Goal: Information Seeking & Learning: Learn about a topic

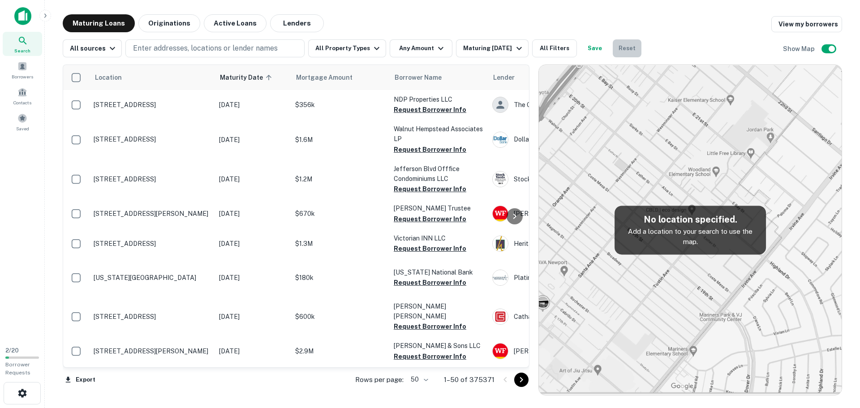
click at [622, 49] on button "Reset" at bounding box center [627, 48] width 29 height 18
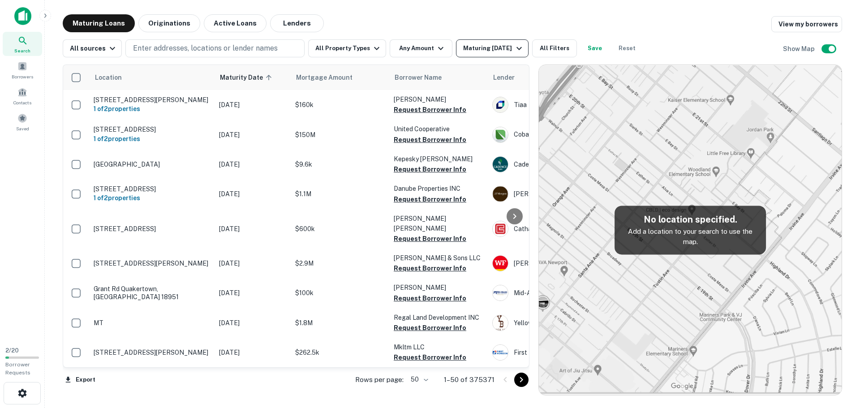
click at [483, 47] on div "Maturing In 1 Year" at bounding box center [493, 48] width 61 height 11
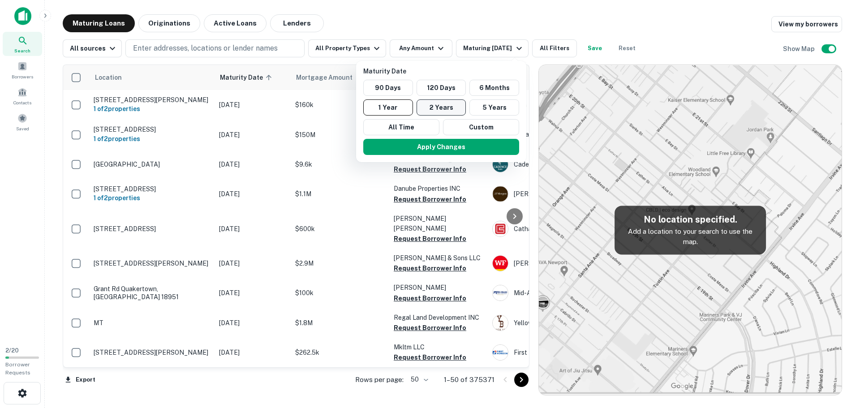
click at [432, 112] on button "2 Years" at bounding box center [442, 107] width 50 height 16
click at [456, 146] on button "Apply Changes" at bounding box center [446, 147] width 156 height 16
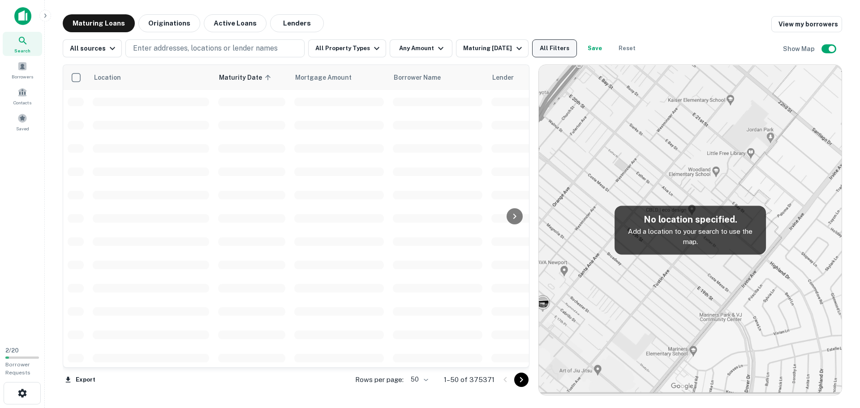
click at [556, 44] on button "All Filters" at bounding box center [554, 48] width 45 height 18
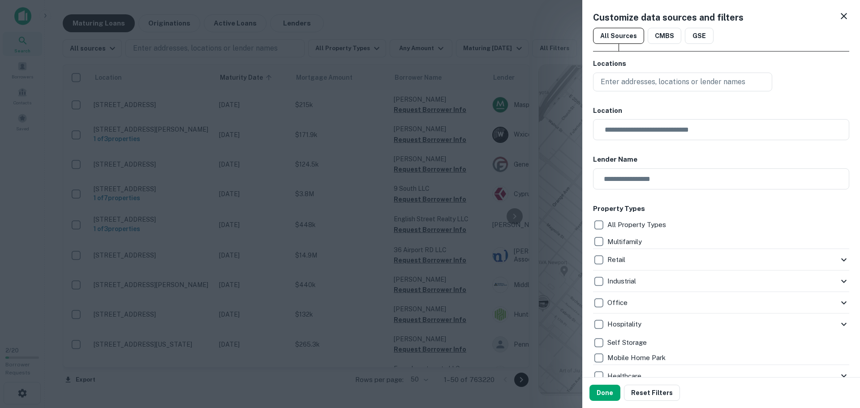
click at [839, 261] on icon at bounding box center [844, 259] width 11 height 11
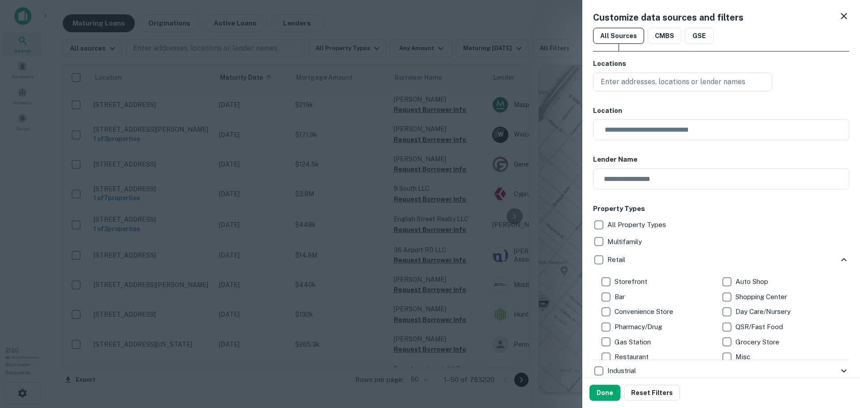
click at [736, 293] on p "Shopping Center" at bounding box center [762, 297] width 53 height 11
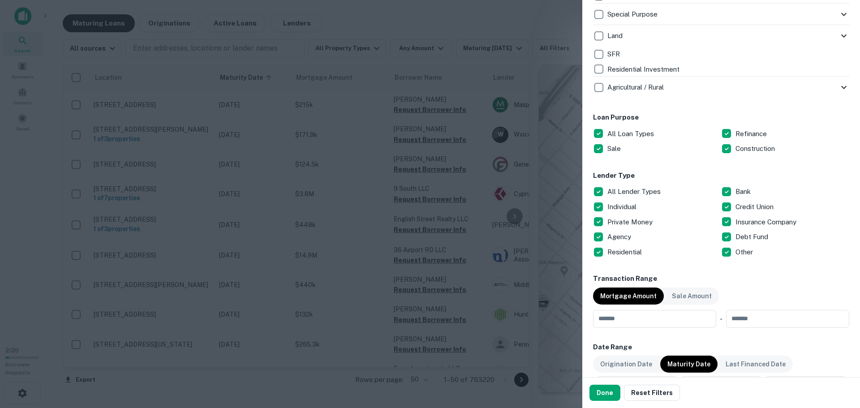
scroll to position [493, 0]
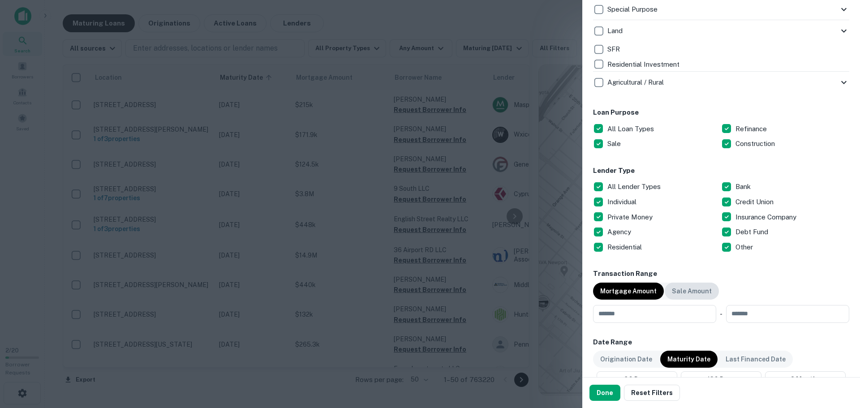
click at [691, 292] on p "Sale Amount" at bounding box center [692, 291] width 40 height 10
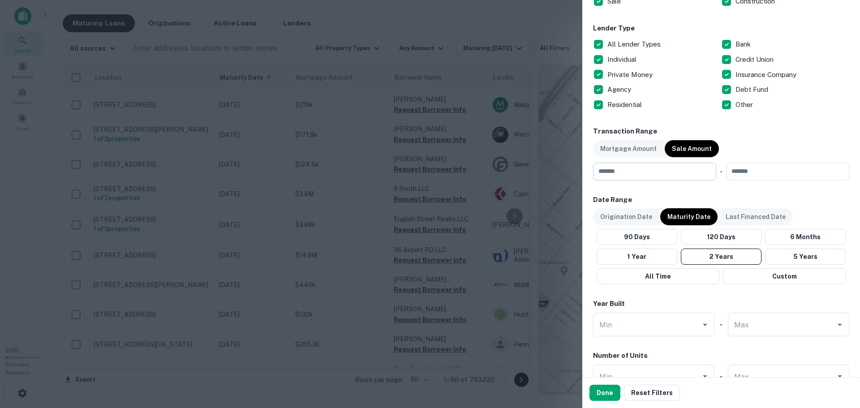
scroll to position [528, 0]
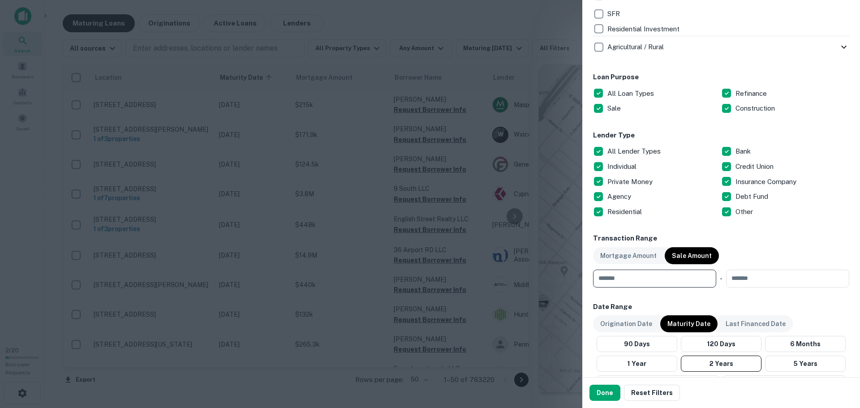
click at [676, 279] on input "number" at bounding box center [651, 279] width 117 height 18
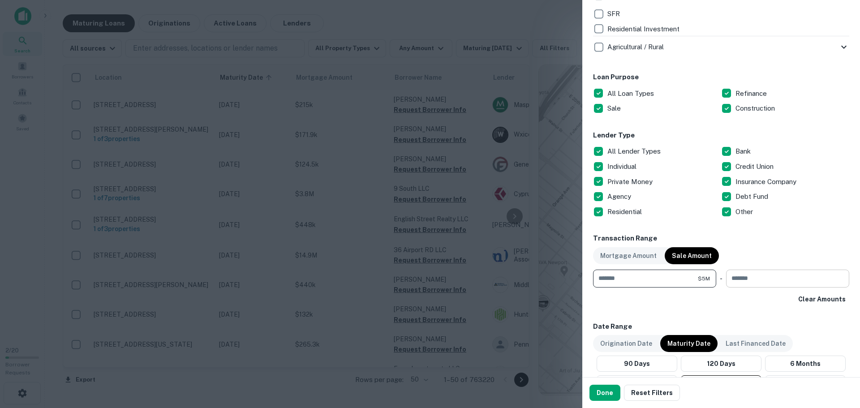
type input "*******"
click at [740, 275] on input "number" at bounding box center [784, 279] width 117 height 18
type input "********"
click at [614, 390] on button "Done" at bounding box center [605, 393] width 31 height 16
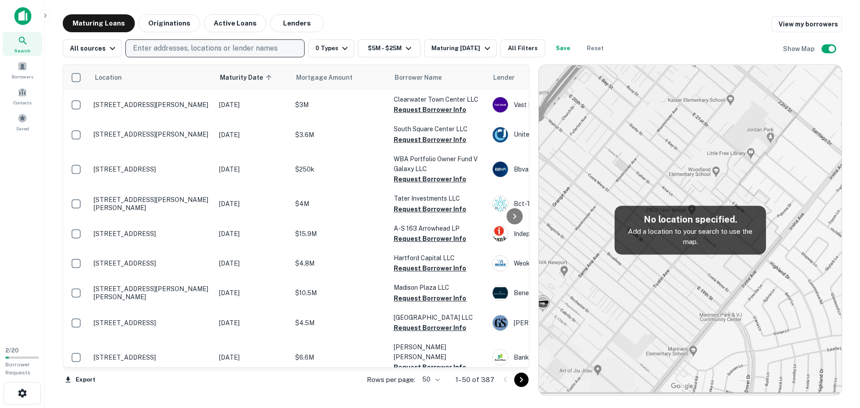
click at [192, 51] on p "Enter addresses, locations or lender names" at bounding box center [205, 48] width 145 height 11
type input "**"
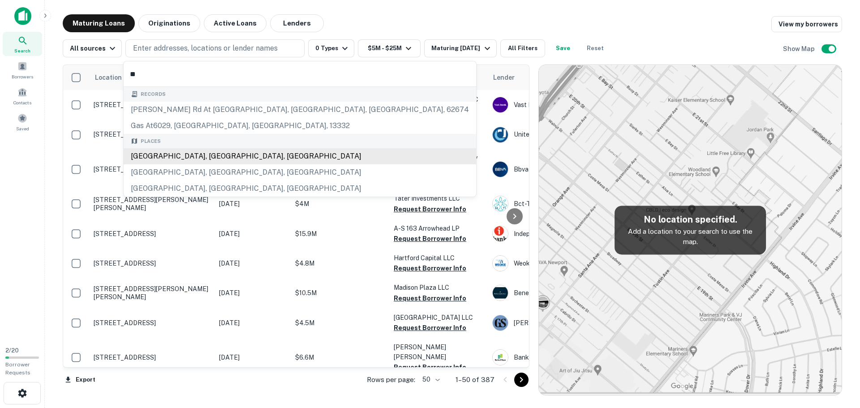
click at [159, 158] on div "[GEOGRAPHIC_DATA], [GEOGRAPHIC_DATA], [GEOGRAPHIC_DATA]" at bounding box center [300, 156] width 353 height 16
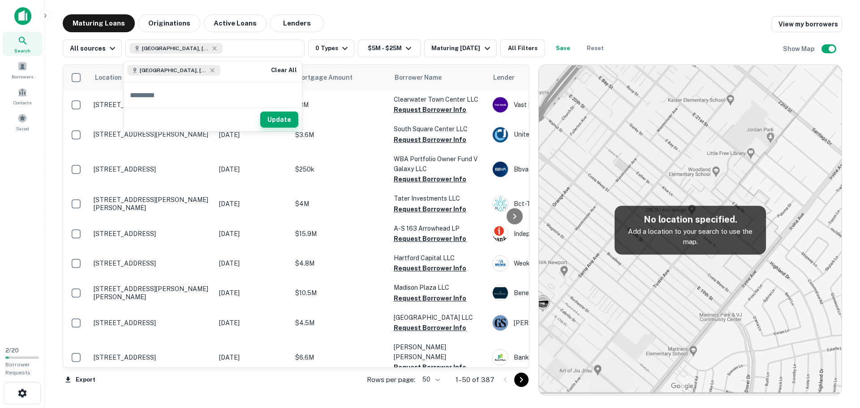
click at [285, 120] on button "Update" at bounding box center [279, 120] width 38 height 16
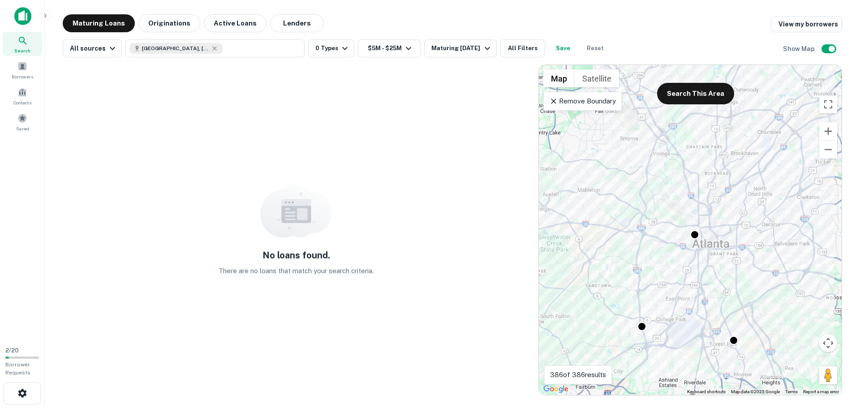
click at [589, 103] on p "Remove Boundary" at bounding box center [582, 101] width 67 height 11
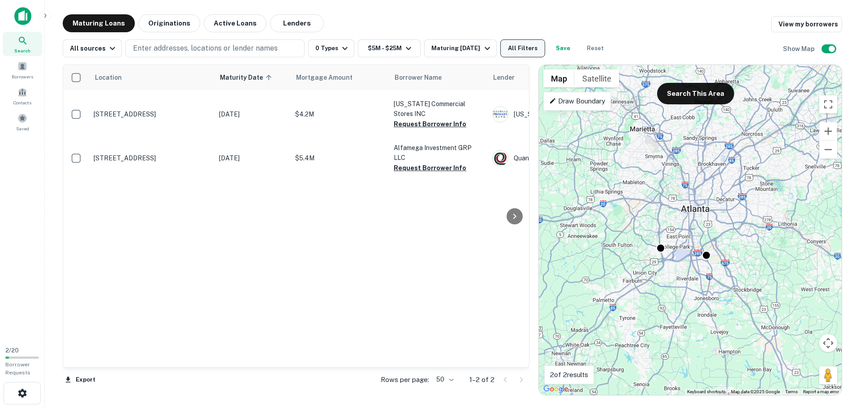
click at [537, 46] on button "All Filters" at bounding box center [522, 48] width 45 height 18
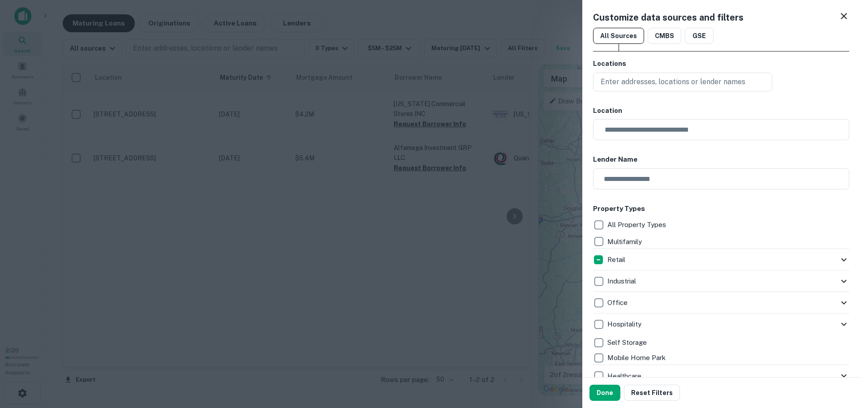
click at [839, 258] on icon at bounding box center [844, 259] width 11 height 11
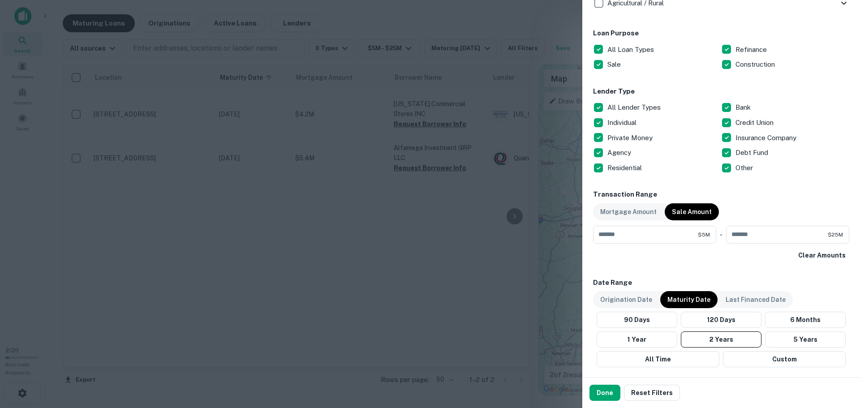
scroll to position [582, 0]
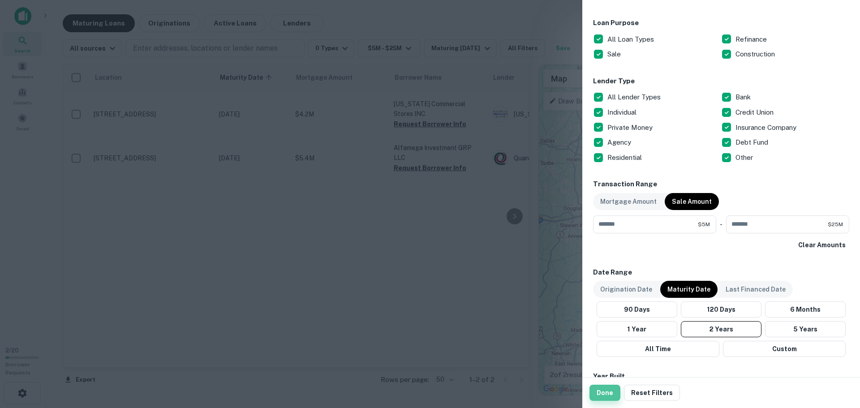
click at [612, 392] on button "Done" at bounding box center [605, 393] width 31 height 16
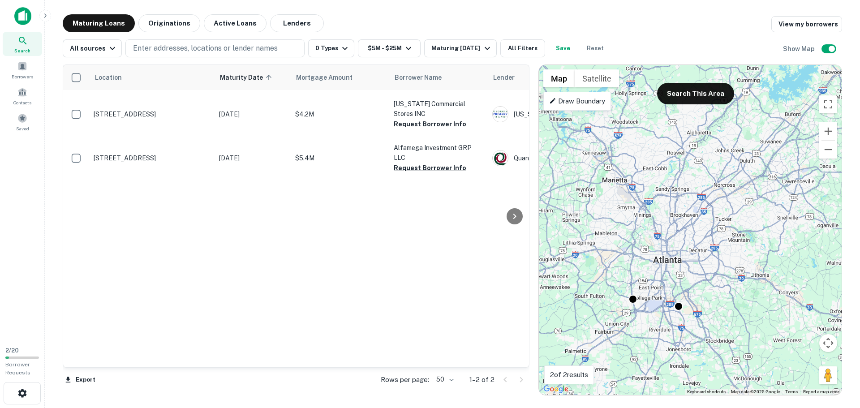
drag, startPoint x: 703, startPoint y: 208, endPoint x: 675, endPoint y: 257, distance: 56.2
click at [674, 262] on div "To activate drag with keyboard, press Alt + Enter. Once in keyboard drag state,…" at bounding box center [690, 230] width 303 height 330
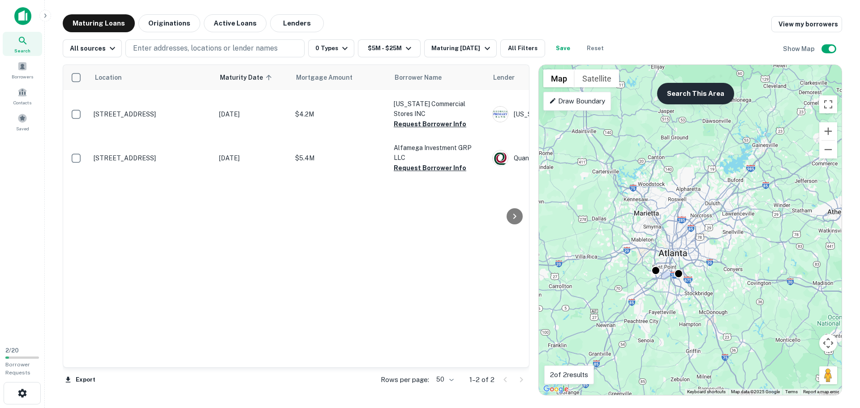
click at [701, 94] on button "Search This Area" at bounding box center [695, 94] width 77 height 22
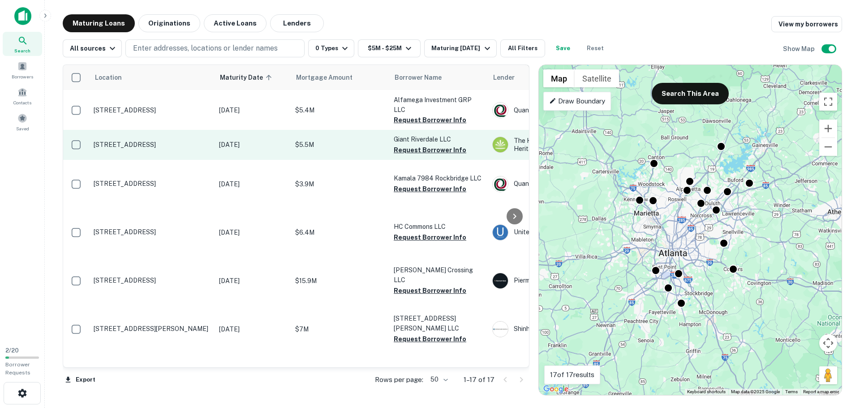
scroll to position [552, 0]
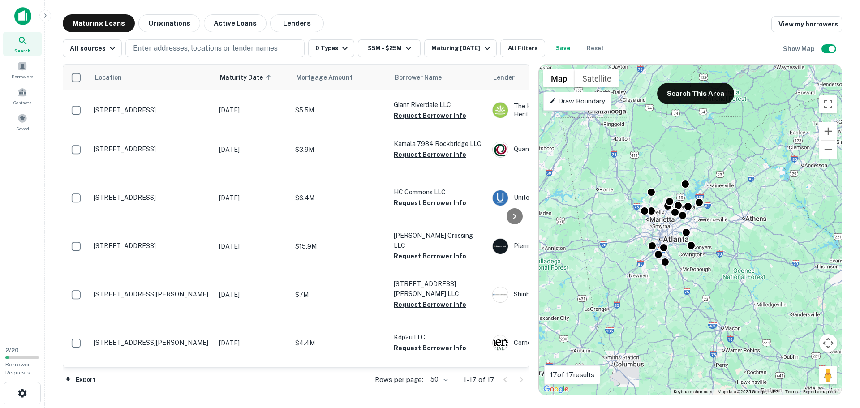
drag, startPoint x: 693, startPoint y: 93, endPoint x: 705, endPoint y: 113, distance: 23.5
click at [693, 93] on button "Search This Area" at bounding box center [695, 94] width 77 height 22
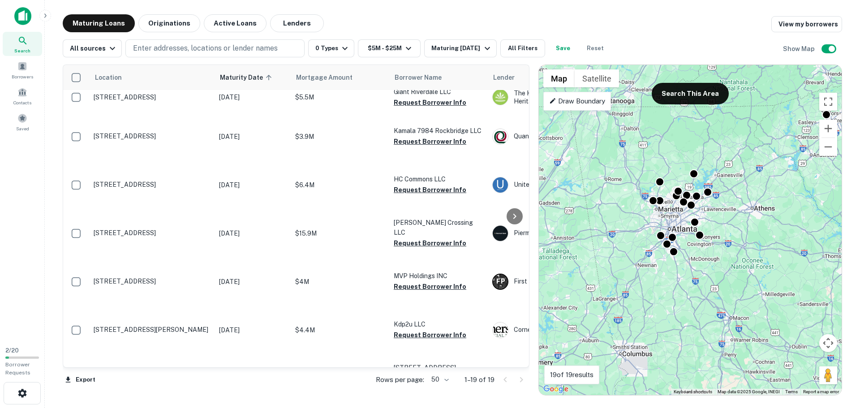
drag, startPoint x: 733, startPoint y: 201, endPoint x: 742, endPoint y: 189, distance: 15.4
click at [742, 190] on div "To activate drag with keyboard, press Alt + Enter. Once in keyboard drag state,…" at bounding box center [690, 230] width 303 height 330
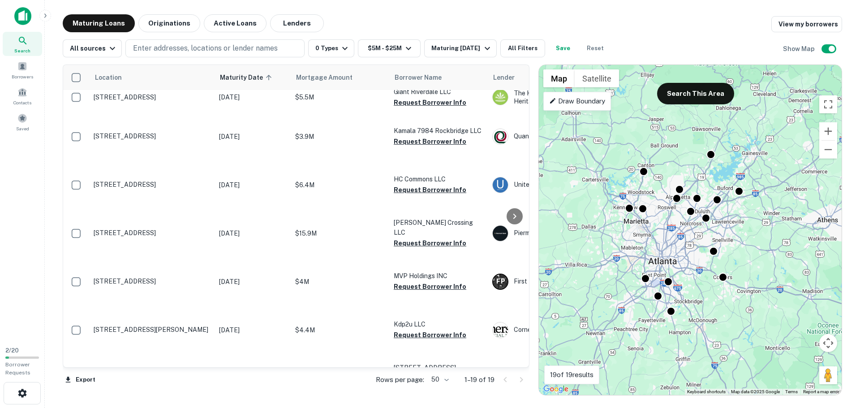
drag, startPoint x: 702, startPoint y: 202, endPoint x: 763, endPoint y: 197, distance: 61.6
click at [763, 197] on div "To activate drag with keyboard, press Alt + Enter. Once in keyboard drag state,…" at bounding box center [690, 230] width 303 height 330
click at [692, 99] on button "Search This Area" at bounding box center [695, 94] width 77 height 22
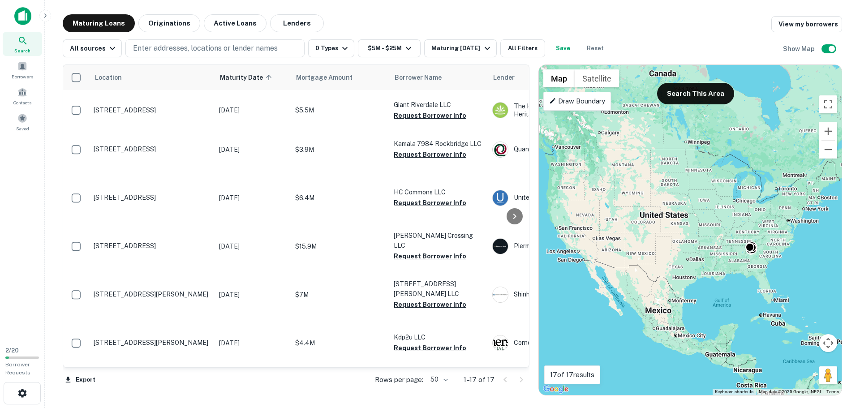
drag, startPoint x: 703, startPoint y: 250, endPoint x: 737, endPoint y: 263, distance: 36.4
click at [737, 263] on div "To activate drag with keyboard, press Alt + Enter. Once in keyboard drag state,…" at bounding box center [690, 230] width 303 height 330
click at [674, 103] on button "Search This Area" at bounding box center [695, 94] width 77 height 22
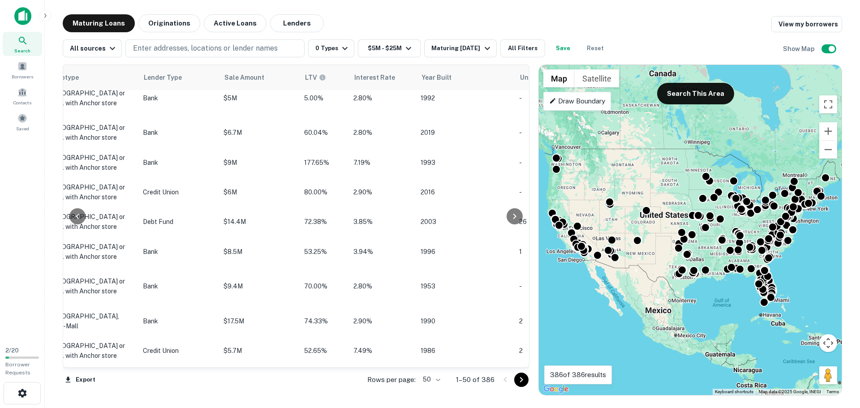
scroll to position [0, 693]
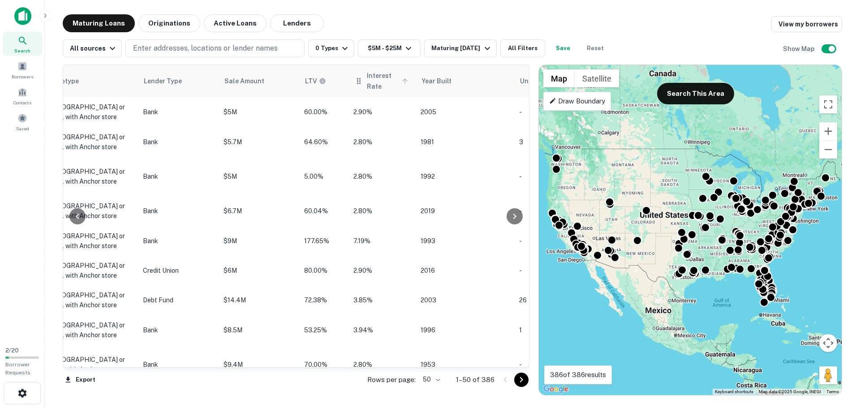
click at [401, 84] on icon at bounding box center [405, 81] width 8 height 8
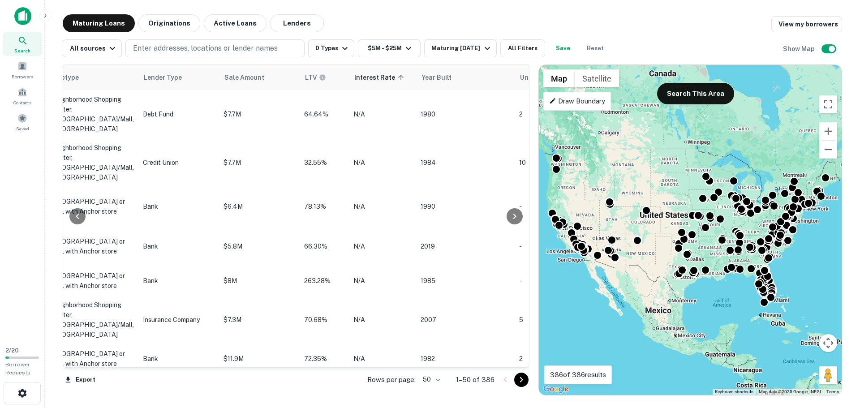
click at [372, 83] on span "Interest Rate sorted ascending" at bounding box center [380, 77] width 52 height 11
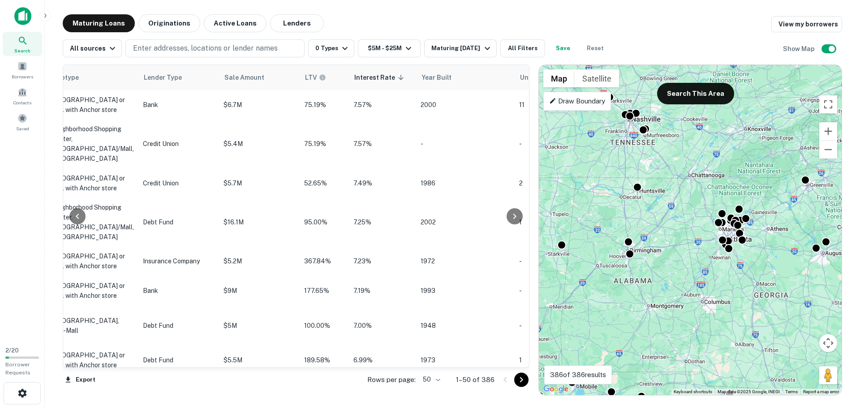
drag, startPoint x: 781, startPoint y: 219, endPoint x: 697, endPoint y: 291, distance: 110.3
click at [689, 308] on div "To activate drag with keyboard, press Alt + Enter. Once in keyboard drag state,…" at bounding box center [690, 230] width 303 height 330
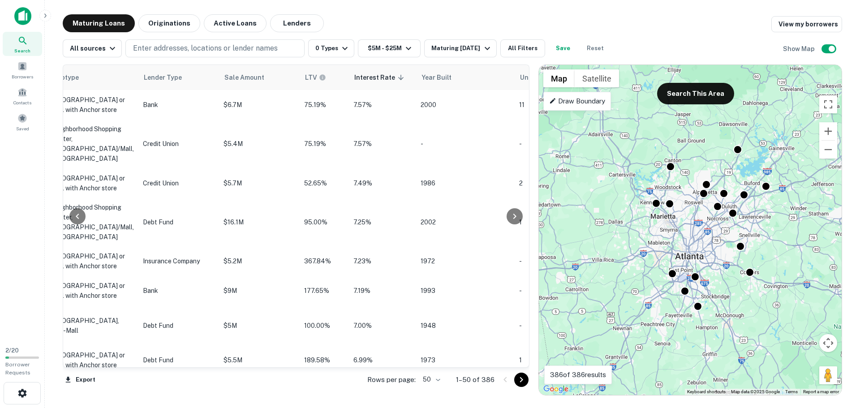
drag, startPoint x: 760, startPoint y: 237, endPoint x: 778, endPoint y: 242, distance: 18.3
click at [777, 242] on div "To activate drag with keyboard, press Alt + Enter. Once in keyboard drag state,…" at bounding box center [690, 230] width 303 height 330
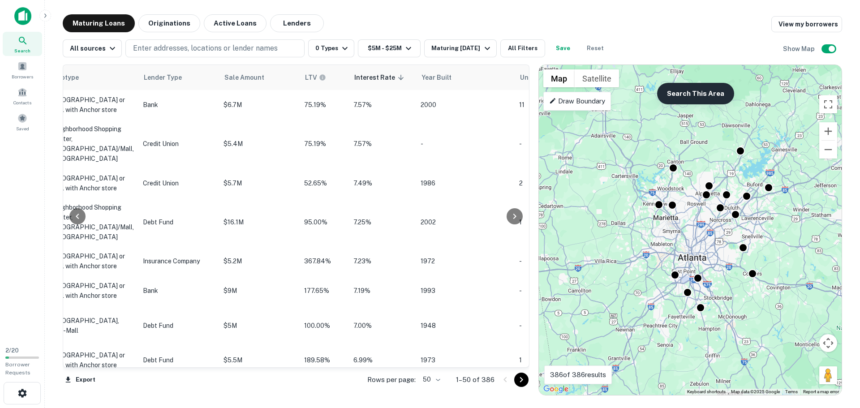
click at [701, 91] on button "Search This Area" at bounding box center [695, 94] width 77 height 22
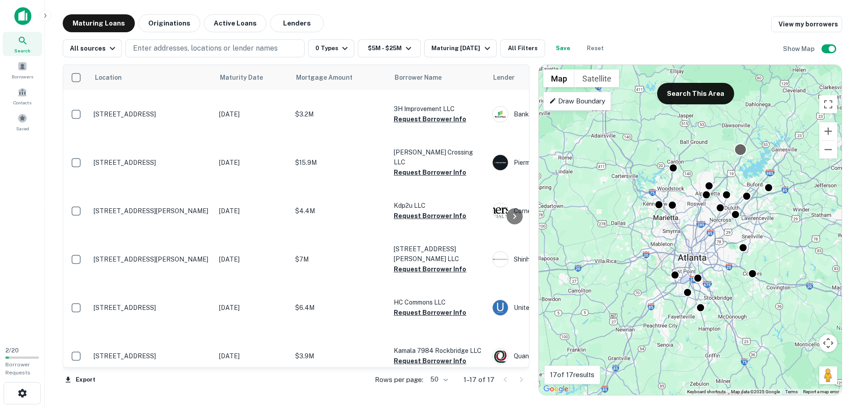
click at [740, 148] on div at bounding box center [740, 149] width 13 height 13
click at [83, 381] on button "Export" at bounding box center [80, 379] width 35 height 13
click at [107, 373] on li "Export as CSV" at bounding box center [113, 373] width 101 height 16
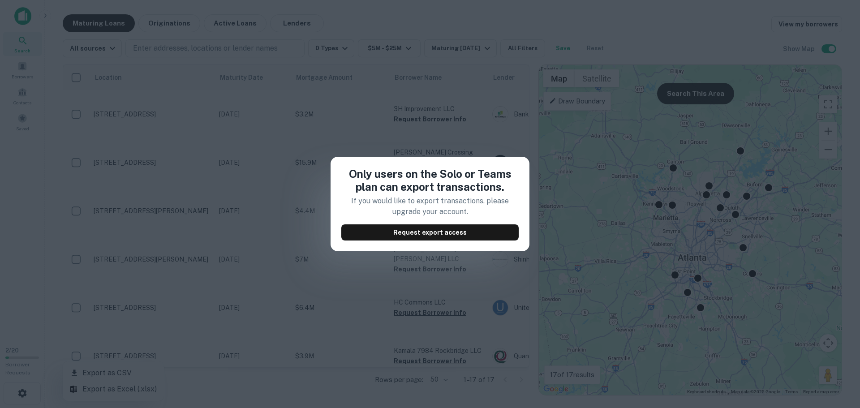
click at [414, 128] on div "Only users on the Solo or Teams plan can export transactions. If you would like…" at bounding box center [430, 204] width 860 height 408
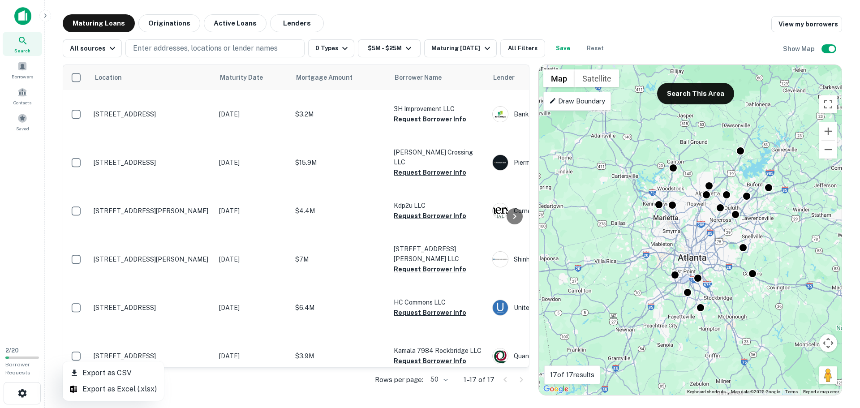
click at [95, 391] on li "Export as Excel (.xlsx)" at bounding box center [113, 389] width 101 height 16
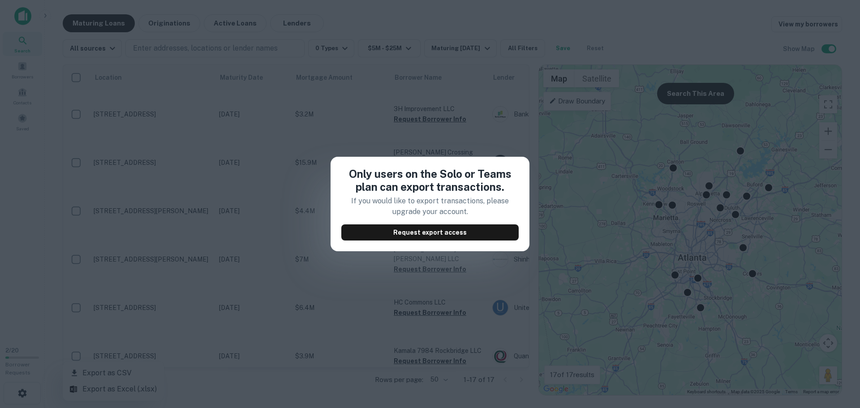
click at [325, 134] on div "Only users on the Solo or Teams plan can export transactions. If you would like…" at bounding box center [430, 204] width 860 height 408
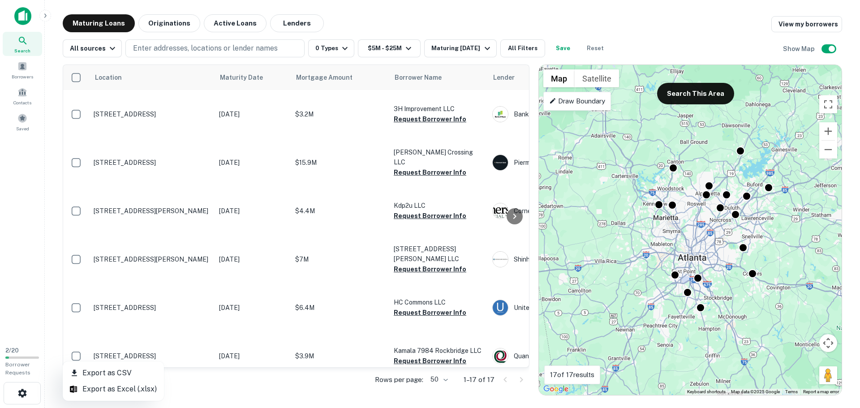
click at [37, 312] on div at bounding box center [430, 204] width 860 height 408
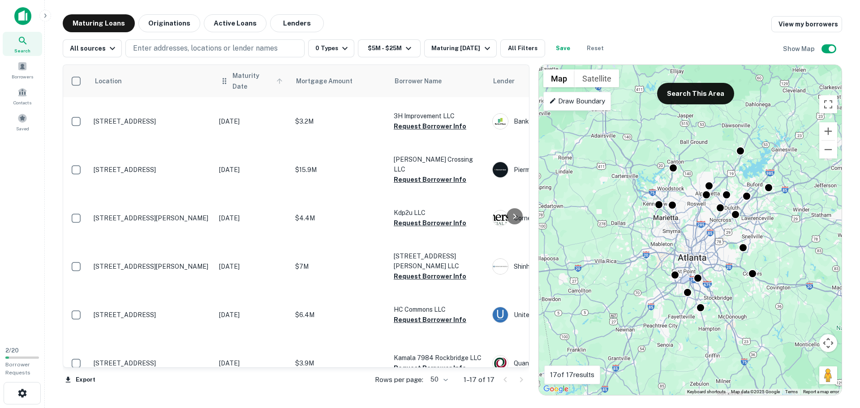
click at [260, 79] on span "Maturity Date" at bounding box center [258, 81] width 53 height 22
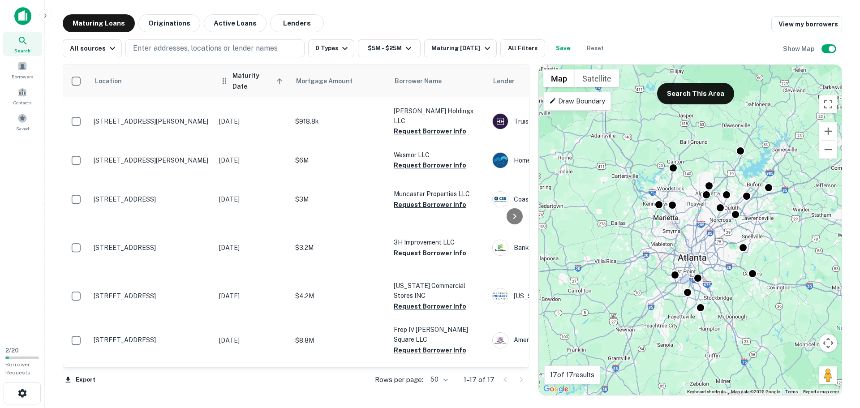
click at [267, 81] on span "Maturity Date sorted ascending" at bounding box center [258, 81] width 53 height 22
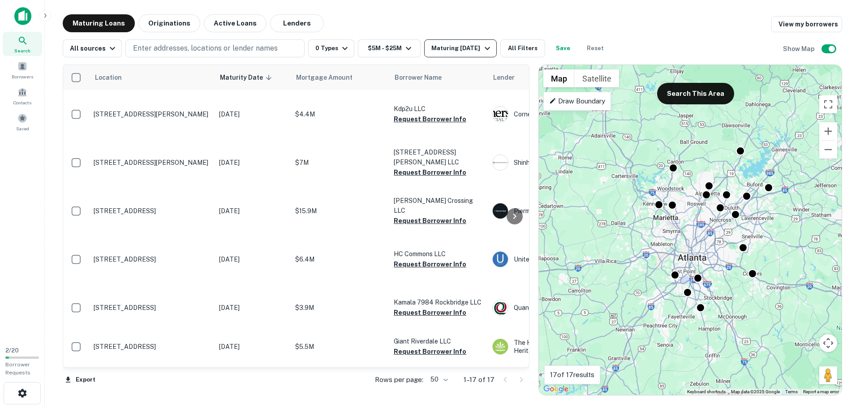
click at [437, 47] on div "Maturing [DATE]" at bounding box center [461, 48] width 61 height 11
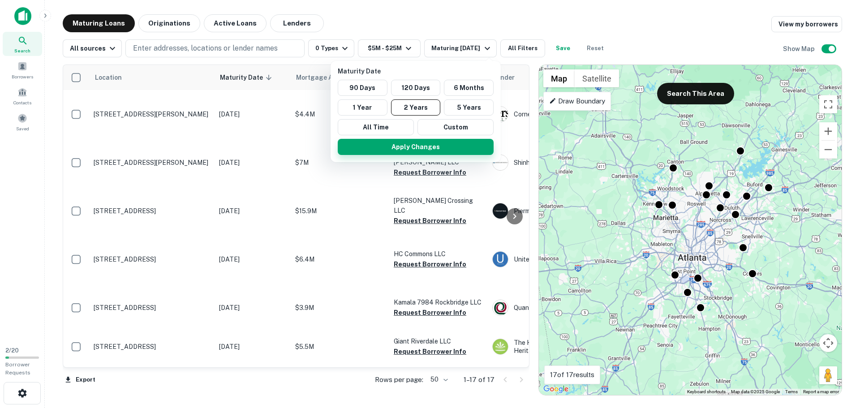
click at [406, 144] on button "Apply Changes" at bounding box center [416, 147] width 156 height 16
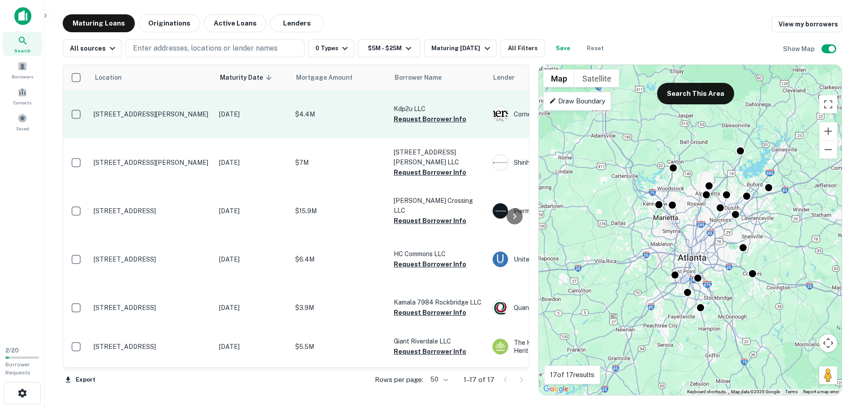
click at [169, 112] on p "[STREET_ADDRESS][PERSON_NAME]" at bounding box center [152, 114] width 116 height 8
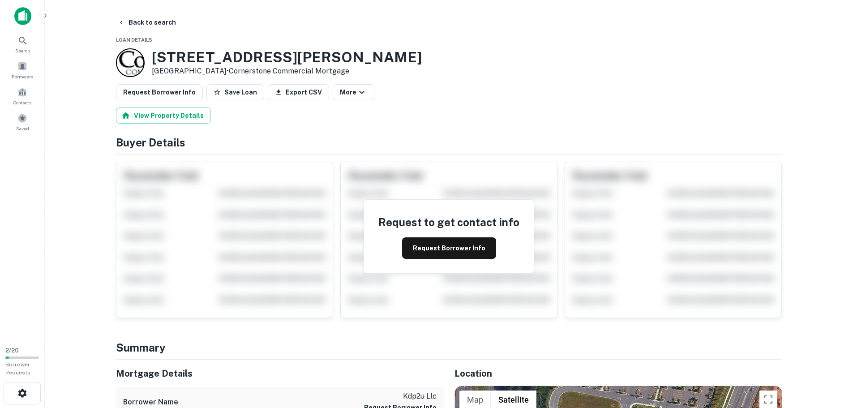
click at [194, 59] on h3 "2210 Holly Springs Pkwy" at bounding box center [287, 57] width 270 height 17
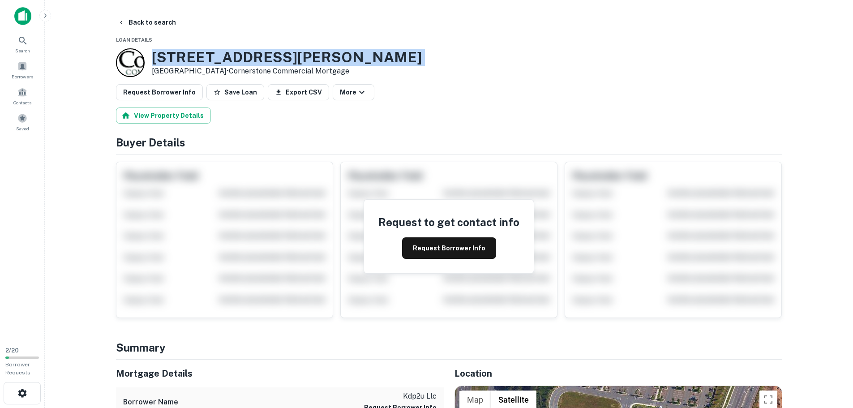
click at [194, 59] on h3 "2210 Holly Springs Pkwy" at bounding box center [287, 57] width 270 height 17
copy h3 "2210 Holly Springs Pkwy"
drag, startPoint x: 125, startPoint y: 26, endPoint x: 158, endPoint y: 42, distance: 37.3
click at [125, 26] on button "Back to search" at bounding box center [146, 22] width 65 height 16
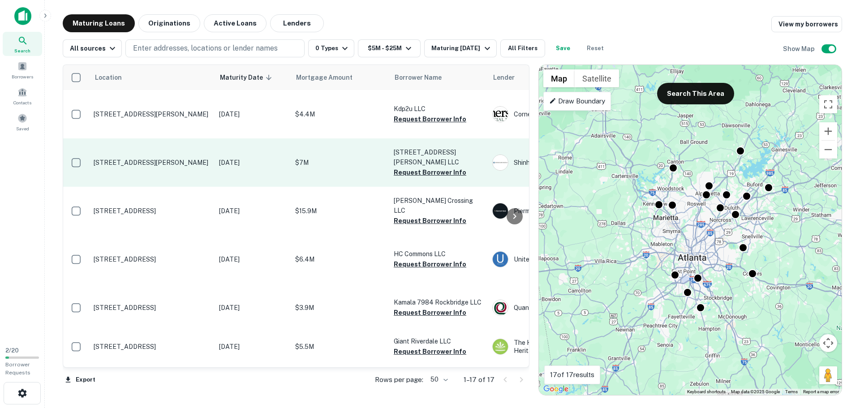
click at [132, 164] on p "[STREET_ADDRESS][PERSON_NAME]" at bounding box center [152, 163] width 116 height 8
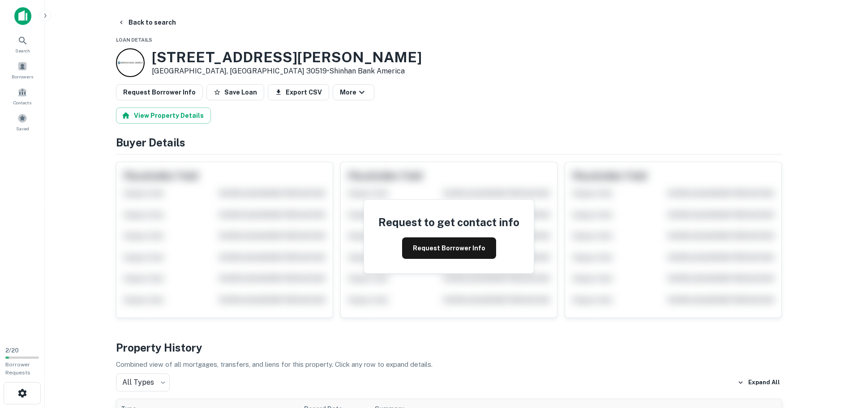
click at [187, 57] on h3 "2725 Hamilton Mill Rd" at bounding box center [287, 57] width 270 height 17
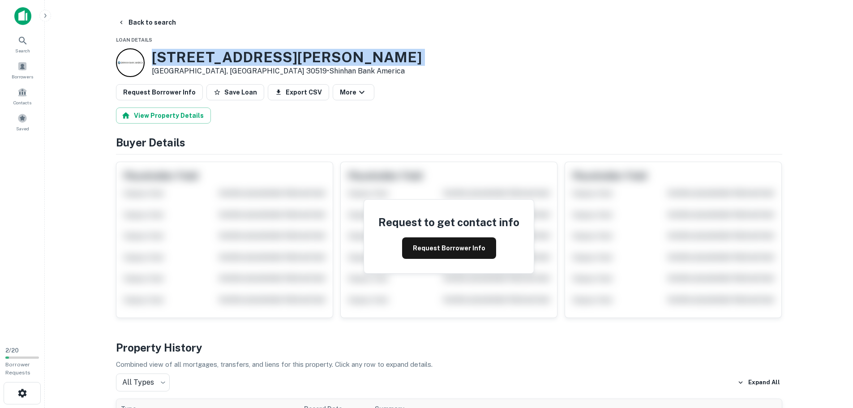
click at [188, 57] on h3 "2725 Hamilton Mill Rd" at bounding box center [287, 57] width 270 height 17
copy h3 "2725 Hamilton Mill Rd"
drag, startPoint x: 121, startPoint y: 27, endPoint x: 126, endPoint y: 31, distance: 6.4
click at [121, 27] on button "Back to search" at bounding box center [146, 22] width 65 height 16
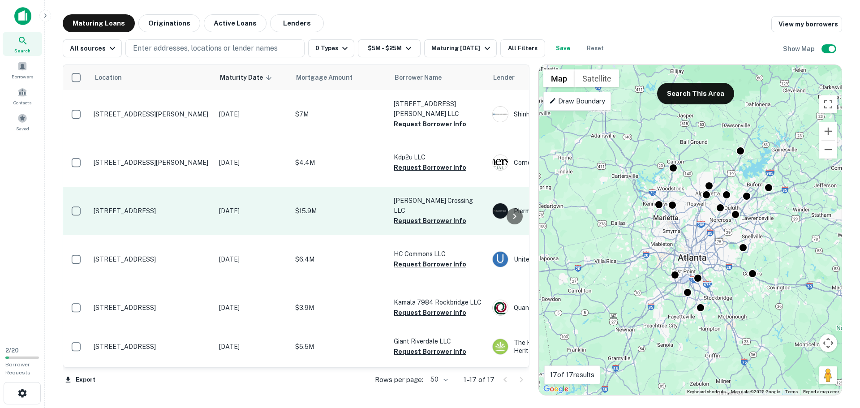
click at [146, 202] on td "[STREET_ADDRESS]" at bounding box center [151, 211] width 125 height 48
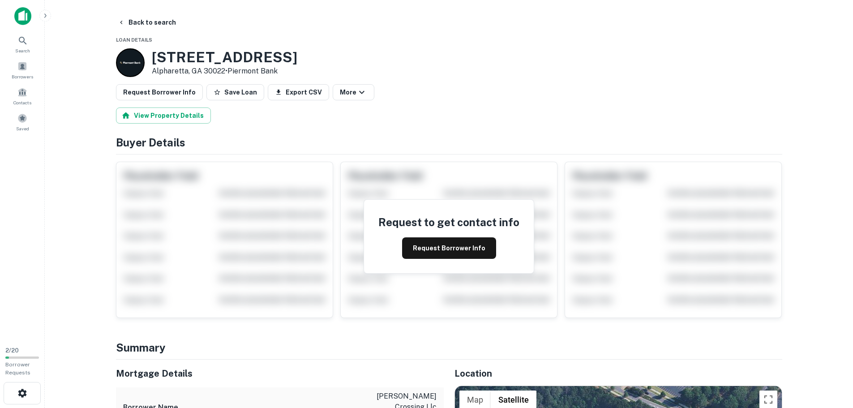
click at [176, 60] on h3 "7131 N POINT PKWY" at bounding box center [225, 57] width 146 height 17
copy h3 "7131 N POINT PKWY"
click at [119, 25] on icon "button" at bounding box center [121, 22] width 7 height 7
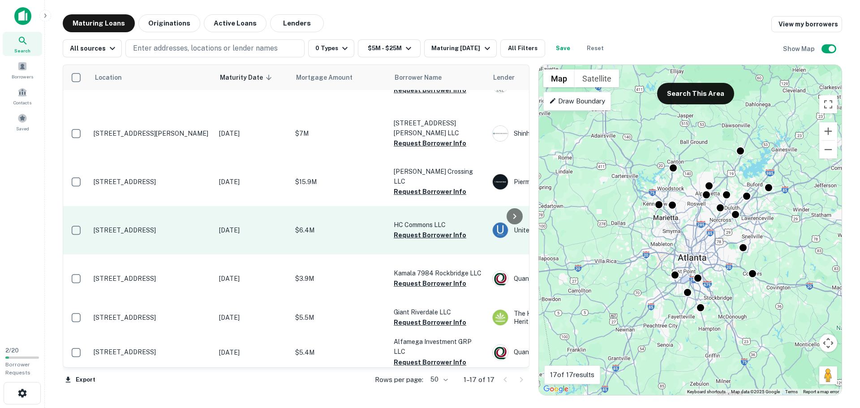
scroll to position [45, 0]
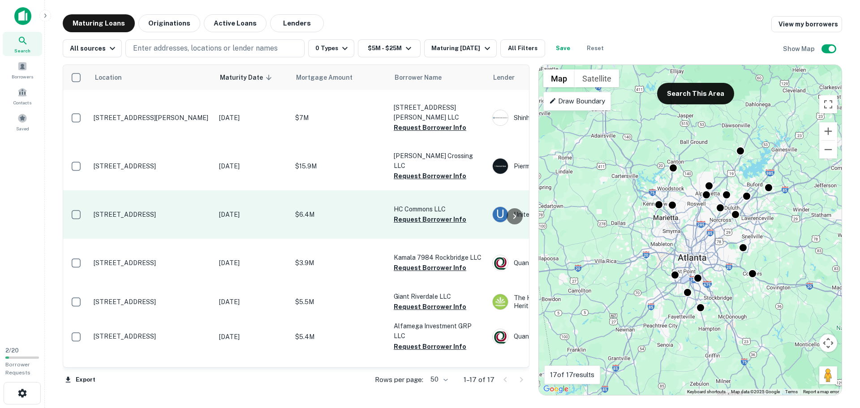
click at [175, 211] on p "[STREET_ADDRESS]" at bounding box center [152, 215] width 116 height 8
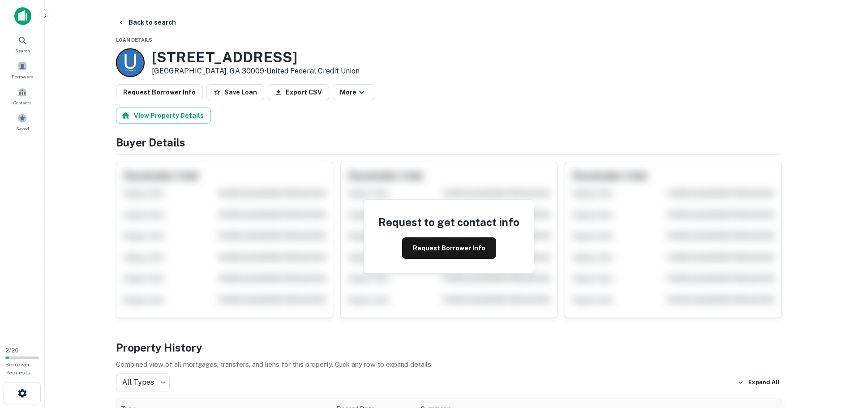
click at [177, 60] on h3 "735 N MAIN ST" at bounding box center [256, 57] width 208 height 17
copy h3 "735 N MAIN ST"
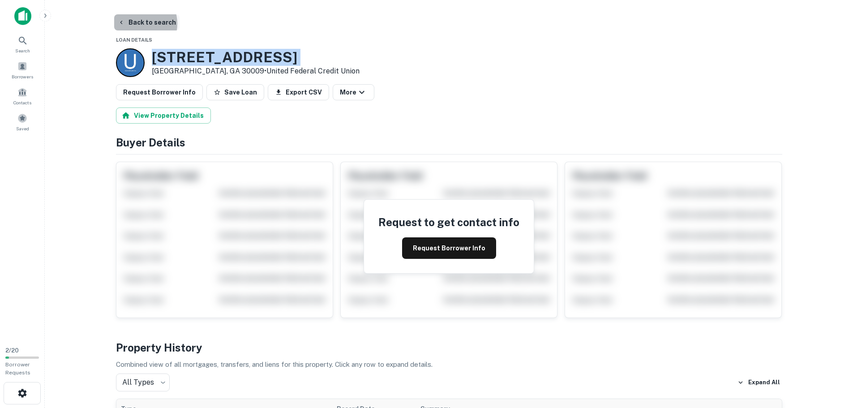
click at [137, 24] on button "Back to search" at bounding box center [146, 22] width 65 height 16
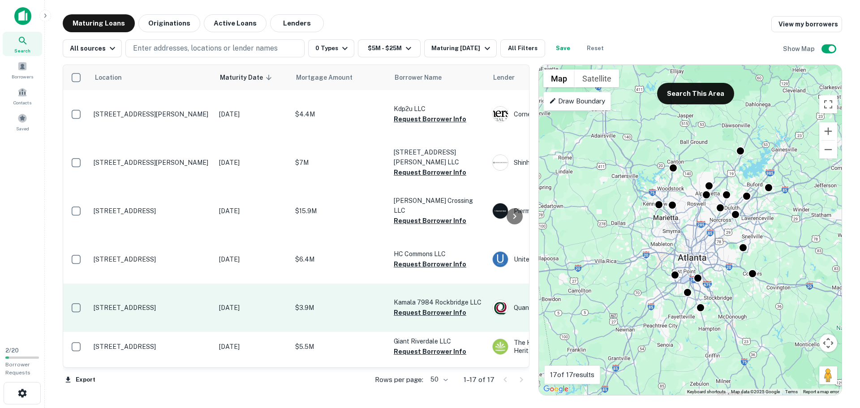
click at [155, 293] on td "[STREET_ADDRESS]" at bounding box center [151, 308] width 125 height 48
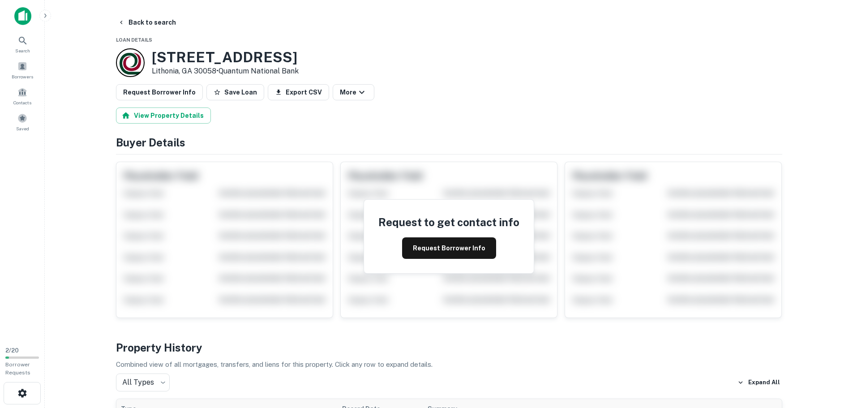
click at [187, 60] on h3 "7978 Rockbridge Rd" at bounding box center [225, 57] width 147 height 17
copy h3 "7978 Rockbridge Rd"
click at [120, 22] on icon "button" at bounding box center [121, 23] width 2 height 4
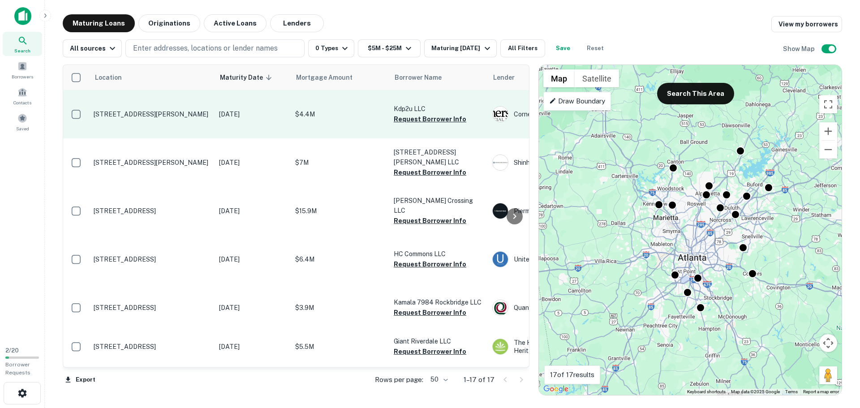
click at [128, 110] on p "[STREET_ADDRESS][PERSON_NAME]" at bounding box center [152, 114] width 116 height 8
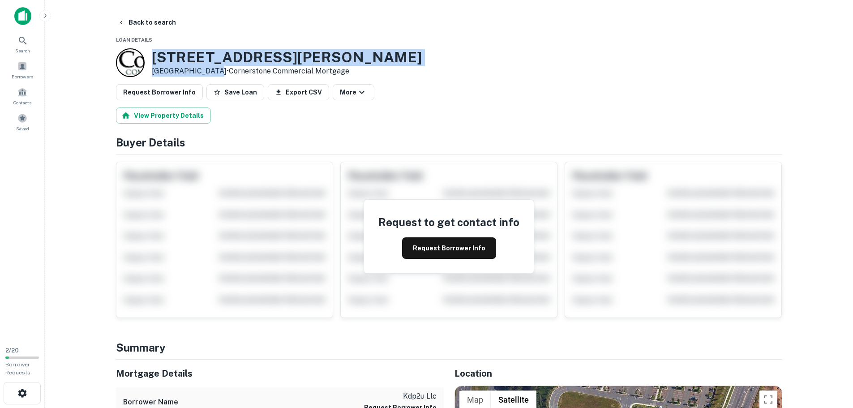
drag, startPoint x: 153, startPoint y: 54, endPoint x: 211, endPoint y: 72, distance: 60.4
click at [211, 72] on div "2210 Holly Springs Pkwy Canton, GA 30115 • Cornerstone Commercial Mortgage" at bounding box center [287, 63] width 270 height 28
copy div "[STREET_ADDRESS][PERSON_NAME]"
click at [135, 19] on button "Back to search" at bounding box center [146, 22] width 65 height 16
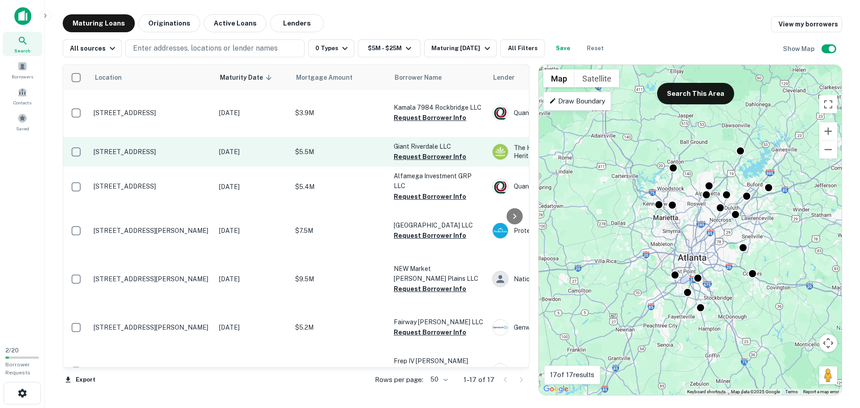
scroll to position [179, 0]
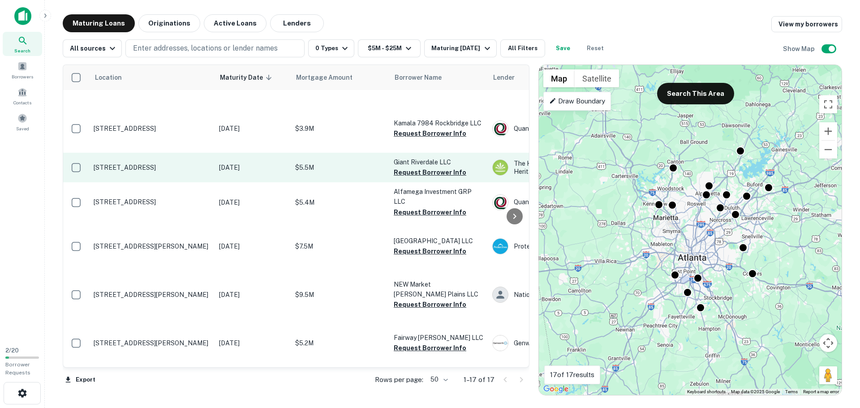
click at [136, 172] on p "[STREET_ADDRESS]" at bounding box center [152, 168] width 116 height 8
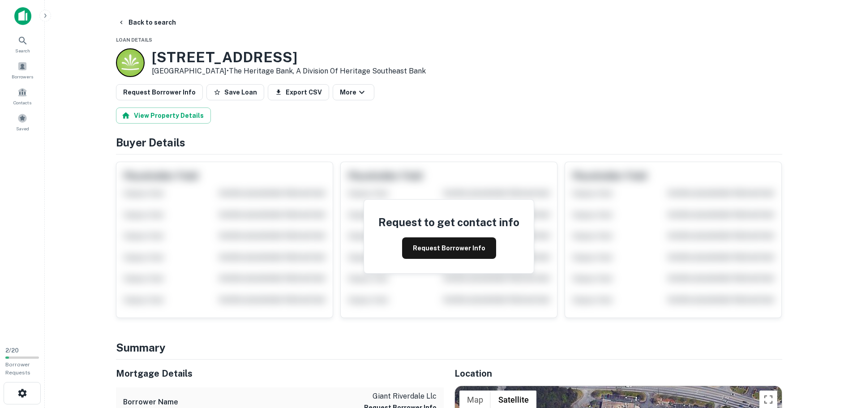
click at [185, 60] on h3 "7523 Highway 85" at bounding box center [289, 57] width 274 height 17
copy h3 "7523 Highway 85"
click at [142, 22] on button "Back to search" at bounding box center [146, 22] width 65 height 16
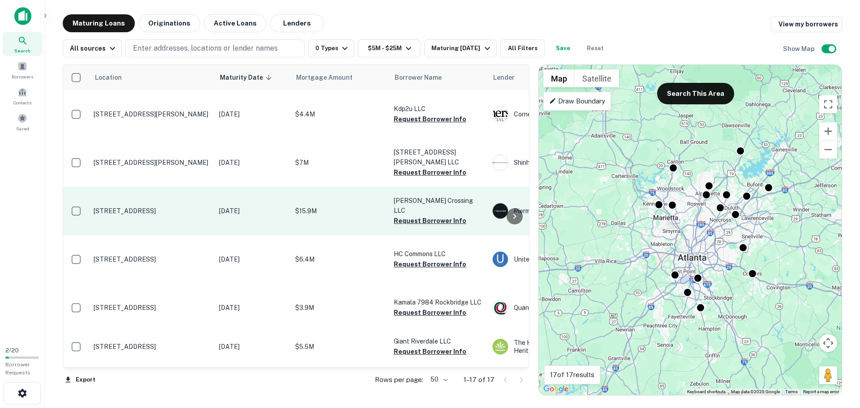
click at [128, 202] on td "[STREET_ADDRESS]" at bounding box center [151, 211] width 125 height 48
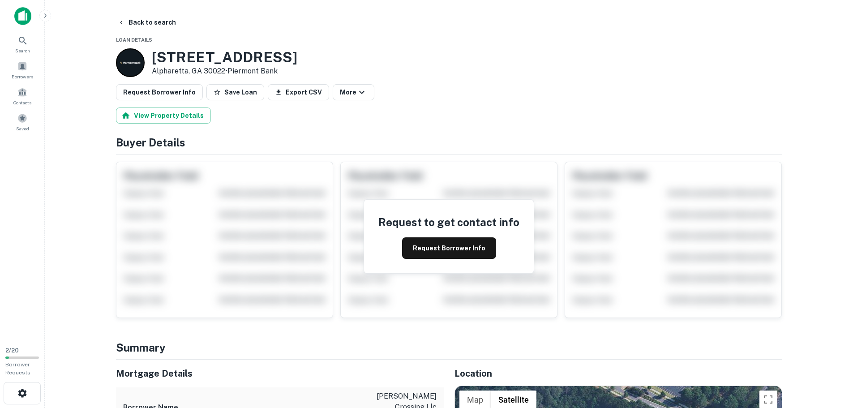
click at [189, 61] on h3 "7131 N POINT PKWY" at bounding box center [225, 57] width 146 height 17
copy h3 "7131 N POINT PKWY"
click at [129, 17] on button "Back to search" at bounding box center [146, 22] width 65 height 16
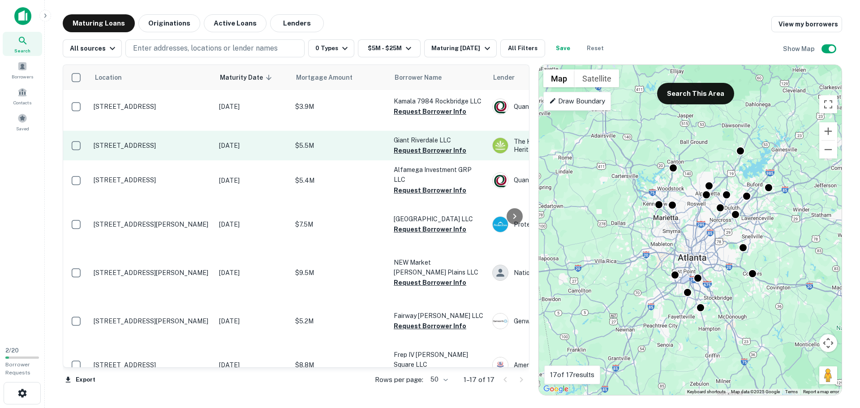
scroll to position [179, 0]
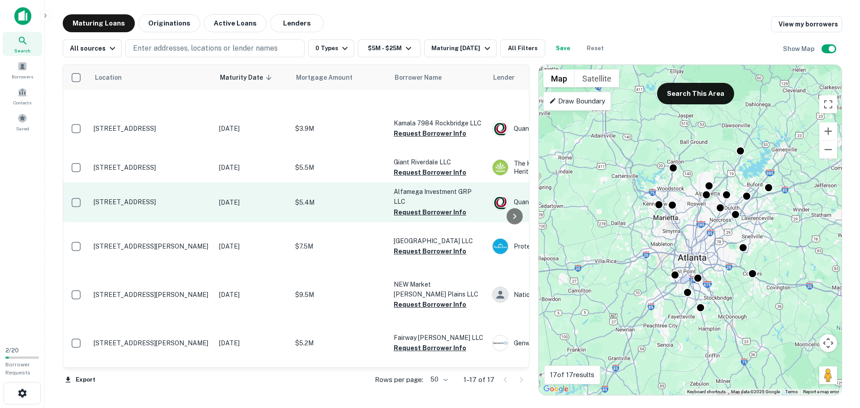
click at [121, 206] on p "[STREET_ADDRESS]" at bounding box center [152, 202] width 116 height 8
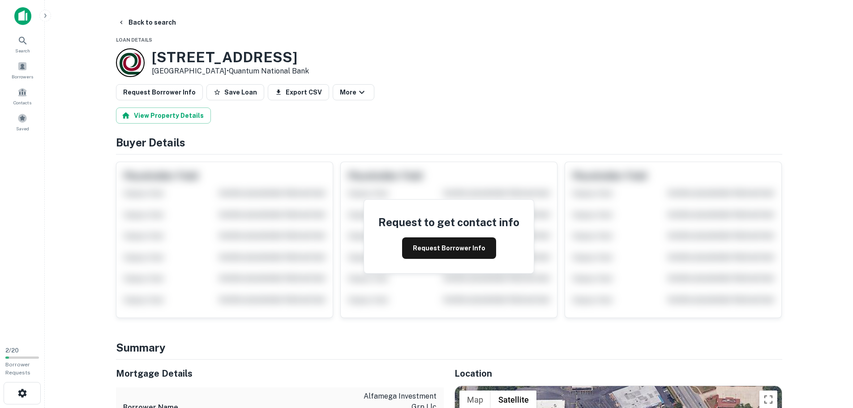
click at [182, 61] on h3 "4839 Jonesboro Rd" at bounding box center [230, 57] width 157 height 17
copy h3 "4839 Jonesboro Rd"
click at [125, 22] on button "Back to search" at bounding box center [146, 22] width 65 height 16
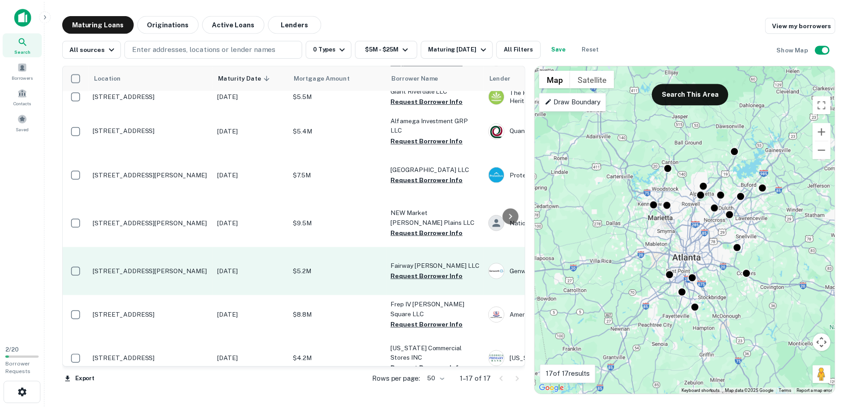
scroll to position [238, 0]
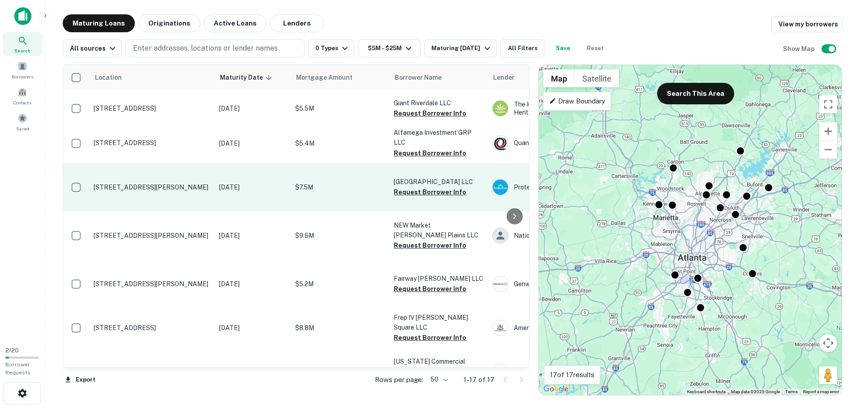
click at [131, 203] on td "[STREET_ADDRESS][PERSON_NAME]" at bounding box center [151, 187] width 125 height 48
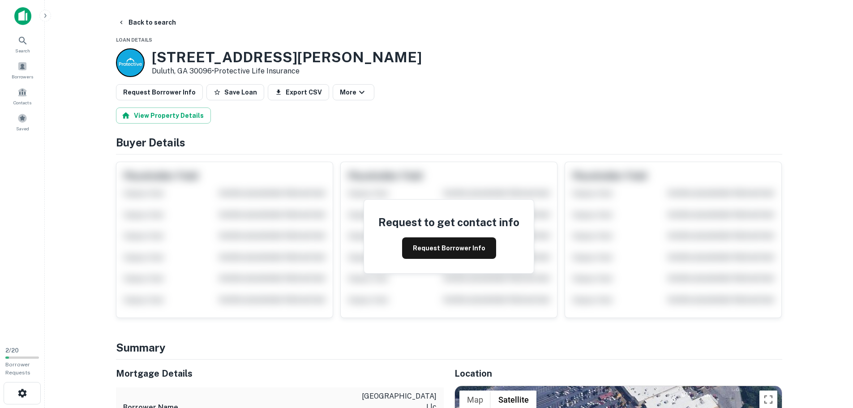
click at [175, 62] on h3 "1630 Pleasant Hill Rd" at bounding box center [287, 57] width 270 height 17
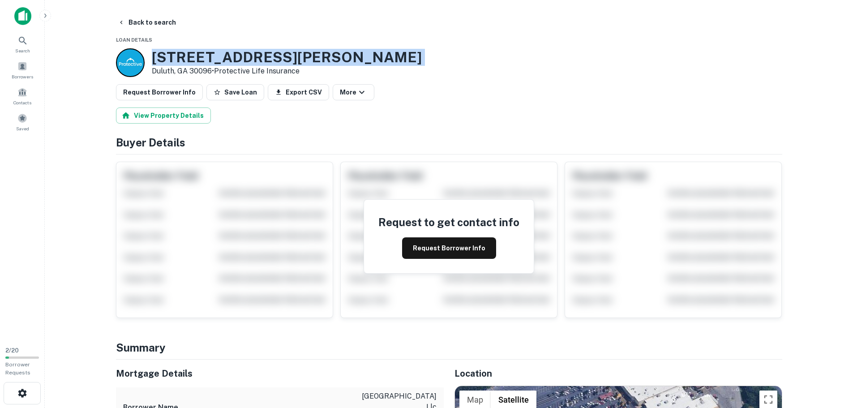
click at [175, 62] on h3 "1630 Pleasant Hill Rd" at bounding box center [287, 57] width 270 height 17
copy h3 "1630 Pleasant Hill Rd"
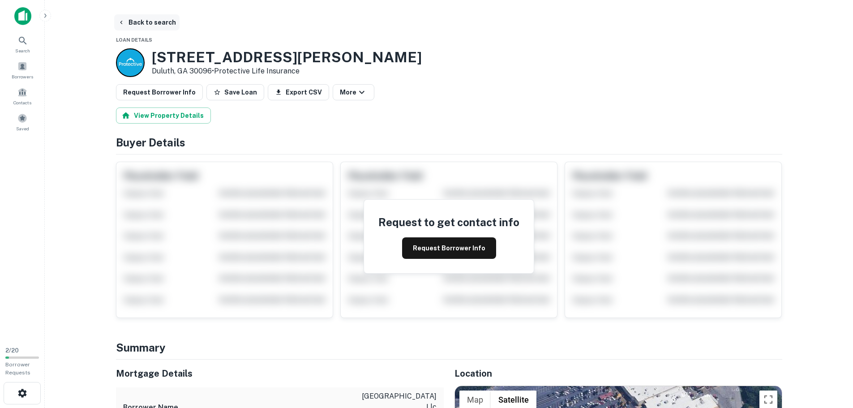
click at [135, 23] on button "Back to search" at bounding box center [146, 22] width 65 height 16
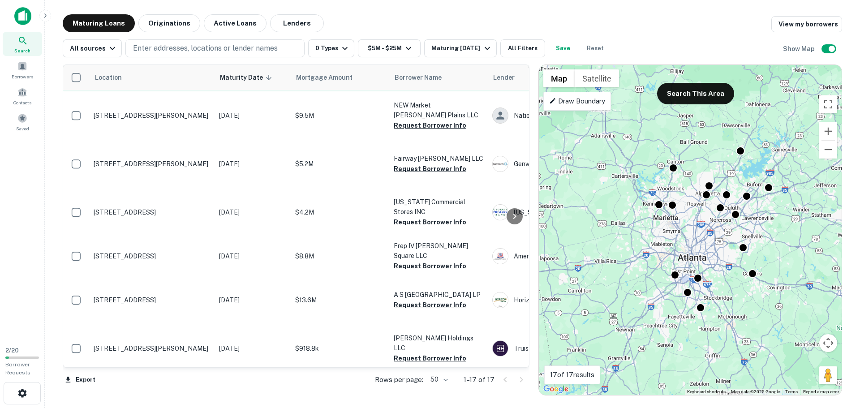
scroll to position [314, 0]
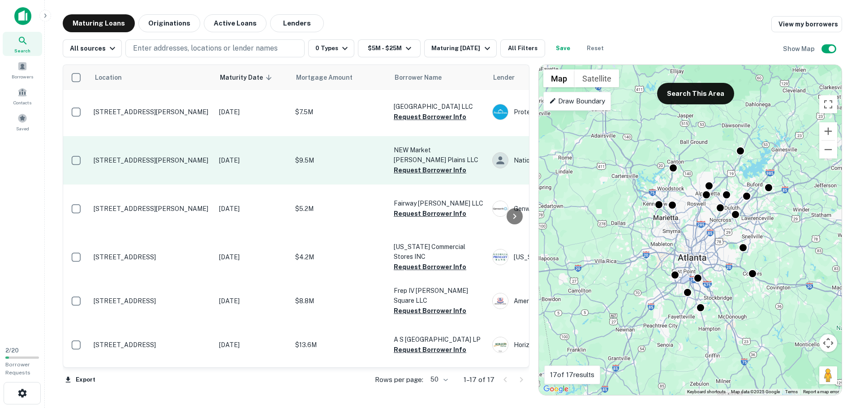
click at [115, 164] on p "[STREET_ADDRESS][PERSON_NAME]" at bounding box center [152, 160] width 116 height 8
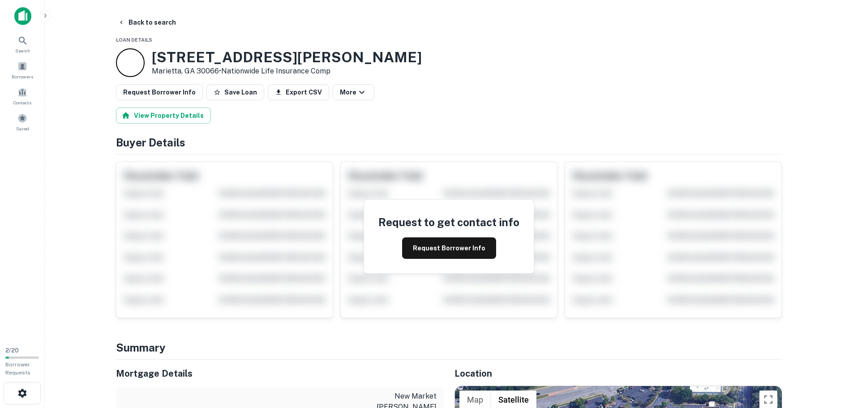
click at [172, 54] on h3 "1860 Sandy Plains Rd" at bounding box center [287, 57] width 270 height 17
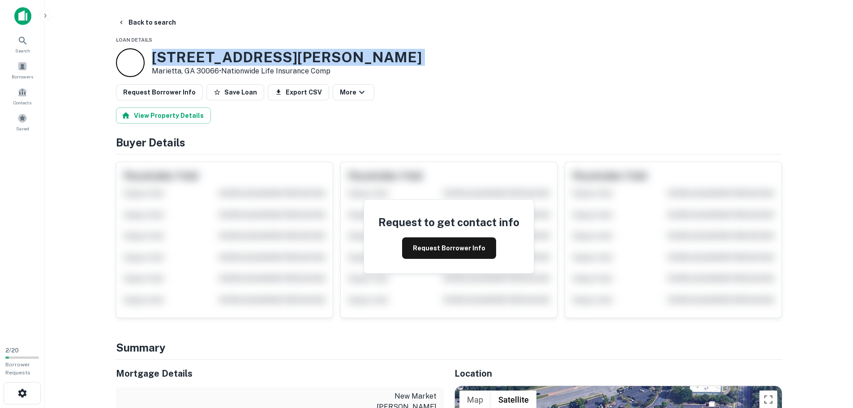
click at [173, 54] on h3 "1860 Sandy Plains Rd" at bounding box center [287, 57] width 270 height 17
click at [138, 25] on button "Back to search" at bounding box center [146, 22] width 65 height 16
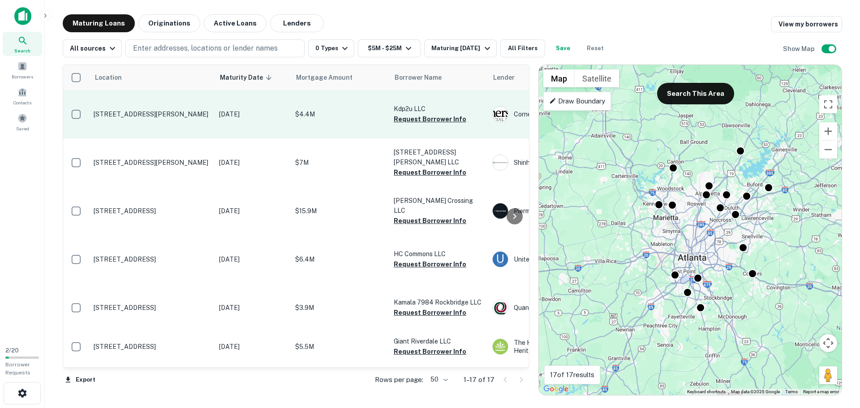
click at [150, 112] on p "[STREET_ADDRESS][PERSON_NAME]" at bounding box center [152, 114] width 116 height 8
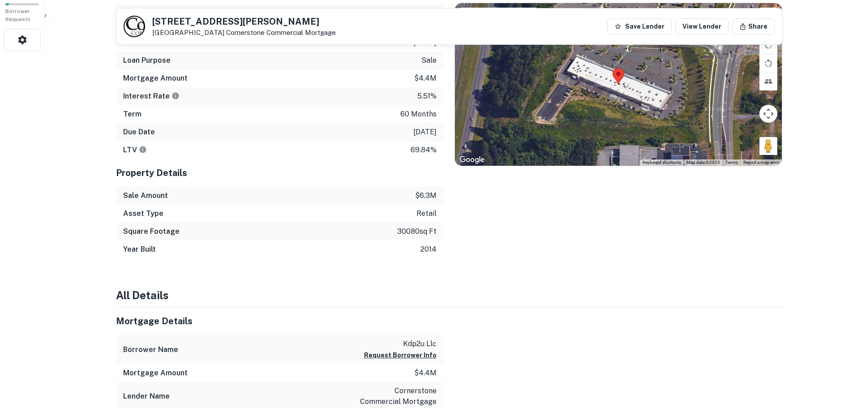
scroll to position [339, 0]
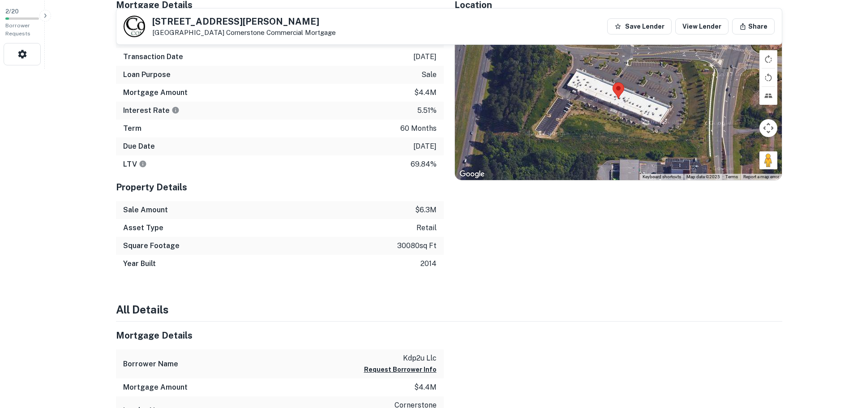
click at [407, 241] on p "30080 sq ft" at bounding box center [416, 246] width 39 height 11
click at [409, 243] on p "30080 sq ft" at bounding box center [416, 246] width 39 height 11
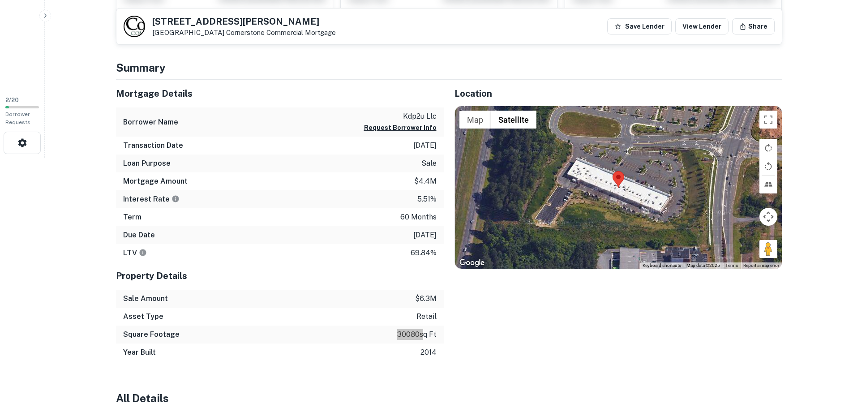
scroll to position [250, 0]
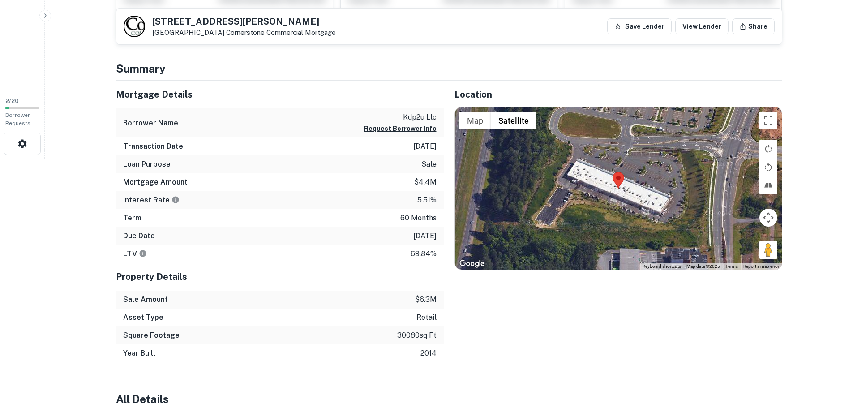
click at [418, 233] on p "7/31/2027" at bounding box center [424, 236] width 23 height 11
click at [417, 233] on p "7/31/2027" at bounding box center [424, 236] width 23 height 11
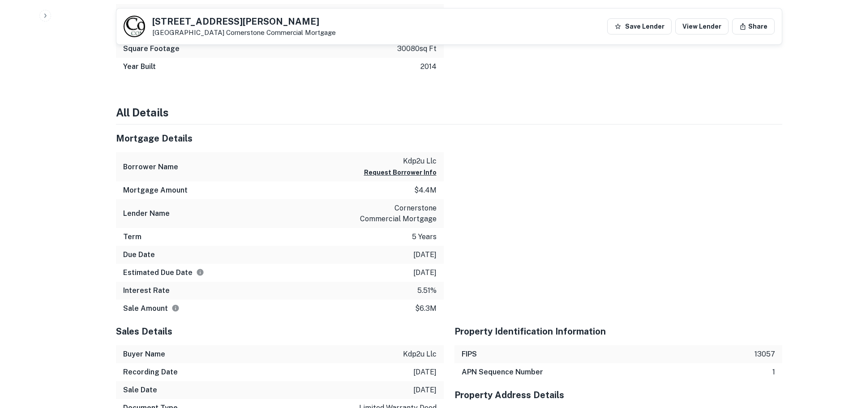
scroll to position [518, 0]
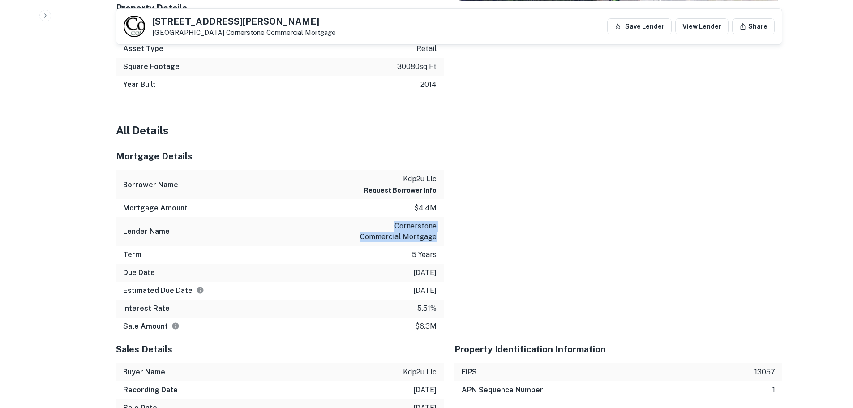
drag, startPoint x: 387, startPoint y: 221, endPoint x: 436, endPoint y: 236, distance: 51.4
click at [436, 236] on p "cornerstone commercial mortgage" at bounding box center [396, 232] width 81 height 22
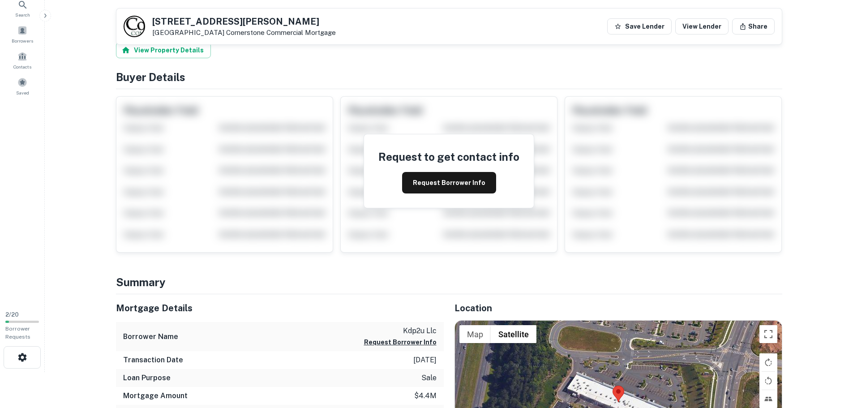
scroll to position [0, 0]
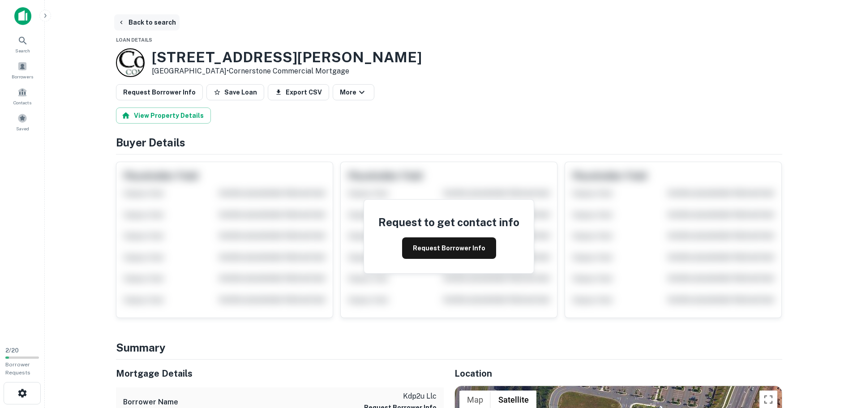
click at [124, 25] on icon "button" at bounding box center [121, 22] width 7 height 7
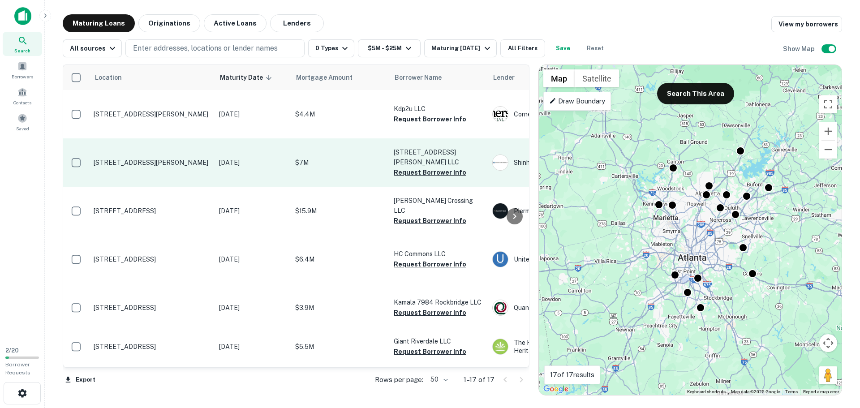
click at [153, 159] on p "[STREET_ADDRESS][PERSON_NAME]" at bounding box center [152, 163] width 116 height 8
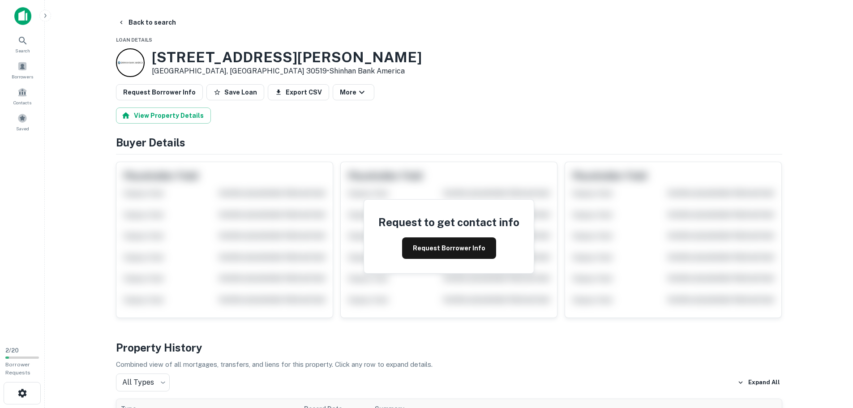
click at [216, 55] on h3 "2725 Hamilton Mill Rd" at bounding box center [287, 57] width 270 height 17
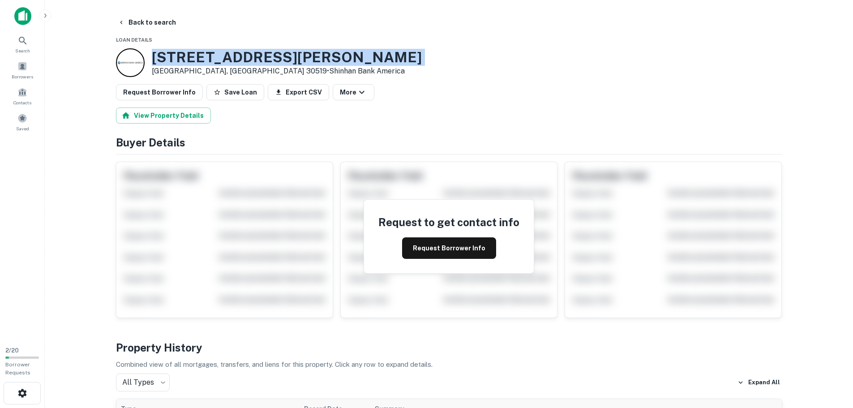
click at [216, 55] on h3 "2725 Hamilton Mill Rd" at bounding box center [287, 57] width 270 height 17
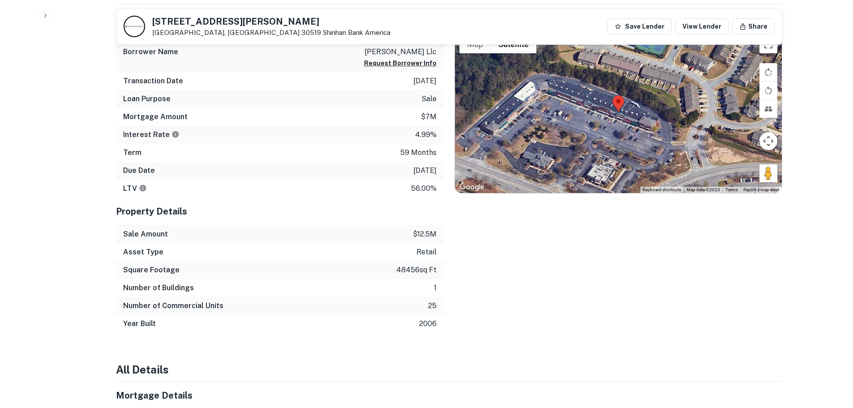
scroll to position [493, 0]
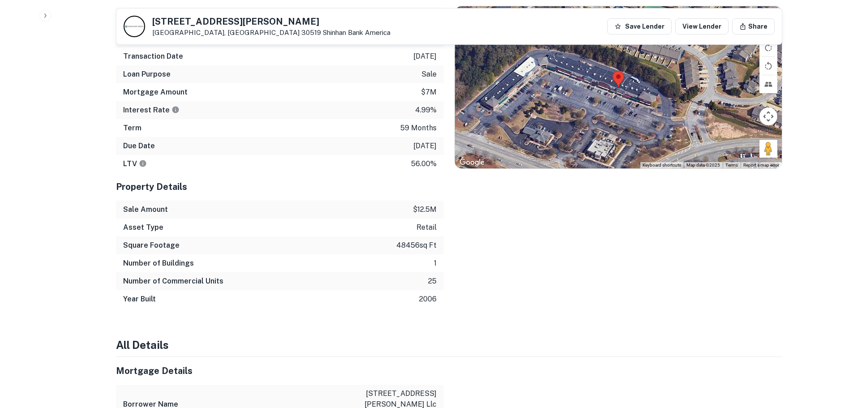
click at [406, 244] on p "48456 sq ft" at bounding box center [416, 245] width 40 height 11
drag, startPoint x: 406, startPoint y: 244, endPoint x: 418, endPoint y: 244, distance: 12.5
click at [406, 244] on p "48456 sq ft" at bounding box center [416, 245] width 40 height 11
click at [420, 141] on p "7/31/2027" at bounding box center [424, 146] width 23 height 11
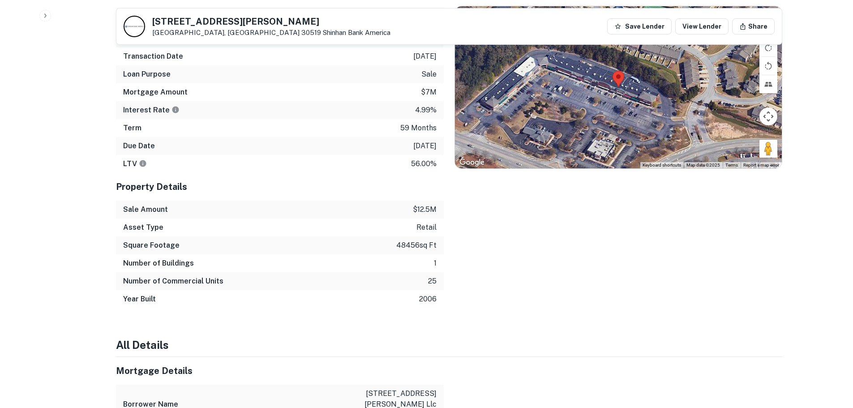
click at [429, 145] on p "7/31/2027" at bounding box center [424, 146] width 23 height 11
click at [429, 146] on p "7/31/2027" at bounding box center [424, 146] width 23 height 11
click at [428, 146] on p "7/31/2027" at bounding box center [424, 146] width 23 height 11
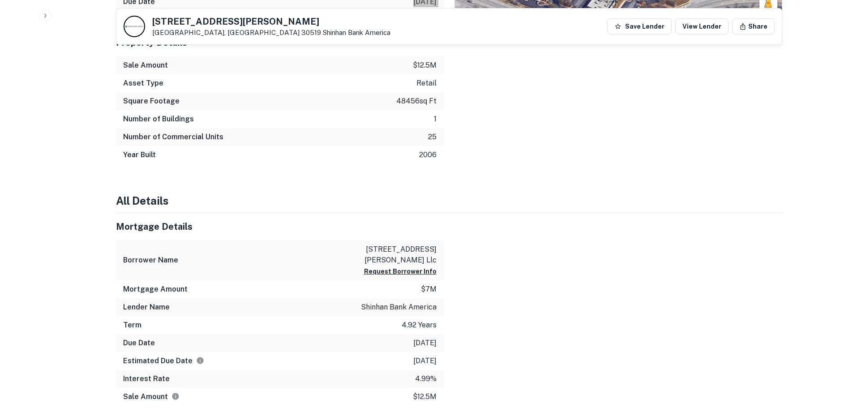
scroll to position [717, 0]
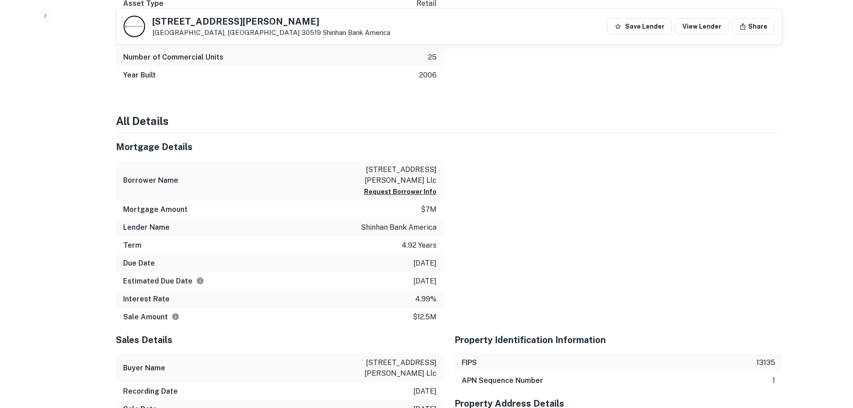
click at [420, 229] on p "shinhan bank america" at bounding box center [399, 227] width 76 height 11
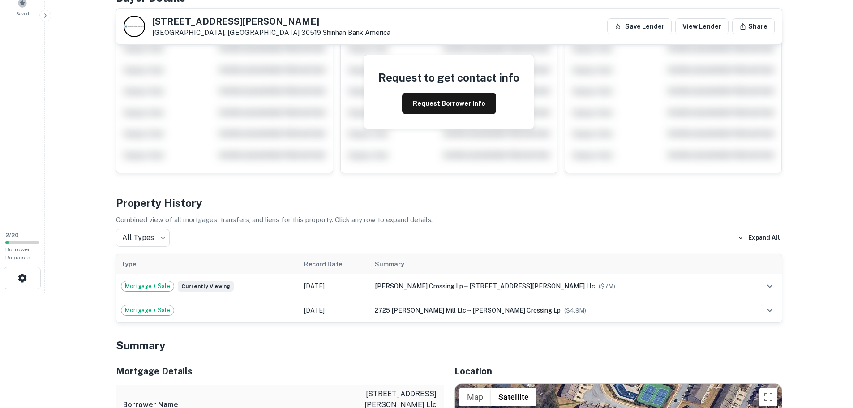
scroll to position [0, 0]
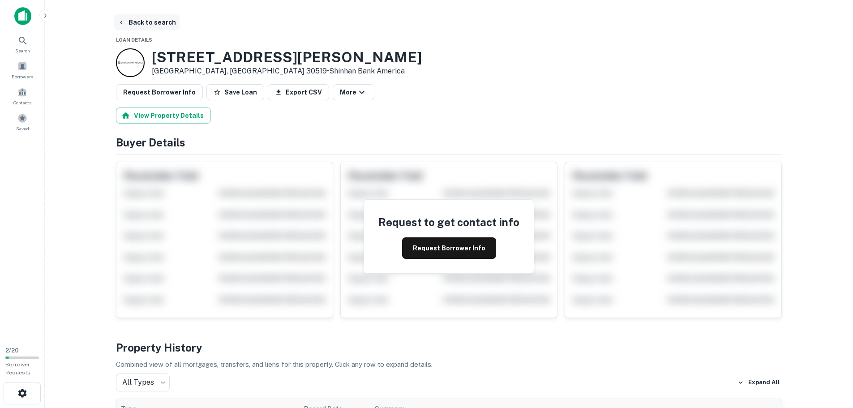
click at [124, 23] on icon "button" at bounding box center [121, 22] width 7 height 7
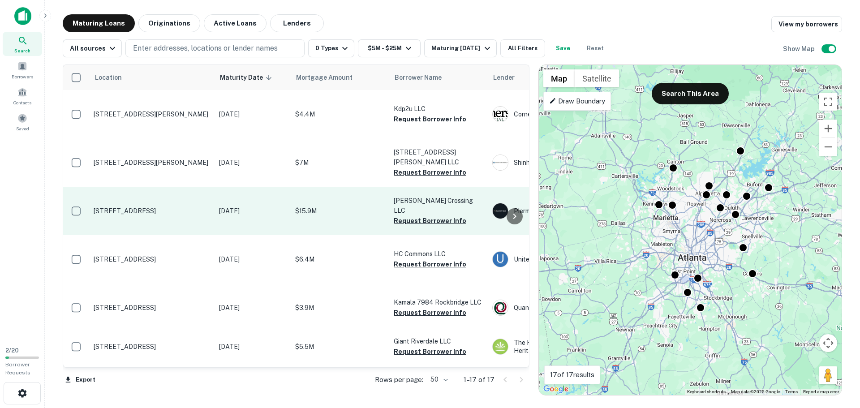
click at [142, 207] on p "[STREET_ADDRESS]" at bounding box center [152, 211] width 116 height 8
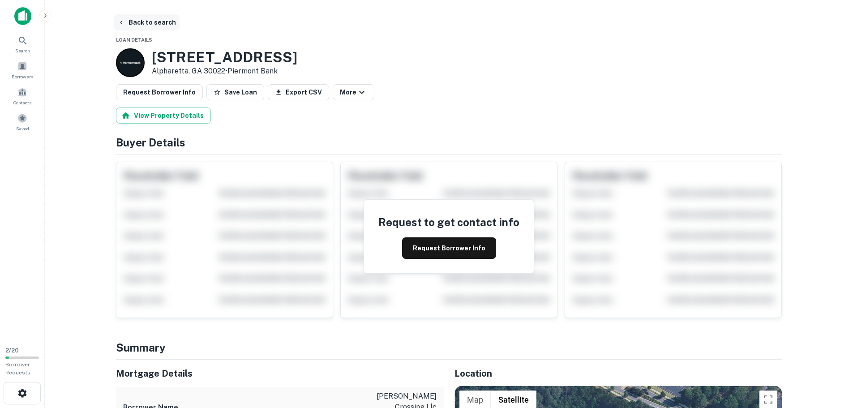
click at [130, 23] on button "Back to search" at bounding box center [146, 22] width 65 height 16
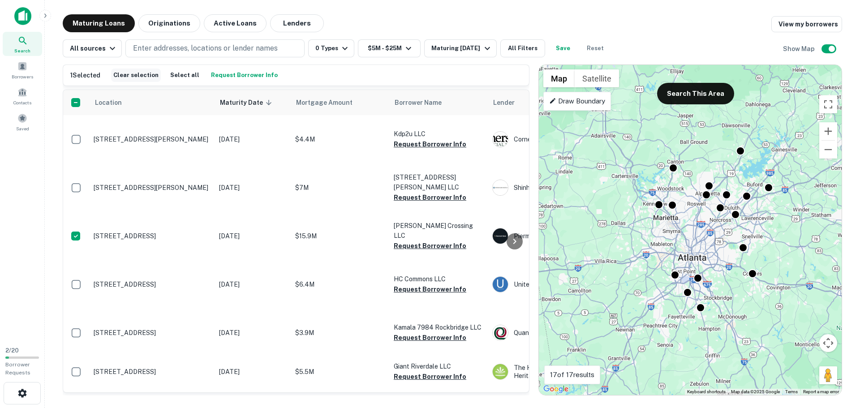
click at [153, 74] on button "Clear selection" at bounding box center [136, 75] width 50 height 13
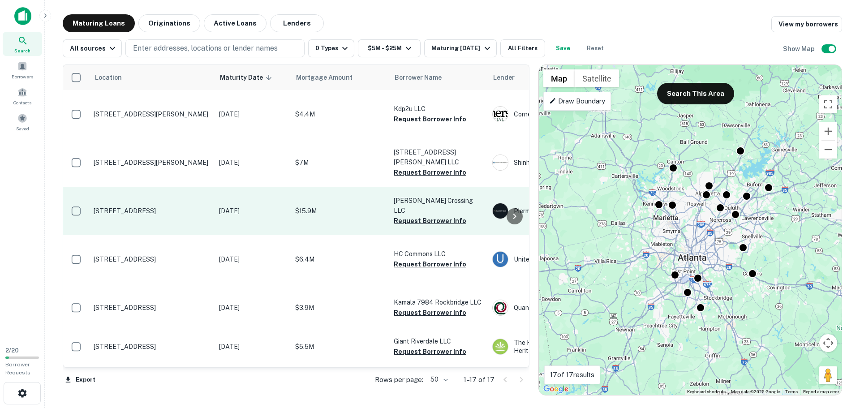
click at [133, 197] on td "[STREET_ADDRESS]" at bounding box center [151, 211] width 125 height 48
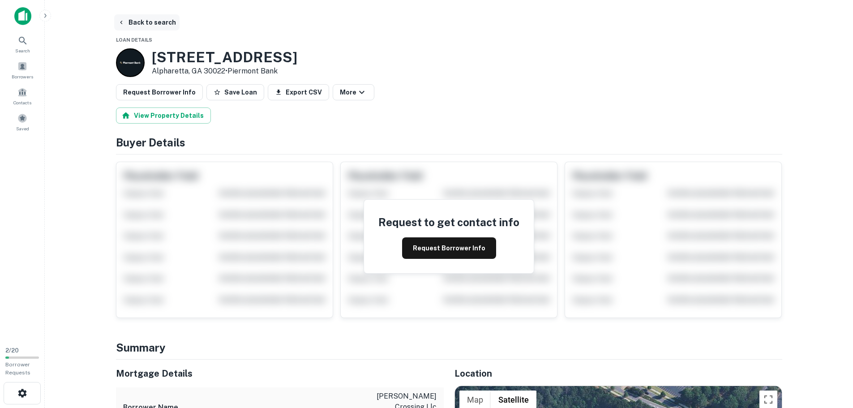
click at [130, 20] on button "Back to search" at bounding box center [146, 22] width 65 height 16
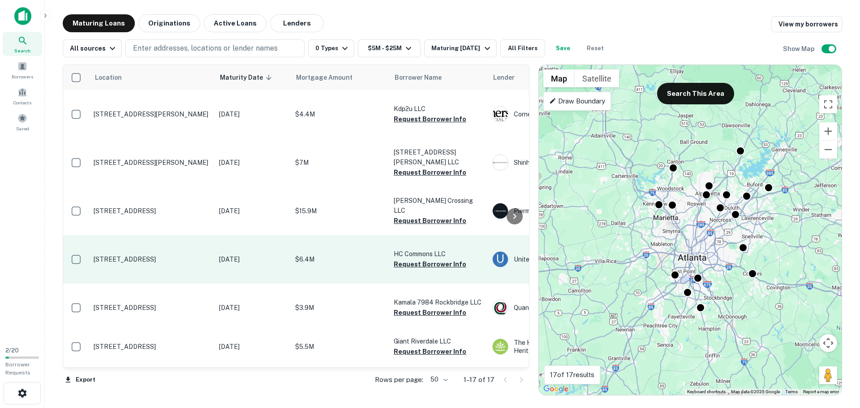
click at [129, 262] on p "[STREET_ADDRESS]" at bounding box center [152, 259] width 116 height 8
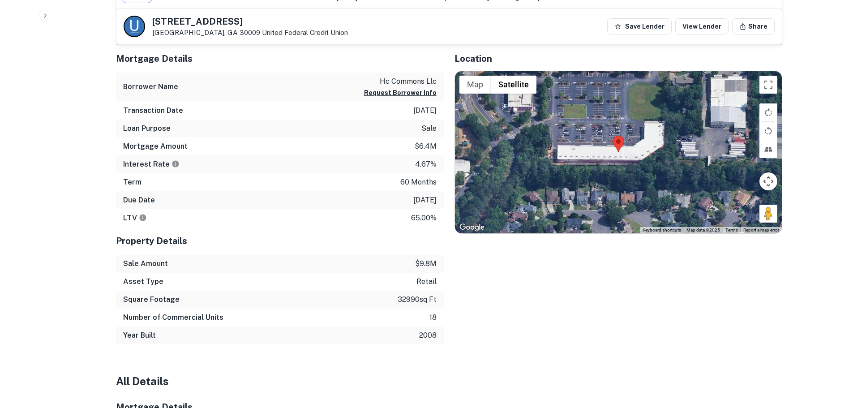
scroll to position [493, 0]
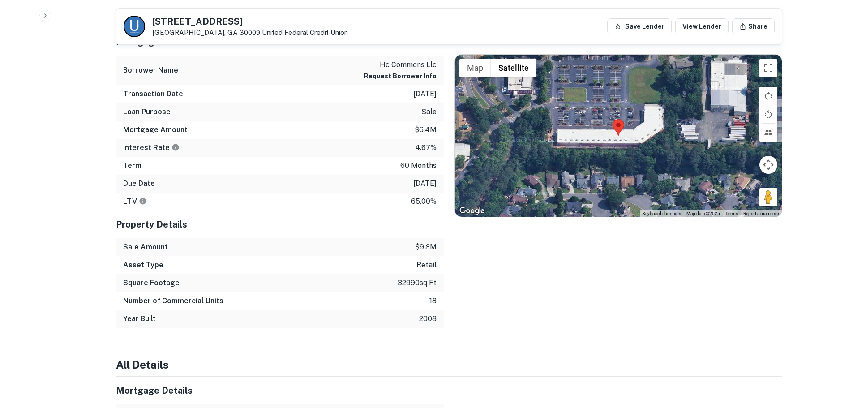
click at [193, 15] on div "735 N MAIN ST Alpharetta, GA 30009 United Federal Credit Union Save Lender View…" at bounding box center [449, 27] width 666 height 36
click at [197, 21] on h5 "735 N MAIN ST" at bounding box center [250, 21] width 196 height 9
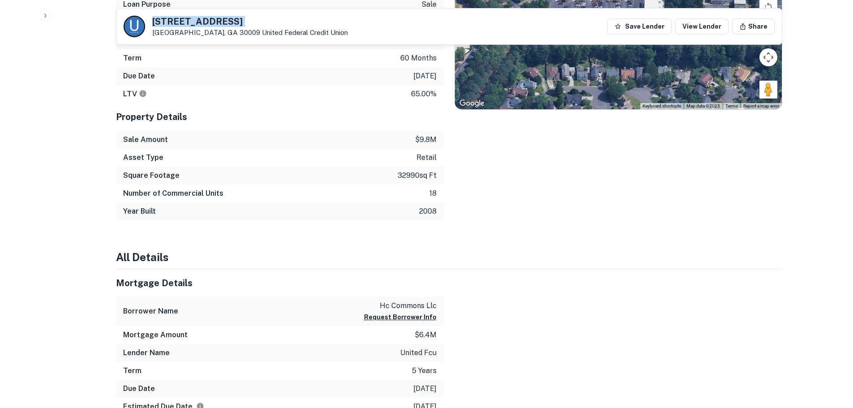
scroll to position [627, 0]
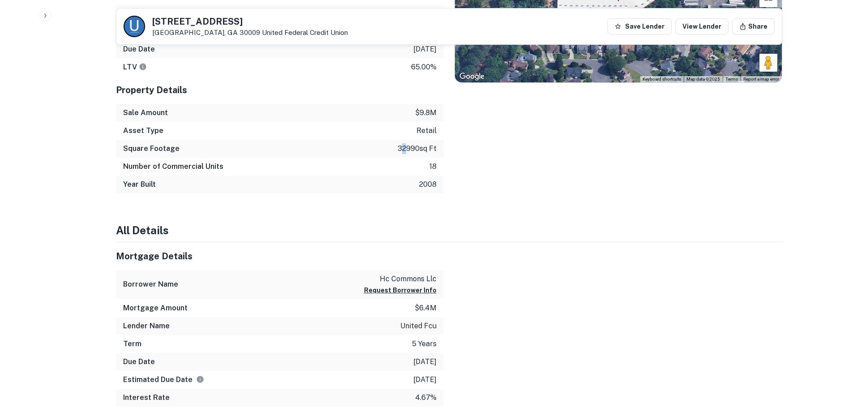
click at [401, 148] on p "32990 sq ft" at bounding box center [417, 148] width 39 height 11
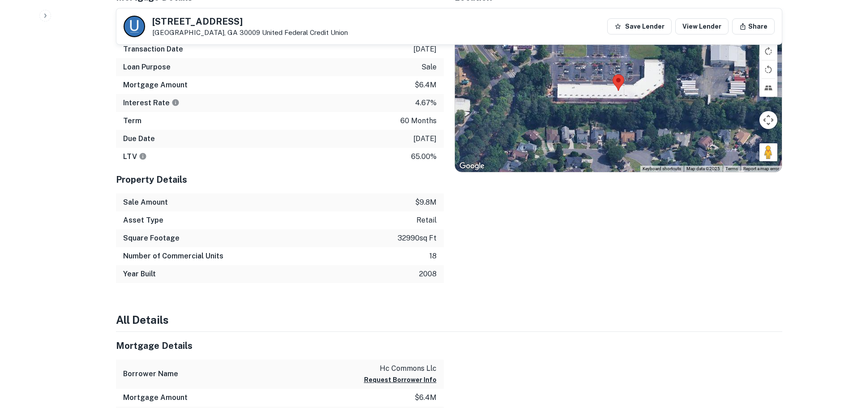
click at [414, 139] on p "4/30/2027" at bounding box center [424, 138] width 23 height 11
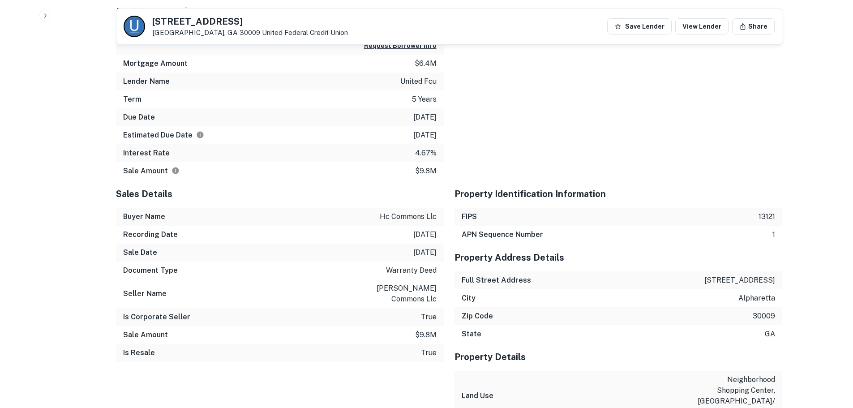
scroll to position [851, 0]
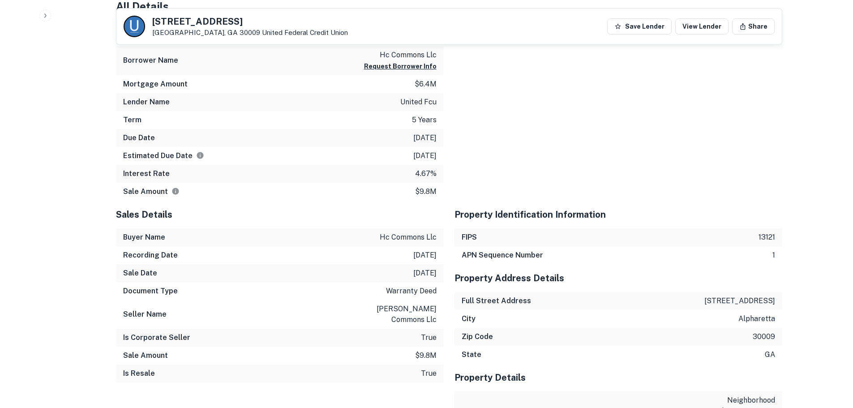
click at [407, 100] on p "united fcu" at bounding box center [418, 102] width 36 height 11
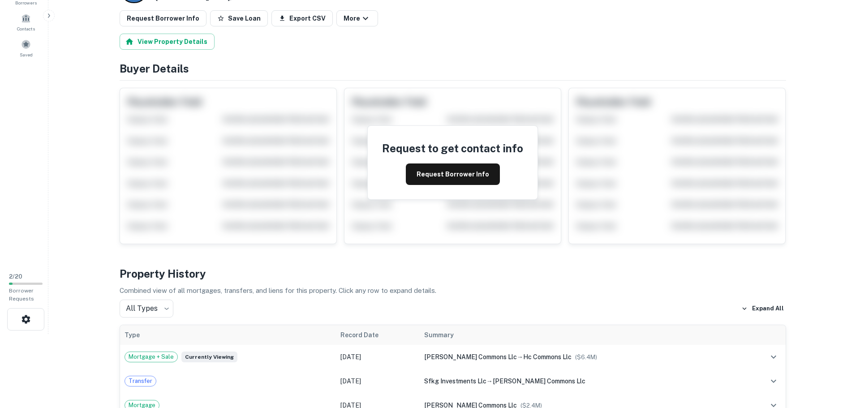
scroll to position [0, 0]
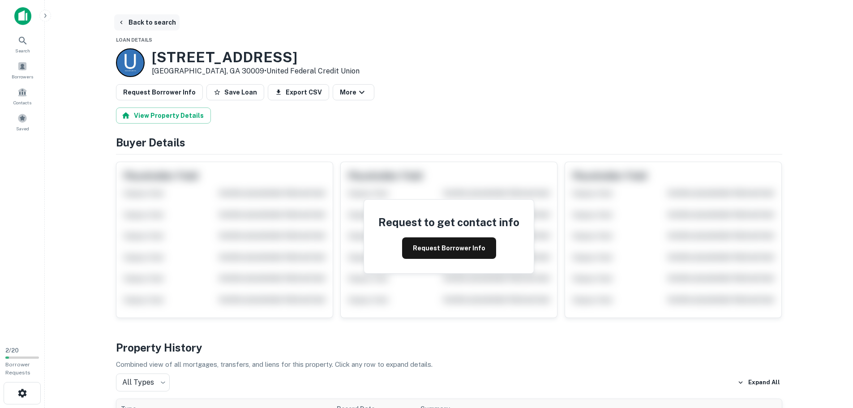
click at [132, 22] on button "Back to search" at bounding box center [146, 22] width 65 height 16
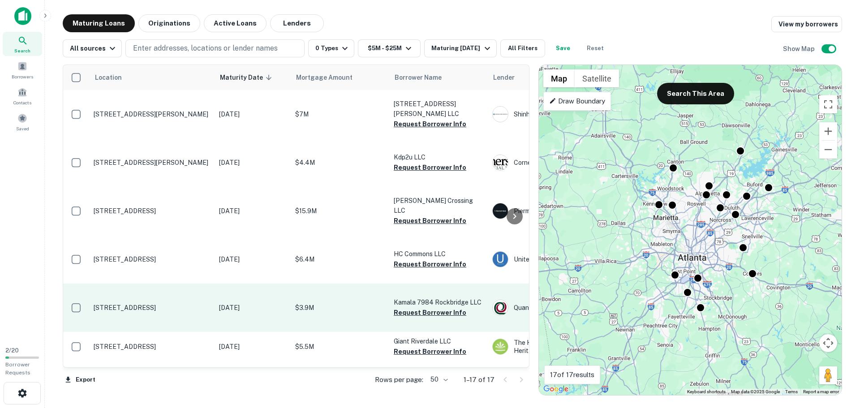
click at [127, 304] on p "[STREET_ADDRESS]" at bounding box center [152, 308] width 116 height 8
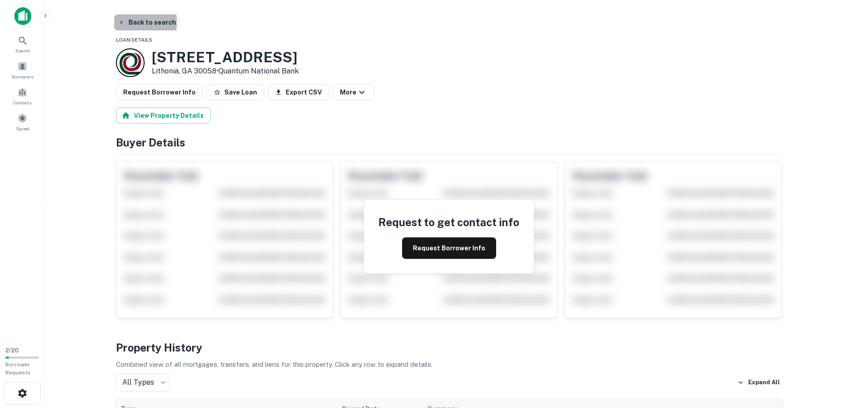
click at [130, 22] on button "Back to search" at bounding box center [146, 22] width 65 height 16
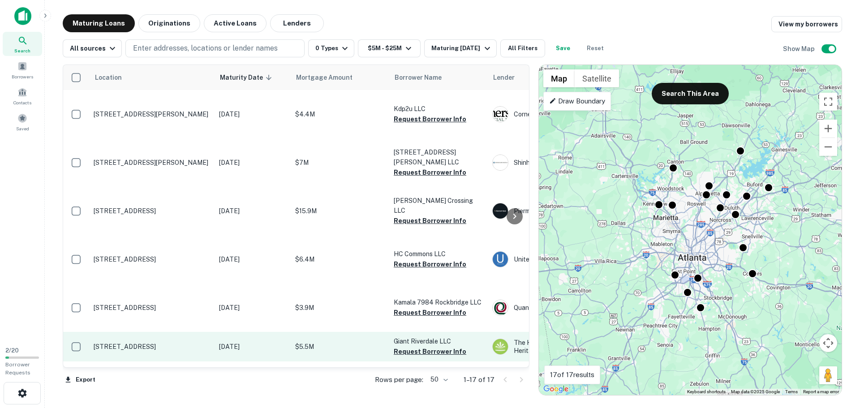
click at [115, 351] on p "7523 Highway 85 Riverdale, GA 30274" at bounding box center [152, 347] width 116 height 8
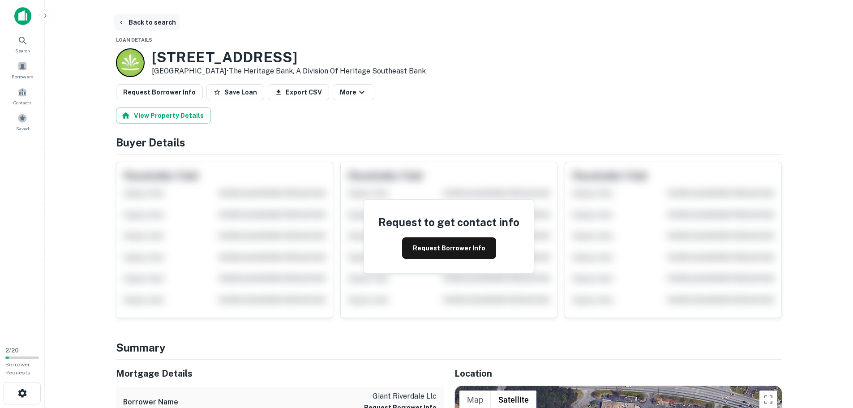
click at [128, 21] on button "Back to search" at bounding box center [146, 22] width 65 height 16
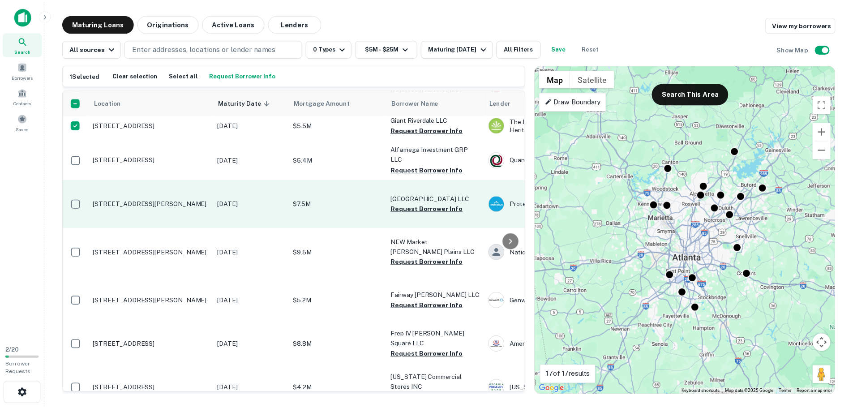
scroll to position [269, 0]
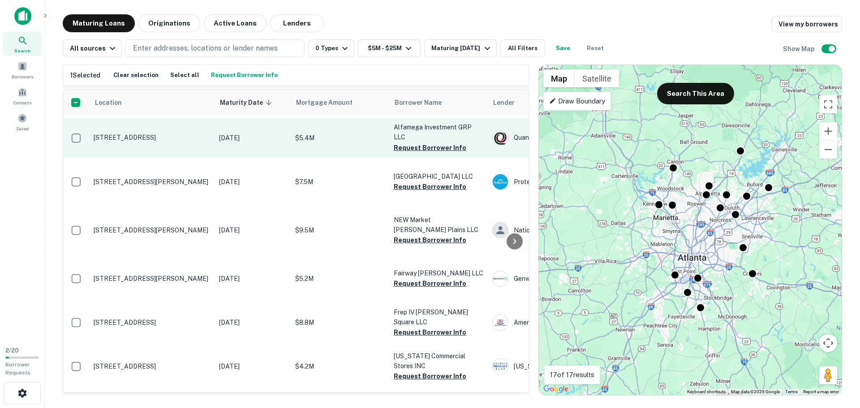
click at [132, 142] on p "4839 Jonesboro Rd Forest Park, GA 30297" at bounding box center [152, 137] width 116 height 8
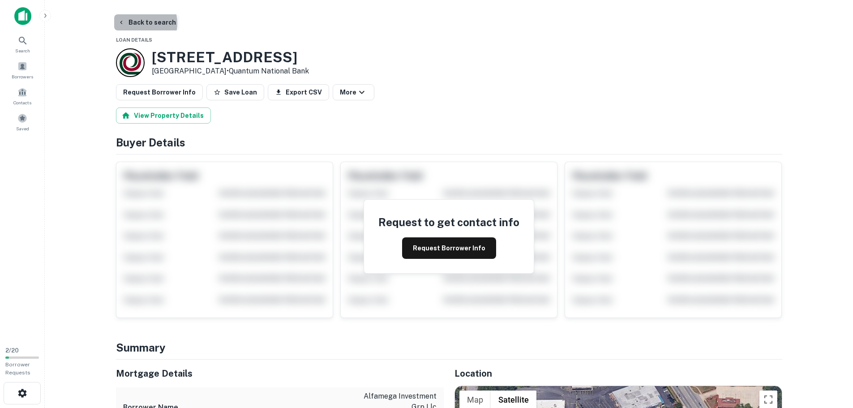
click at [136, 23] on button "Back to search" at bounding box center [146, 22] width 65 height 16
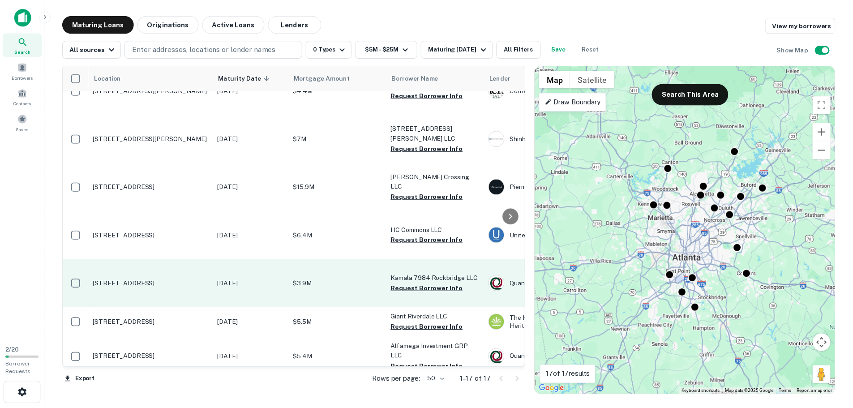
scroll to position [45, 0]
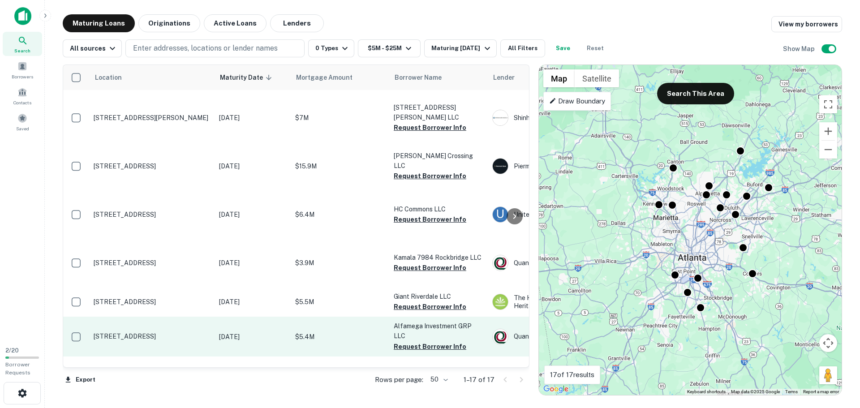
click at [169, 349] on td "4839 Jonesboro Rd Forest Park, GA 30297" at bounding box center [151, 336] width 125 height 39
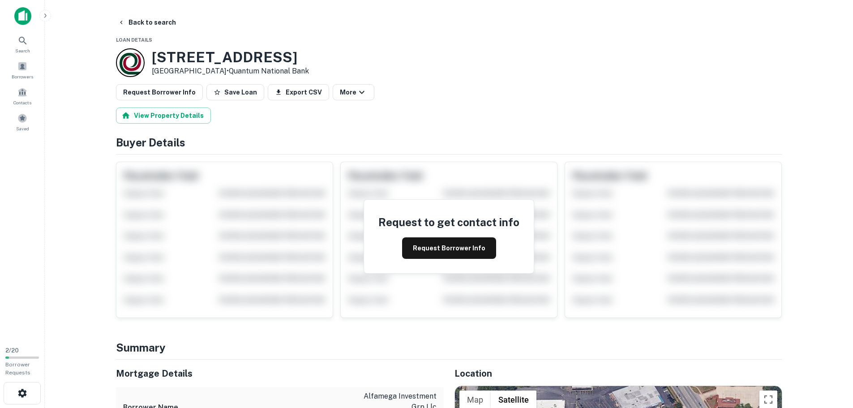
click at [165, 49] on h3 "4839 Jonesboro Rd" at bounding box center [230, 57] width 157 height 17
click at [170, 49] on h3 "4839 Jonesboro Rd" at bounding box center [230, 57] width 157 height 17
click at [178, 55] on h3 "4839 Jonesboro Rd" at bounding box center [230, 57] width 157 height 17
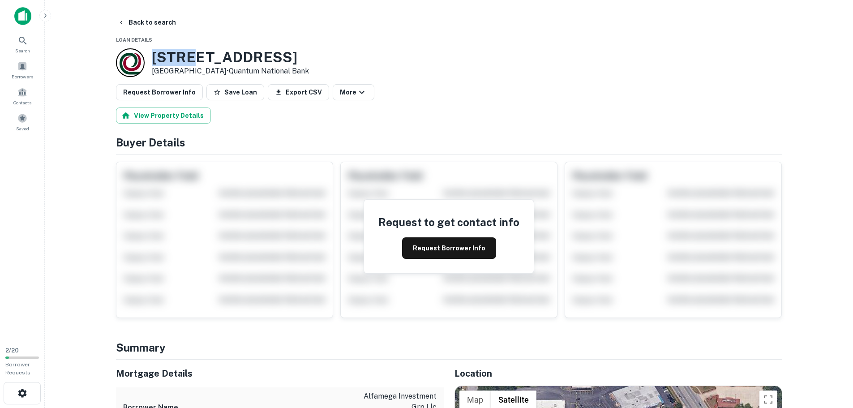
click at [178, 56] on h3 "4839 Jonesboro Rd" at bounding box center [230, 57] width 157 height 17
click at [132, 24] on button "Back to search" at bounding box center [146, 22] width 65 height 16
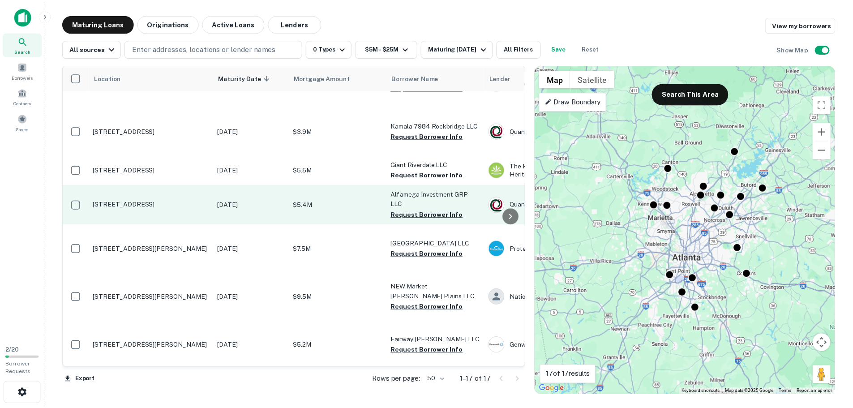
scroll to position [179, 0]
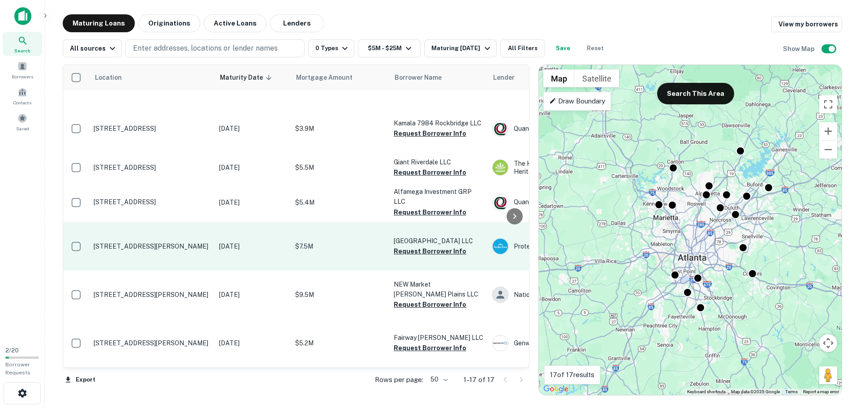
click at [138, 250] on p "1630 Pleasant Hill Rd Duluth, GA 30096" at bounding box center [152, 246] width 116 height 8
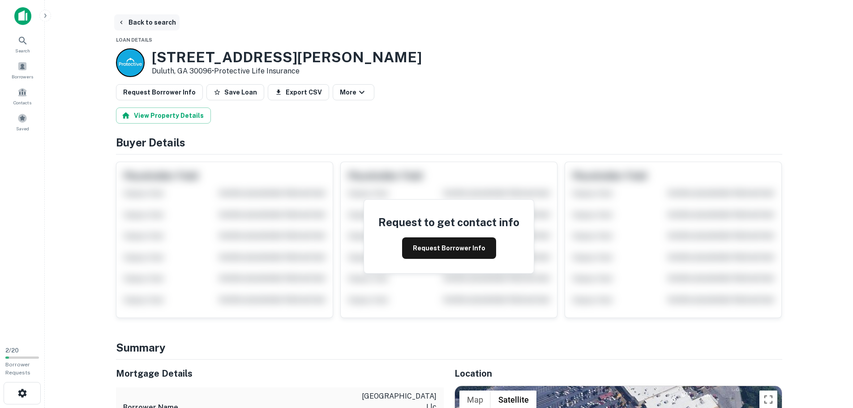
click at [138, 25] on button "Back to search" at bounding box center [146, 22] width 65 height 16
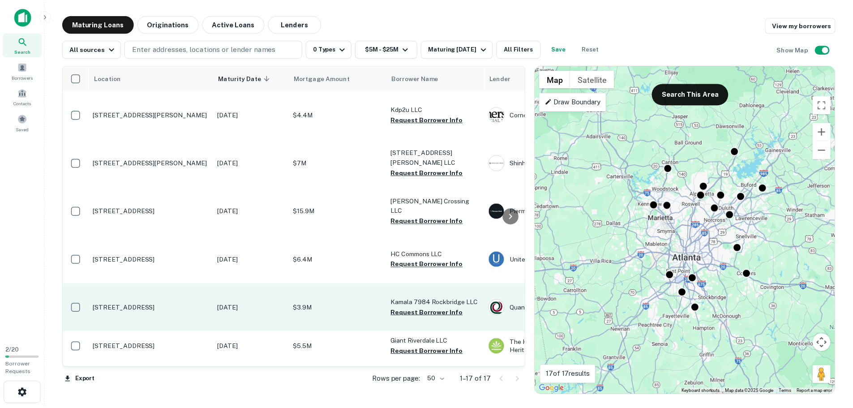
scroll to position [224, 0]
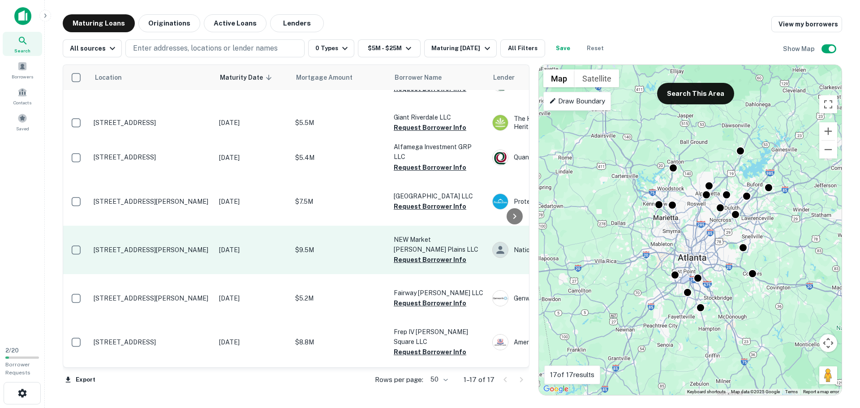
click at [125, 254] on p "1860 Sandy Plains Rd Marietta, GA 30066" at bounding box center [152, 250] width 116 height 8
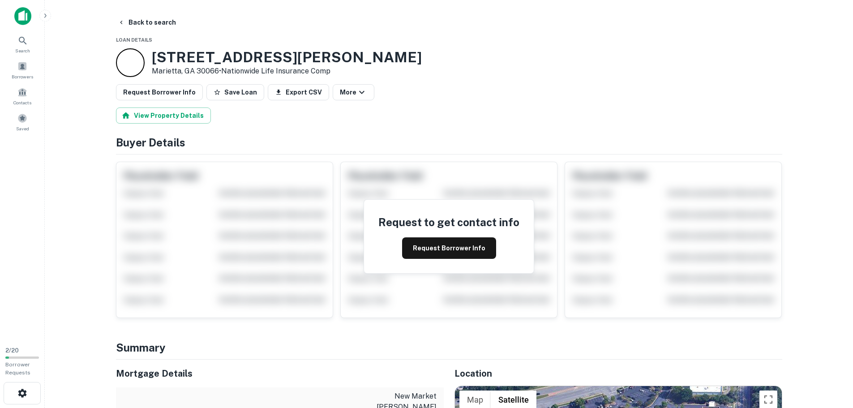
click at [178, 65] on h3 "1860 Sandy Plains Rd" at bounding box center [287, 57] width 270 height 17
click at [175, 60] on h3 "1860 Sandy Plains Rd" at bounding box center [287, 57] width 270 height 17
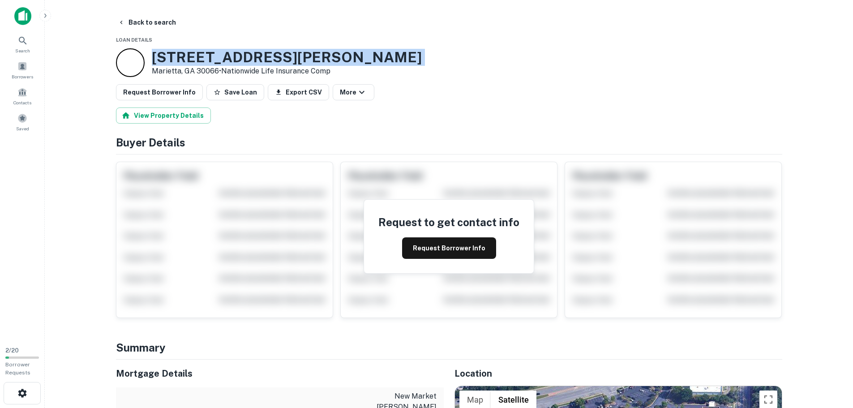
click at [175, 60] on h3 "1860 Sandy Plains Rd" at bounding box center [287, 57] width 270 height 17
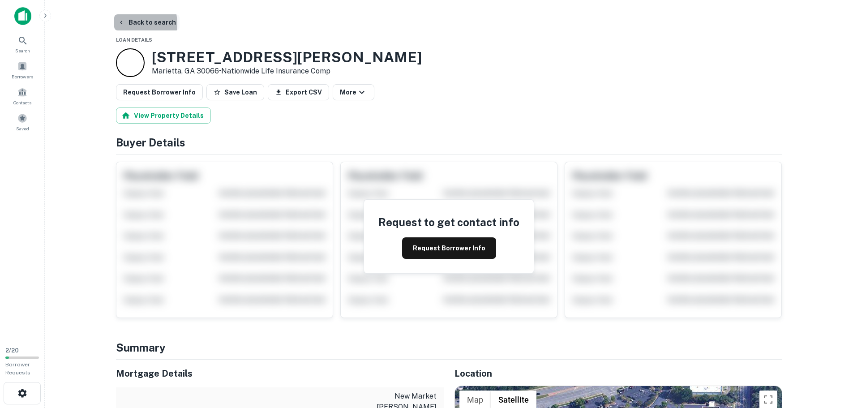
click at [125, 24] on button "Back to search" at bounding box center [146, 22] width 65 height 16
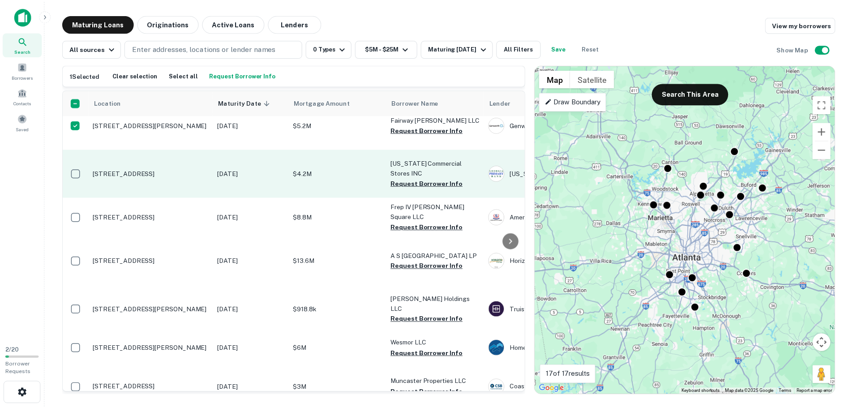
scroll to position [417, 0]
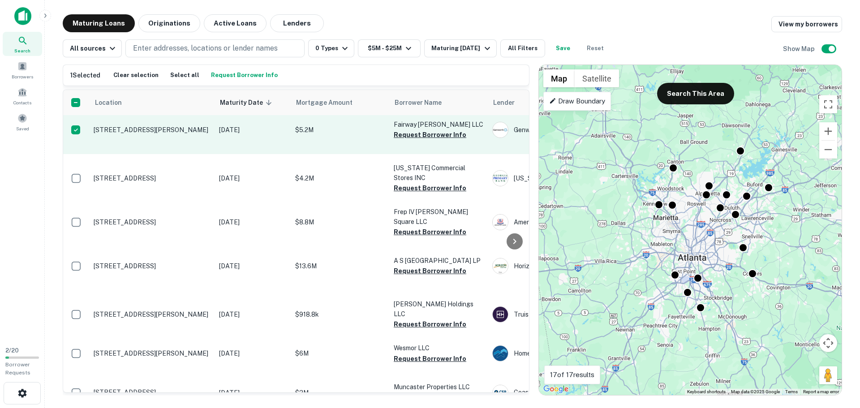
click at [128, 134] on p "1610 Ridenour Blvd Nw Kennesaw, GA 30152" at bounding box center [152, 130] width 116 height 8
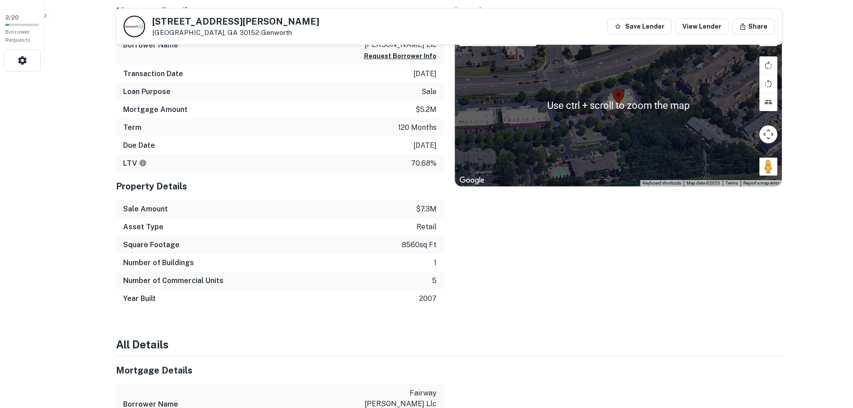
scroll to position [269, 0]
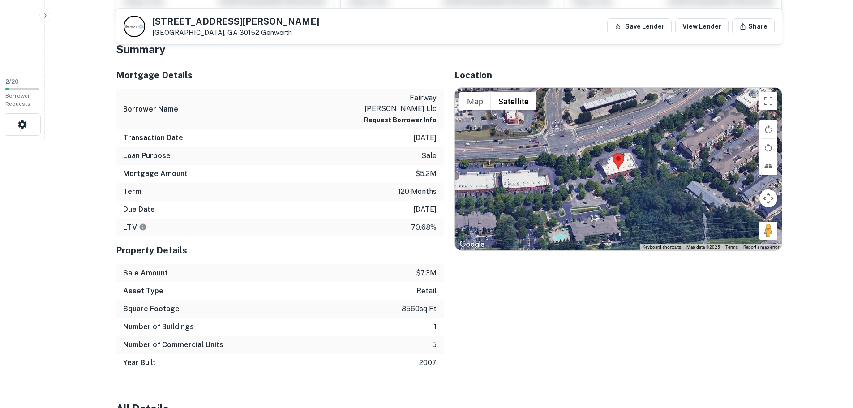
click at [208, 17] on div "1610 RIDENOUR BLVD NW Kennesaw, GA 30152 Genworth Save Lender View Lender Share" at bounding box center [449, 27] width 666 height 36
click at [209, 20] on h5 "1610 RIDENOUR BLVD NW" at bounding box center [235, 21] width 167 height 9
copy h5 "1610 RIDENOUR BLVD NW"
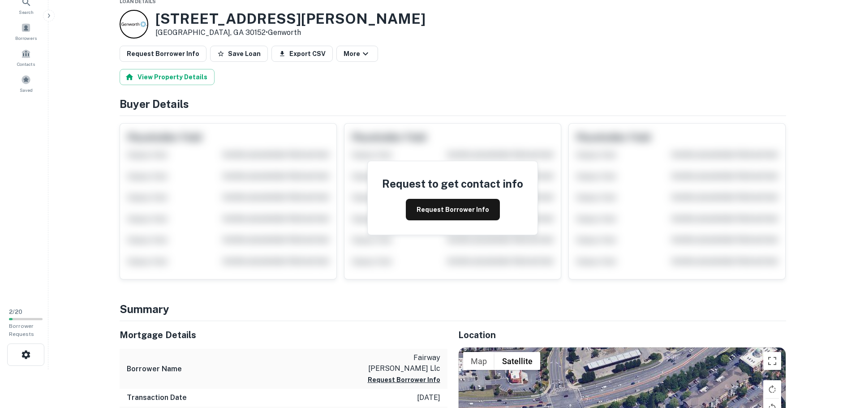
scroll to position [0, 0]
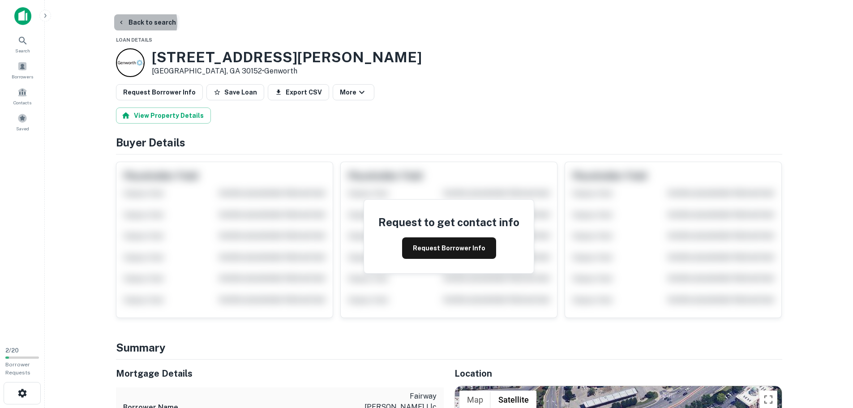
click at [135, 23] on button "Back to search" at bounding box center [146, 22] width 65 height 16
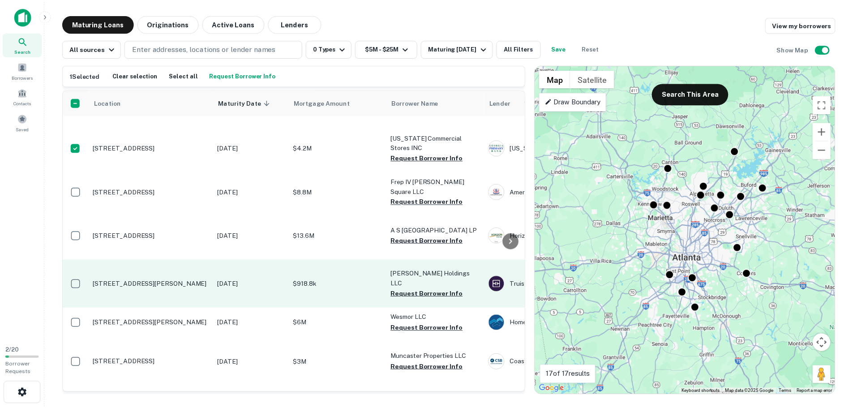
scroll to position [417, 0]
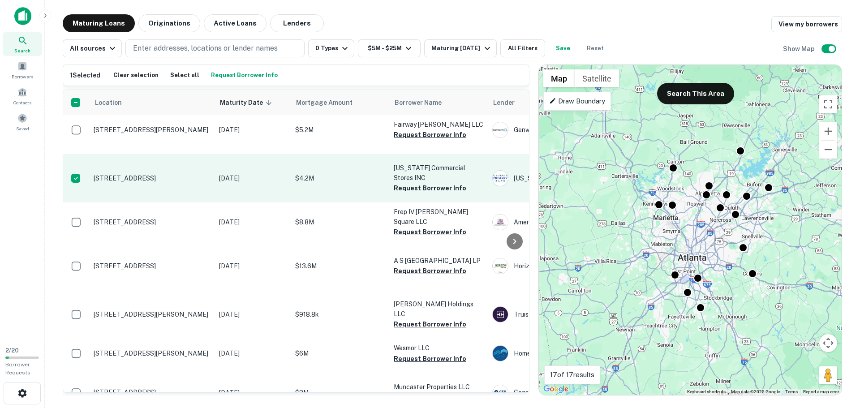
click at [139, 182] on p "3530 N Commerce Dr Atlanta, GA 30344" at bounding box center [152, 178] width 116 height 8
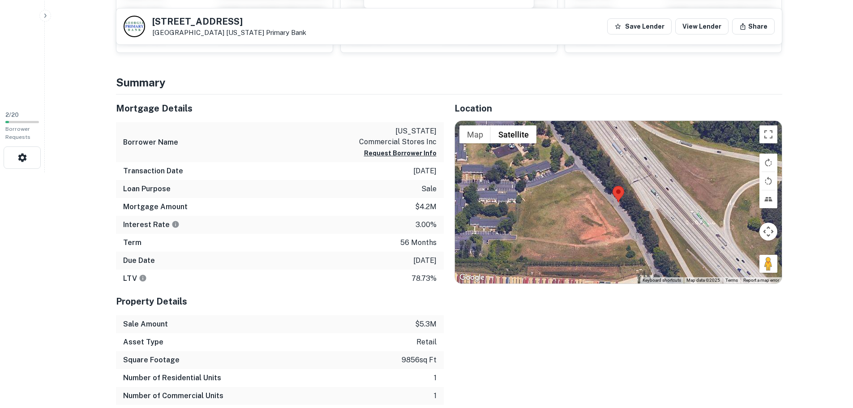
scroll to position [224, 0]
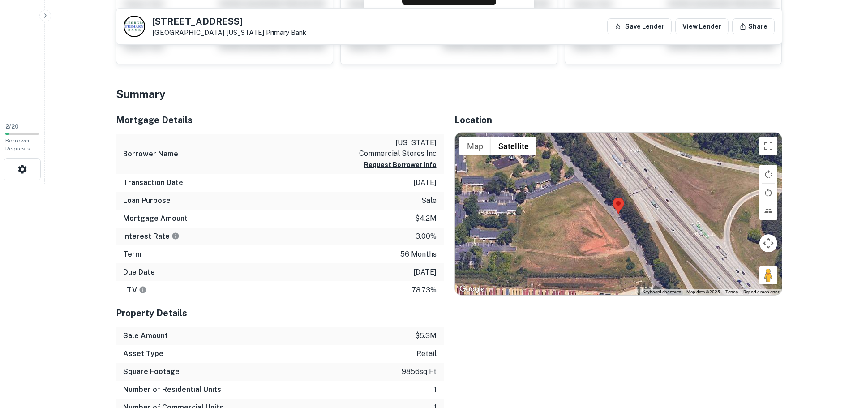
click at [181, 24] on h5 "3530 N COMMERCE DR" at bounding box center [229, 21] width 154 height 9
click at [181, 23] on h5 "3530 N COMMERCE DR" at bounding box center [229, 21] width 154 height 9
copy h5 "3530 N COMMERCE DR"
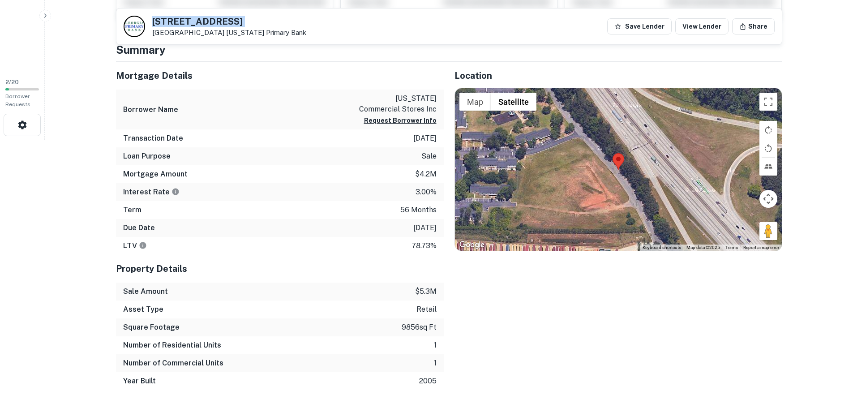
scroll to position [269, 0]
click at [404, 324] on p "9856 sq ft" at bounding box center [419, 327] width 35 height 11
copy p "9856"
click at [413, 228] on p "12/31/2025" at bounding box center [424, 227] width 23 height 11
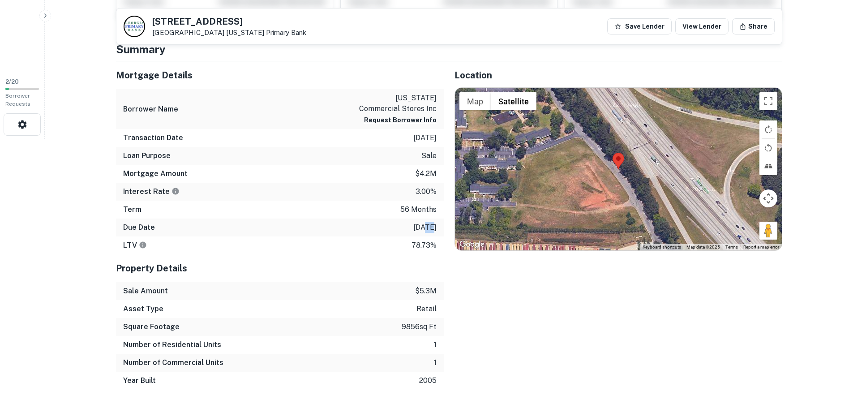
click at [413, 228] on p "12/31/2025" at bounding box center [424, 227] width 23 height 11
copy p "12/31/2025"
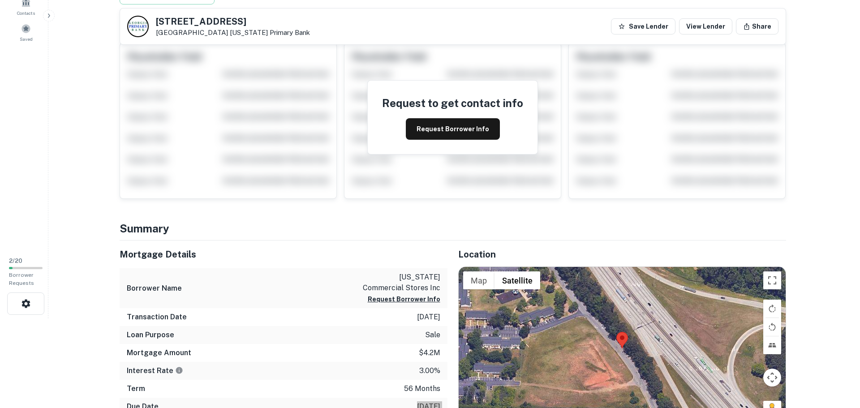
scroll to position [0, 0]
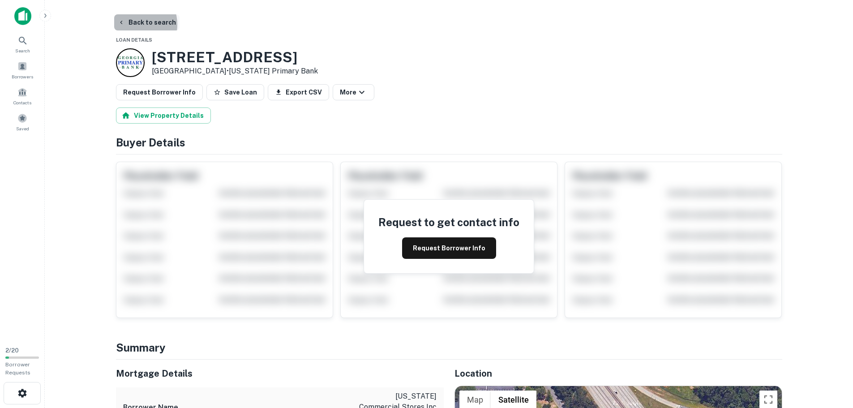
click at [133, 25] on button "Back to search" at bounding box center [146, 22] width 65 height 16
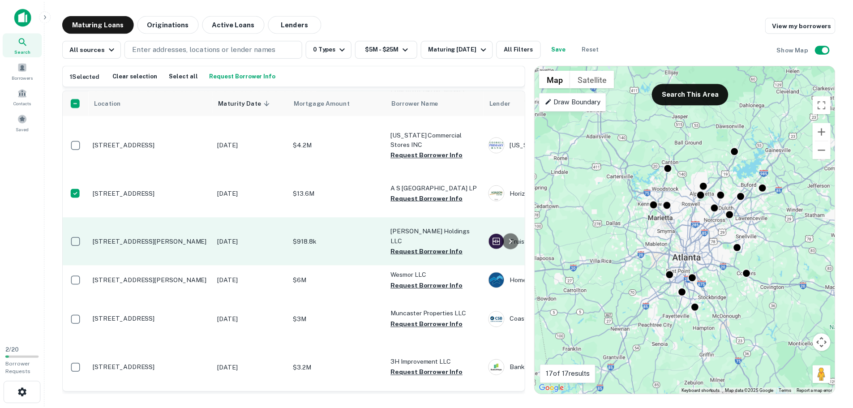
scroll to position [507, 0]
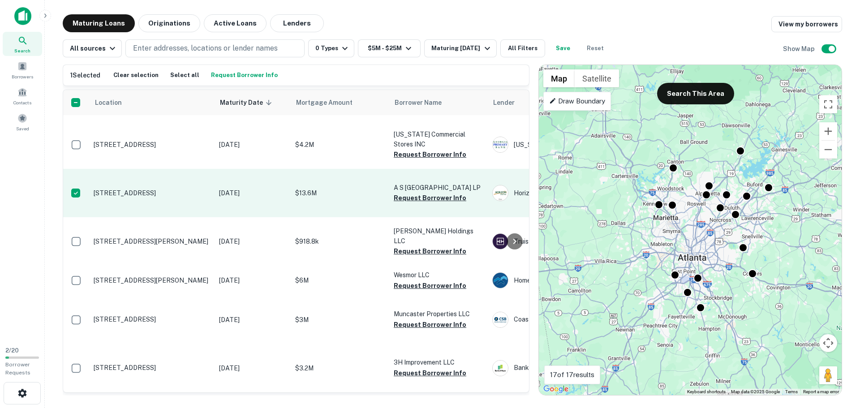
click at [163, 197] on p "[STREET_ADDRESS]" at bounding box center [152, 193] width 116 height 8
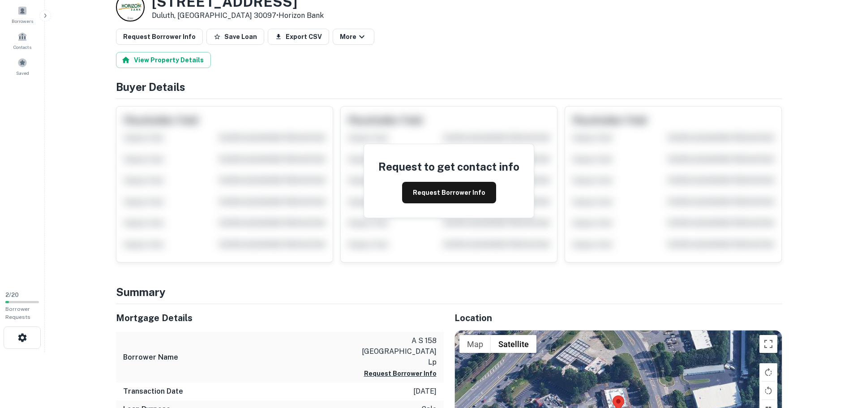
scroll to position [45, 0]
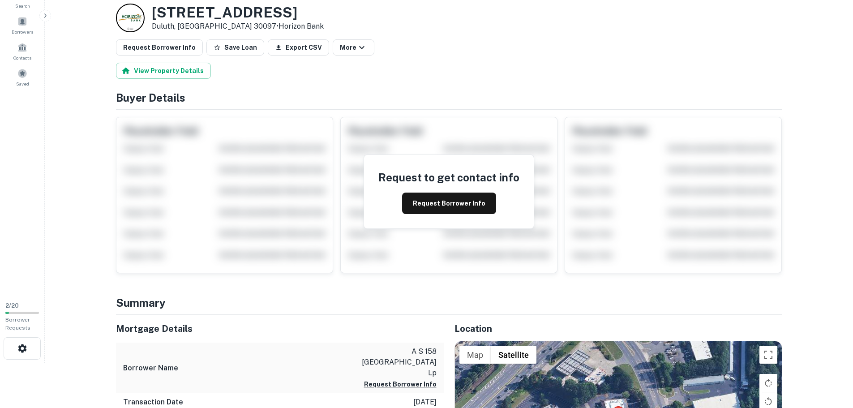
click at [179, 19] on h3 "10820 Abbotts Bridge Rd" at bounding box center [238, 12] width 172 height 17
copy h3 "10820 Abbotts Bridge Rd"
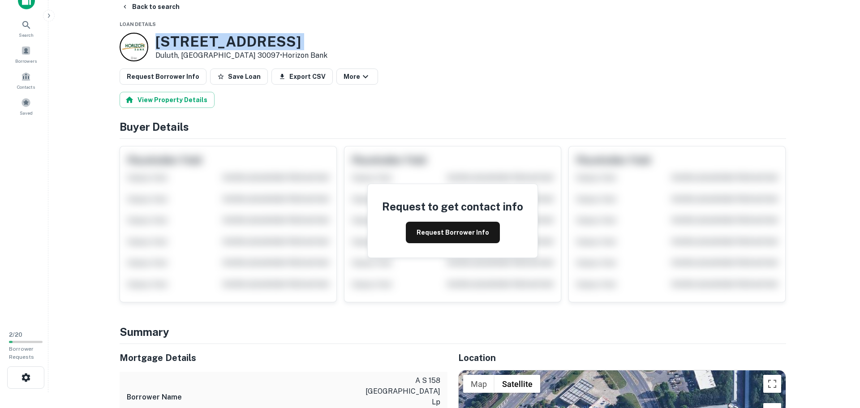
scroll to position [0, 0]
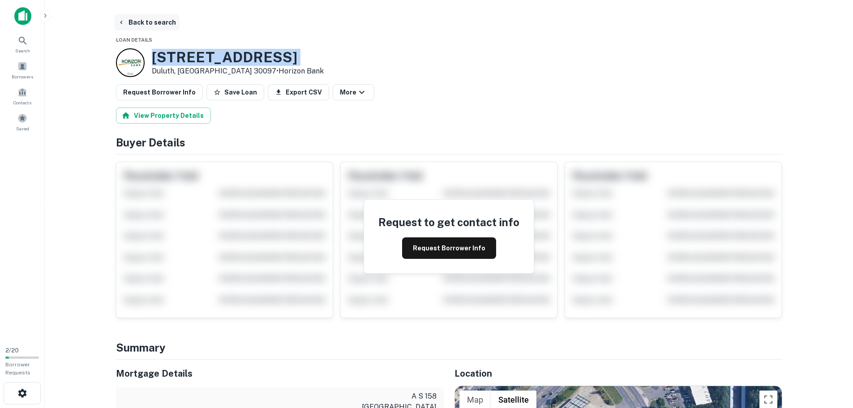
click at [129, 23] on button "Back to search" at bounding box center [146, 22] width 65 height 16
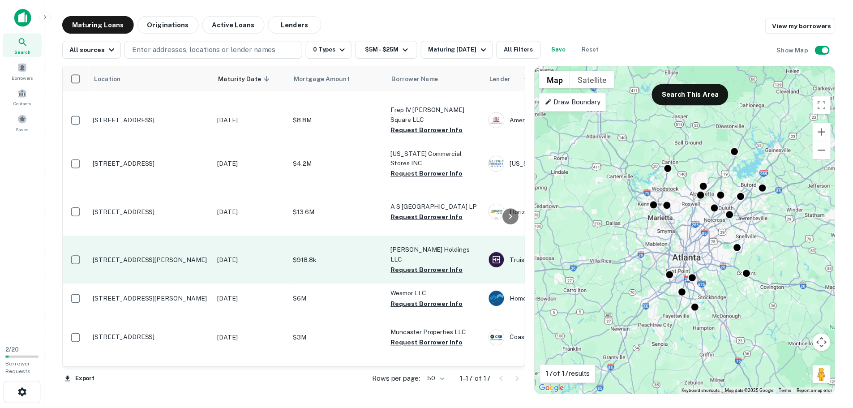
scroll to position [448, 0]
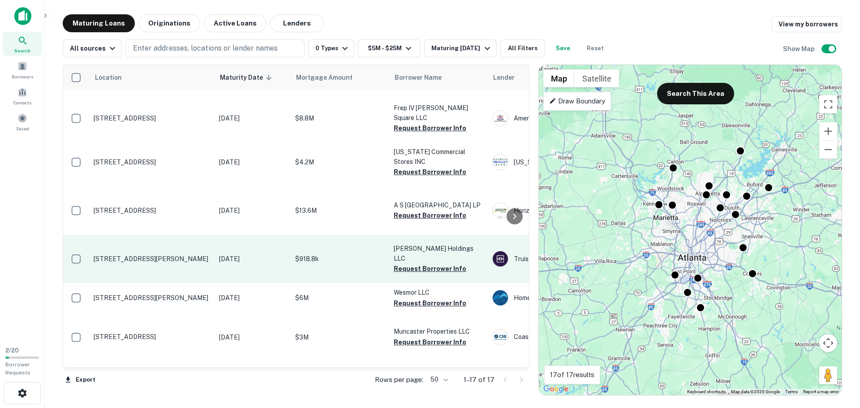
click at [118, 263] on p "[STREET_ADDRESS][PERSON_NAME]" at bounding box center [152, 259] width 116 height 8
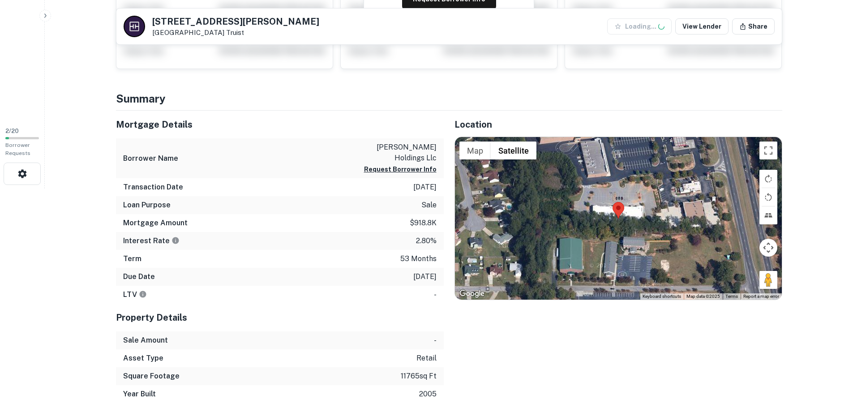
scroll to position [224, 0]
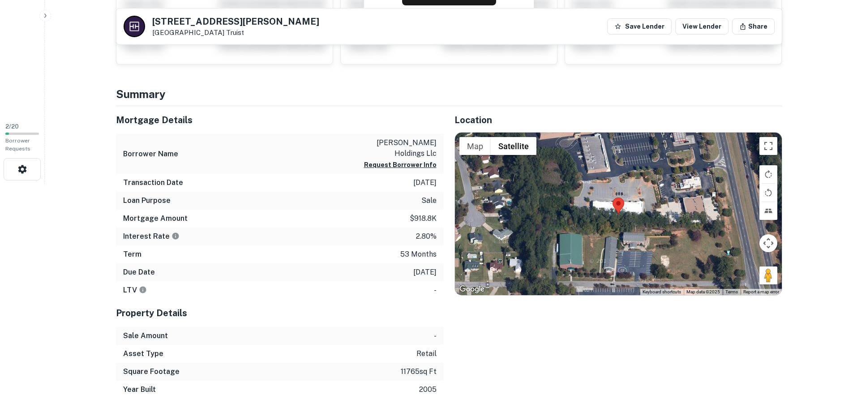
click at [168, 21] on h5 "[STREET_ADDRESS][PERSON_NAME]" at bounding box center [235, 21] width 167 height 9
copy h5 "[STREET_ADDRESS][PERSON_NAME]"
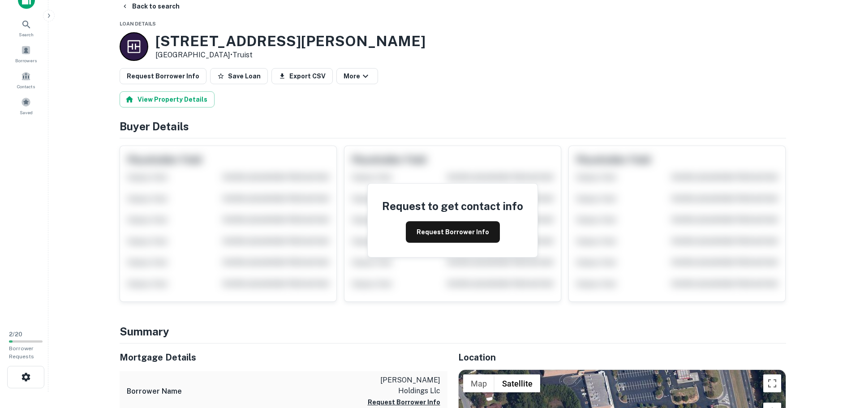
scroll to position [0, 0]
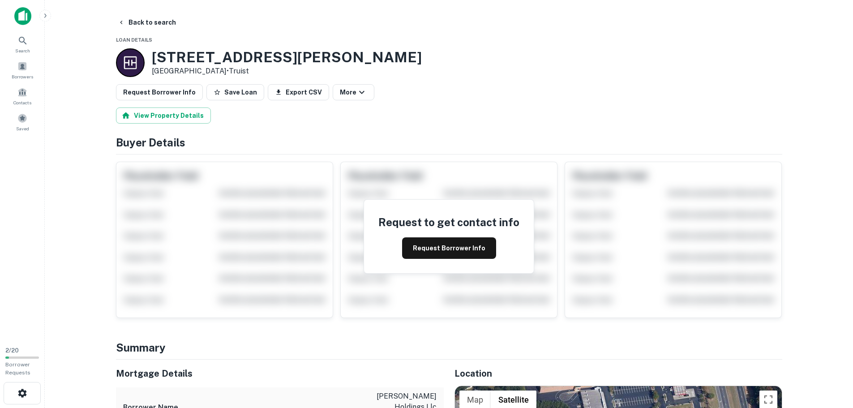
drag, startPoint x: 132, startPoint y: 19, endPoint x: 233, endPoint y: 55, distance: 107.2
click at [132, 19] on button "Back to search" at bounding box center [146, 22] width 65 height 16
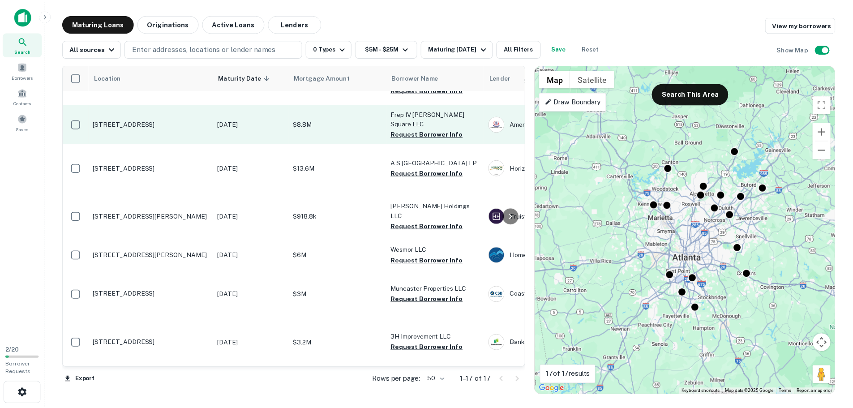
scroll to position [552, 0]
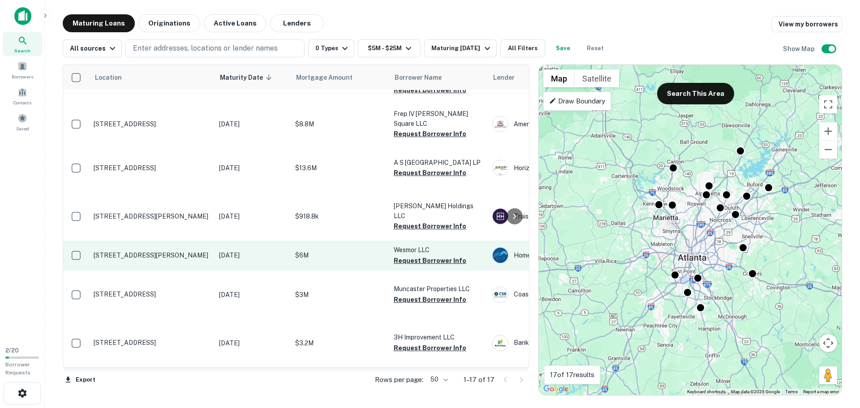
click at [136, 251] on p "[STREET_ADDRESS][PERSON_NAME]" at bounding box center [152, 255] width 116 height 8
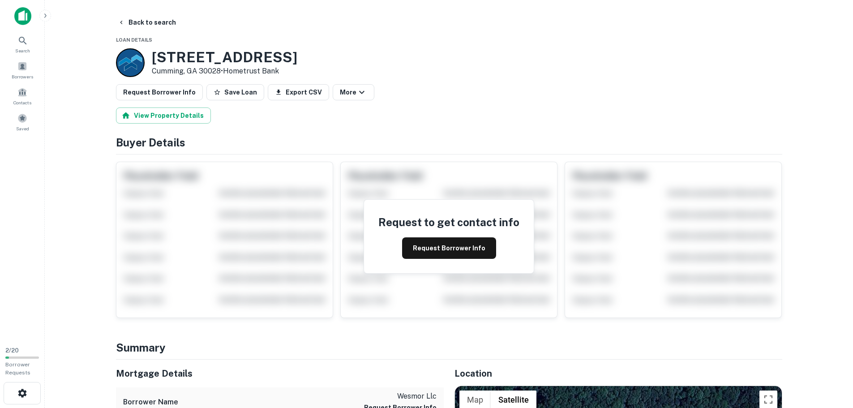
click at [187, 59] on h3 "[STREET_ADDRESS]" at bounding box center [225, 57] width 146 height 17
copy h3 "[STREET_ADDRESS]"
click at [127, 22] on button "Back to search" at bounding box center [146, 22] width 65 height 16
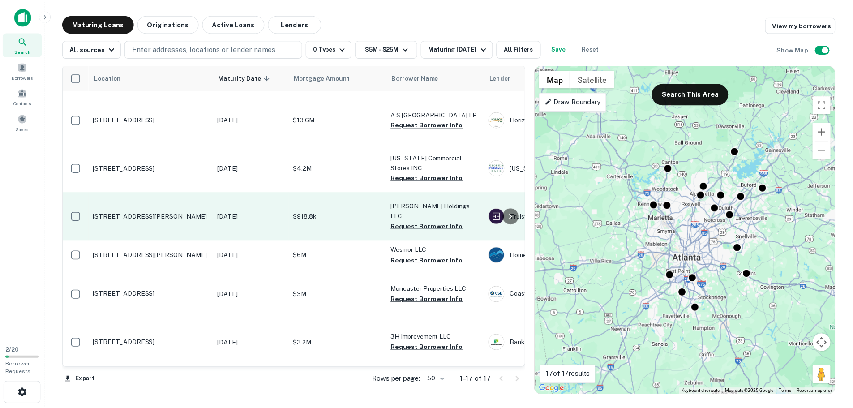
scroll to position [552, 0]
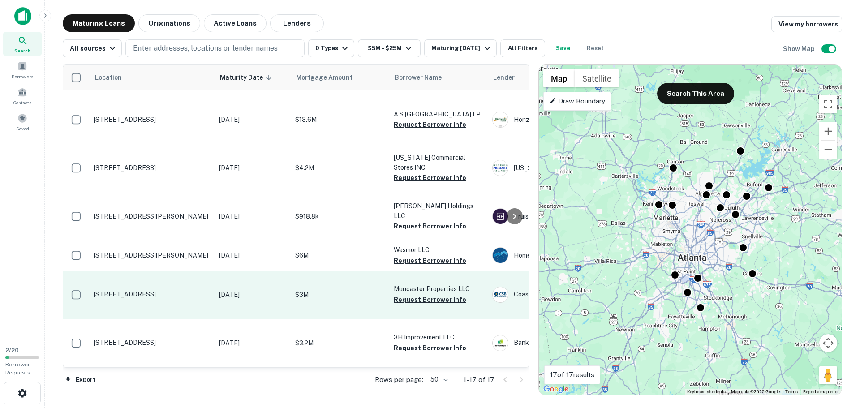
click at [134, 290] on p "[STREET_ADDRESS]" at bounding box center [152, 294] width 116 height 8
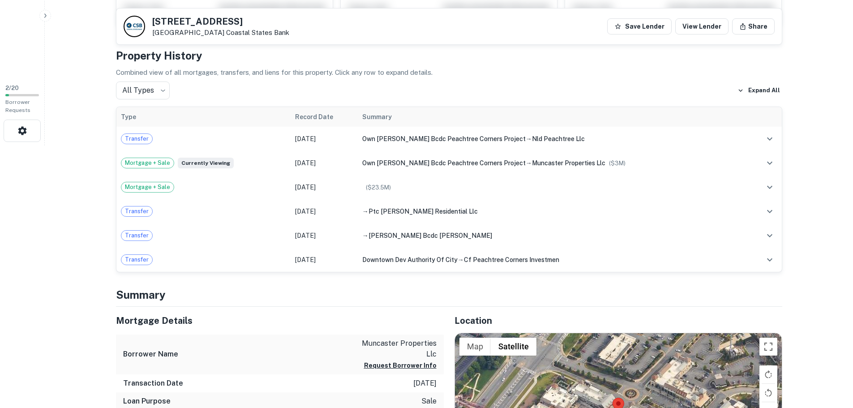
scroll to position [45, 0]
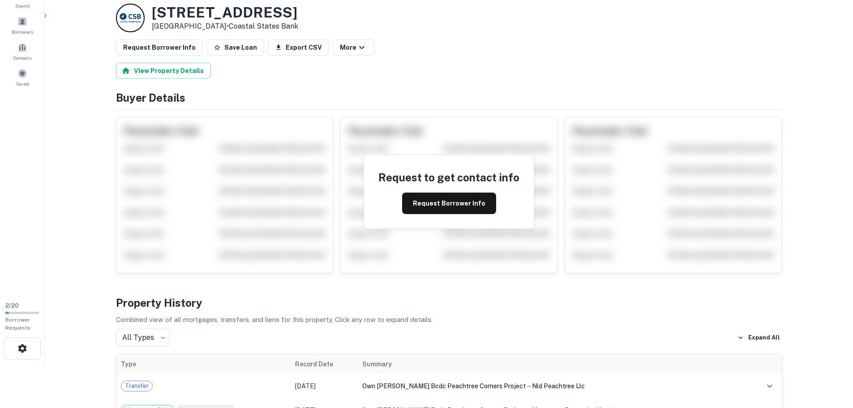
click at [203, 11] on h3 "5230 Town Center Blvd" at bounding box center [225, 12] width 146 height 17
copy h3 "5230 Town Center Blvd"
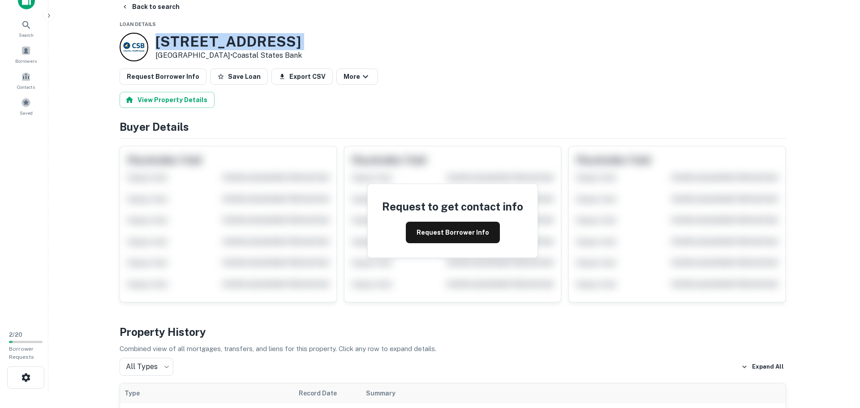
scroll to position [0, 0]
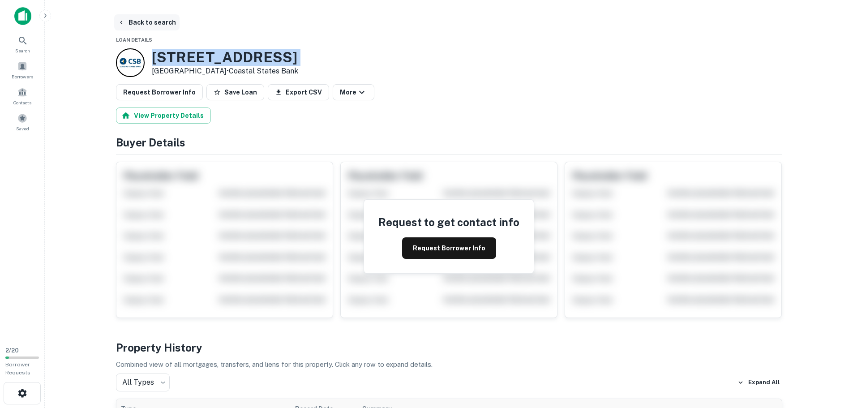
click at [136, 21] on button "Back to search" at bounding box center [146, 22] width 65 height 16
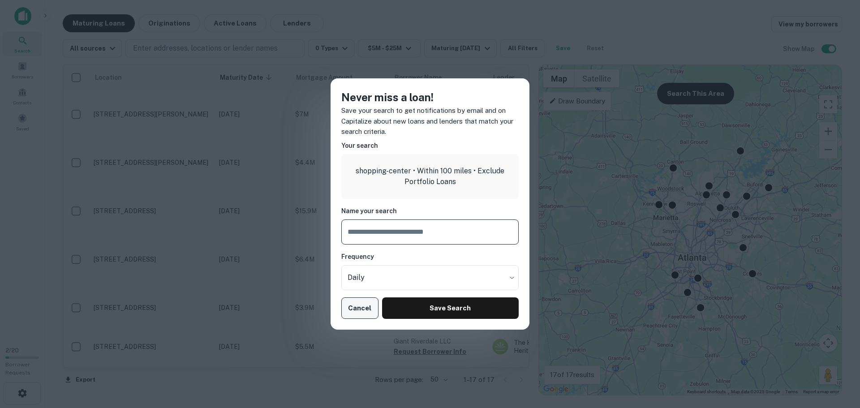
click at [359, 305] on button "Cancel" at bounding box center [359, 308] width 37 height 22
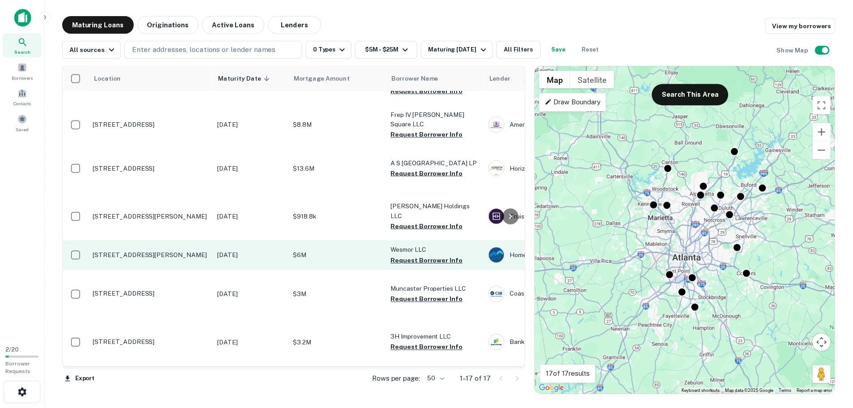
scroll to position [552, 0]
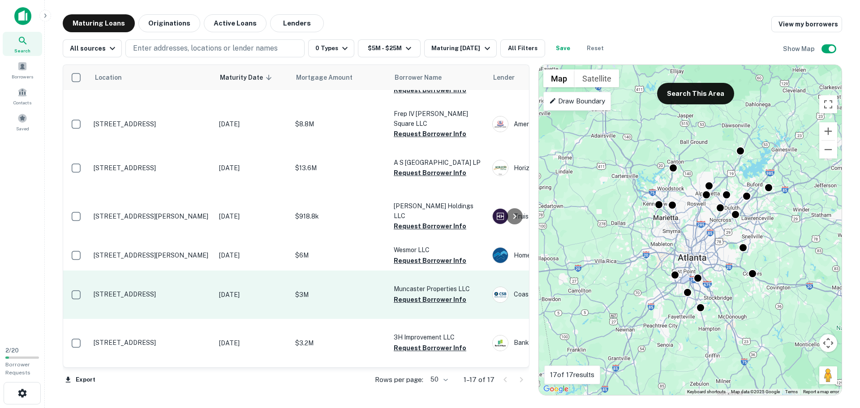
click at [124, 290] on p "[STREET_ADDRESS]" at bounding box center [152, 294] width 116 height 8
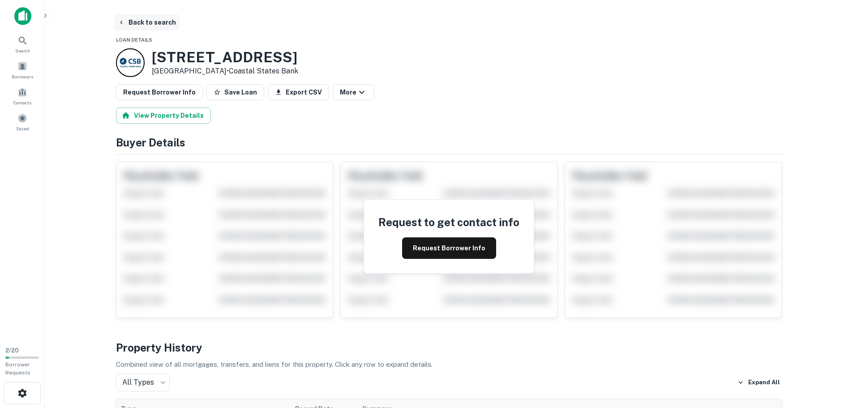
click at [144, 21] on button "Back to search" at bounding box center [146, 22] width 65 height 16
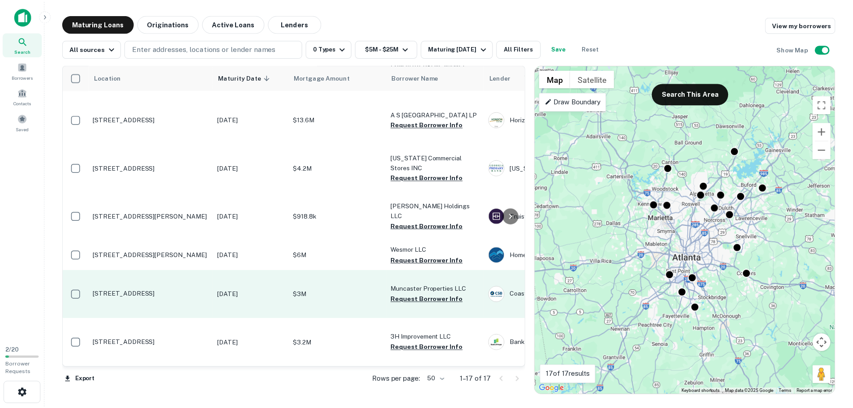
scroll to position [552, 0]
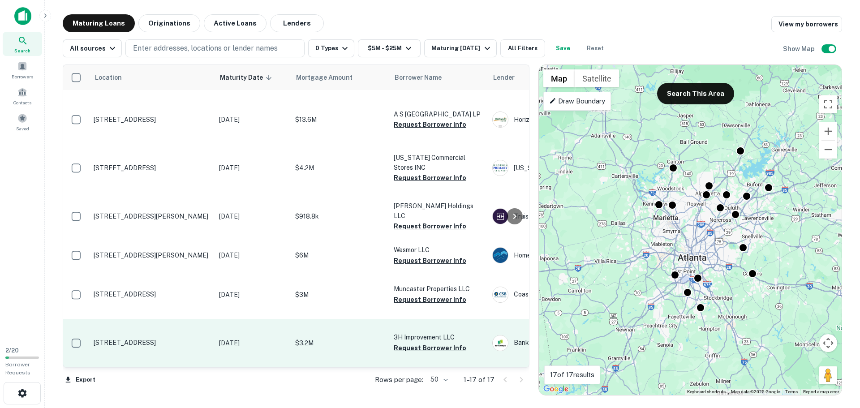
click at [137, 339] on p "[STREET_ADDRESS]" at bounding box center [152, 343] width 116 height 8
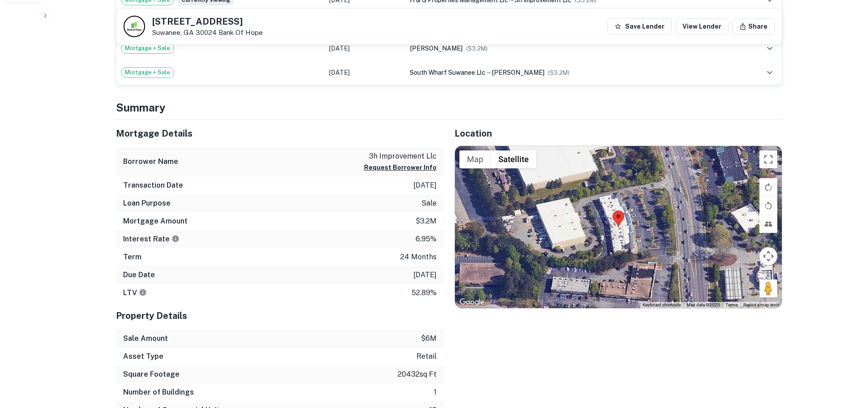
scroll to position [403, 0]
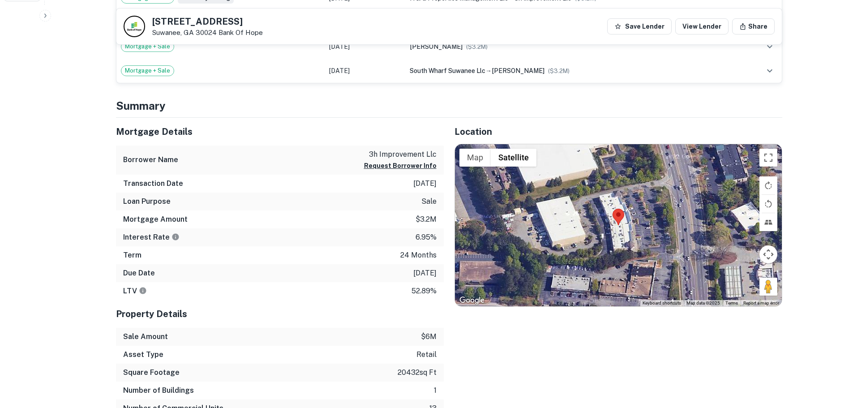
click at [175, 18] on h5 "[STREET_ADDRESS]" at bounding box center [207, 21] width 111 height 9
copy h5 "[STREET_ADDRESS]"
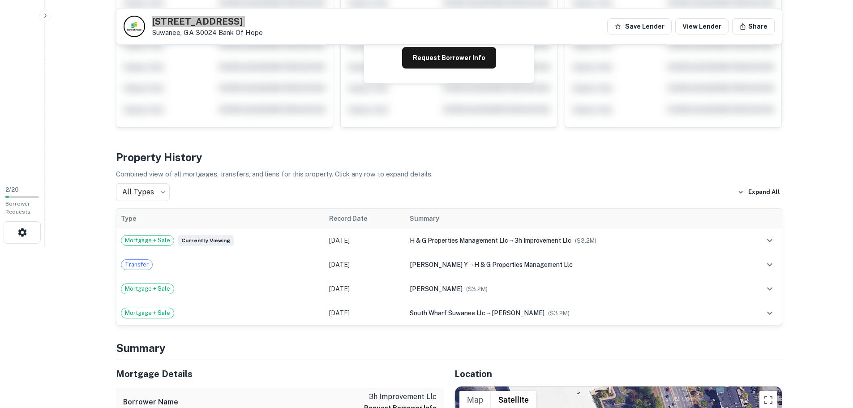
scroll to position [0, 0]
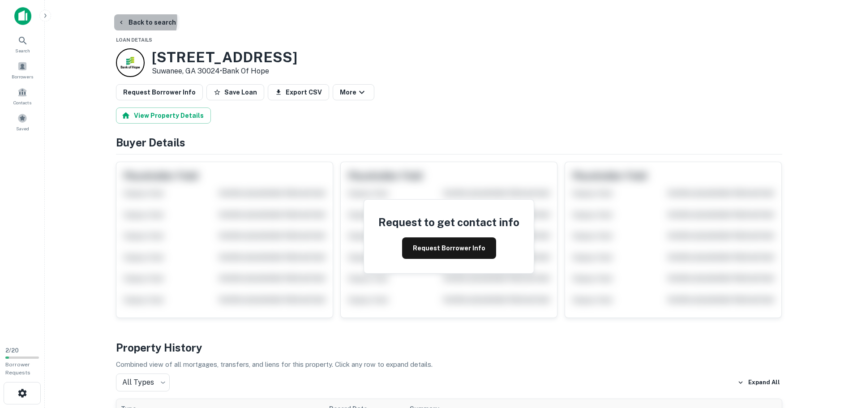
click at [131, 20] on button "Back to search" at bounding box center [146, 22] width 65 height 16
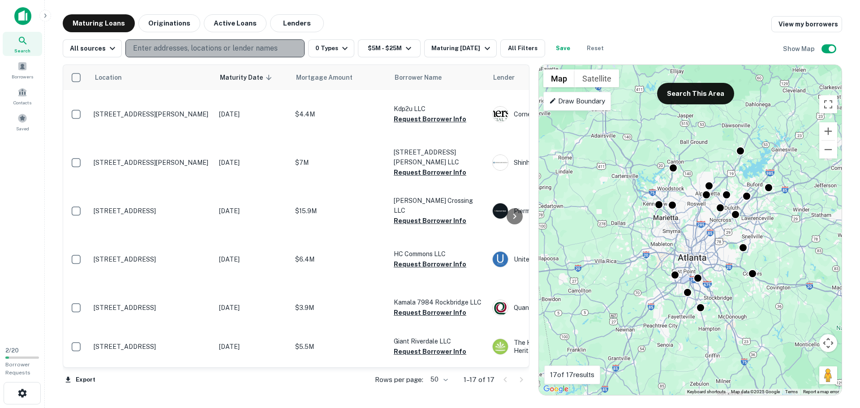
click at [162, 51] on p "Enter addresses, locations or lender names" at bounding box center [205, 48] width 145 height 11
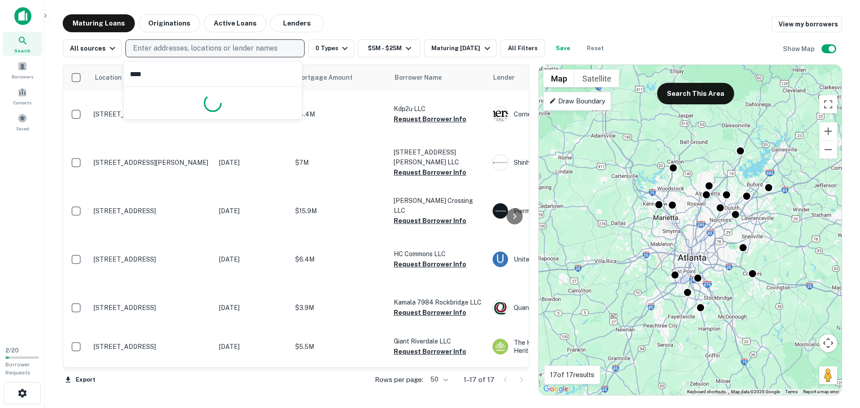
type input "*****"
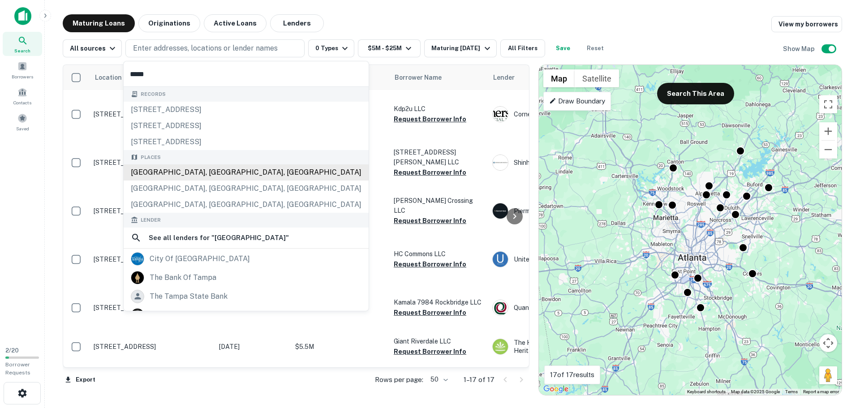
click at [157, 175] on div "Tampa, FL, USA" at bounding box center [246, 172] width 245 height 16
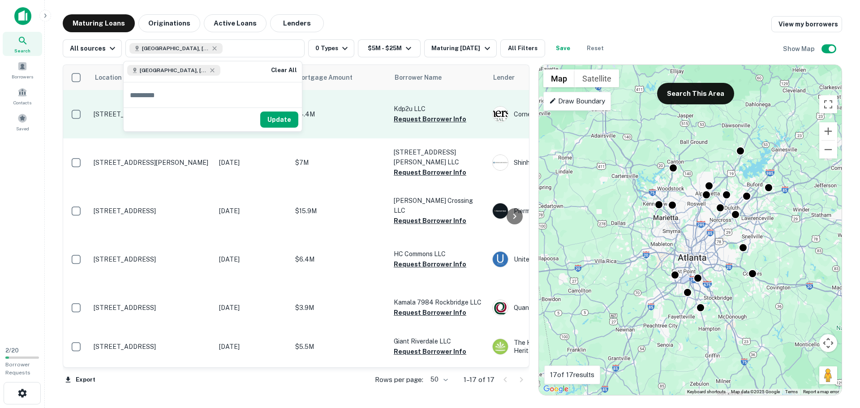
drag, startPoint x: 281, startPoint y: 118, endPoint x: 288, endPoint y: 106, distance: 13.4
click at [281, 118] on button "Update" at bounding box center [279, 120] width 38 height 16
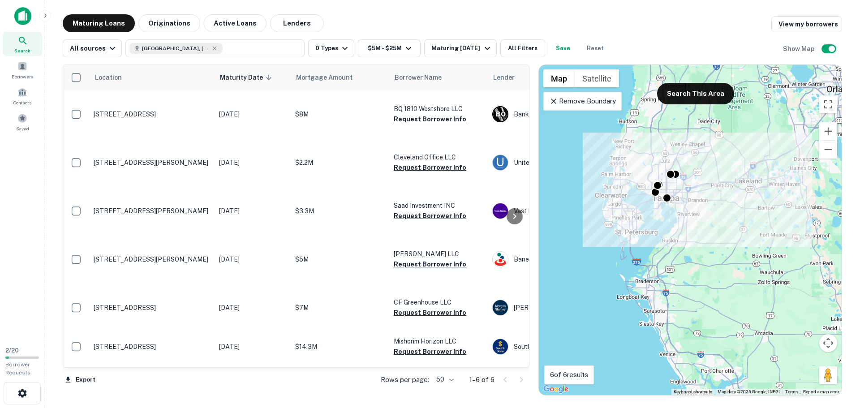
click at [587, 107] on div "Remove Boundary" at bounding box center [582, 101] width 78 height 19
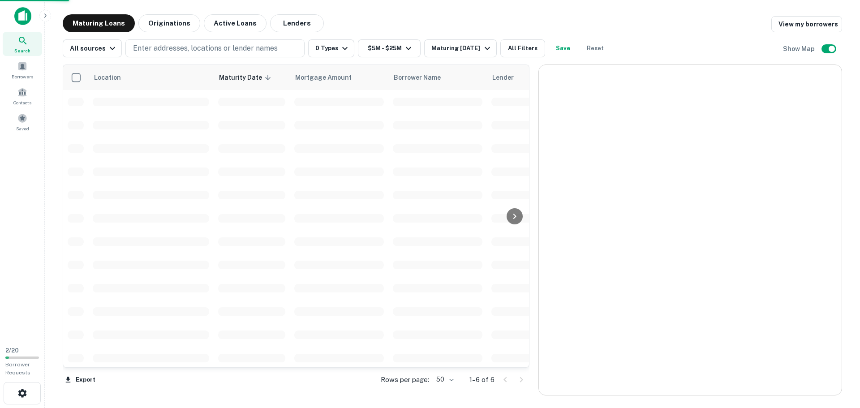
click at [684, 91] on div at bounding box center [690, 230] width 303 height 330
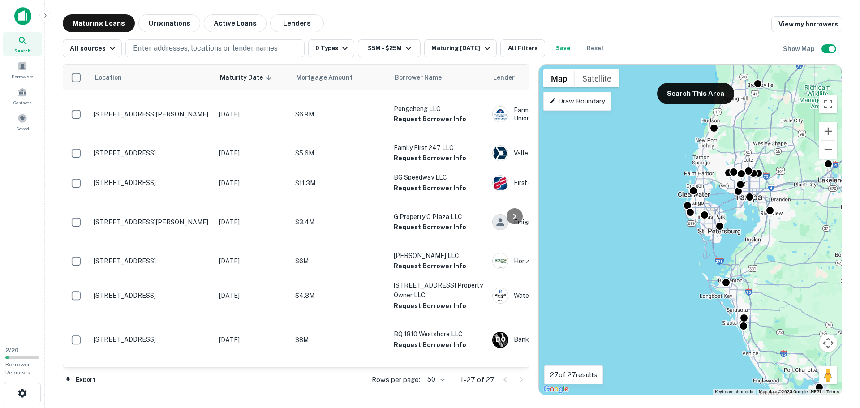
drag, startPoint x: 632, startPoint y: 166, endPoint x: 716, endPoint y: 165, distance: 84.2
click at [716, 165] on div "To activate drag with keyboard, press Alt + Enter. Once in keyboard drag state,…" at bounding box center [690, 230] width 303 height 330
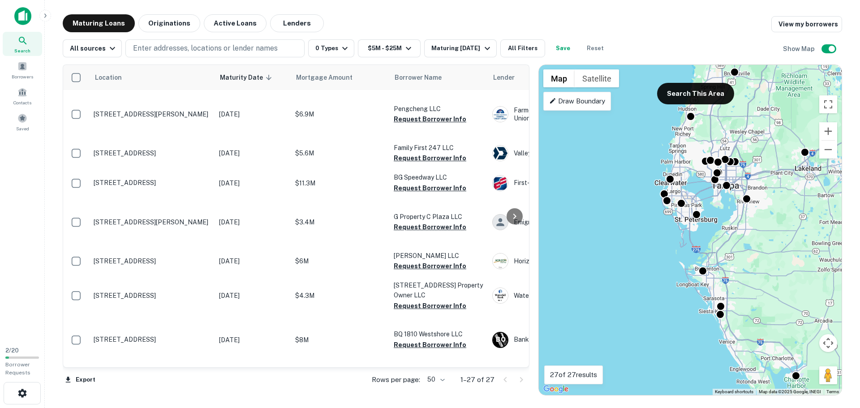
drag, startPoint x: 765, startPoint y: 194, endPoint x: 779, endPoint y: 178, distance: 21.3
click at [779, 178] on div "To activate drag with keyboard, press Alt + Enter. Once in keyboard drag state,…" at bounding box center [690, 230] width 303 height 330
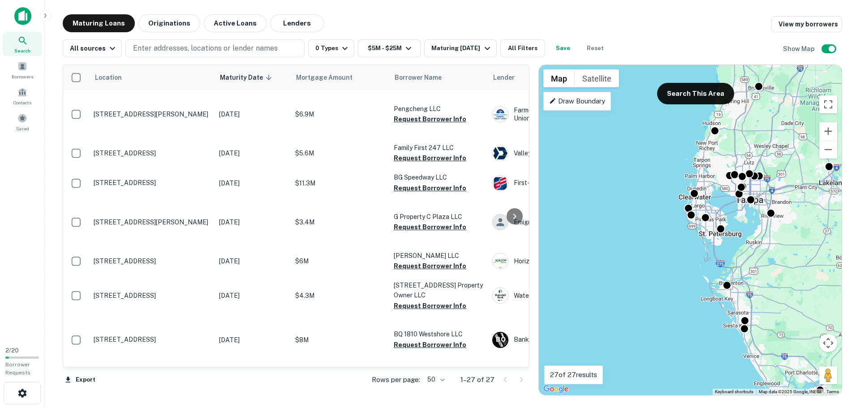
drag, startPoint x: 760, startPoint y: 206, endPoint x: 780, endPoint y: 219, distance: 24.5
click at [780, 219] on div "To activate drag with keyboard, press Alt + Enter. Once in keyboard drag state,…" at bounding box center [690, 230] width 303 height 330
click at [652, 220] on div "To activate drag with keyboard, press Alt + Enter. Once in keyboard drag state,…" at bounding box center [690, 230] width 303 height 330
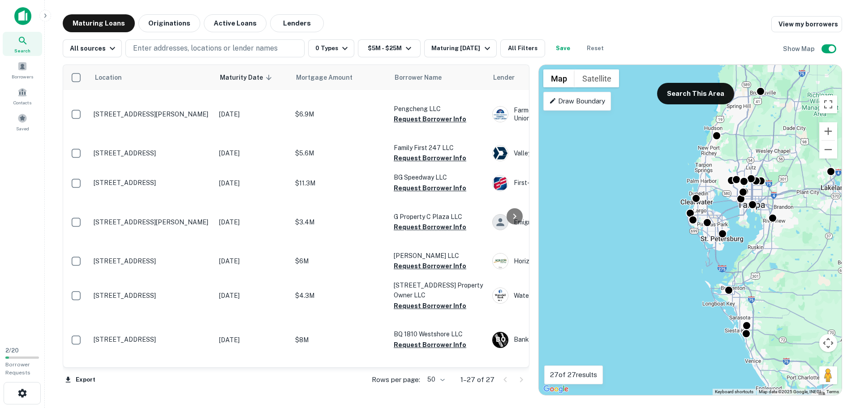
drag, startPoint x: 651, startPoint y: 220, endPoint x: 651, endPoint y: 225, distance: 4.9
click at [651, 225] on div "To activate drag with keyboard, press Alt + Enter. Once in keyboard drag state,…" at bounding box center [690, 230] width 303 height 330
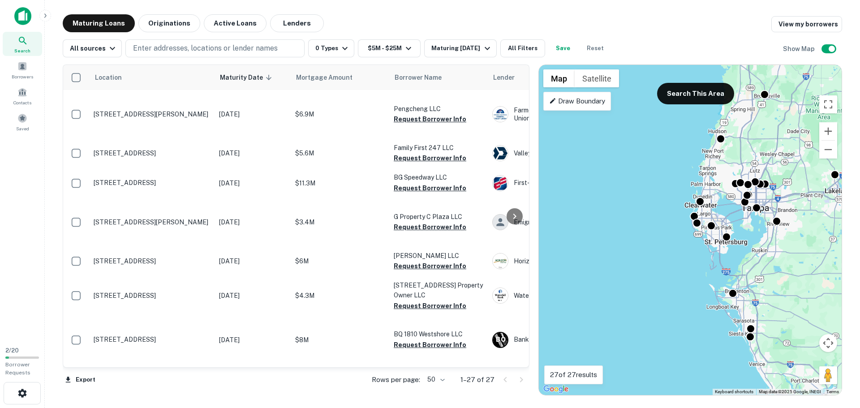
drag, startPoint x: 655, startPoint y: 225, endPoint x: 651, endPoint y: 228, distance: 5.5
click at [651, 228] on div "To activate drag with keyboard, press Alt + Enter. Once in keyboard drag state,…" at bounding box center [690, 230] width 303 height 330
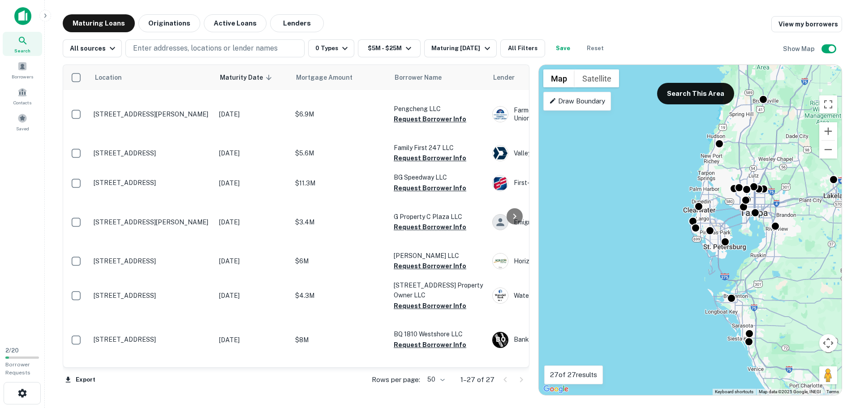
drag, startPoint x: 628, startPoint y: 253, endPoint x: 627, endPoint y: 260, distance: 7.3
click at [627, 260] on div "To activate drag with keyboard, press Alt + Enter. Once in keyboard drag state,…" at bounding box center [690, 230] width 303 height 330
click at [679, 97] on button "Search This Area" at bounding box center [695, 94] width 77 height 22
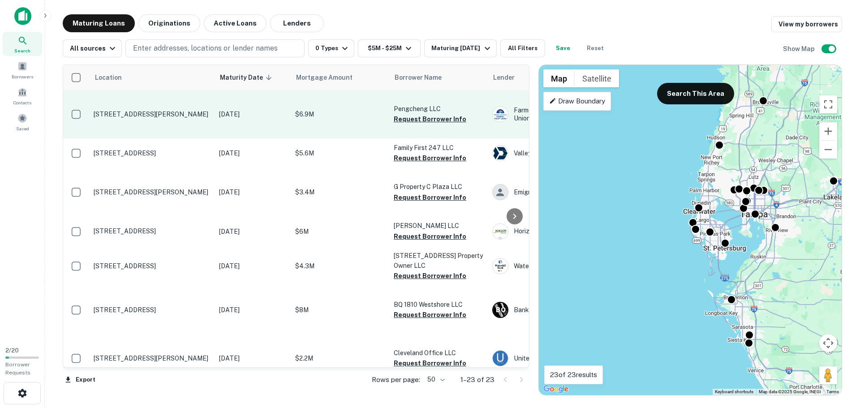
click at [175, 116] on p "11901 Sheldon Rd Tampa, FL 33626" at bounding box center [152, 114] width 116 height 8
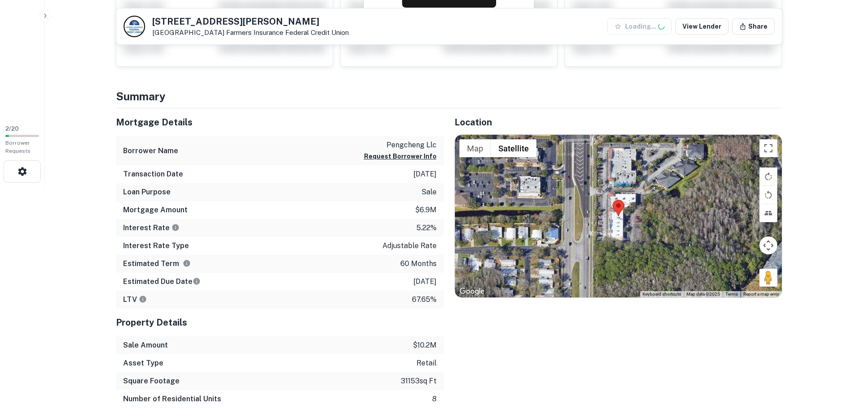
scroll to position [224, 0]
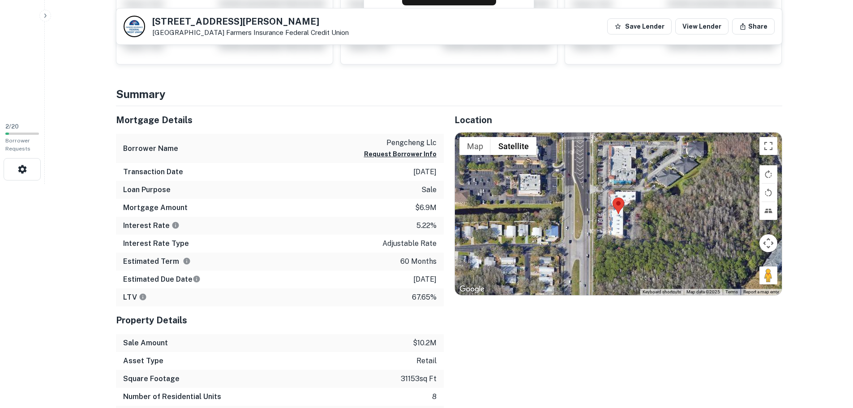
click at [204, 24] on h5 "[STREET_ADDRESS][PERSON_NAME]" at bounding box center [250, 21] width 197 height 9
copy h5 "[STREET_ADDRESS][PERSON_NAME]"
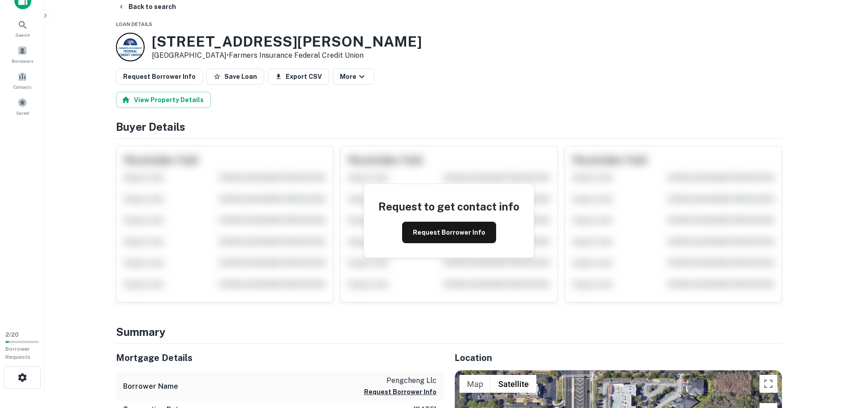
scroll to position [0, 0]
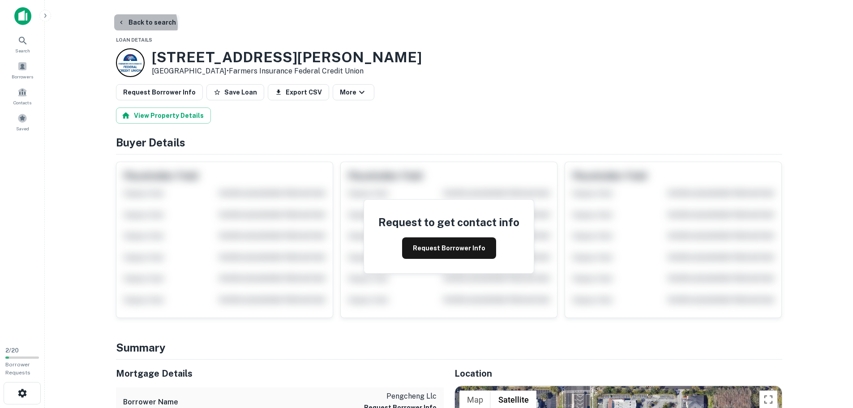
click at [139, 26] on button "Back to search" at bounding box center [146, 22] width 65 height 16
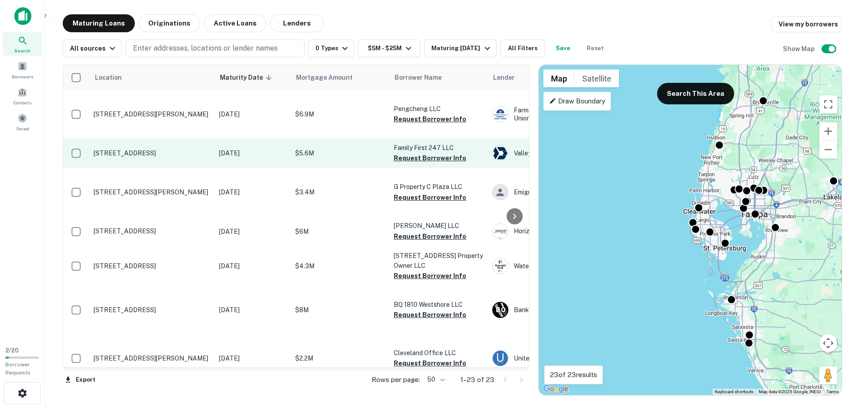
click at [200, 156] on td "14219 Walsingham Rd Largo, FL 33774" at bounding box center [151, 153] width 125 height 30
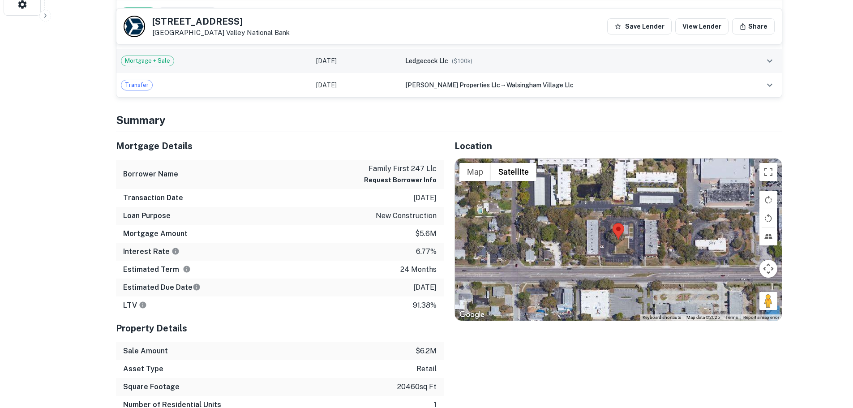
scroll to position [403, 0]
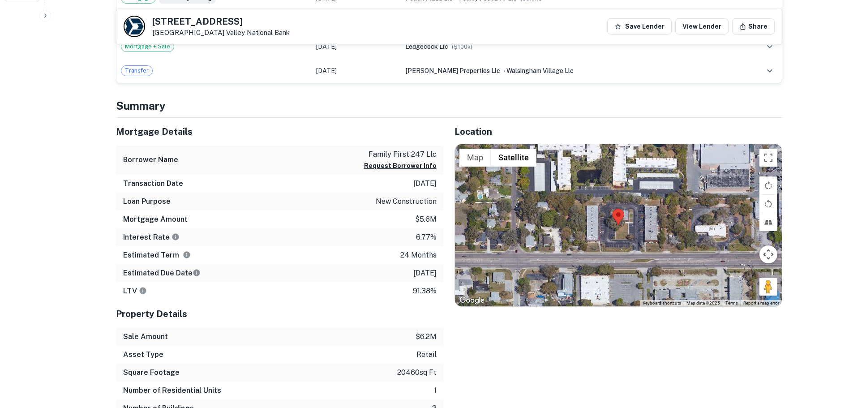
click at [196, 22] on h5 "14219 Walsingham Rd" at bounding box center [221, 21] width 138 height 9
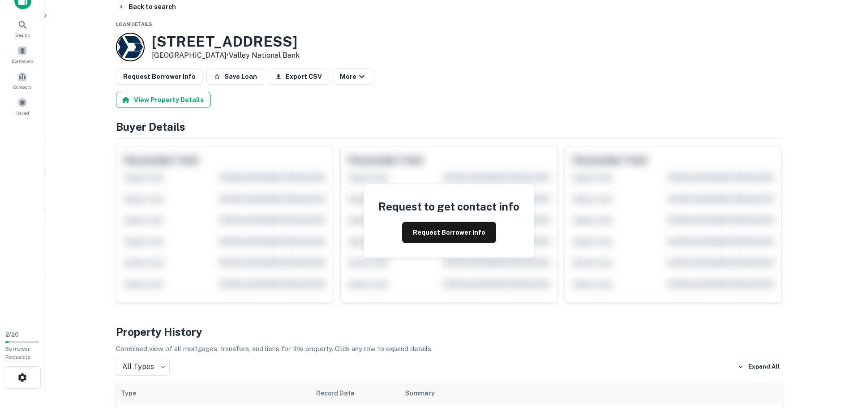
scroll to position [0, 0]
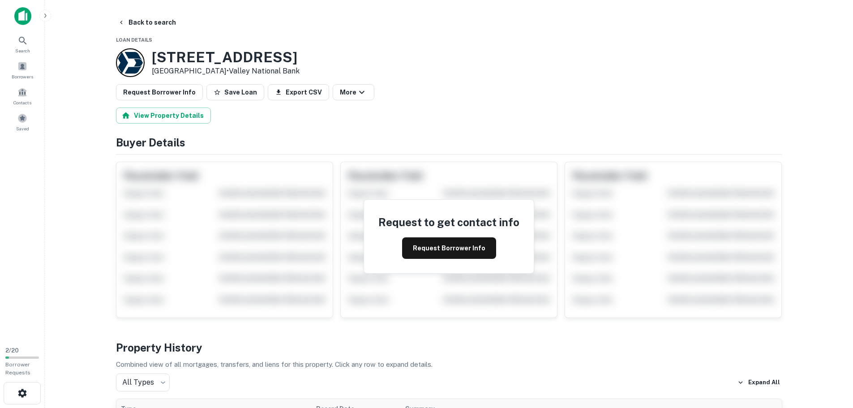
drag, startPoint x: 138, startPoint y: 22, endPoint x: 216, endPoint y: 56, distance: 85.5
click at [138, 22] on button "Back to search" at bounding box center [146, 22] width 65 height 16
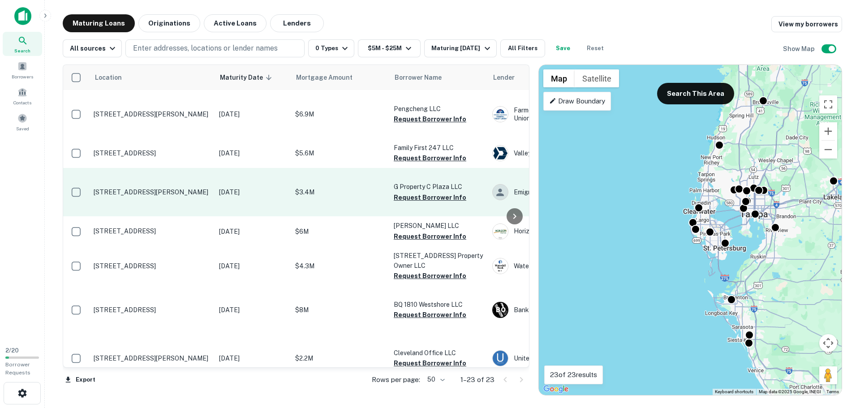
click at [154, 202] on td "6102 Gunn Hwy Tampa, FL 33625" at bounding box center [151, 192] width 125 height 48
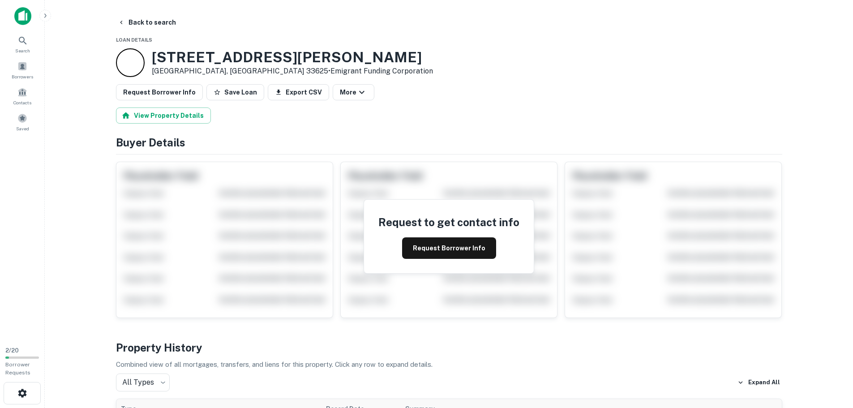
click at [181, 54] on h3 "[STREET_ADDRESS][PERSON_NAME]" at bounding box center [292, 57] width 281 height 17
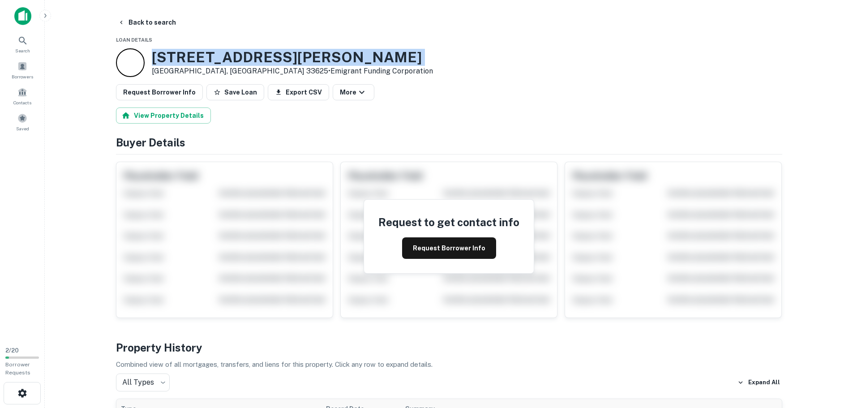
click at [181, 54] on h3 "[STREET_ADDRESS][PERSON_NAME]" at bounding box center [292, 57] width 281 height 17
click at [140, 17] on button "Back to search" at bounding box center [146, 22] width 65 height 16
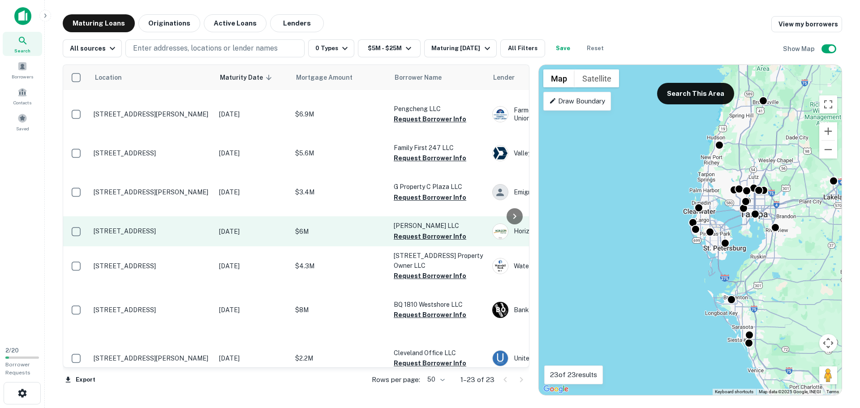
click at [125, 235] on p "4901 Us Highway 98 N Lakeland, FL 33809" at bounding box center [152, 231] width 116 height 8
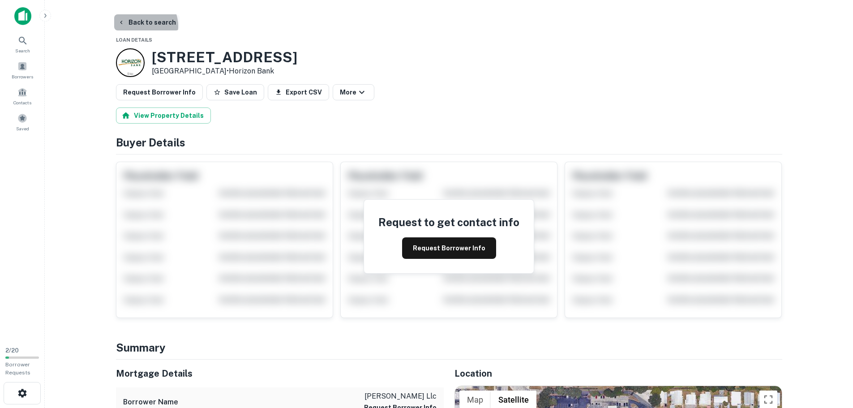
click at [140, 26] on button "Back to search" at bounding box center [146, 22] width 65 height 16
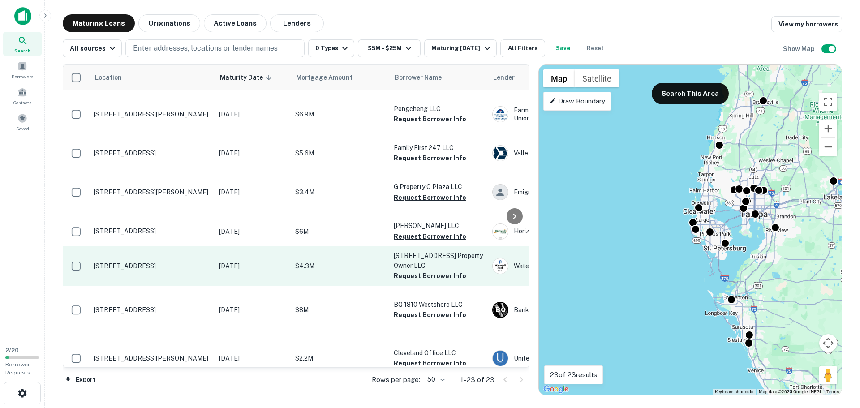
click at [152, 286] on td "200 1st Ave S Saint Petersburg, FL 33701" at bounding box center [151, 265] width 125 height 39
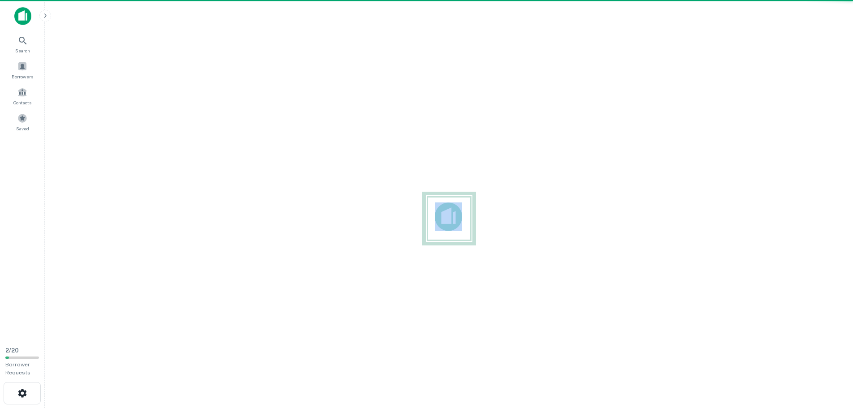
click at [152, 299] on div at bounding box center [449, 218] width 794 height 265
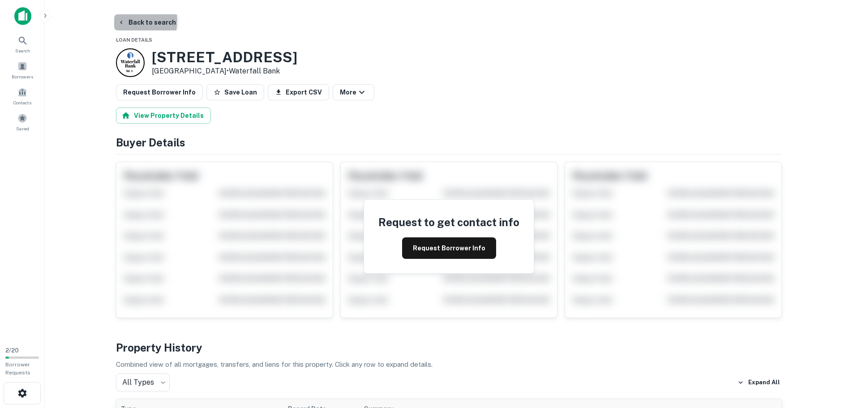
click at [131, 21] on button "Back to search" at bounding box center [146, 22] width 65 height 16
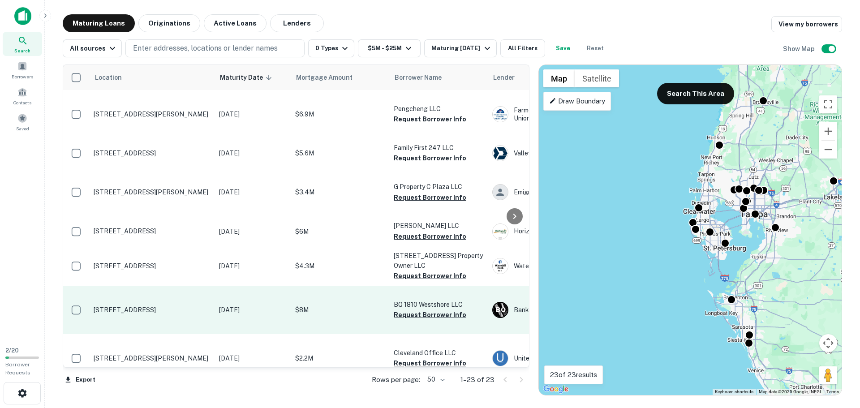
click at [168, 314] on p "1810 N West Shore Blvd Tampa, FL 33607" at bounding box center [152, 310] width 116 height 8
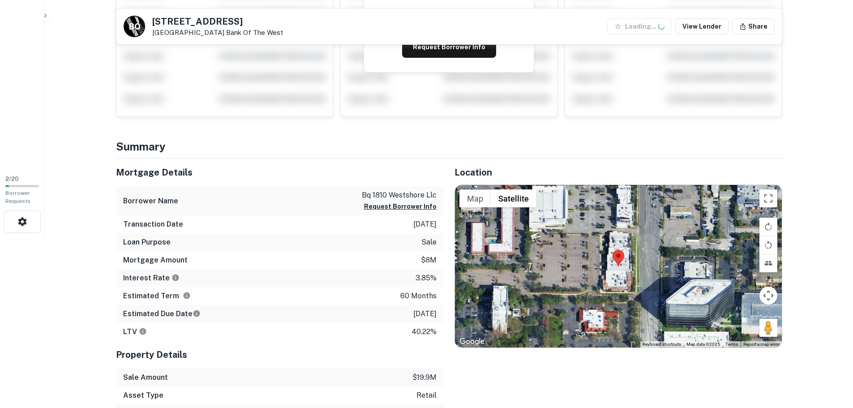
scroll to position [179, 0]
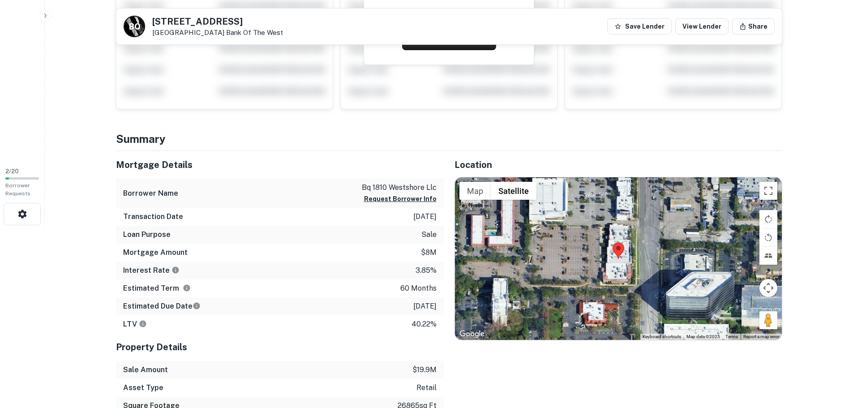
click at [188, 17] on h5 "[STREET_ADDRESS]" at bounding box center [217, 21] width 131 height 9
click at [188, 18] on h5 "[STREET_ADDRESS]" at bounding box center [217, 21] width 131 height 9
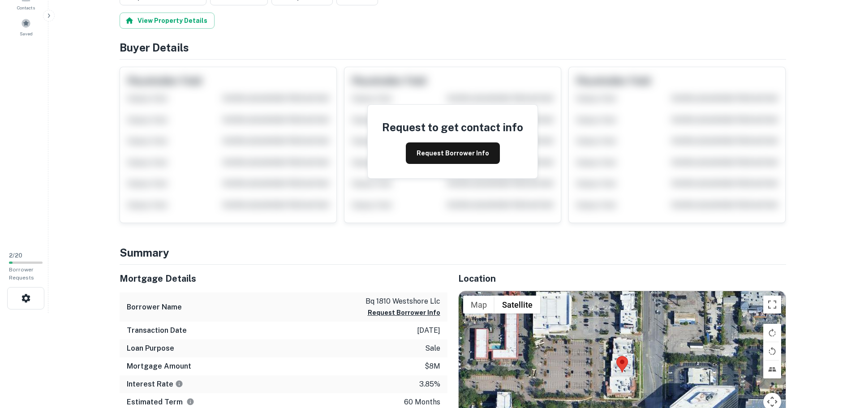
scroll to position [0, 0]
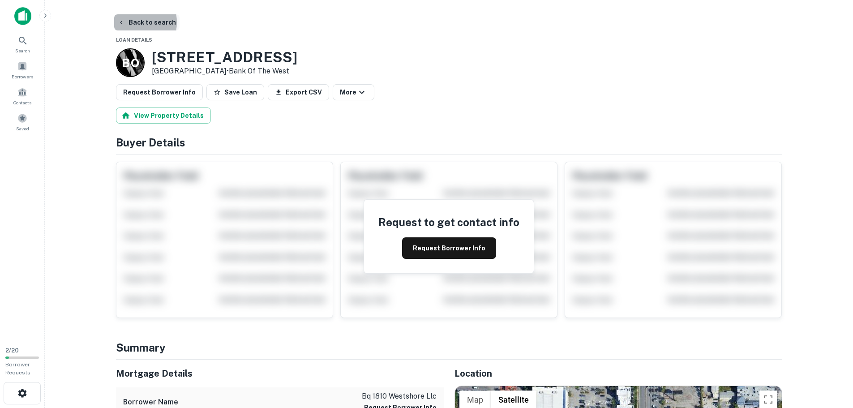
click at [133, 22] on button "Back to search" at bounding box center [146, 22] width 65 height 16
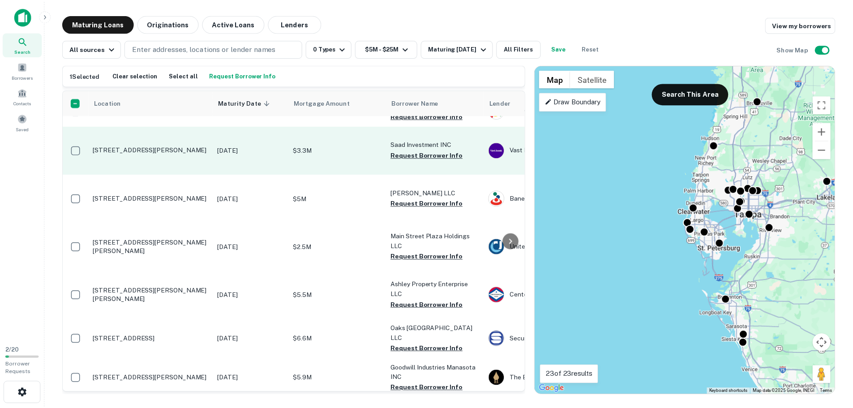
scroll to position [314, 0]
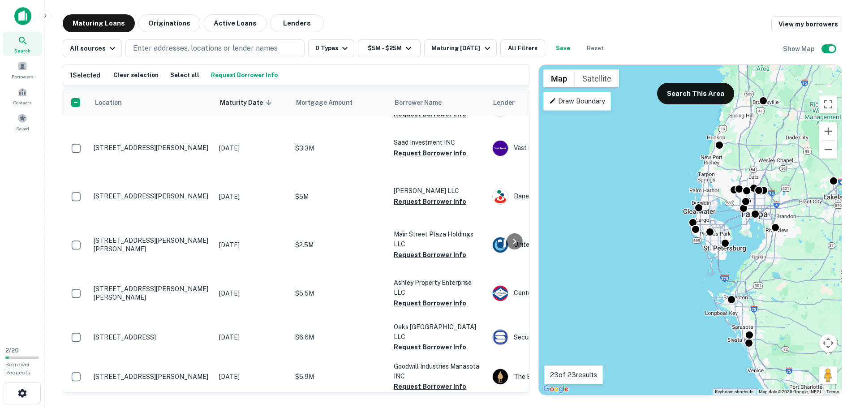
click at [144, 94] on td "219 E Davis Blvd Tampa, FL 33606" at bounding box center [151, 70] width 125 height 48
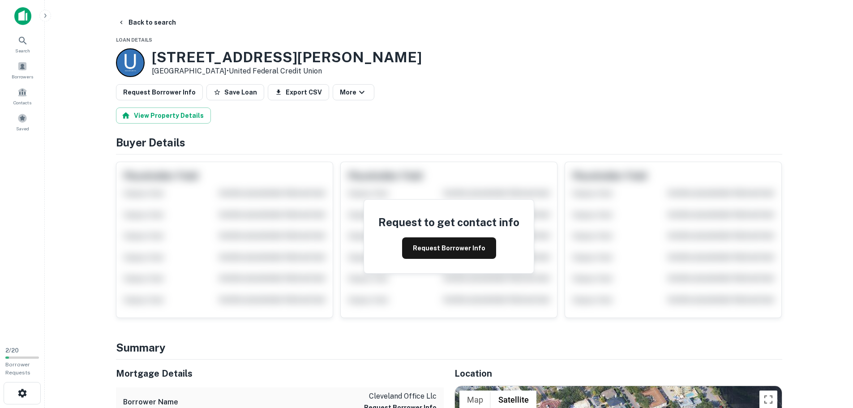
click at [211, 63] on h3 "[STREET_ADDRESS][PERSON_NAME]" at bounding box center [287, 57] width 270 height 17
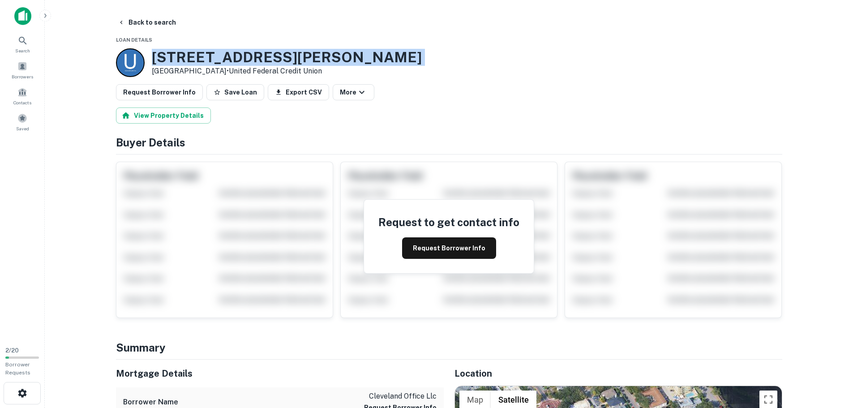
click at [211, 63] on h3 "[STREET_ADDRESS][PERSON_NAME]" at bounding box center [287, 57] width 270 height 17
click at [140, 22] on button "Back to search" at bounding box center [146, 22] width 65 height 16
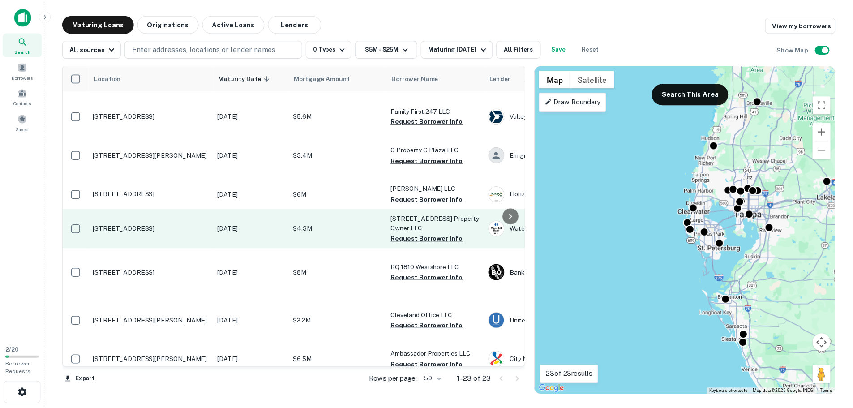
scroll to position [134, 0]
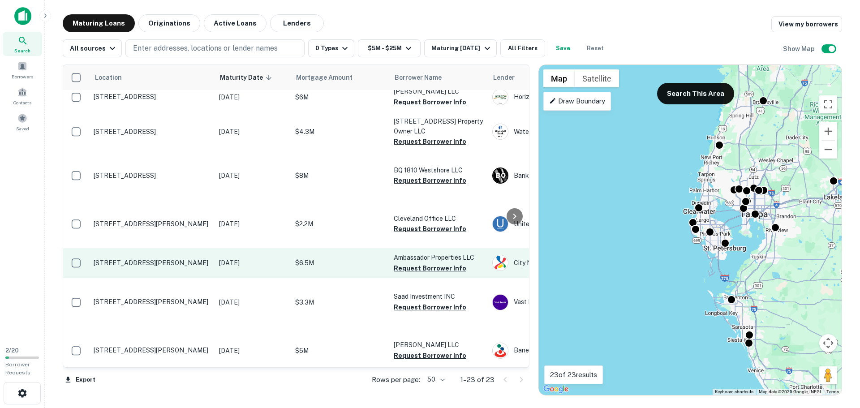
click at [128, 278] on td "102 W Fletcher Ave Tampa, FL 33612" at bounding box center [151, 263] width 125 height 30
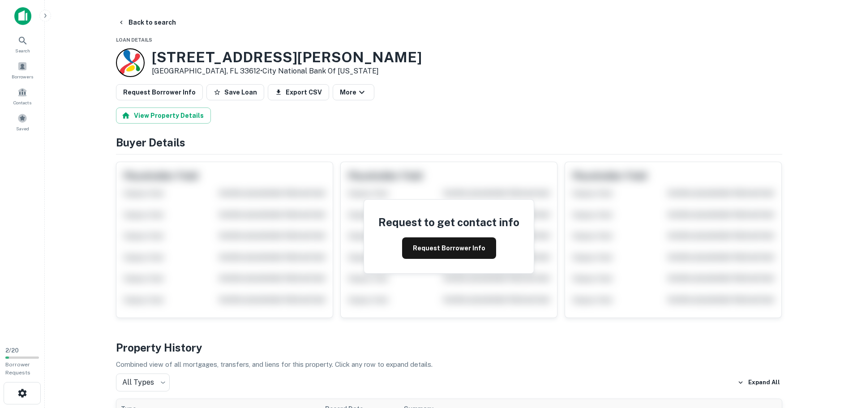
click at [198, 62] on h3 "102 W FLETCHER AVE" at bounding box center [287, 57] width 270 height 17
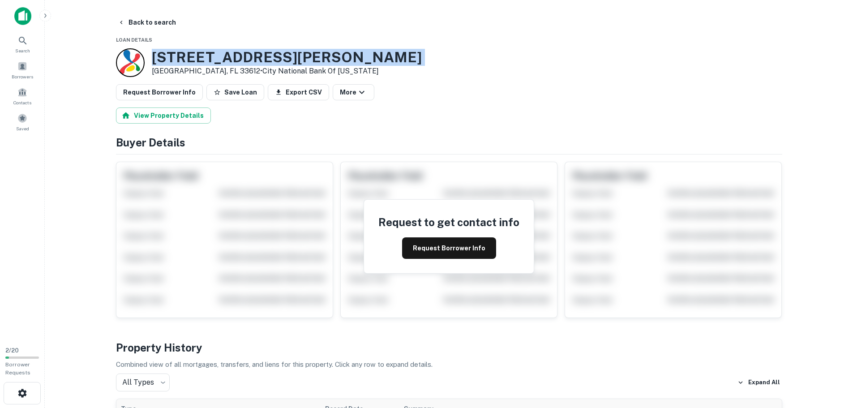
click at [198, 62] on h3 "102 W FLETCHER AVE" at bounding box center [287, 57] width 270 height 17
click at [130, 27] on button "Back to search" at bounding box center [146, 22] width 65 height 16
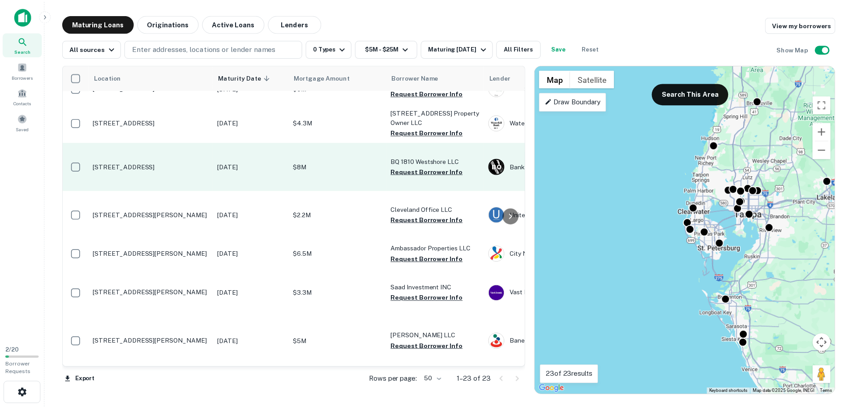
scroll to position [179, 0]
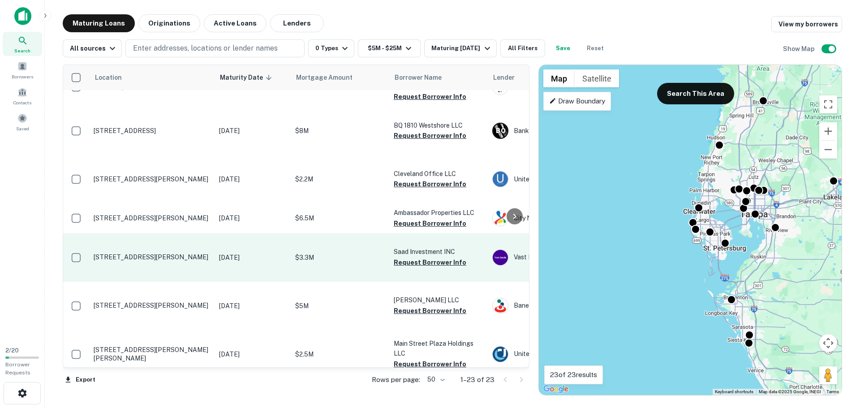
click at [109, 261] on p "5114 E Fowler Ave Temple Terrace, FL 33617" at bounding box center [152, 257] width 116 height 8
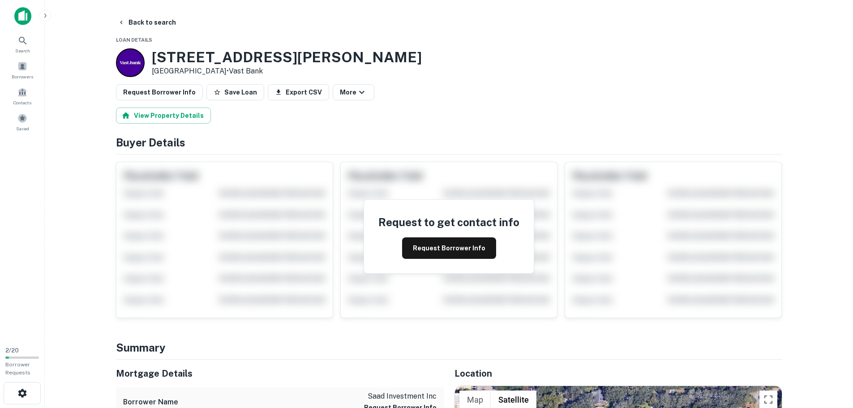
click at [224, 56] on h3 "5114 E FOWLER AVE" at bounding box center [287, 57] width 270 height 17
click at [224, 57] on h3 "5114 E FOWLER AVE" at bounding box center [287, 57] width 270 height 17
drag, startPoint x: 224, startPoint y: 57, endPoint x: 217, endPoint y: 56, distance: 7.2
click at [217, 56] on h3 "5114 E FOWLER AVE" at bounding box center [287, 57] width 270 height 17
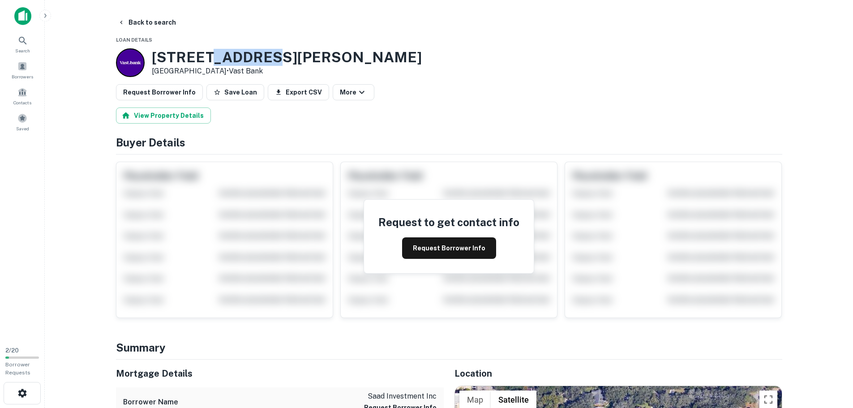
click at [217, 56] on h3 "5114 E FOWLER AVE" at bounding box center [287, 57] width 270 height 17
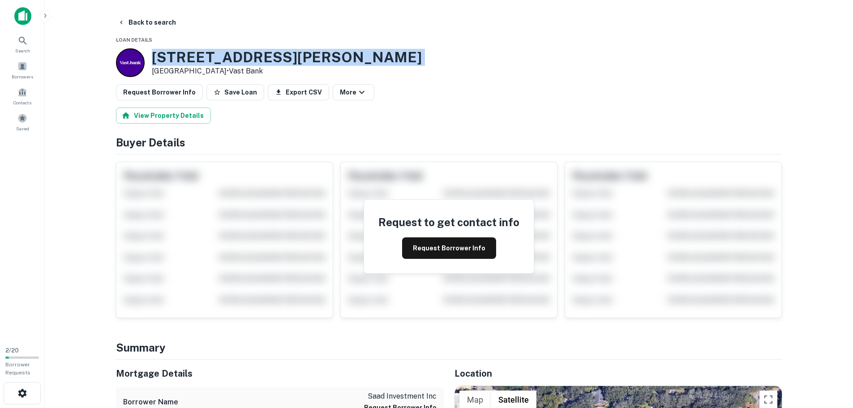
click at [217, 56] on h3 "5114 E FOWLER AVE" at bounding box center [287, 57] width 270 height 17
drag, startPoint x: 129, startPoint y: 23, endPoint x: 150, endPoint y: 5, distance: 27.7
click at [129, 22] on button "Back to search" at bounding box center [146, 22] width 65 height 16
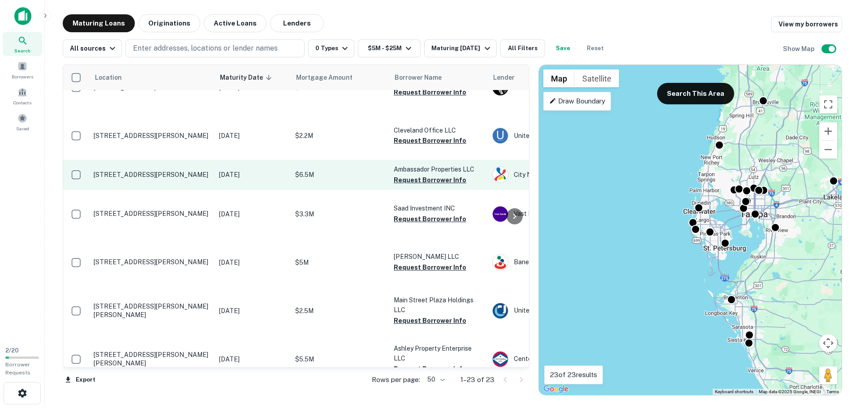
scroll to position [224, 0]
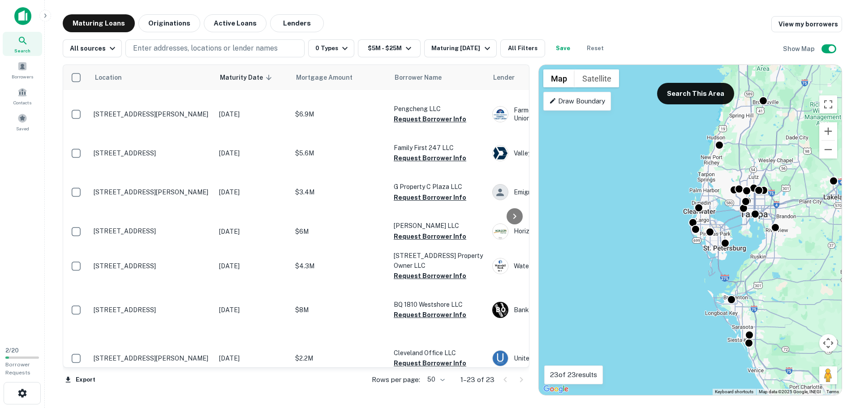
scroll to position [224, 0]
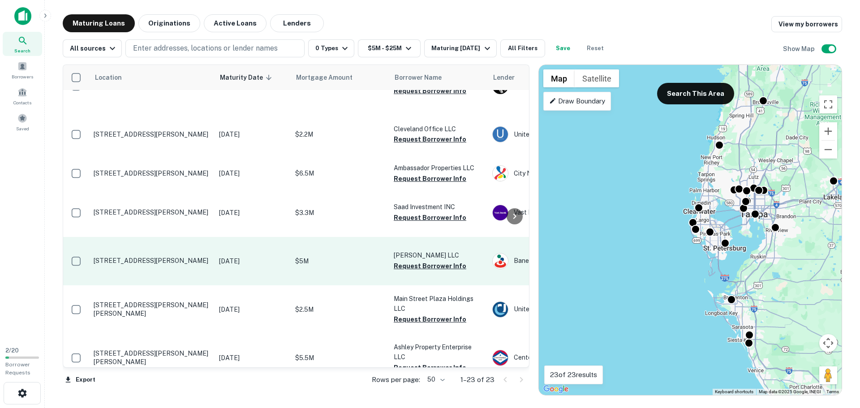
click at [113, 265] on p "[STREET_ADDRESS][PERSON_NAME]" at bounding box center [152, 261] width 116 height 8
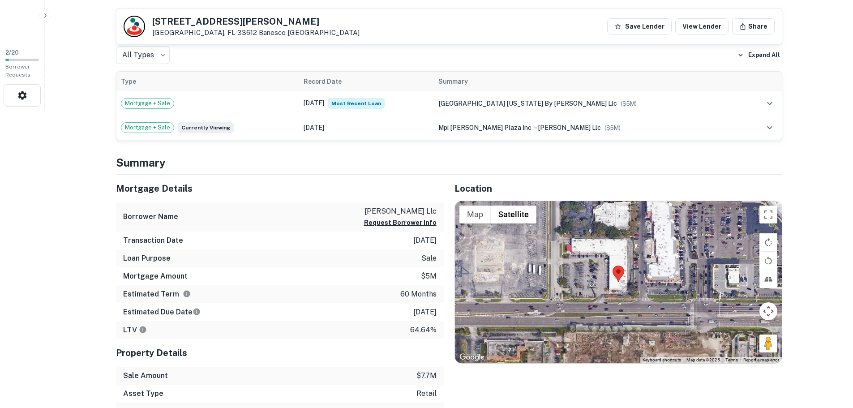
scroll to position [358, 0]
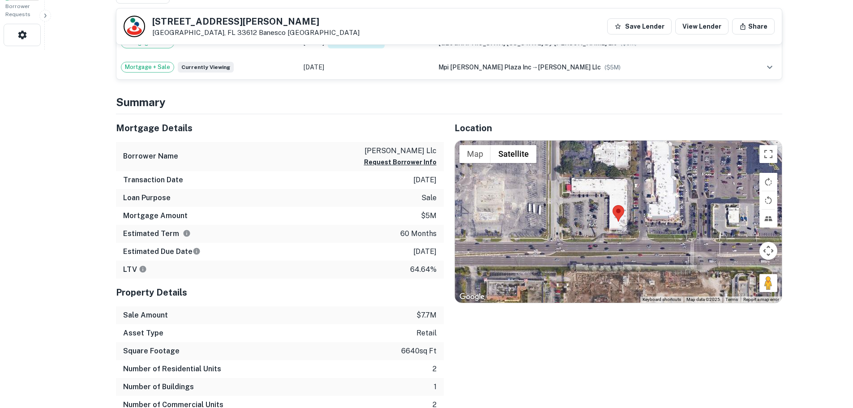
click at [205, 15] on div "[STREET_ADDRESS][PERSON_NAME] Save Lender View Lender Share" at bounding box center [449, 27] width 666 height 36
click at [207, 21] on h5 "2568 E FOWLER AVE" at bounding box center [255, 21] width 207 height 9
click at [208, 24] on h5 "2568 E FOWLER AVE" at bounding box center [255, 21] width 207 height 9
click at [208, 25] on h5 "2568 E FOWLER AVE" at bounding box center [255, 21] width 207 height 9
click at [204, 25] on h5 "2568 E FOWLER AVE" at bounding box center [255, 21] width 207 height 9
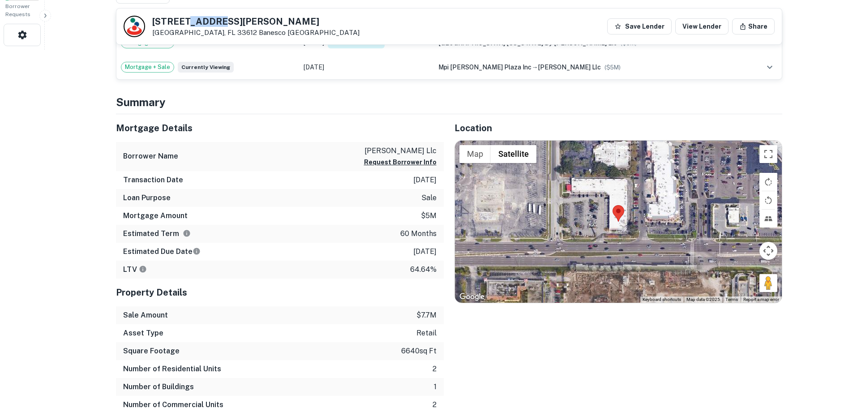
click at [202, 22] on h5 "2568 E FOWLER AVE" at bounding box center [255, 21] width 207 height 9
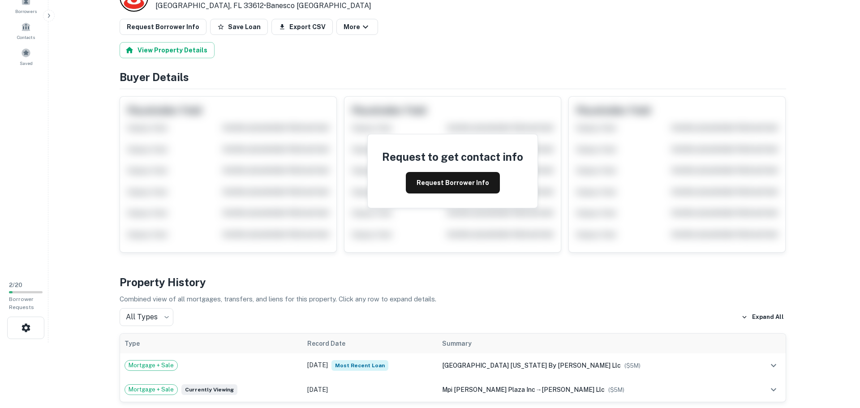
scroll to position [0, 0]
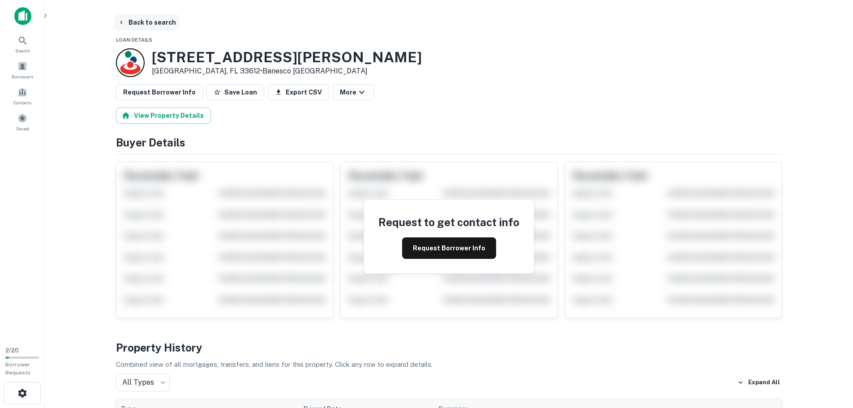
click at [126, 24] on button "Back to search" at bounding box center [146, 22] width 65 height 16
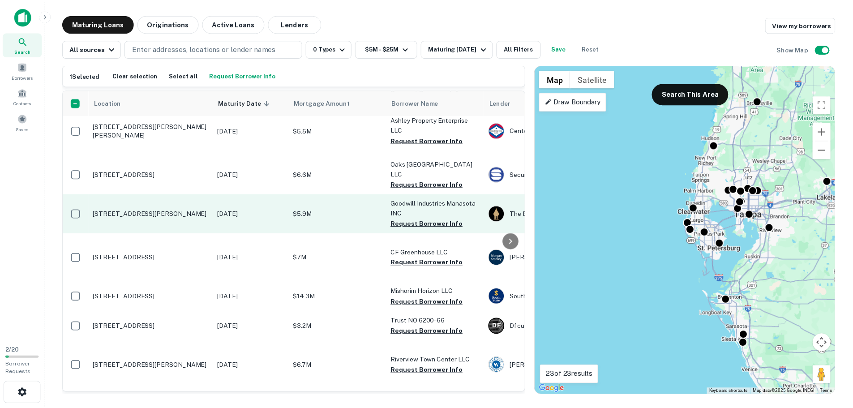
scroll to position [493, 0]
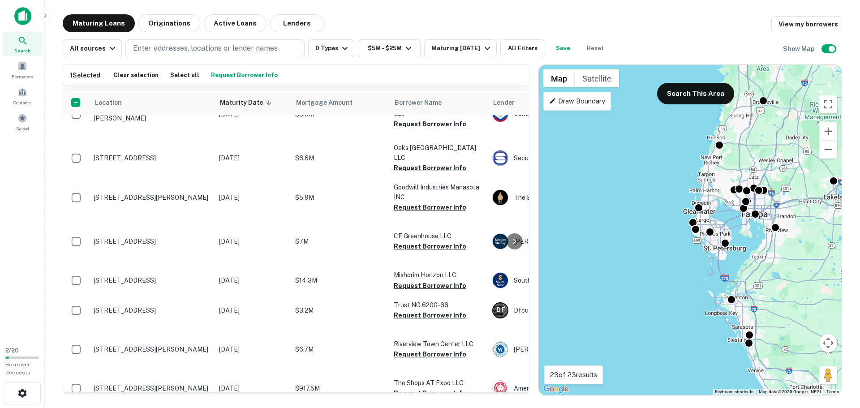
click at [134, 73] on p "[STREET_ADDRESS][PERSON_NAME][PERSON_NAME]" at bounding box center [152, 65] width 116 height 16
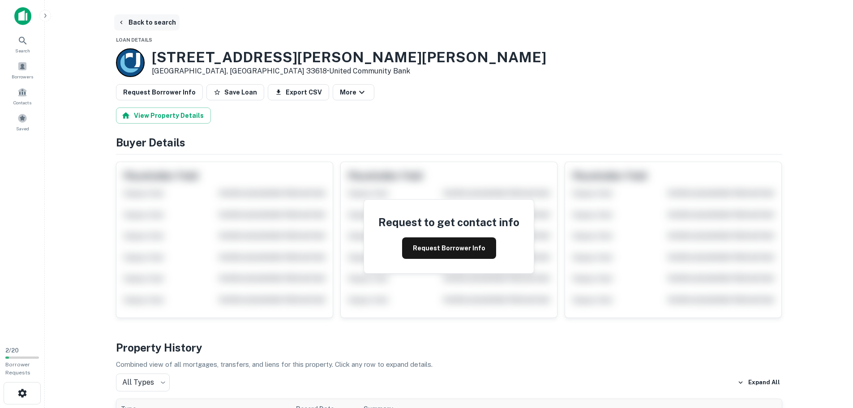
click at [146, 21] on button "Back to search" at bounding box center [146, 22] width 65 height 16
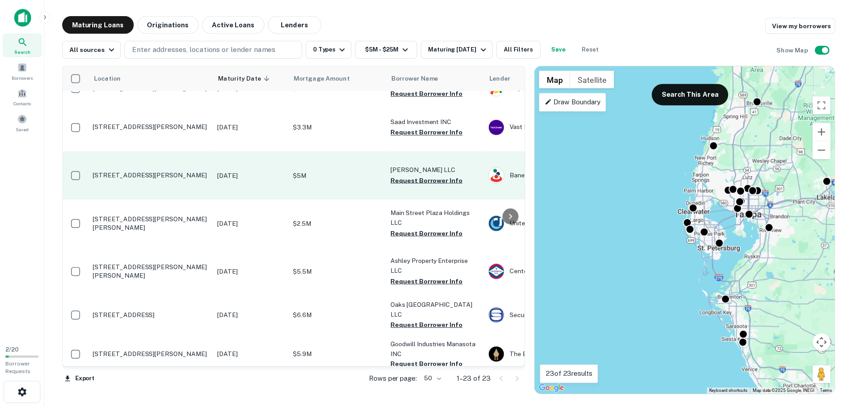
scroll to position [314, 0]
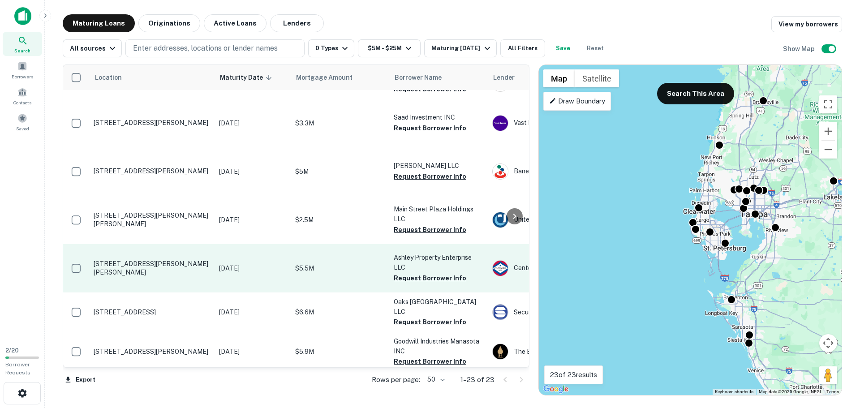
click at [148, 276] on p "11401 N Dale Mabry Hwy Tampa, FL 33618" at bounding box center [152, 268] width 116 height 16
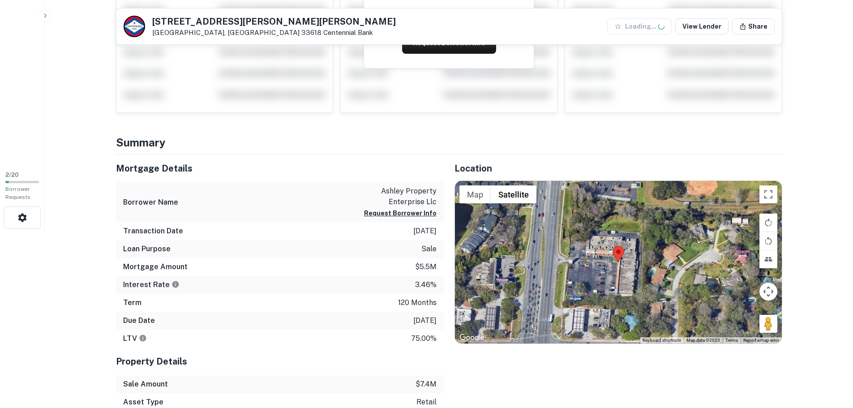
scroll to position [179, 0]
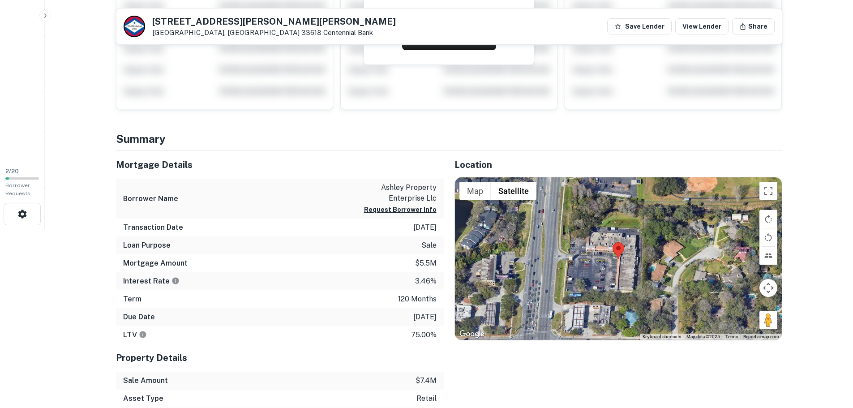
click at [195, 28] on div "11401 N DALE MABRY HWY Tampa, FL 33618 Centennial Bank" at bounding box center [274, 27] width 244 height 20
click at [191, 26] on h5 "11401 N DALE MABRY HWY" at bounding box center [274, 21] width 244 height 9
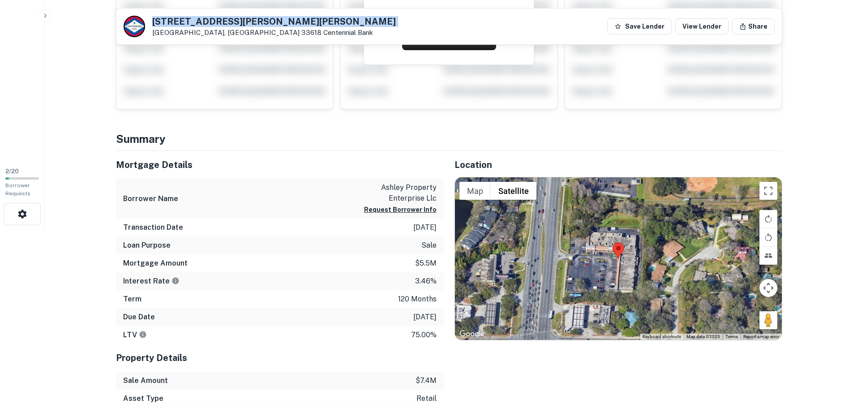
click at [191, 26] on h5 "11401 N DALE MABRY HWY" at bounding box center [274, 21] width 244 height 9
copy h5 "11401 N DALE MABRY HWY"
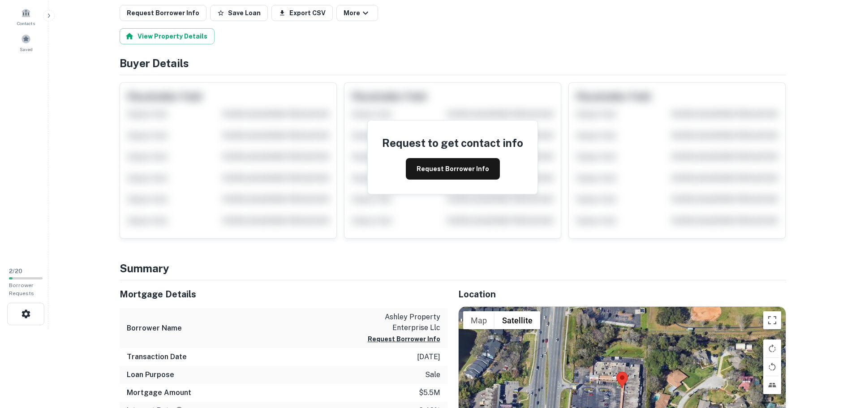
scroll to position [0, 0]
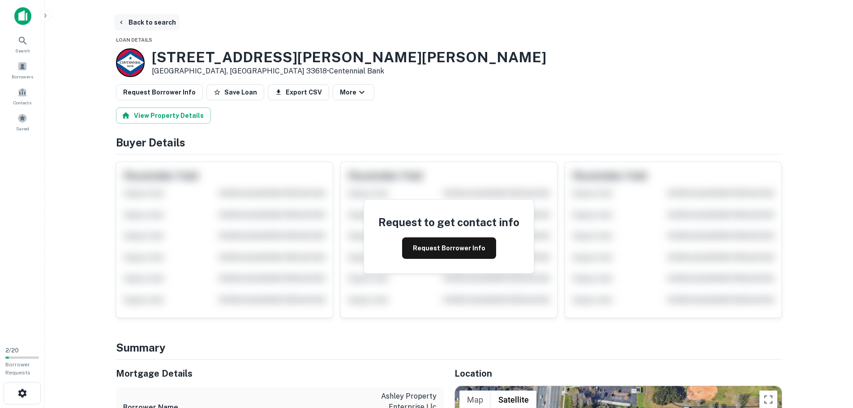
click at [133, 23] on button "Back to search" at bounding box center [146, 22] width 65 height 16
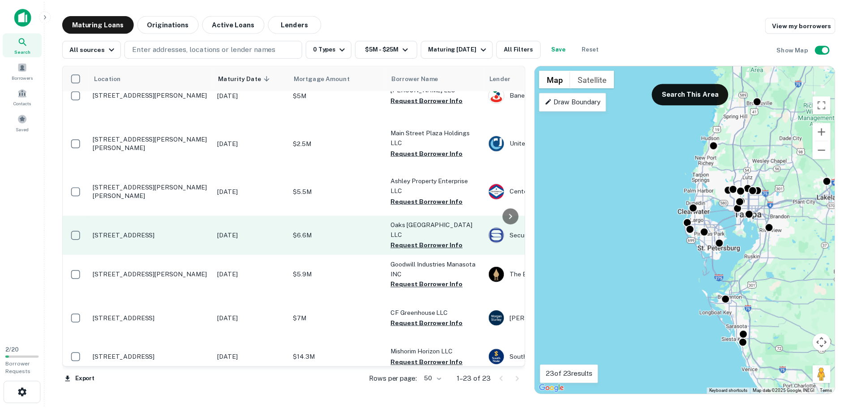
scroll to position [403, 0]
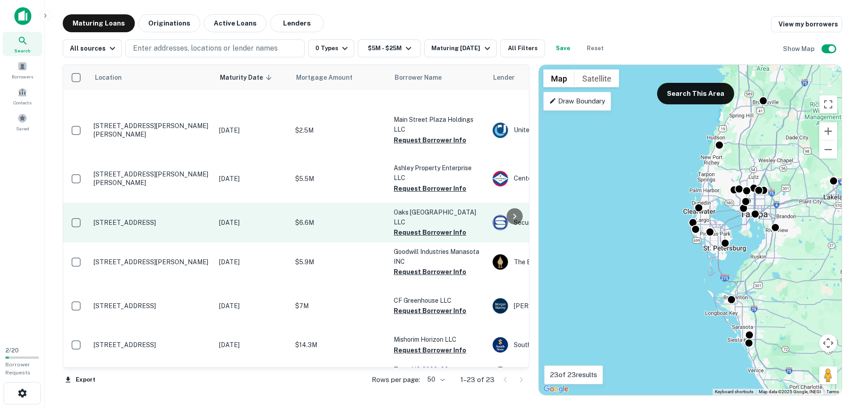
click at [147, 227] on p "3860 Central Sarasota Pkwy Sarasota, FL 34238" at bounding box center [152, 223] width 116 height 8
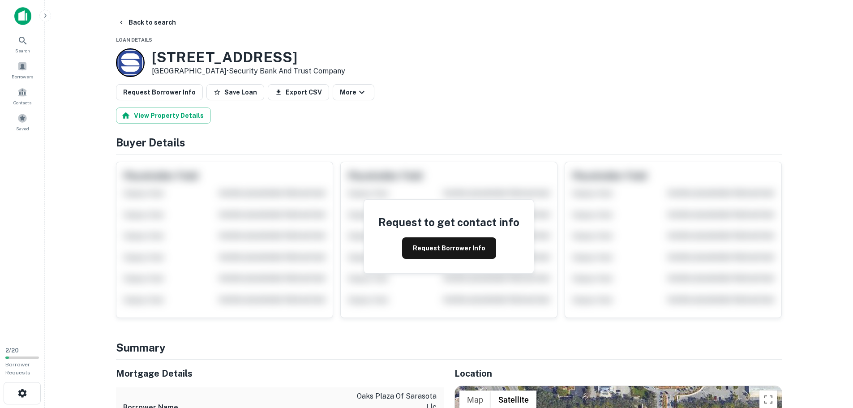
click at [185, 52] on h3 "3860 Central Sarasota Pkwy" at bounding box center [249, 57] width 194 height 17
click at [185, 54] on h3 "3860 Central Sarasota Pkwy" at bounding box center [249, 57] width 194 height 17
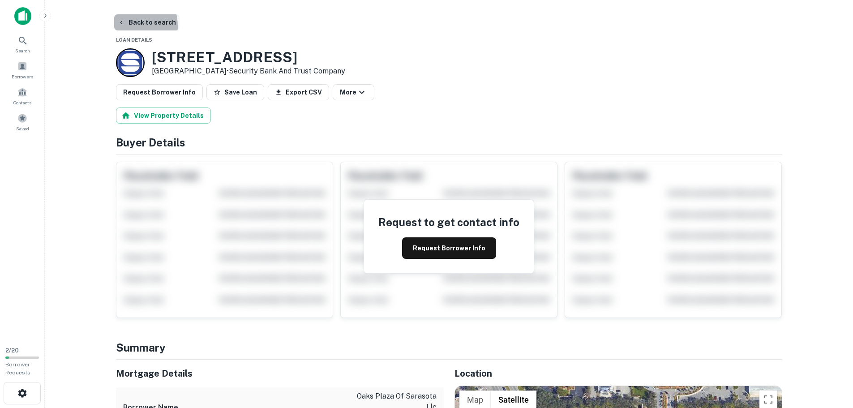
click at [126, 26] on button "Back to search" at bounding box center [146, 22] width 65 height 16
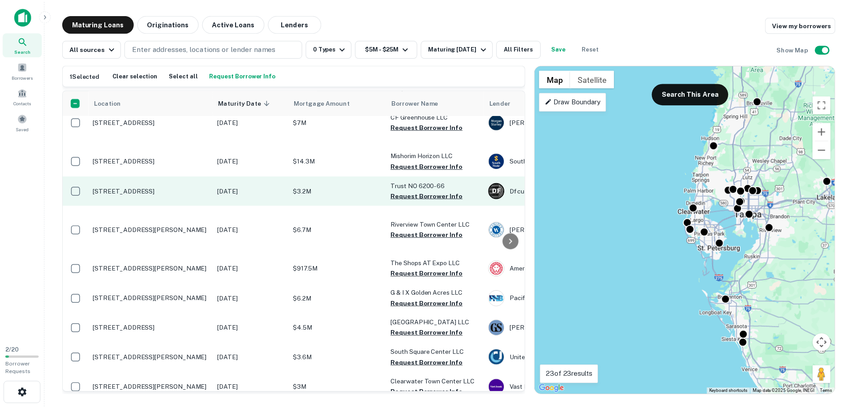
scroll to position [627, 0]
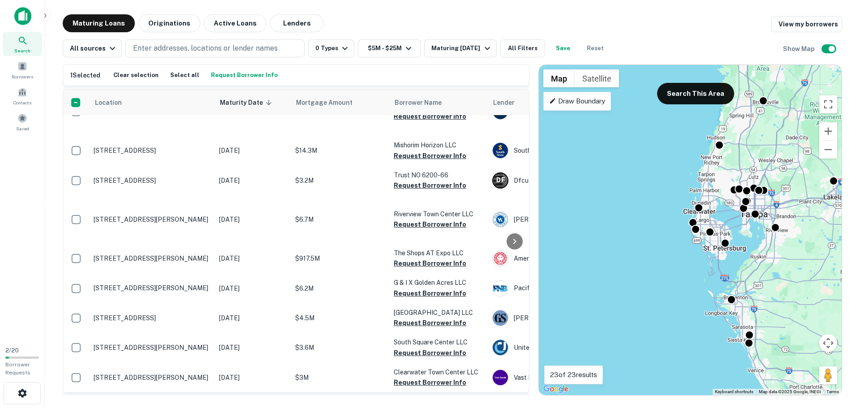
click at [138, 72] on p "3501 Cortez Rd W Bradenton, FL 34210" at bounding box center [152, 68] width 116 height 8
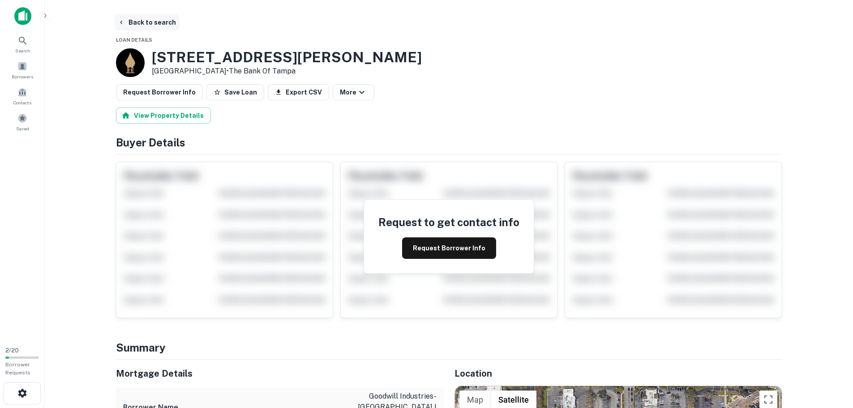
click at [140, 20] on button "Back to search" at bounding box center [146, 22] width 65 height 16
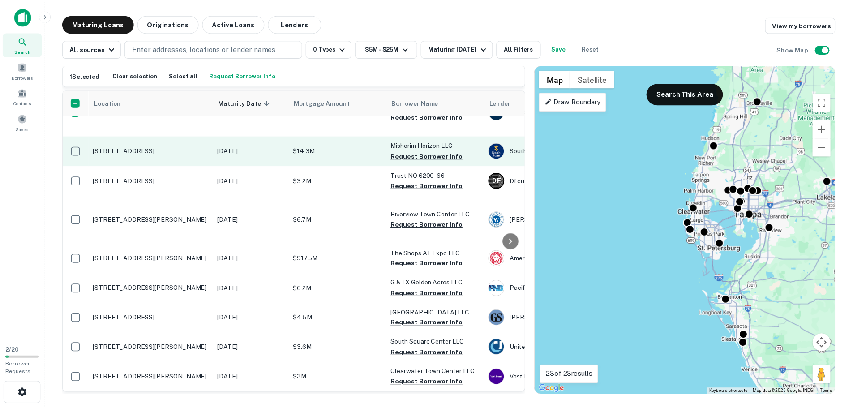
scroll to position [627, 0]
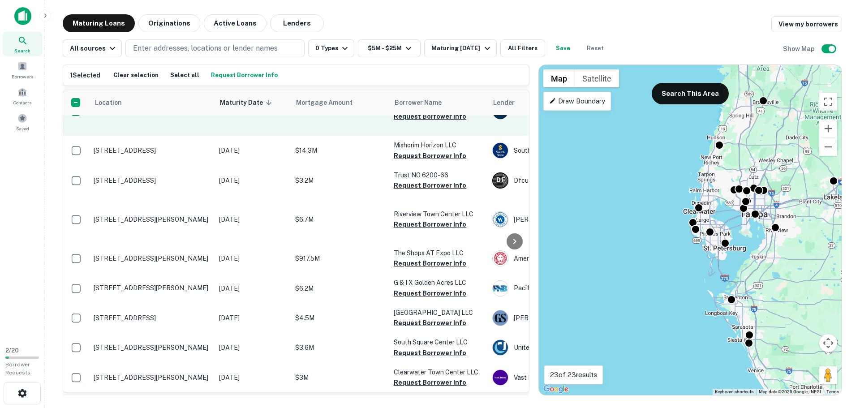
click at [144, 116] on p "3611 W Hillsborough Ave Tampa, FL 33614" at bounding box center [152, 112] width 116 height 8
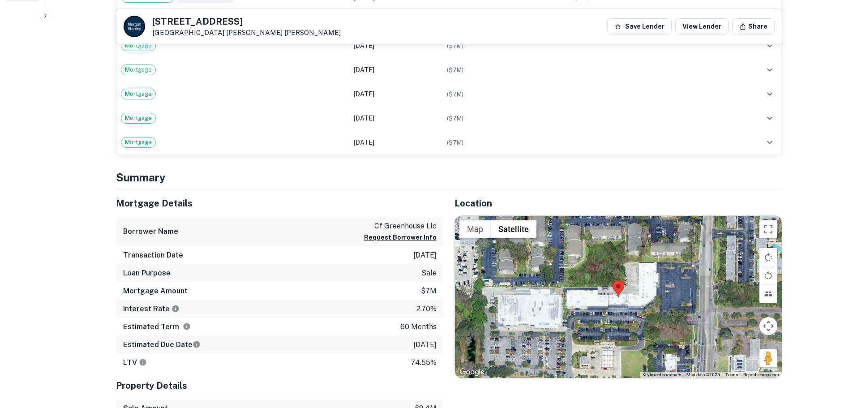
scroll to position [448, 0]
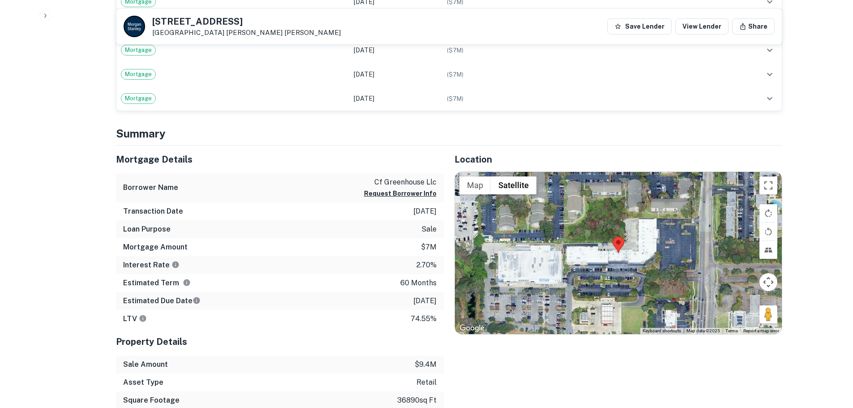
click at [224, 18] on h5 "3611 W HILLSBOROUGH AVE" at bounding box center [246, 21] width 189 height 9
copy h5 "3611 W HILLSBOROUGH AVE"
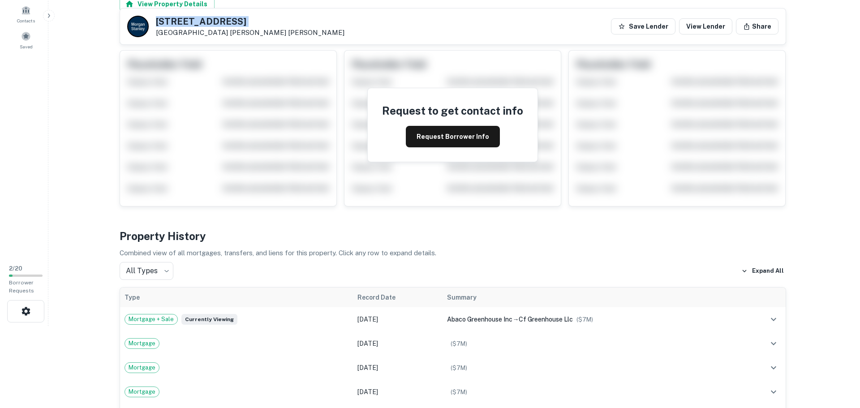
scroll to position [0, 0]
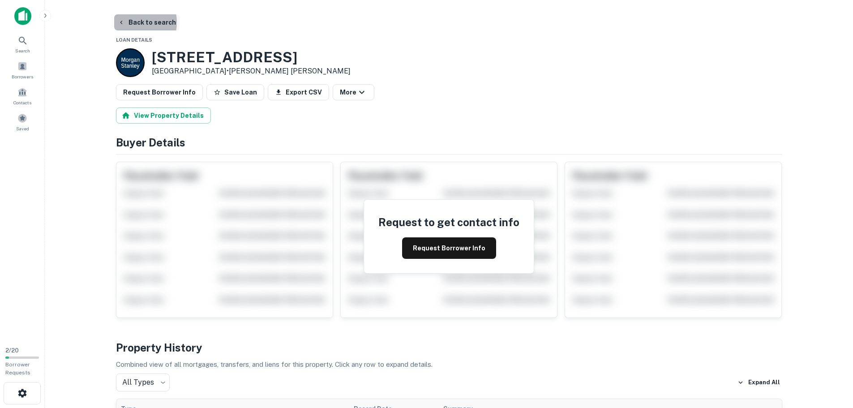
click at [133, 22] on button "Back to search" at bounding box center [146, 22] width 65 height 16
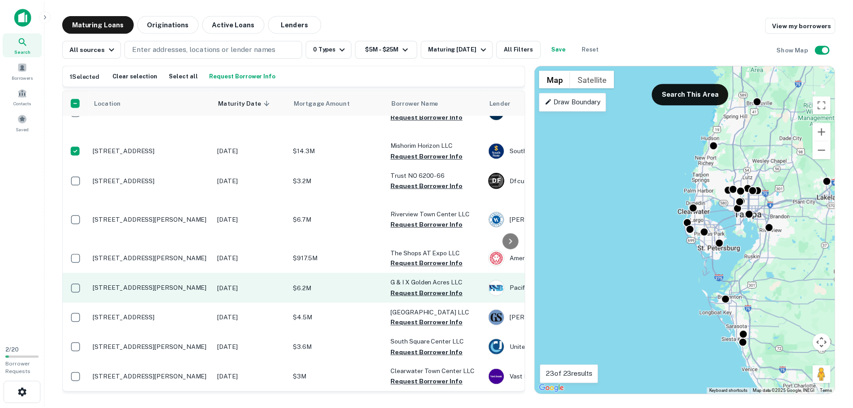
scroll to position [708, 0]
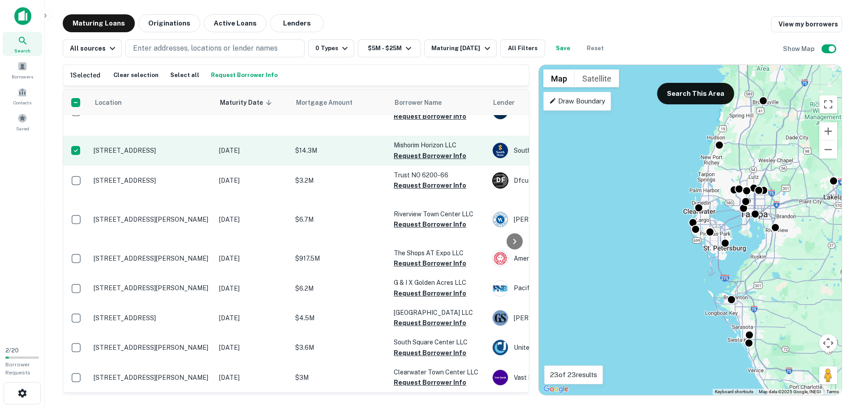
click at [119, 152] on p "3960 W Hillsborough Ave Tampa, FL 33614" at bounding box center [152, 150] width 116 height 8
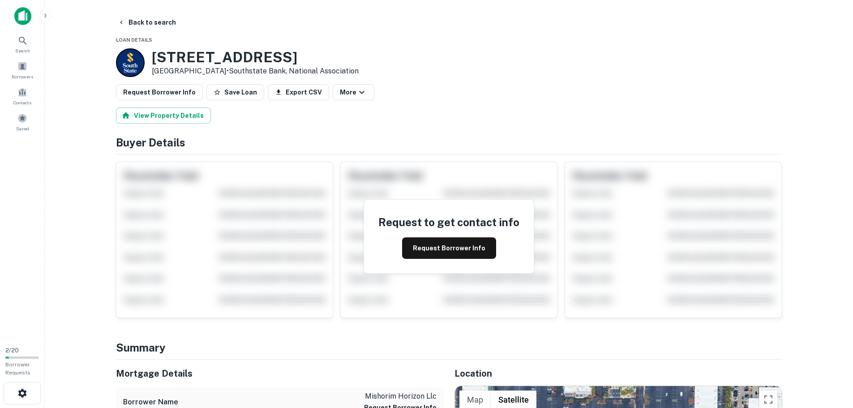
click at [201, 53] on h3 "3960 W HILLSBOROUGH AVE" at bounding box center [255, 57] width 207 height 17
copy h3 "3960 W HILLSBOROUGH AVE"
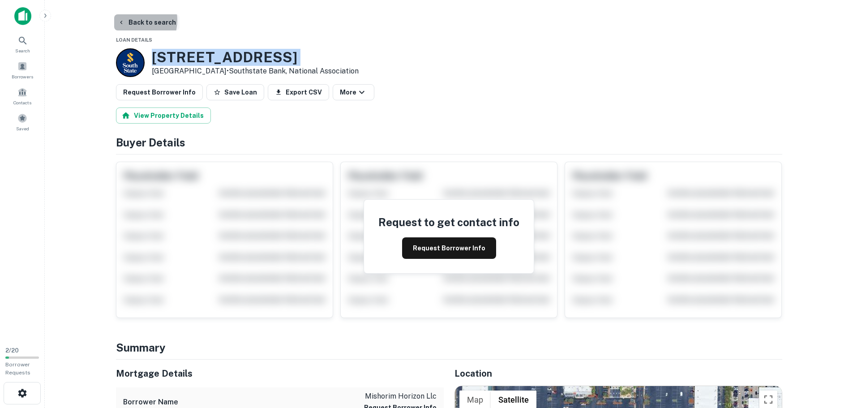
click at [132, 20] on button "Back to search" at bounding box center [146, 22] width 65 height 16
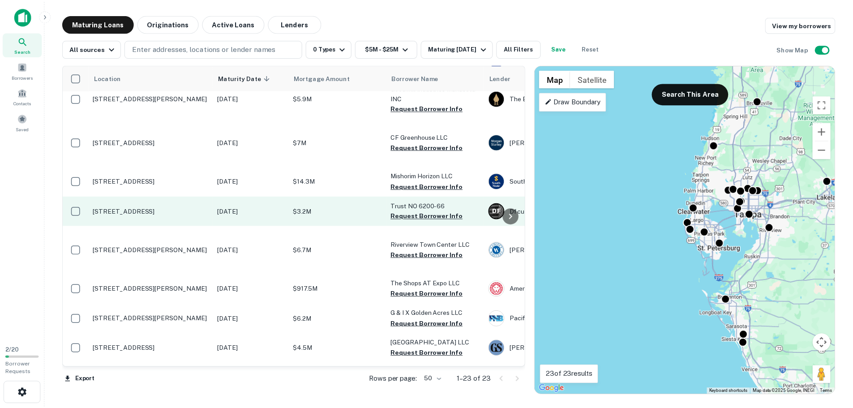
scroll to position [582, 0]
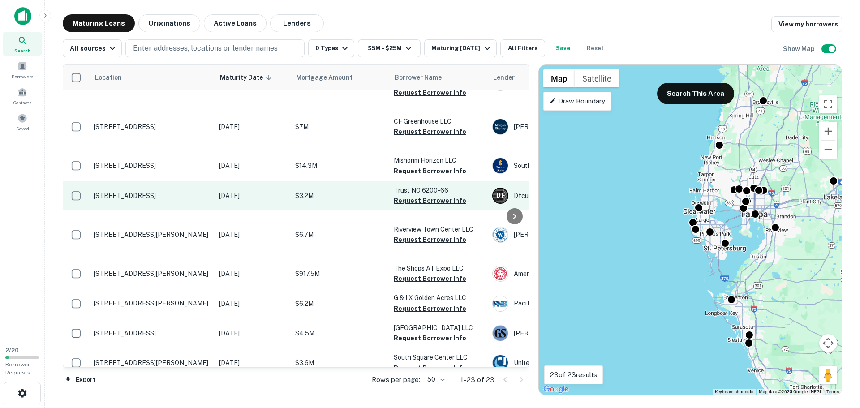
click at [99, 200] on p "6200 66th St N Pinellas Park, FL 33781" at bounding box center [152, 196] width 116 height 8
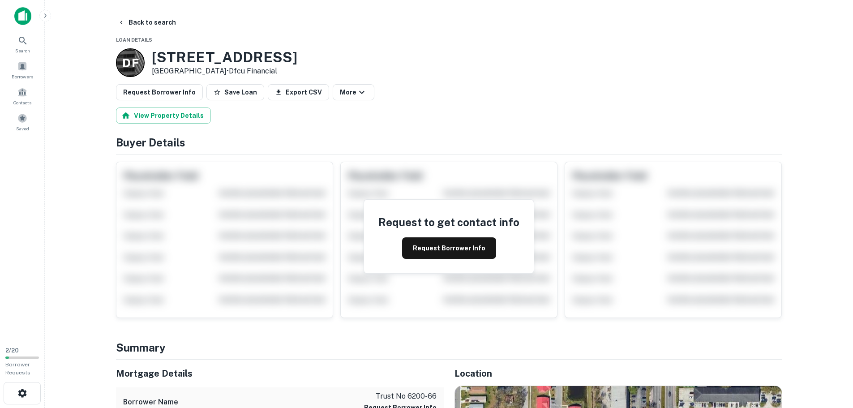
scroll to position [179, 0]
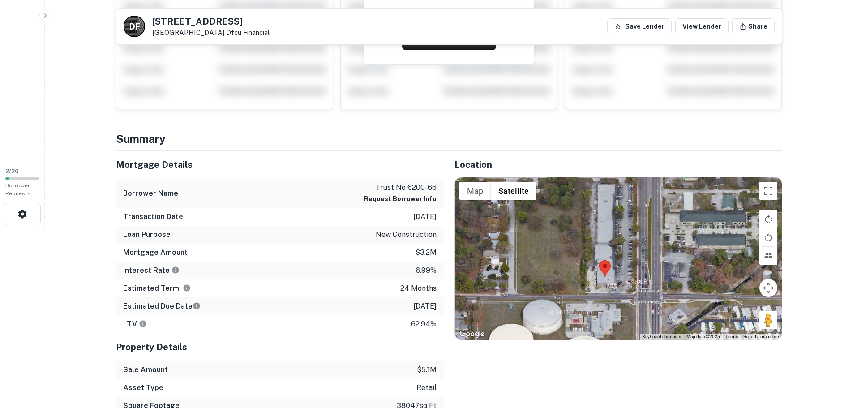
drag, startPoint x: 646, startPoint y: 254, endPoint x: 600, endPoint y: 271, distance: 48.5
click at [627, 271] on div at bounding box center [618, 258] width 327 height 162
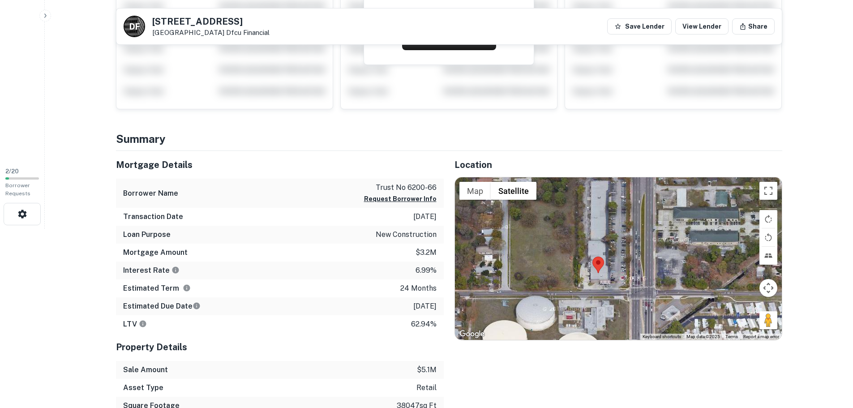
scroll to position [224, 0]
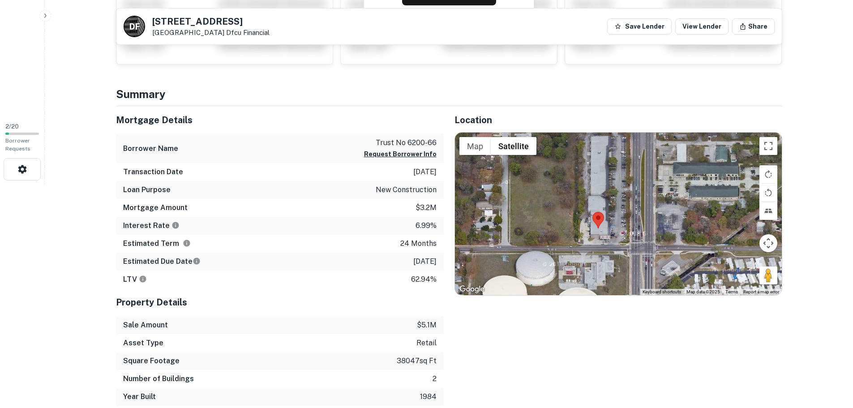
click at [196, 20] on h5 "6200 66th St N" at bounding box center [210, 21] width 117 height 9
copy h5 "6200 66th St N"
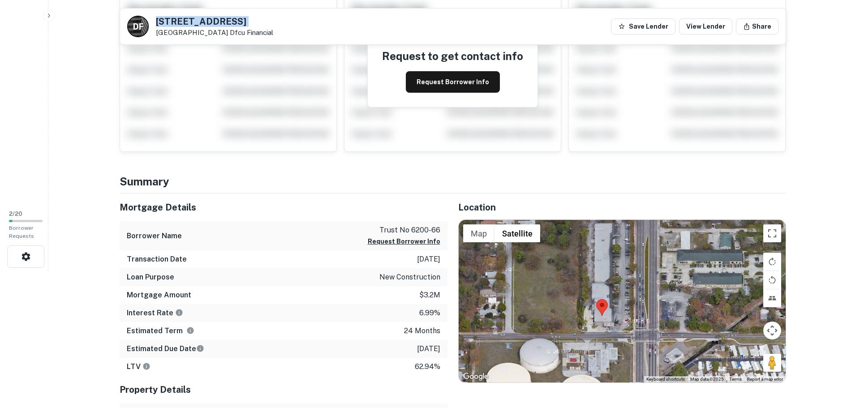
scroll to position [0, 0]
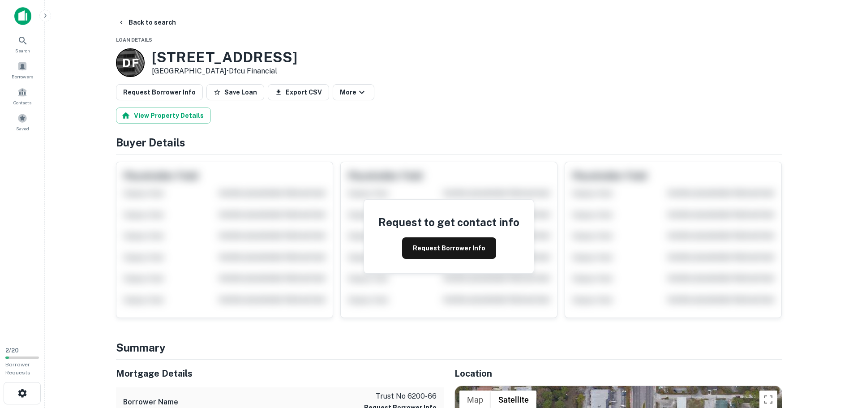
drag, startPoint x: 128, startPoint y: 22, endPoint x: 829, endPoint y: 176, distance: 717.4
click at [128, 21] on button "Back to search" at bounding box center [146, 22] width 65 height 16
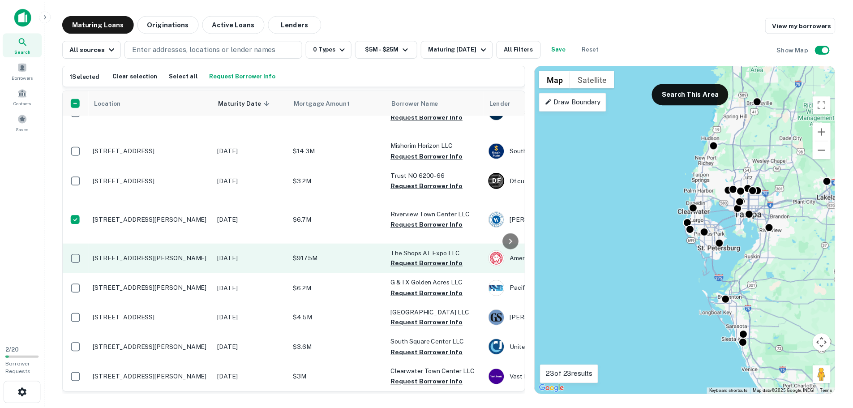
scroll to position [842, 0]
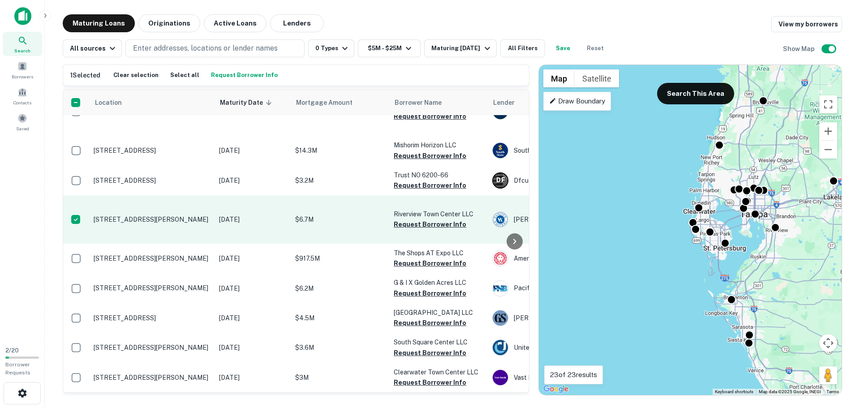
click at [120, 215] on p "[STREET_ADDRESS][PERSON_NAME]" at bounding box center [152, 219] width 116 height 8
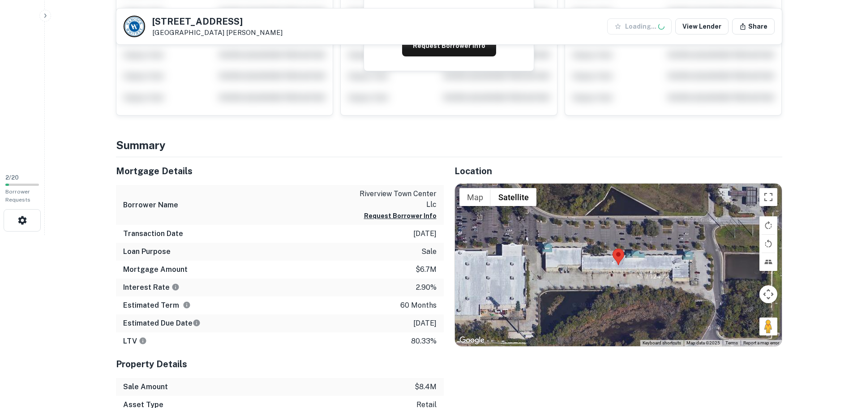
scroll to position [179, 0]
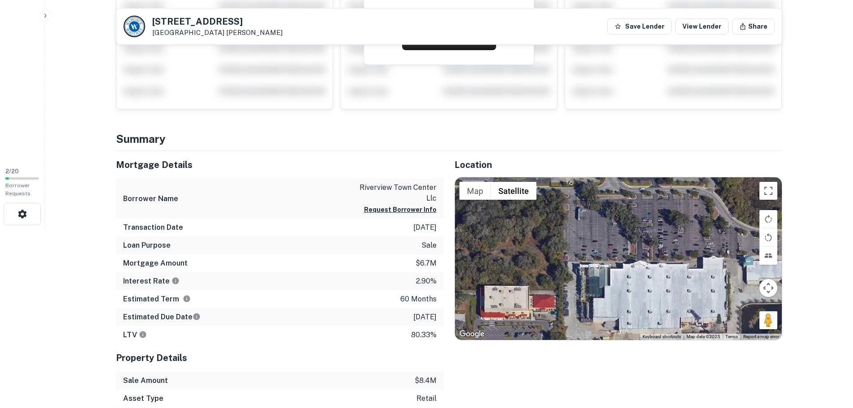
drag, startPoint x: 534, startPoint y: 252, endPoint x: 704, endPoint y: 266, distance: 170.8
click at [704, 266] on div at bounding box center [618, 258] width 327 height 162
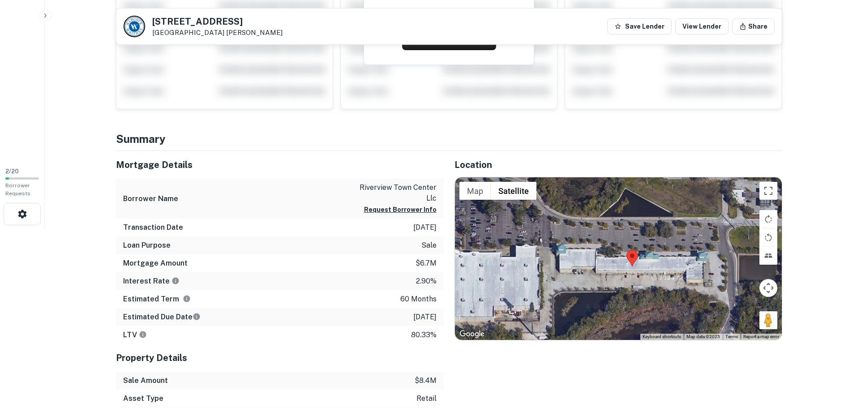
drag, startPoint x: 704, startPoint y: 266, endPoint x: 512, endPoint y: 251, distance: 192.7
click at [512, 251] on div at bounding box center [618, 258] width 327 height 162
click at [189, 18] on h5 "10427 Gibsonton Dr" at bounding box center [217, 21] width 130 height 9
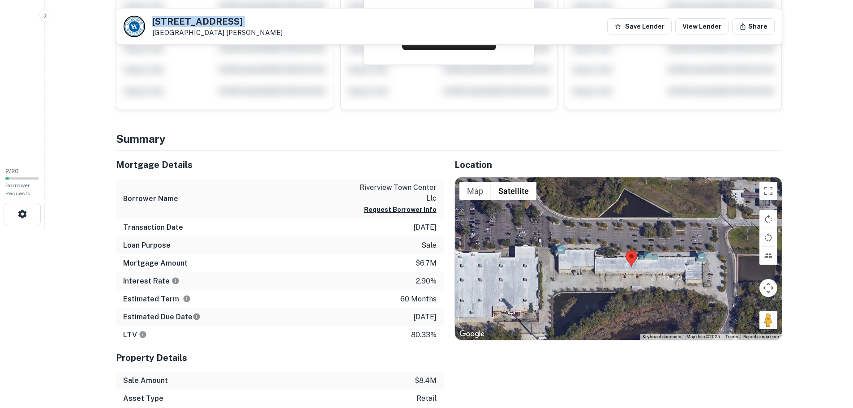
copy h5 "10427 Gibsonton Dr"
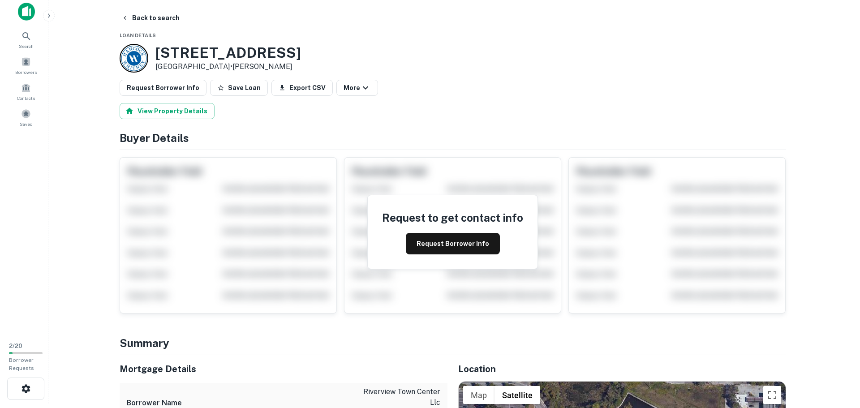
scroll to position [0, 0]
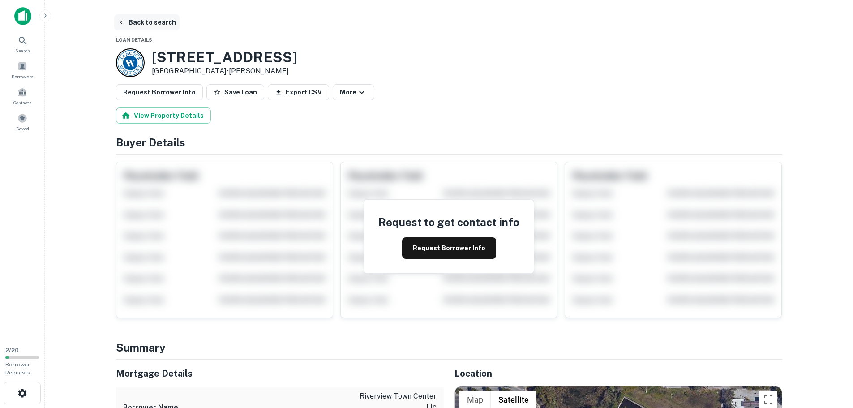
drag, startPoint x: 132, startPoint y: 18, endPoint x: 144, endPoint y: 14, distance: 12.3
click at [132, 18] on button "Back to search" at bounding box center [146, 22] width 65 height 16
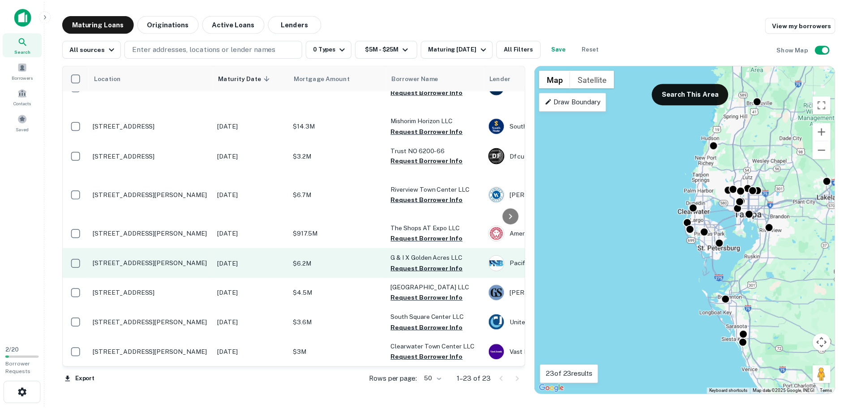
scroll to position [842, 0]
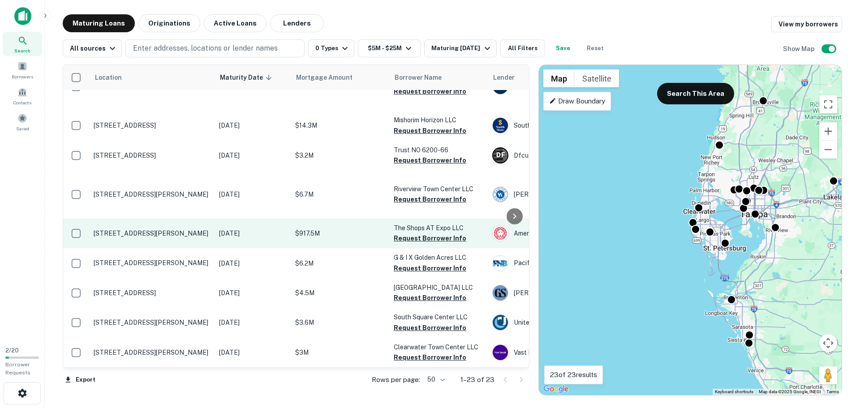
click at [122, 229] on p "4001 Clark Rd Sarasota, FL 34233" at bounding box center [152, 233] width 116 height 8
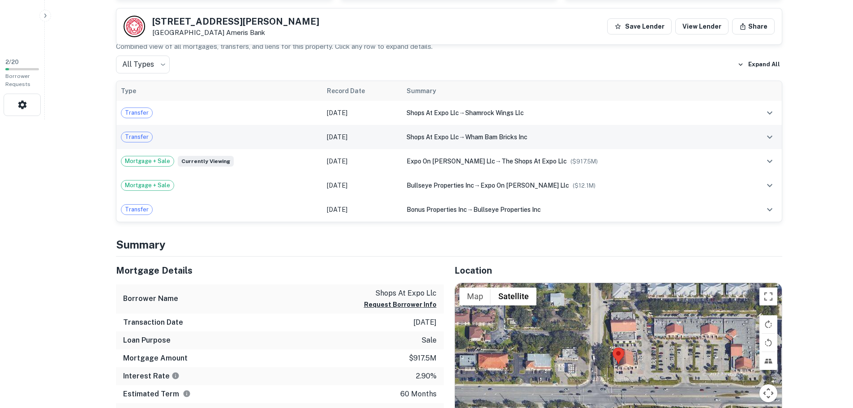
scroll to position [403, 0]
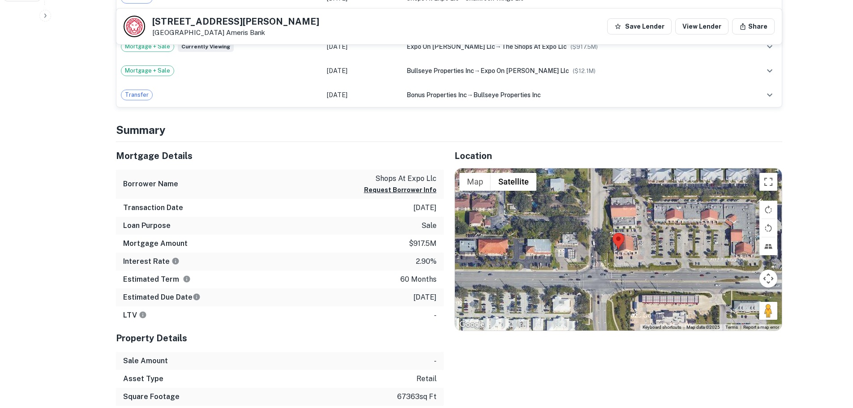
click at [168, 27] on div "4001 Clark Rd Sarasota, FL 34233 Ameris Bank" at bounding box center [235, 27] width 167 height 20
click at [167, 21] on h5 "4001 Clark Rd" at bounding box center [235, 21] width 167 height 9
copy h5 "4001 Clark Rd"
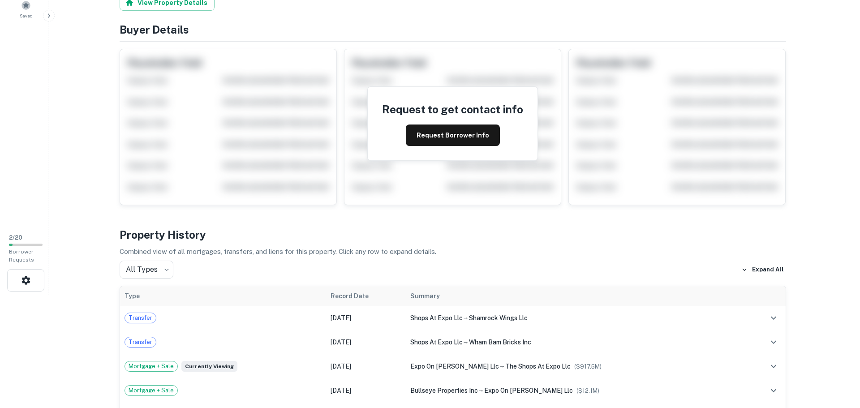
scroll to position [0, 0]
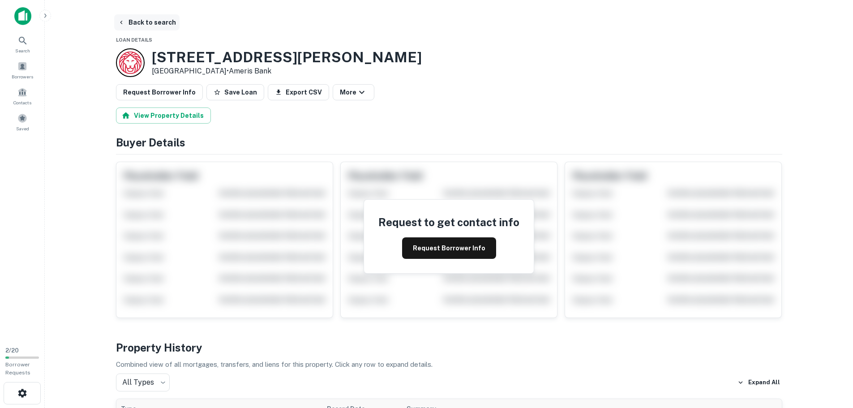
click at [125, 20] on icon "button" at bounding box center [121, 22] width 7 height 7
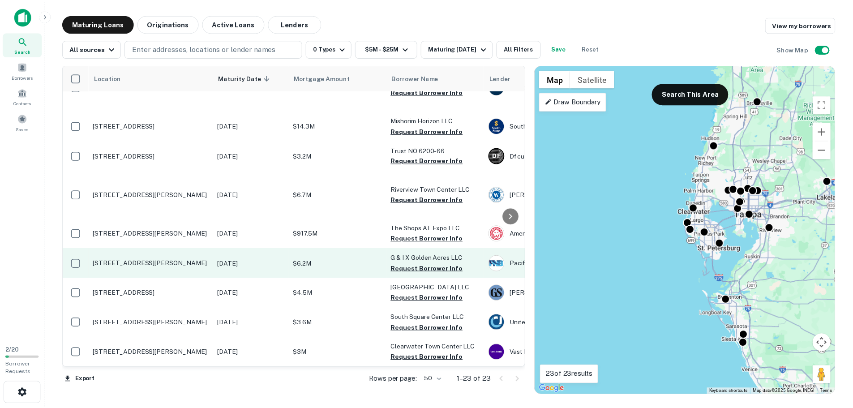
scroll to position [842, 0]
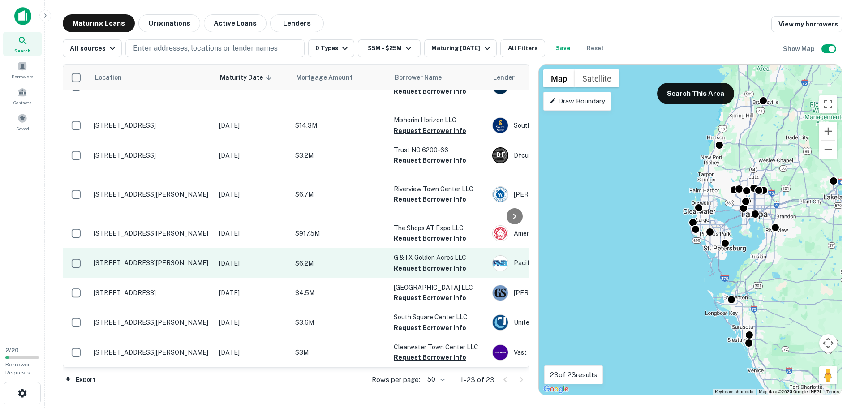
click at [108, 248] on td "9752 Little Rd New Port Richey, FL 34654" at bounding box center [151, 263] width 125 height 30
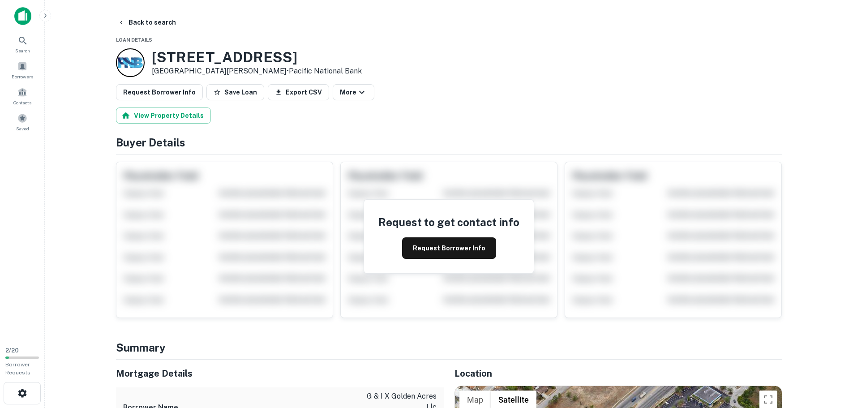
drag, startPoint x: 131, startPoint y: 25, endPoint x: 170, endPoint y: 74, distance: 62.2
click at [131, 25] on button "Back to search" at bounding box center [146, 22] width 65 height 16
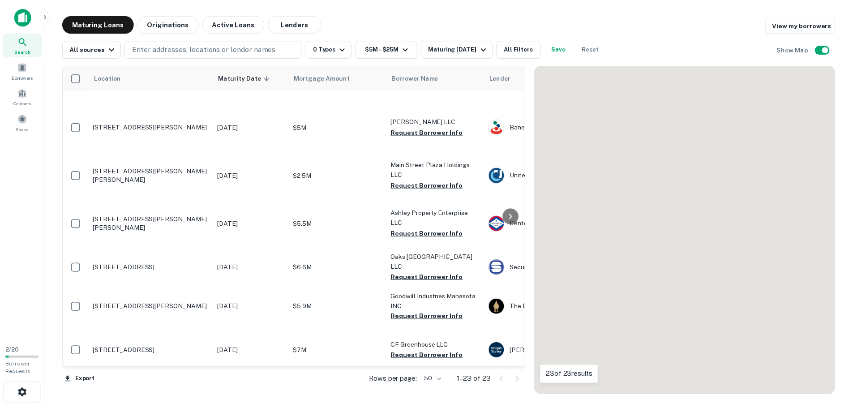
scroll to position [842, 0]
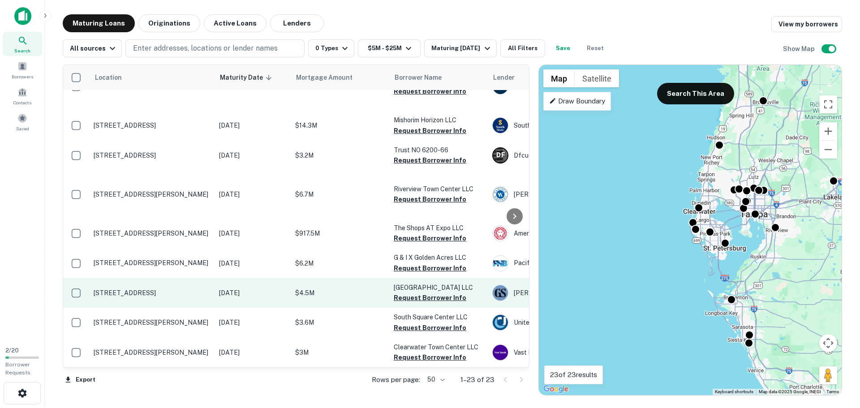
click at [125, 289] on p "12999 Park Blvd Seminole, FL 33776" at bounding box center [152, 293] width 116 height 8
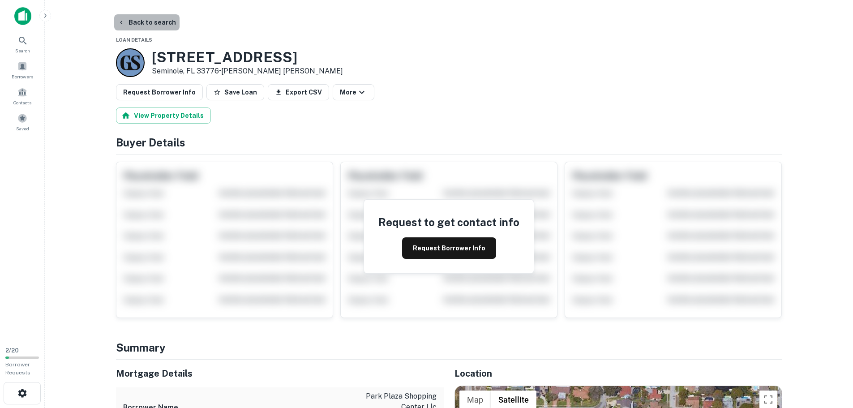
click at [146, 18] on button "Back to search" at bounding box center [146, 22] width 65 height 16
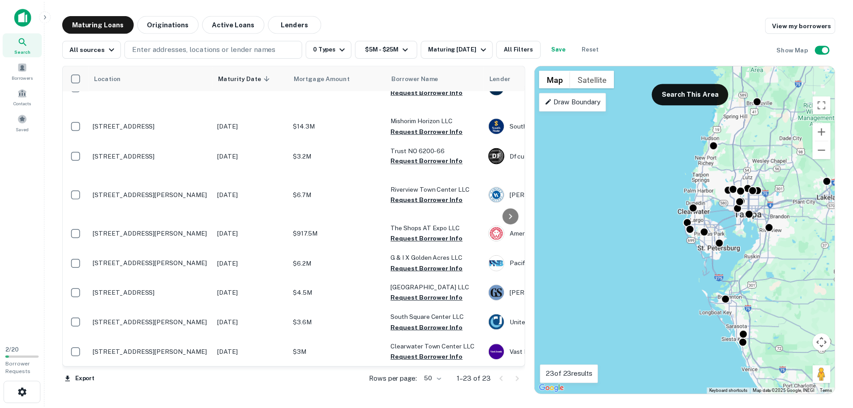
scroll to position [842, 0]
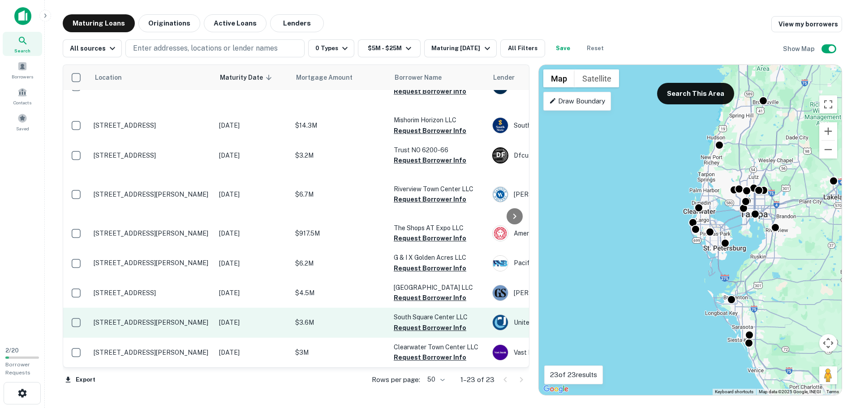
click at [185, 308] on td "20040 Cortez Blvd Brooksville, FL 34601" at bounding box center [151, 323] width 125 height 30
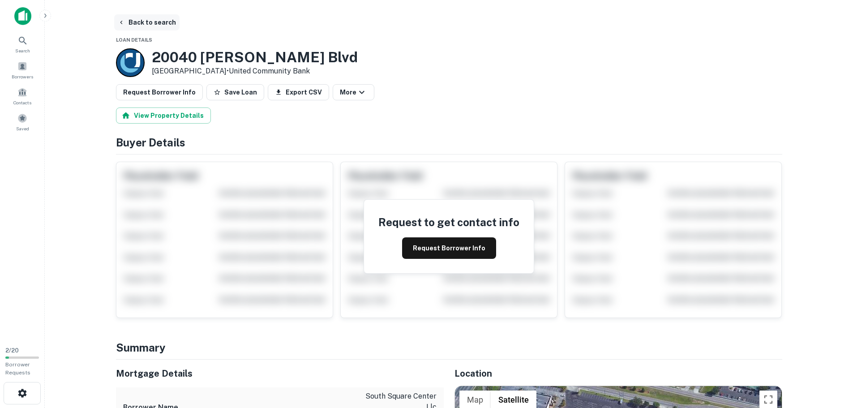
click at [142, 23] on button "Back to search" at bounding box center [146, 22] width 65 height 16
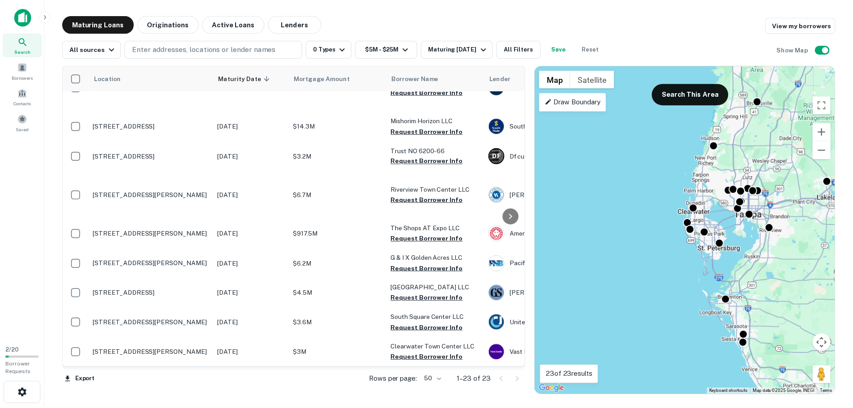
scroll to position [842, 0]
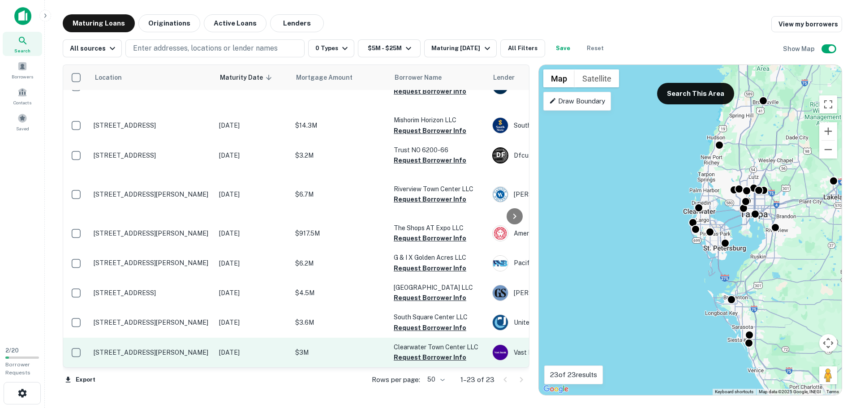
click at [140, 349] on p "511 S Fort Harrison Ave Clearwater, FL 33756" at bounding box center [152, 353] width 116 height 8
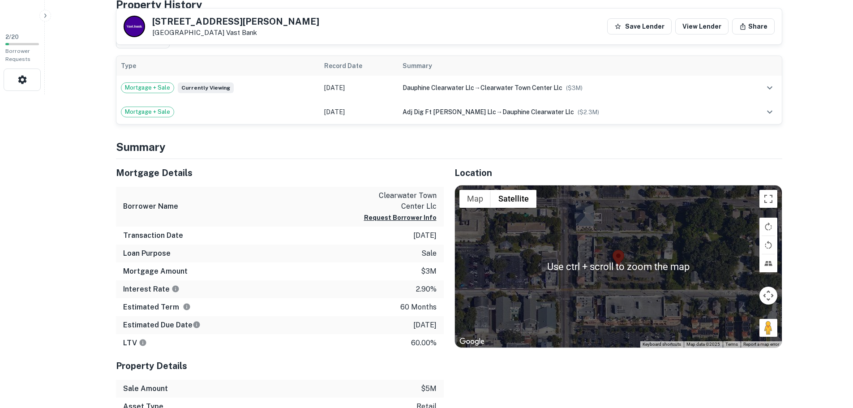
scroll to position [358, 0]
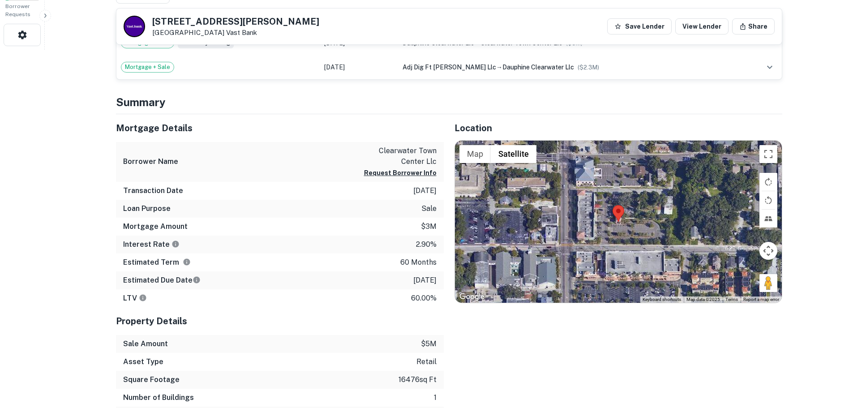
click at [168, 14] on div "511 S FORT HARRISON AVE Clearwater, FL 33756 Vast Bank Save Lender View Lender …" at bounding box center [449, 27] width 666 height 36
click at [169, 17] on h5 "511 S FORT HARRISON AVE" at bounding box center [235, 21] width 167 height 9
click at [168, 17] on h5 "511 S FORT HARRISON AVE" at bounding box center [235, 21] width 167 height 9
copy h5 "511 S FORT HARRISON AVE"
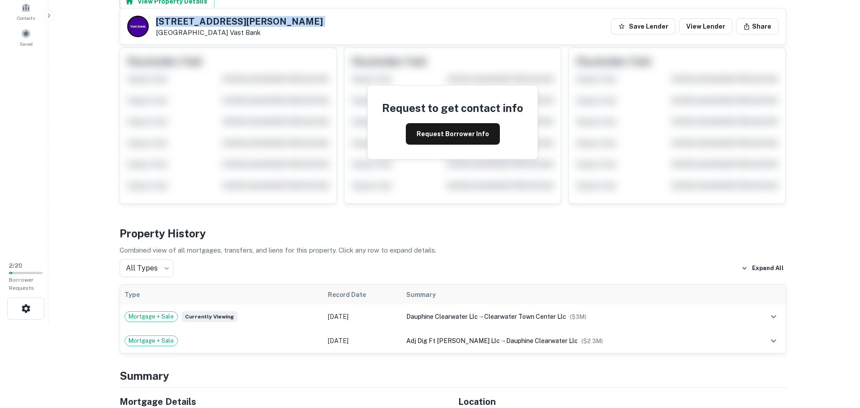
scroll to position [0, 0]
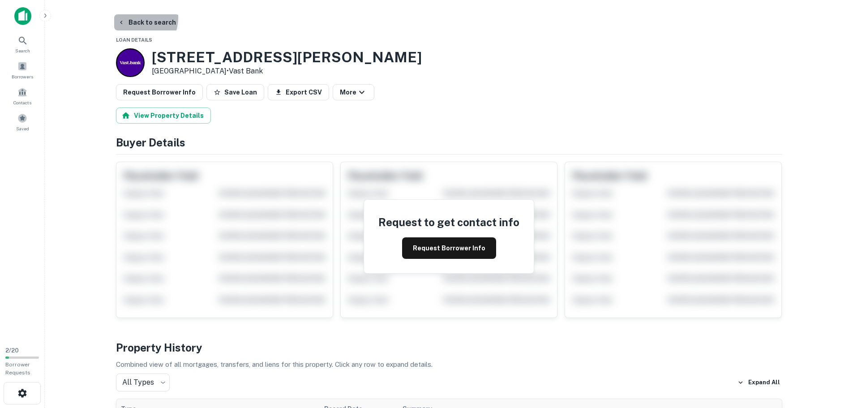
click at [134, 19] on button "Back to search" at bounding box center [146, 22] width 65 height 16
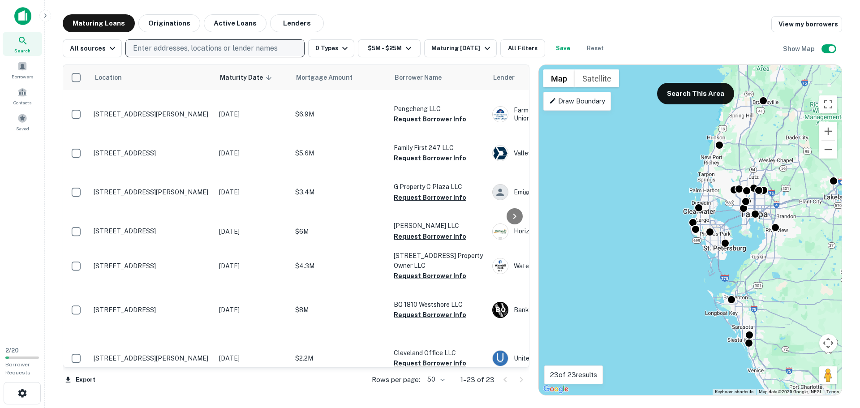
click at [217, 45] on p "Enter addresses, locations or lender names" at bounding box center [205, 48] width 145 height 11
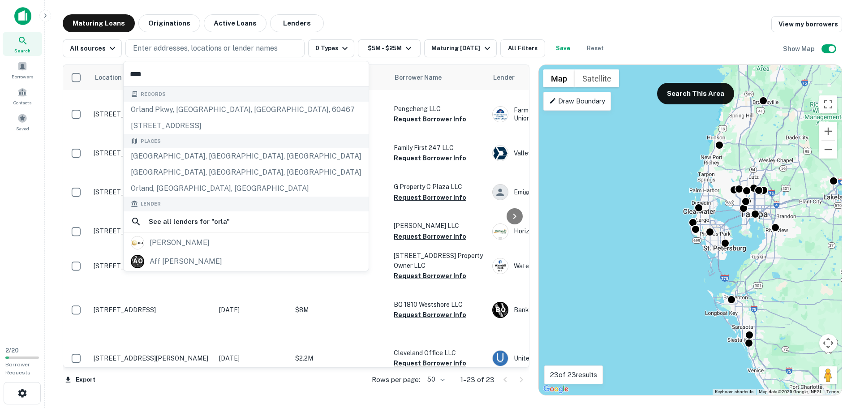
type input "*****"
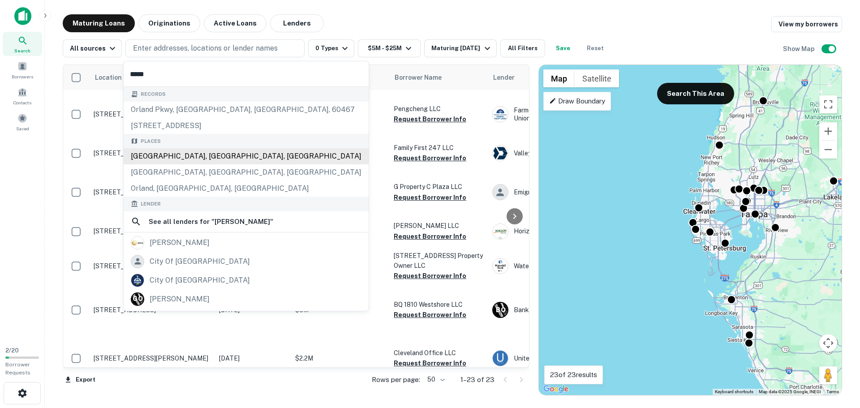
click at [168, 153] on div "Orlando, FL, USA" at bounding box center [246, 156] width 245 height 16
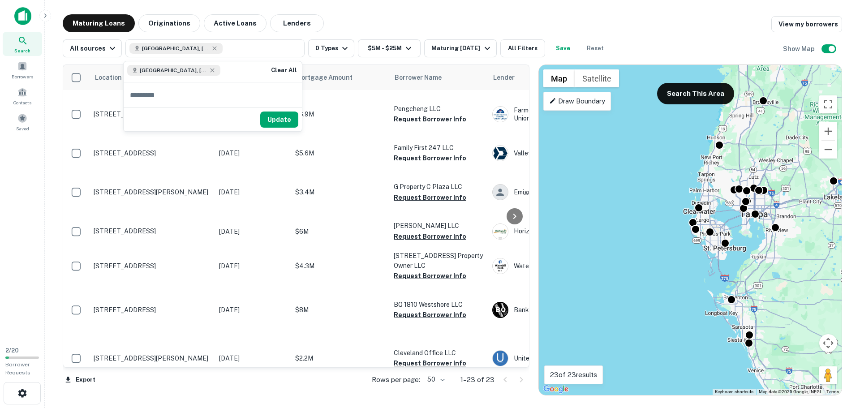
click at [286, 122] on button "Update" at bounding box center [279, 120] width 38 height 16
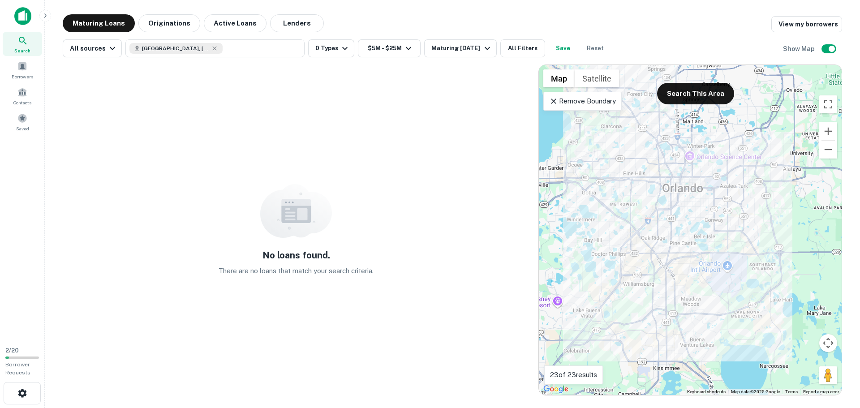
click at [577, 104] on p "Remove Boundary" at bounding box center [582, 101] width 67 height 11
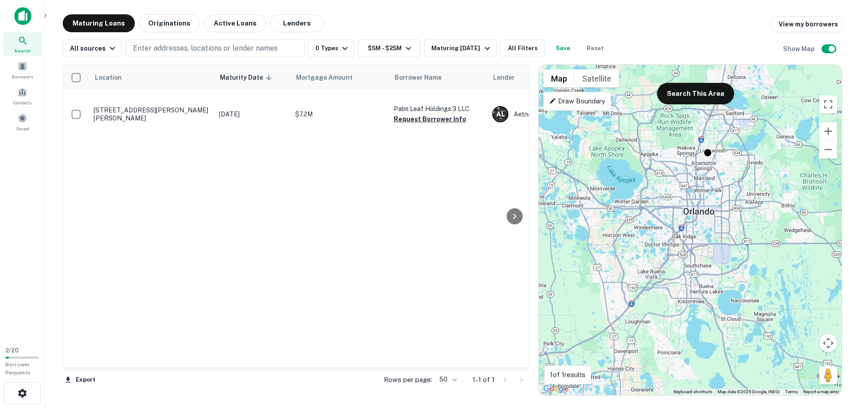
drag, startPoint x: 686, startPoint y: 176, endPoint x: 702, endPoint y: 208, distance: 35.5
click at [702, 208] on div "To activate drag with keyboard, press Alt + Enter. Once in keyboard drag state,…" at bounding box center [690, 230] width 303 height 330
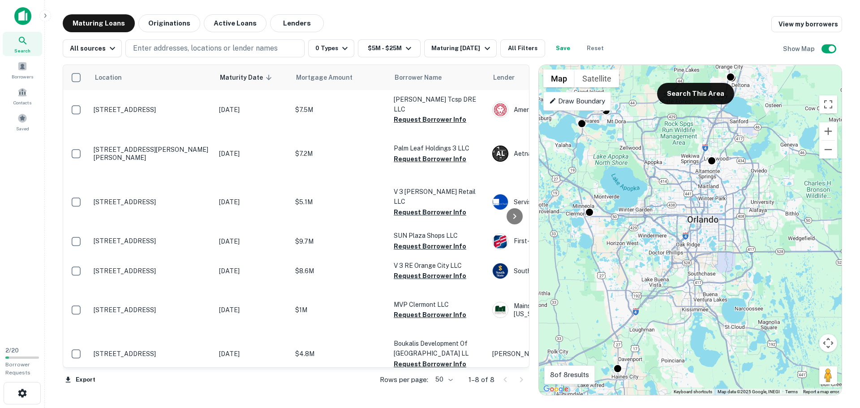
drag, startPoint x: 706, startPoint y: 222, endPoint x: 710, endPoint y: 229, distance: 7.8
click at [710, 229] on div "To activate drag with keyboard, press Alt + Enter. Once in keyboard drag state,…" at bounding box center [690, 230] width 303 height 330
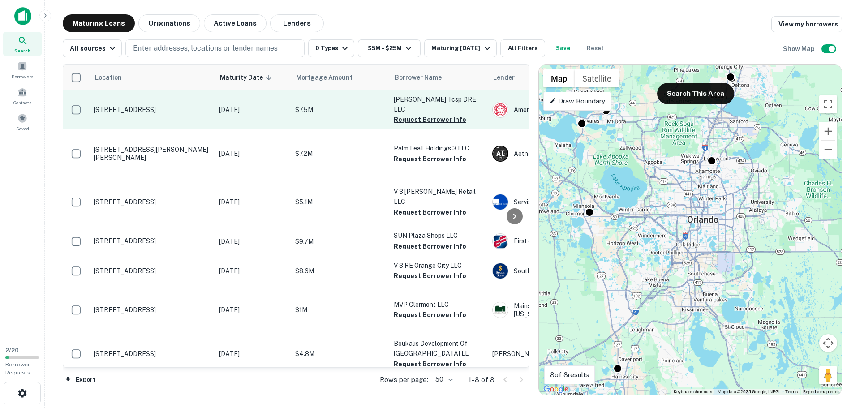
click at [168, 105] on td "[STREET_ADDRESS]" at bounding box center [151, 109] width 125 height 39
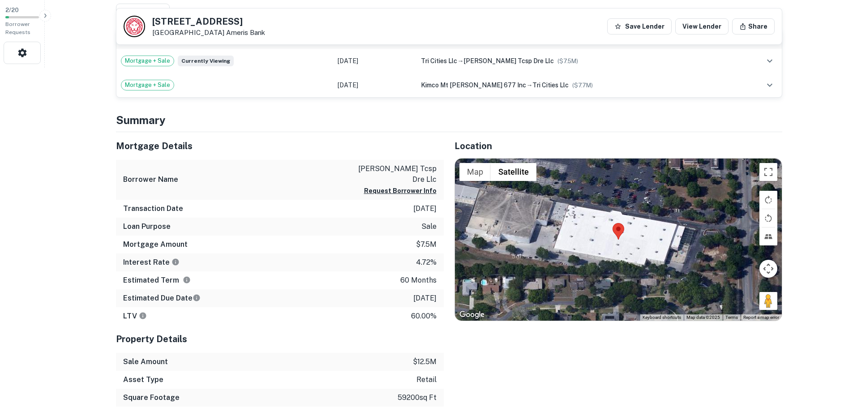
scroll to position [403, 0]
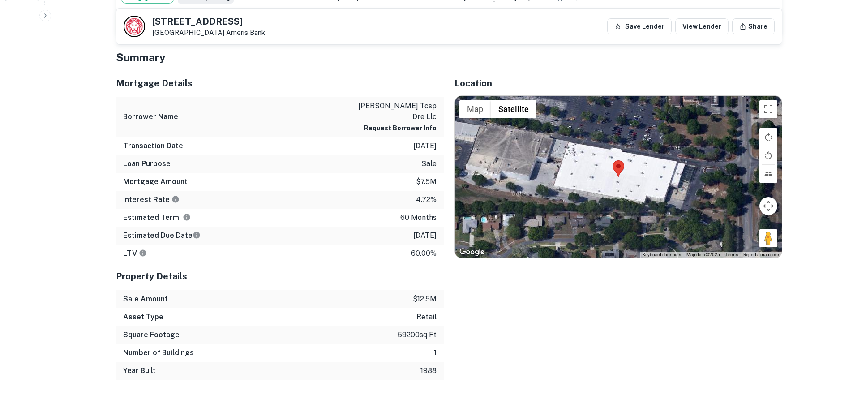
click at [204, 22] on h5 "[STREET_ADDRESS]" at bounding box center [208, 21] width 113 height 9
copy h5 "[STREET_ADDRESS]"
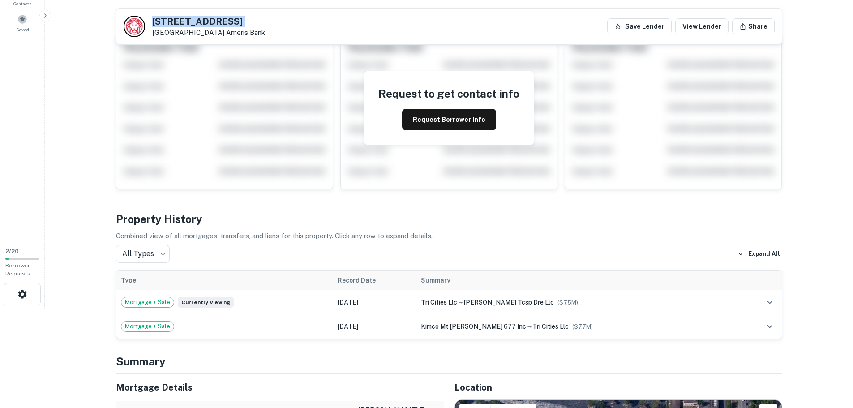
scroll to position [0, 0]
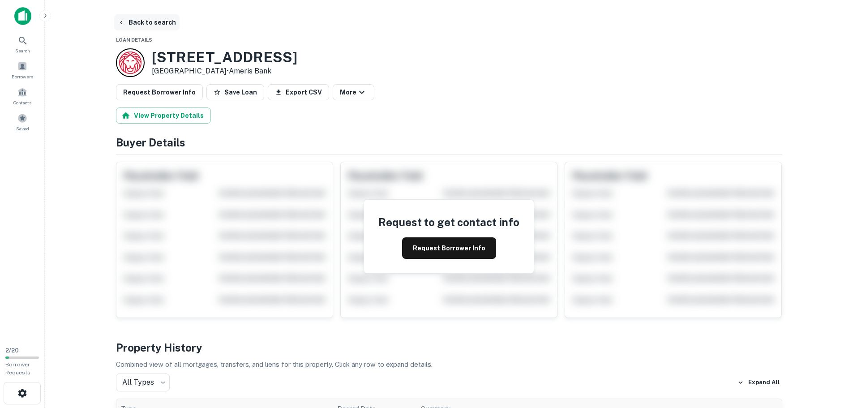
click at [140, 26] on button "Back to search" at bounding box center [146, 22] width 65 height 16
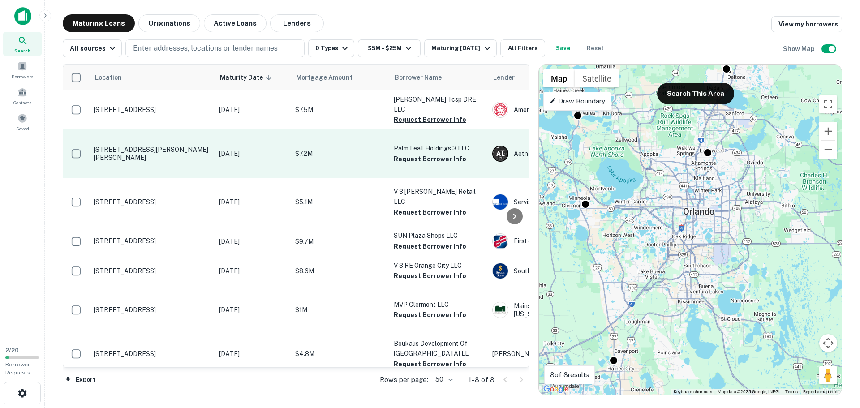
click at [144, 156] on td "[STREET_ADDRESS][PERSON_NAME][PERSON_NAME]" at bounding box center [151, 153] width 125 height 48
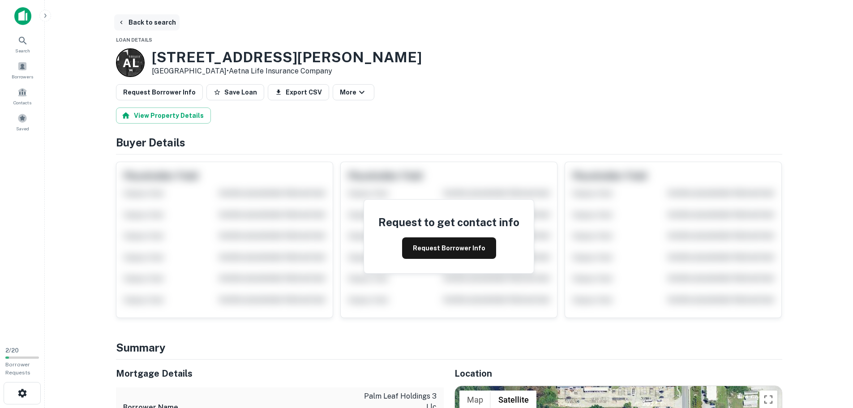
click at [143, 22] on button "Back to search" at bounding box center [146, 22] width 65 height 16
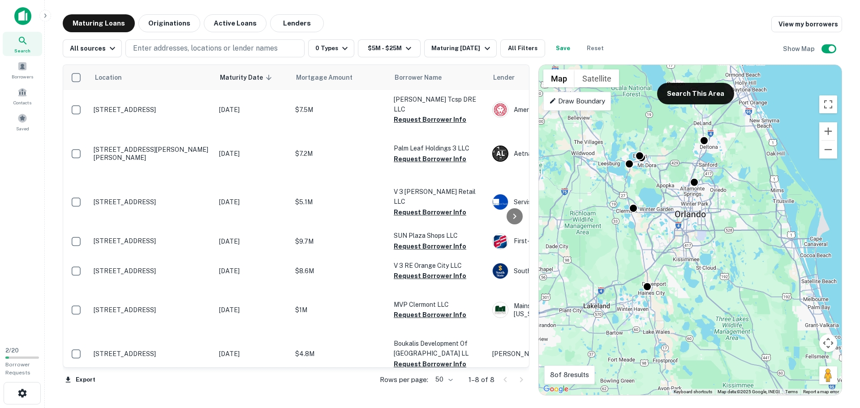
drag, startPoint x: 657, startPoint y: 245, endPoint x: 684, endPoint y: 249, distance: 26.7
click at [683, 249] on div "To activate drag with keyboard, press Alt + Enter. Once in keyboard drag state,…" at bounding box center [690, 230] width 303 height 330
click at [686, 95] on button "Search This Area" at bounding box center [695, 94] width 77 height 22
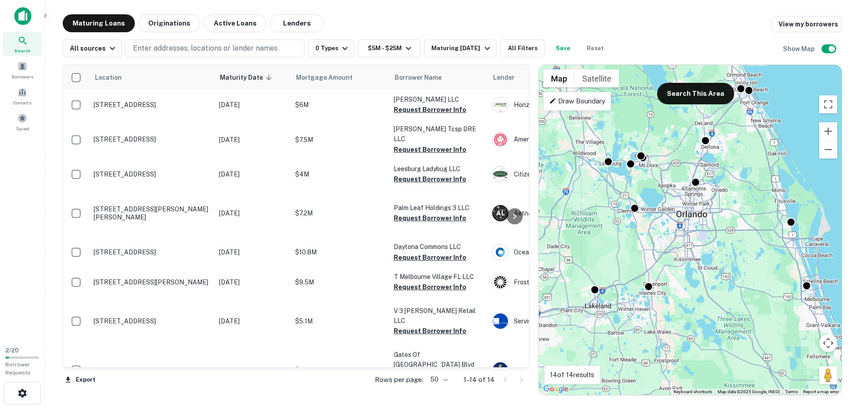
click at [579, 101] on p "Draw Boundary" at bounding box center [577, 101] width 56 height 11
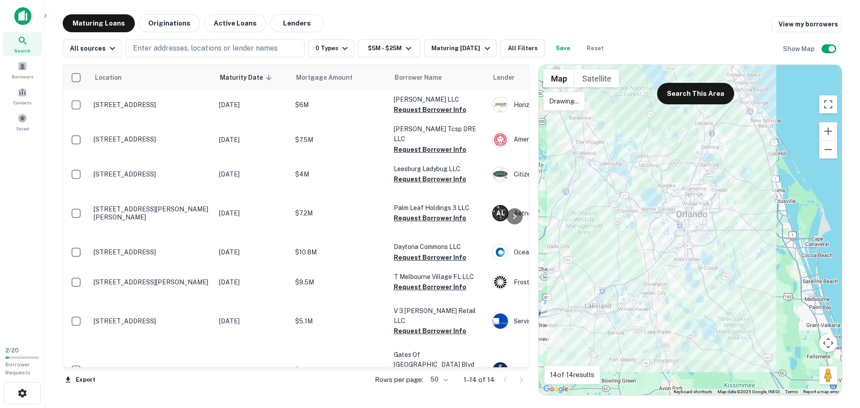
drag, startPoint x: 756, startPoint y: 306, endPoint x: 734, endPoint y: 326, distance: 29.2
click at [749, 304] on div at bounding box center [690, 230] width 303 height 330
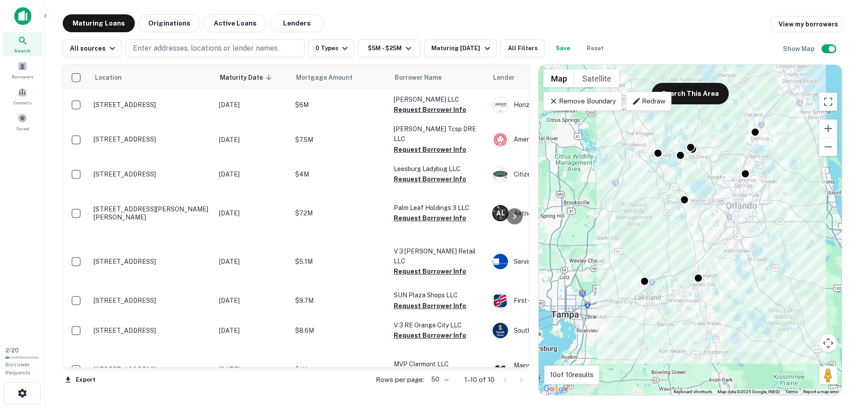
drag, startPoint x: 755, startPoint y: 211, endPoint x: 798, endPoint y: 207, distance: 42.7
click at [807, 203] on div "To activate drag with keyboard, press Alt + Enter. Once in keyboard drag state,…" at bounding box center [690, 230] width 303 height 330
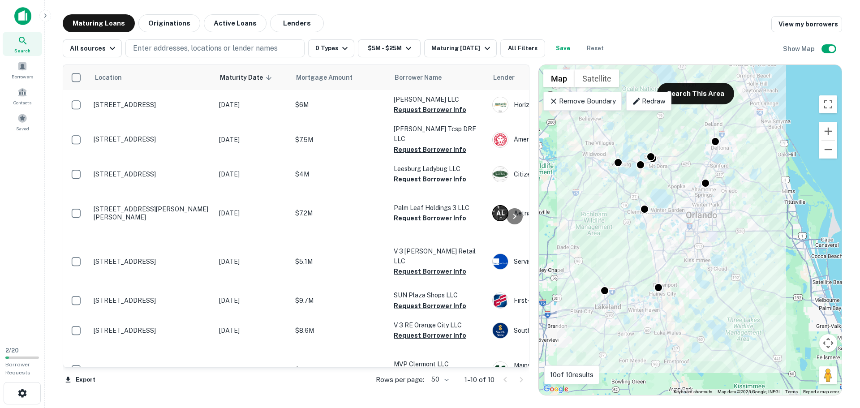
drag, startPoint x: 701, startPoint y: 321, endPoint x: 668, endPoint y: 328, distance: 33.8
click at [668, 328] on div "To activate drag with keyboard, press Alt + Enter. Once in keyboard drag state,…" at bounding box center [690, 230] width 303 height 330
click at [597, 306] on div "To activate drag with keyboard, press Alt + Enter. Once in keyboard drag state,…" at bounding box center [690, 230] width 303 height 330
click at [641, 106] on p "Redraw" at bounding box center [649, 101] width 34 height 11
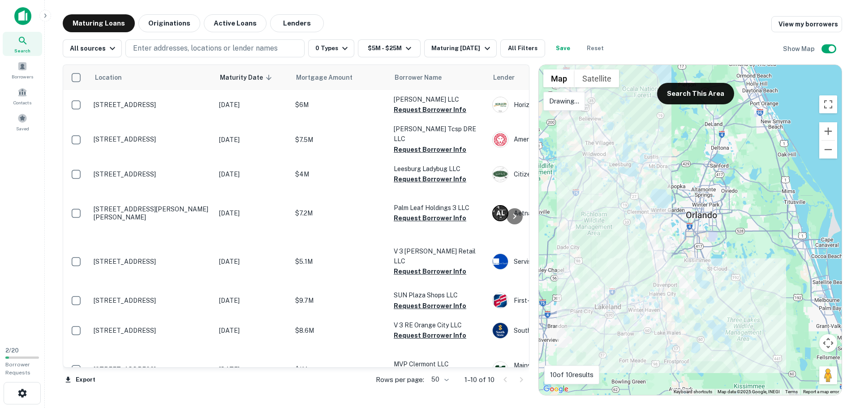
click at [654, 181] on div at bounding box center [690, 230] width 303 height 330
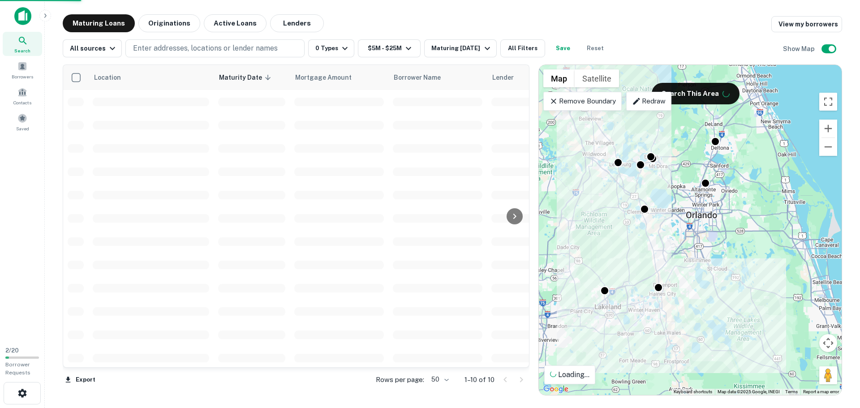
click at [593, 103] on p "Remove Boundary" at bounding box center [582, 101] width 67 height 11
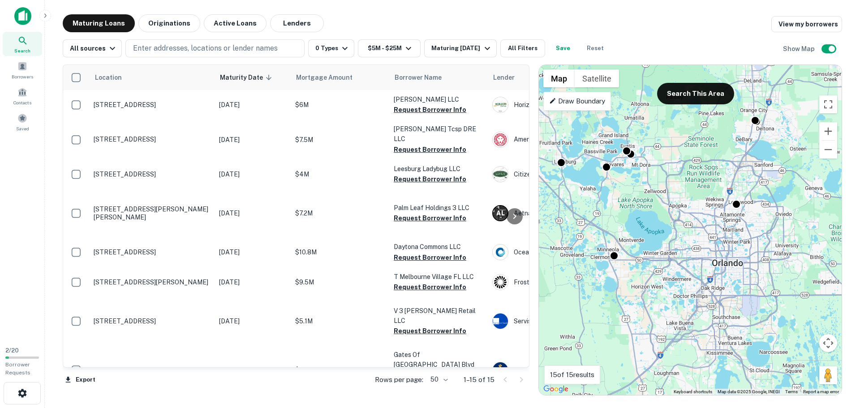
drag, startPoint x: 706, startPoint y: 252, endPoint x: 743, endPoint y: 291, distance: 53.9
click at [745, 296] on div "To activate drag with keyboard, press Alt + Enter. Once in keyboard drag state,…" at bounding box center [690, 230] width 303 height 330
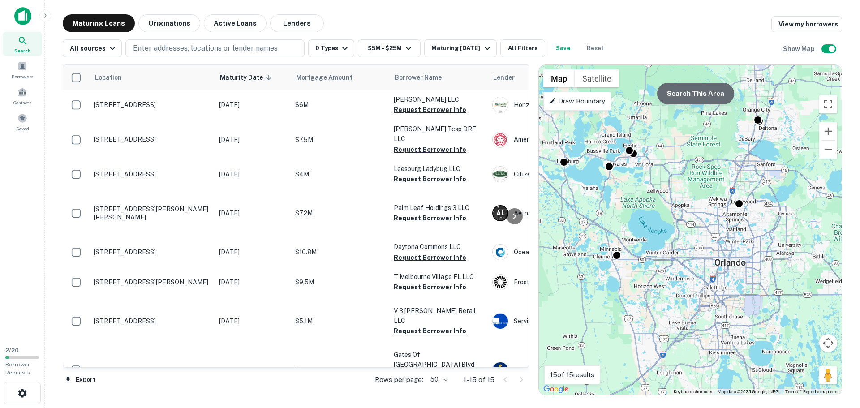
click at [690, 100] on button "Search This Area" at bounding box center [695, 94] width 77 height 22
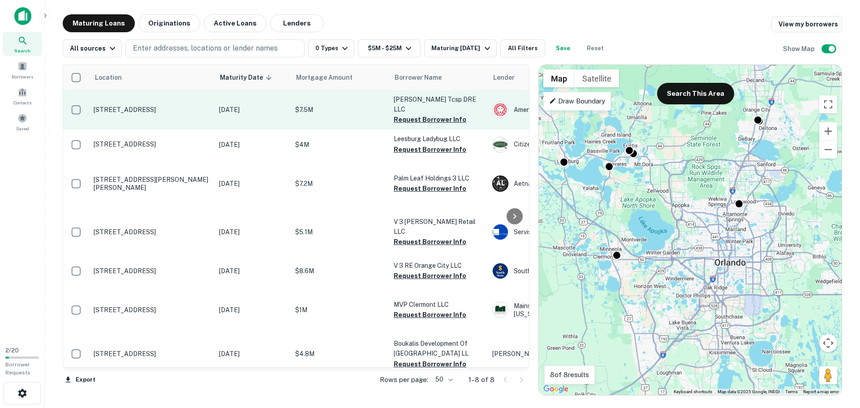
click at [144, 109] on p "16892 Us Highway 441 Mount Dora, FL 32757" at bounding box center [152, 110] width 116 height 8
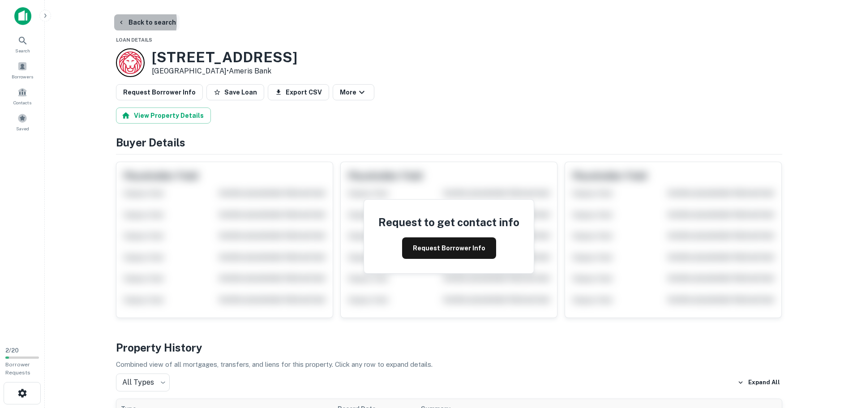
click at [125, 22] on icon "button" at bounding box center [121, 22] width 7 height 7
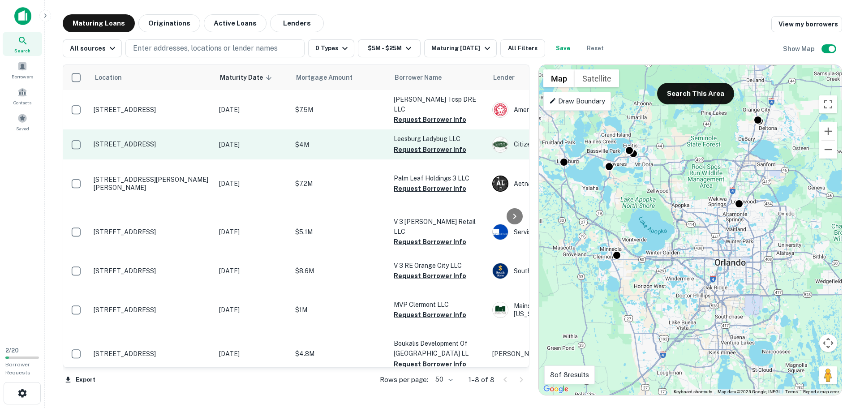
click at [180, 148] on p "1319 S 14th St Leesburg, FL 34748" at bounding box center [152, 144] width 116 height 8
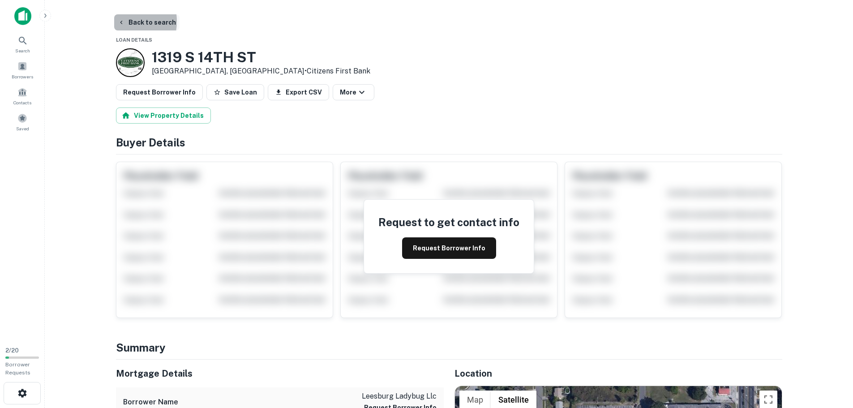
click at [123, 22] on icon "button" at bounding box center [121, 22] width 7 height 7
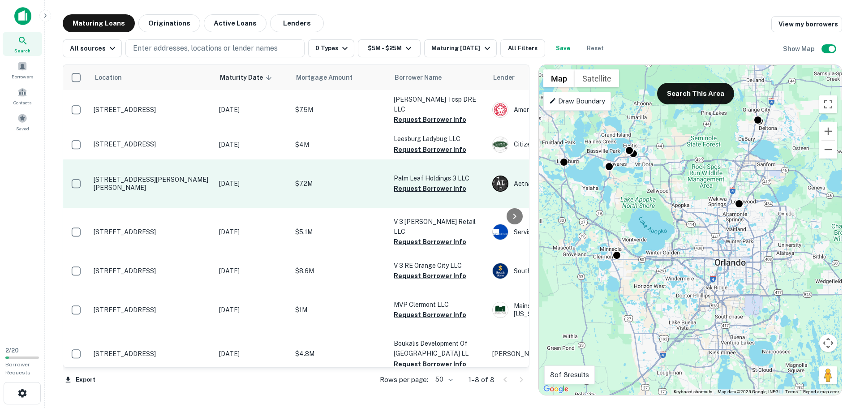
click at [151, 208] on td "1355 Bennett Dr Longwood, FL 32750" at bounding box center [151, 183] width 125 height 48
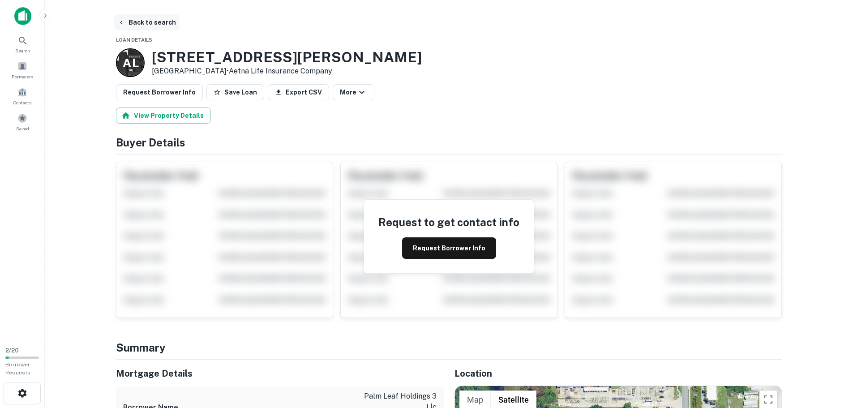
click at [134, 18] on button "Back to search" at bounding box center [146, 22] width 65 height 16
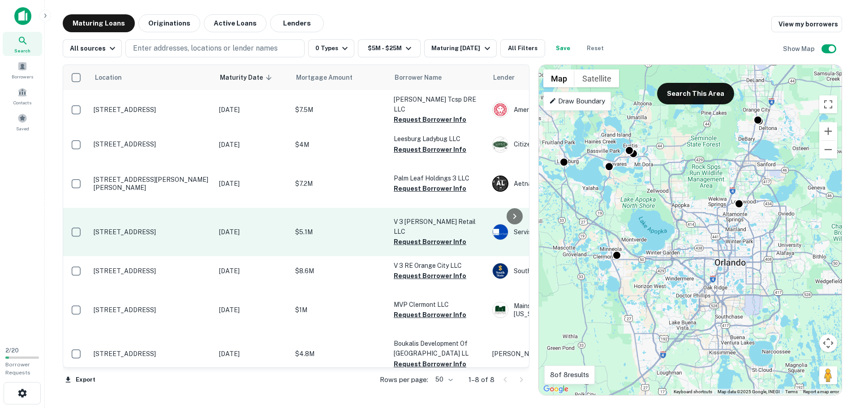
click at [155, 253] on td "1990 State Road 19 Tavares, FL 32778" at bounding box center [151, 232] width 125 height 48
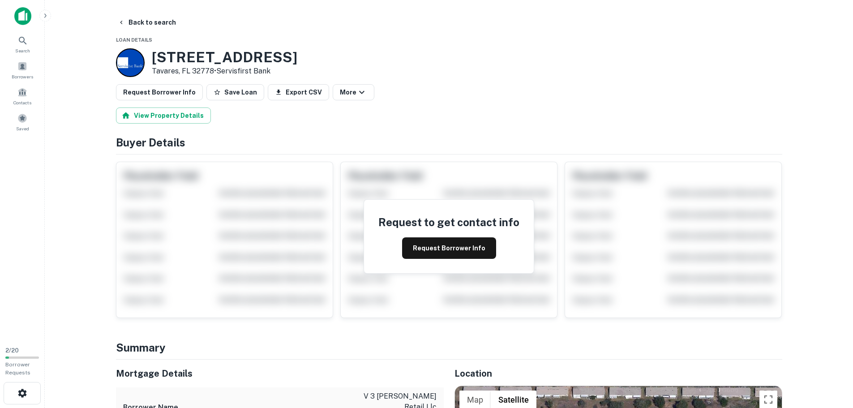
click at [176, 60] on h3 "1990 State Road 19" at bounding box center [225, 57] width 146 height 17
copy h3 "1990 State Road 19"
click at [122, 20] on icon "button" at bounding box center [121, 22] width 7 height 7
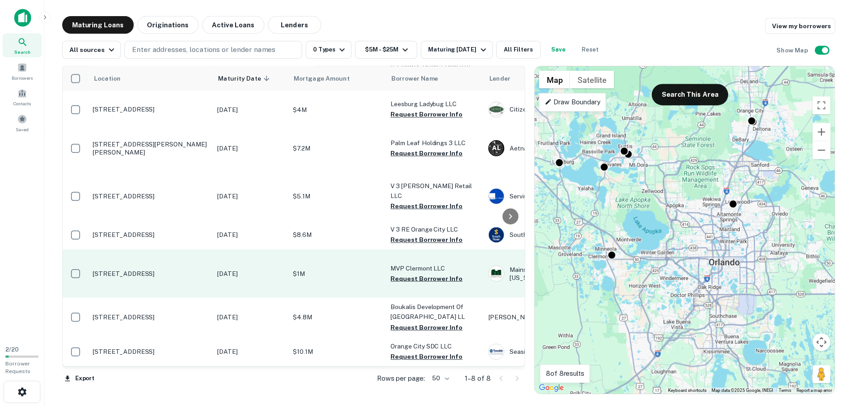
scroll to position [90, 0]
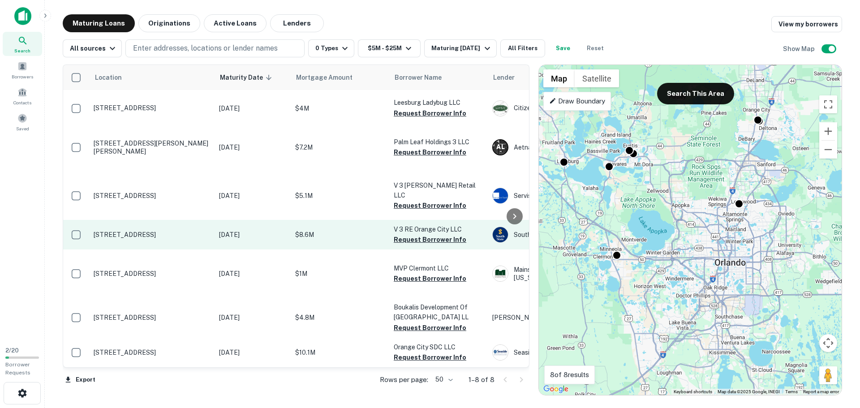
click at [121, 231] on p "2740 Enterprise Rd Orange City, FL 32763" at bounding box center [152, 235] width 116 height 8
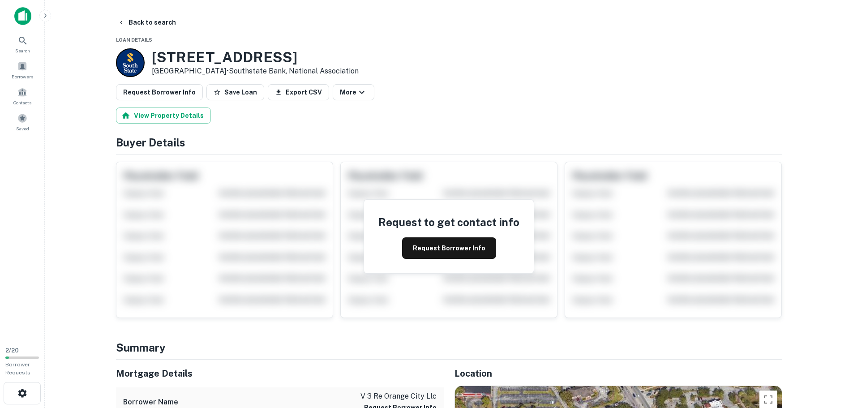
scroll to position [179, 0]
click at [126, 21] on button "Back to search" at bounding box center [146, 22] width 65 height 16
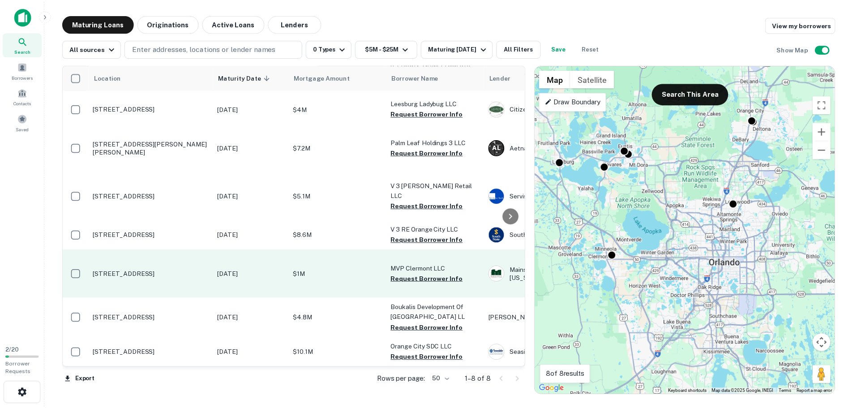
scroll to position [116, 0]
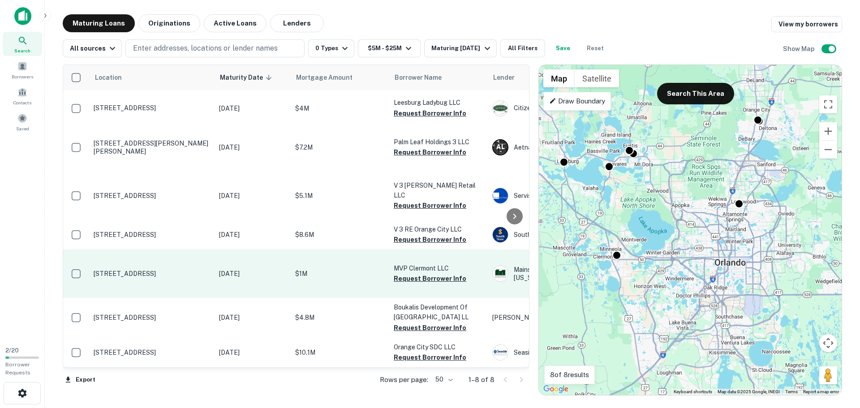
click at [114, 270] on p "[STREET_ADDRESS]" at bounding box center [152, 274] width 116 height 8
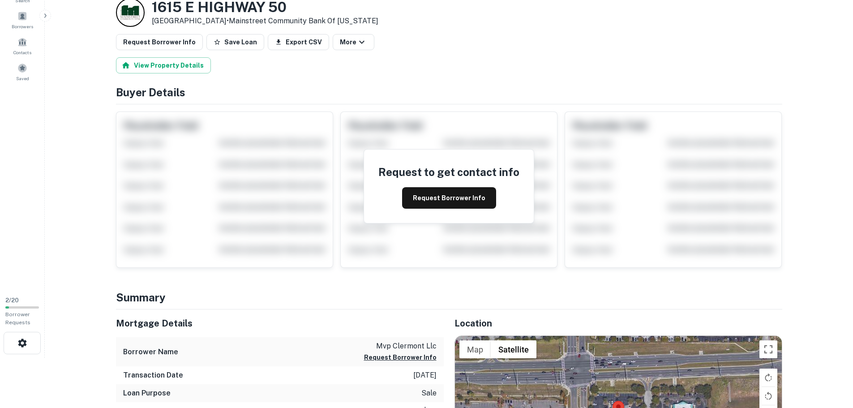
scroll to position [179, 0]
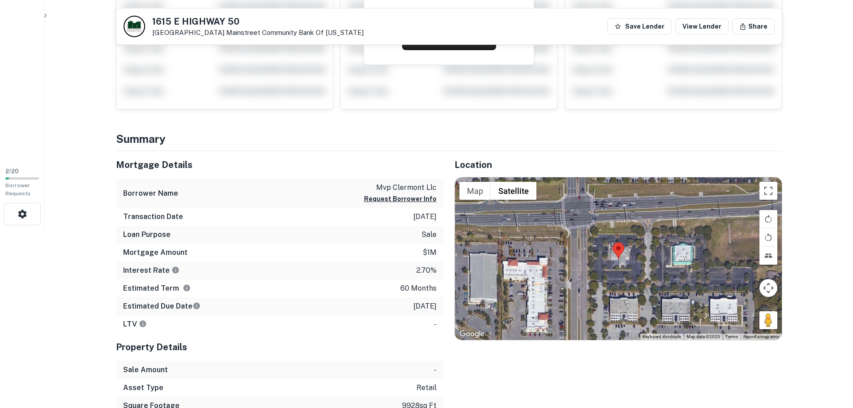
click at [168, 20] on h5 "1615 E HIGHWAY 50" at bounding box center [257, 21] width 211 height 9
copy h5 "1615 E HIGHWAY 50"
click at [470, 193] on button "Map" at bounding box center [475, 191] width 31 height 18
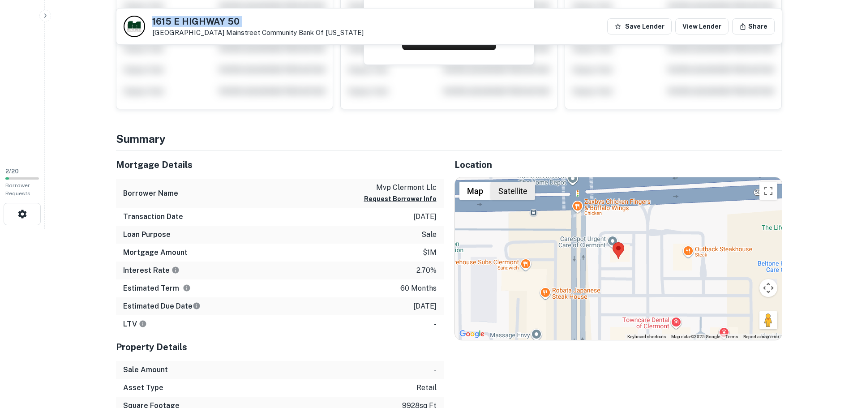
click at [508, 194] on button "Satellite" at bounding box center [513, 191] width 44 height 18
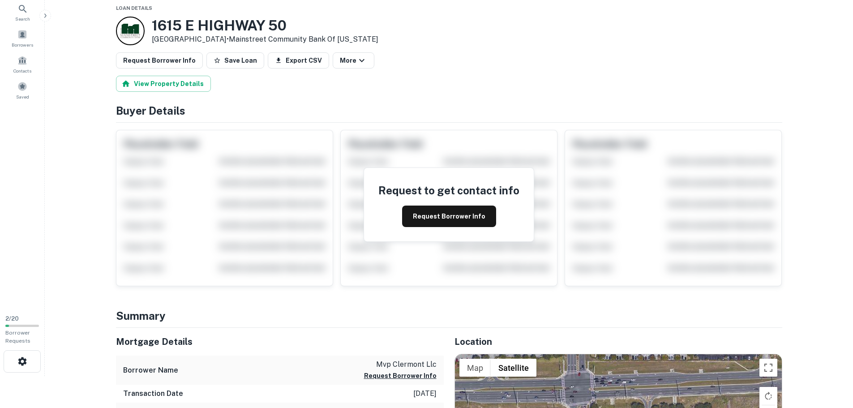
scroll to position [45, 0]
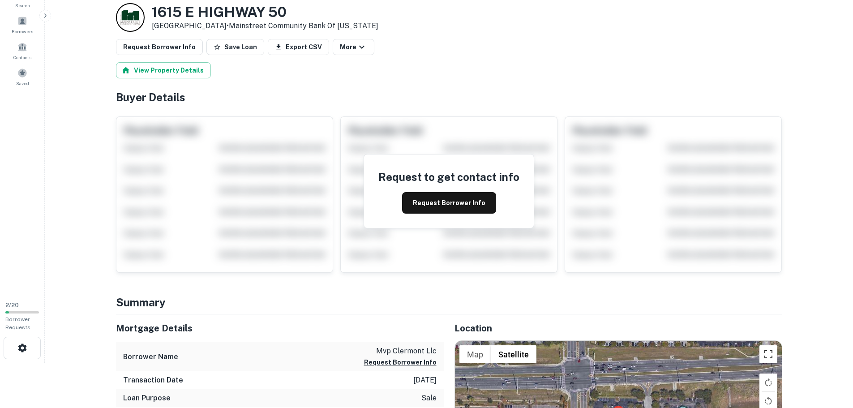
click at [769, 353] on button "Toggle fullscreen view" at bounding box center [769, 354] width 18 height 18
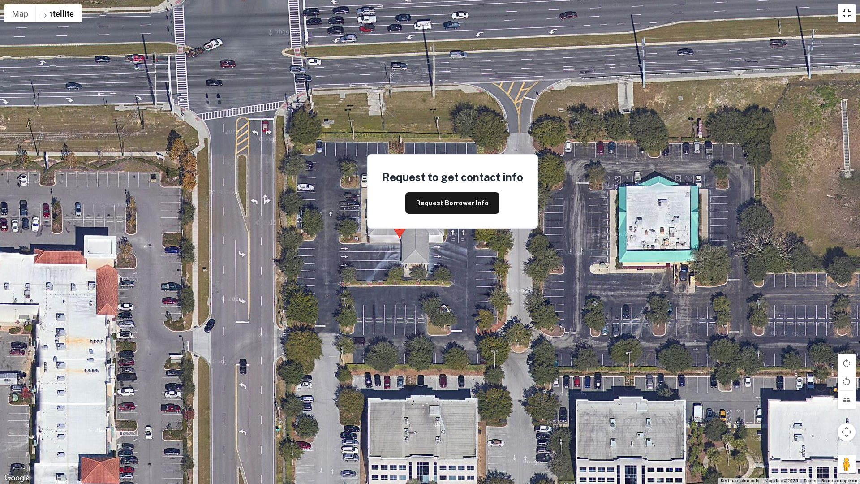
click at [849, 19] on button "Toggle fullscreen view" at bounding box center [847, 13] width 18 height 18
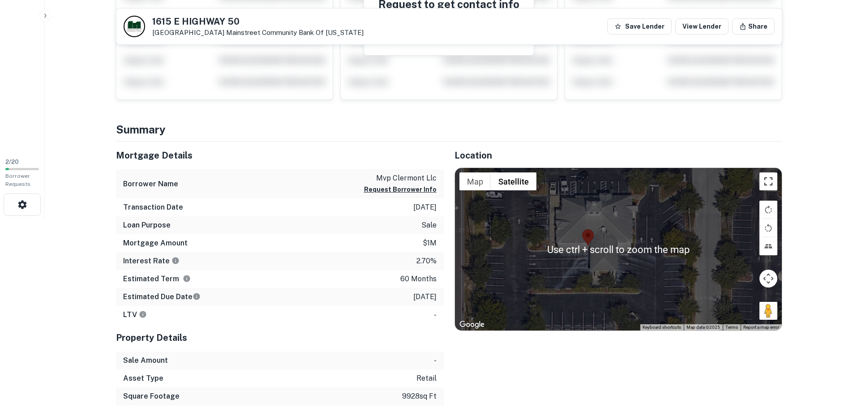
scroll to position [180, 0]
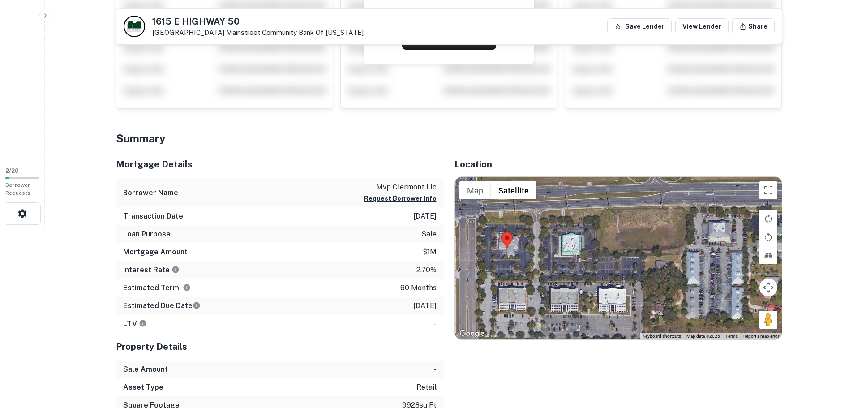
drag, startPoint x: 657, startPoint y: 272, endPoint x: 579, endPoint y: 270, distance: 77.5
click at [579, 270] on div at bounding box center [618, 258] width 327 height 162
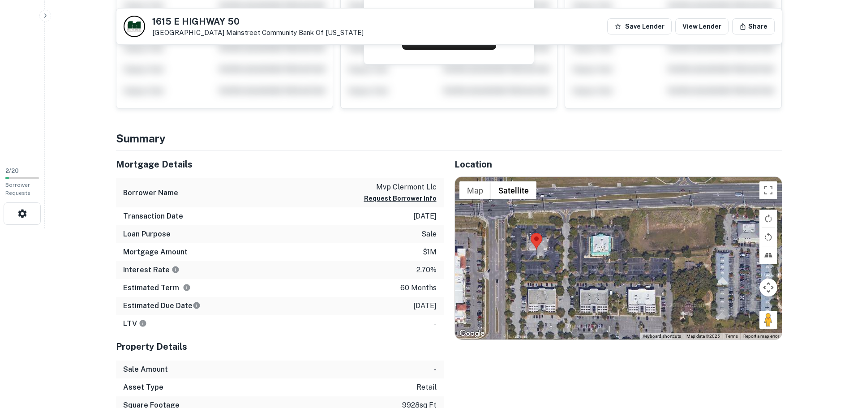
drag, startPoint x: 593, startPoint y: 256, endPoint x: 627, endPoint y: 257, distance: 33.6
click at [627, 257] on div at bounding box center [618, 258] width 327 height 162
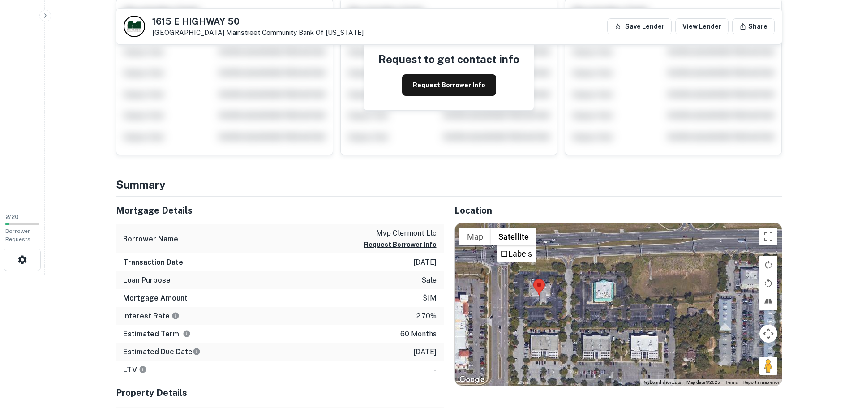
scroll to position [0, 0]
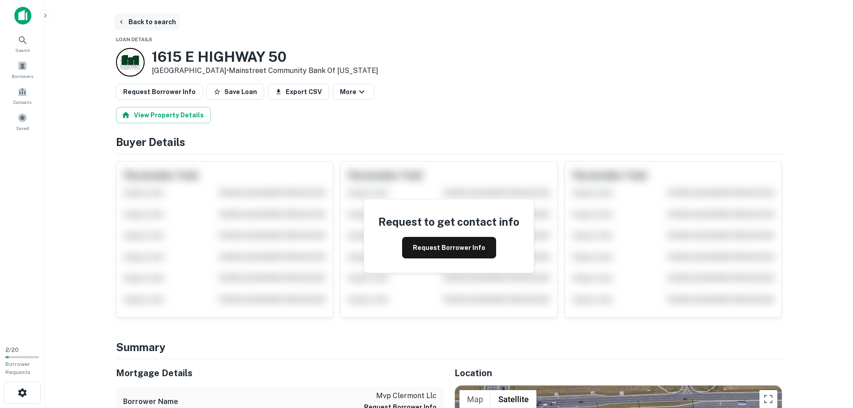
click at [130, 23] on button "Back to search" at bounding box center [146, 22] width 65 height 16
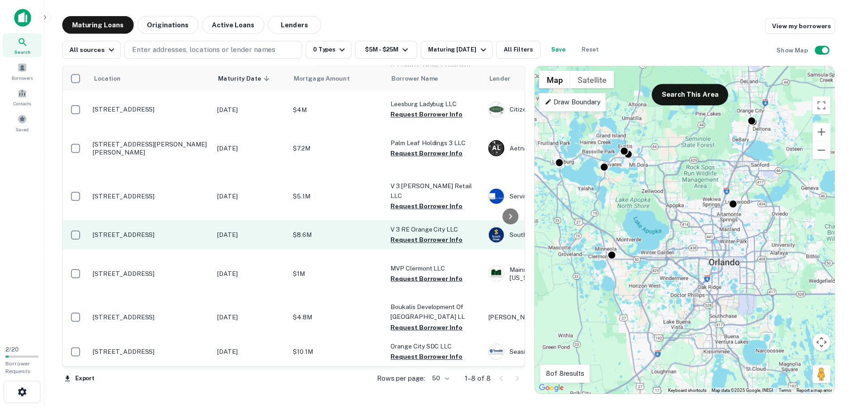
scroll to position [116, 0]
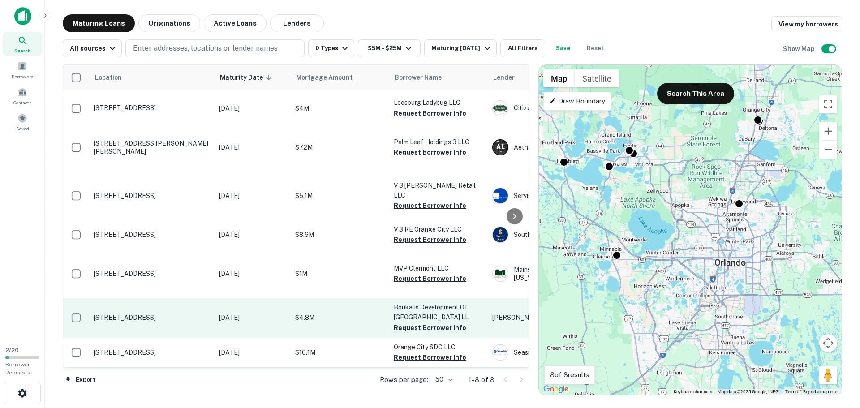
click at [166, 314] on p "[STREET_ADDRESS]" at bounding box center [152, 318] width 116 height 8
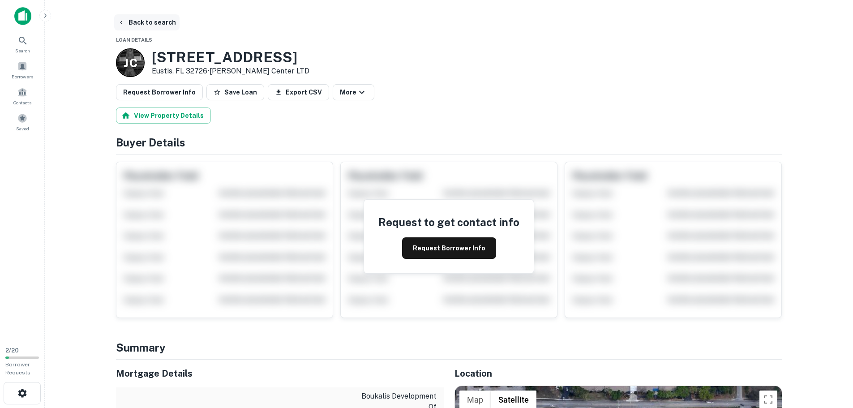
click at [146, 22] on button "Back to search" at bounding box center [146, 22] width 65 height 16
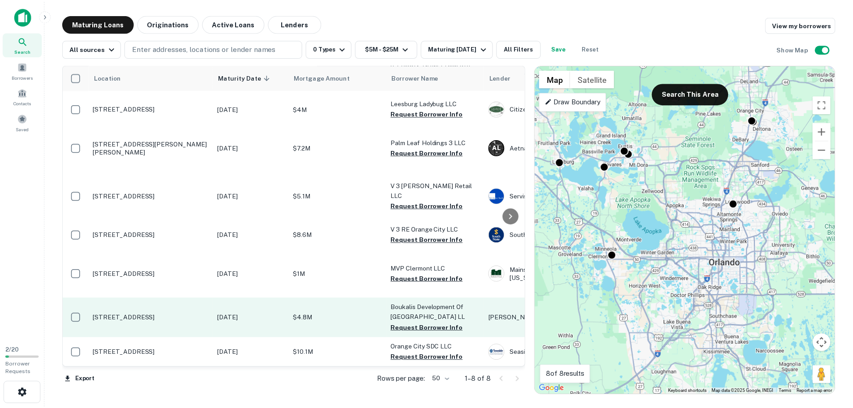
scroll to position [116, 0]
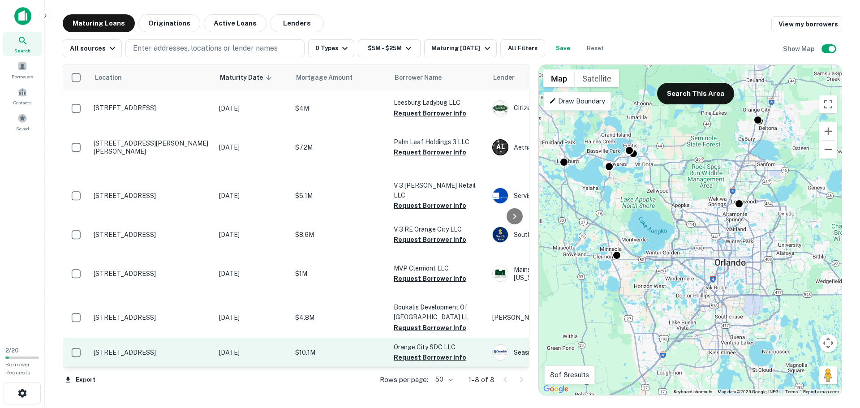
click at [134, 349] on p "[STREET_ADDRESS]" at bounding box center [152, 353] width 116 height 8
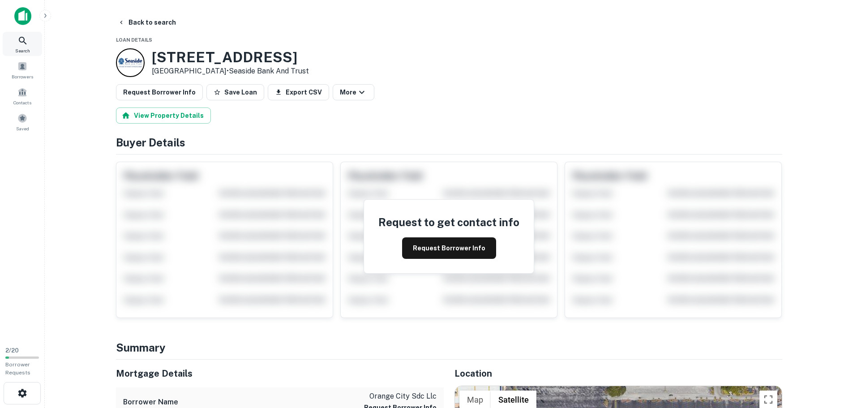
click at [23, 40] on icon at bounding box center [22, 40] width 11 height 11
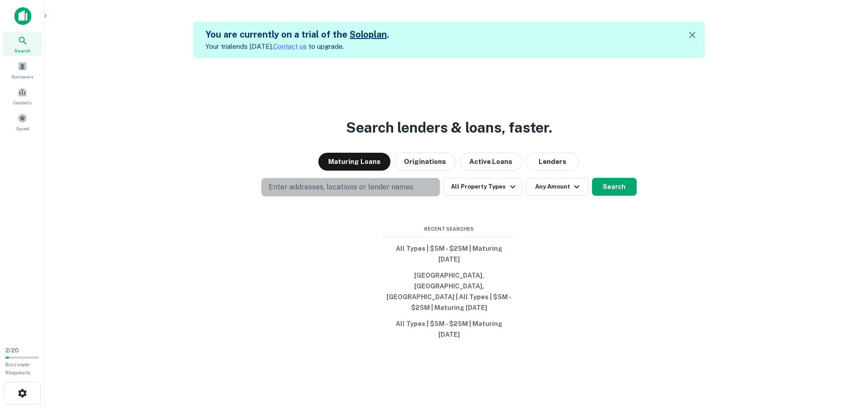
click at [316, 193] on p "Enter addresses, locations or lender names" at bounding box center [341, 187] width 145 height 11
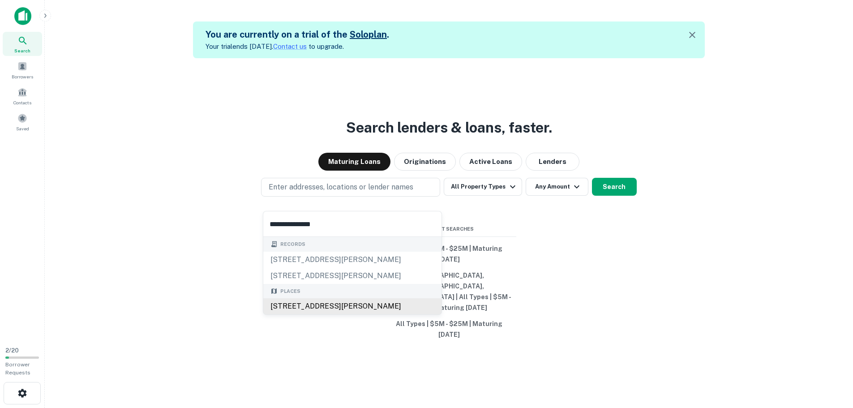
click at [332, 304] on div "[STREET_ADDRESS][PERSON_NAME]" at bounding box center [352, 306] width 178 height 16
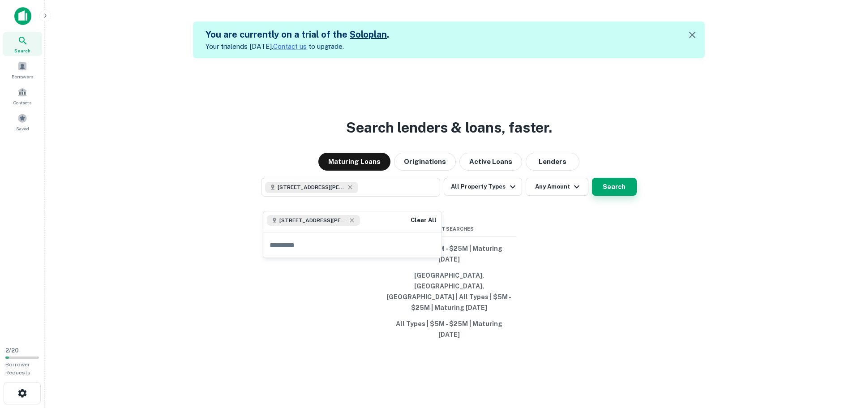
click at [616, 196] on button "Search" at bounding box center [614, 187] width 45 height 18
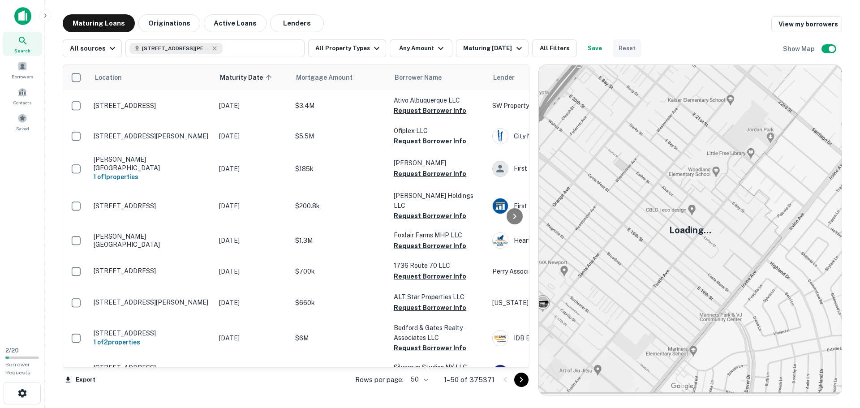
click at [620, 49] on button "Reset" at bounding box center [627, 48] width 29 height 18
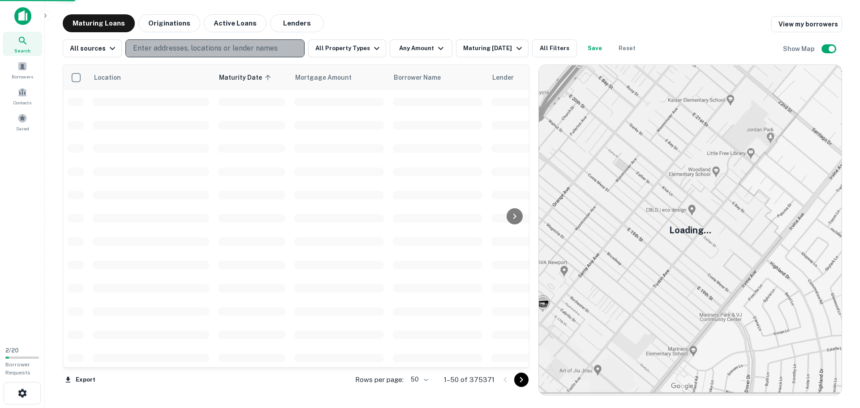
click at [231, 48] on p "Enter addresses, locations or lender names" at bounding box center [205, 48] width 145 height 11
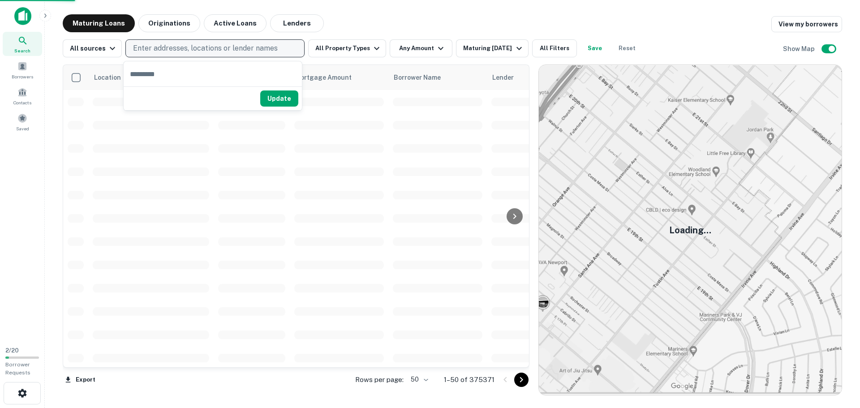
type input "**********"
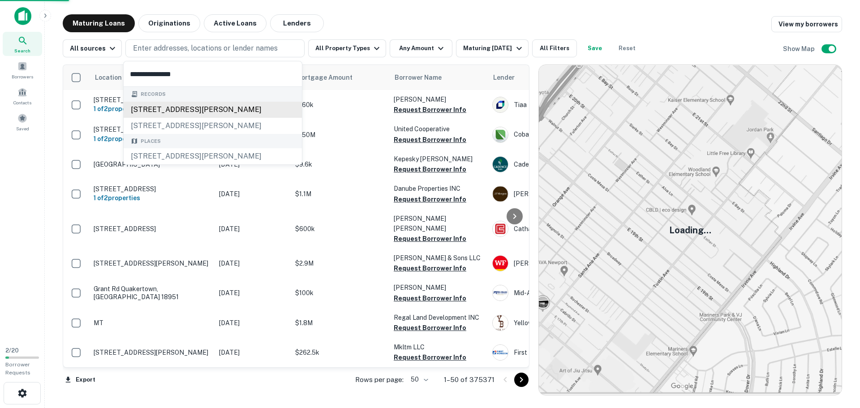
click at [173, 109] on div "[STREET_ADDRESS][PERSON_NAME]" at bounding box center [213, 110] width 178 height 16
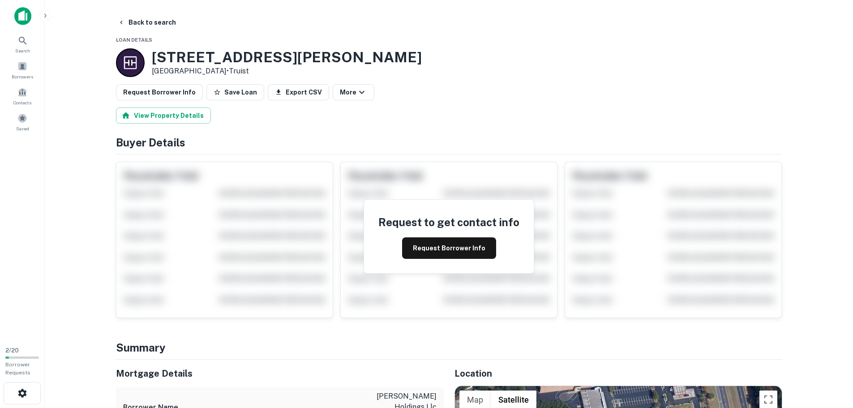
click at [163, 71] on p "[GEOGRAPHIC_DATA] • Truist" at bounding box center [287, 71] width 270 height 11
copy p "[GEOGRAPHIC_DATA]"
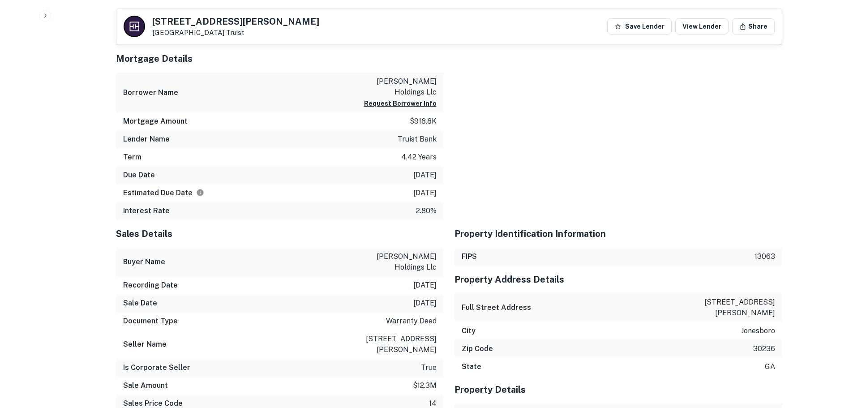
scroll to position [627, 0]
drag, startPoint x: 410, startPoint y: 352, endPoint x: 432, endPoint y: 352, distance: 21.9
click at [432, 376] on div "Sale Amount $12.3m" at bounding box center [280, 385] width 328 height 18
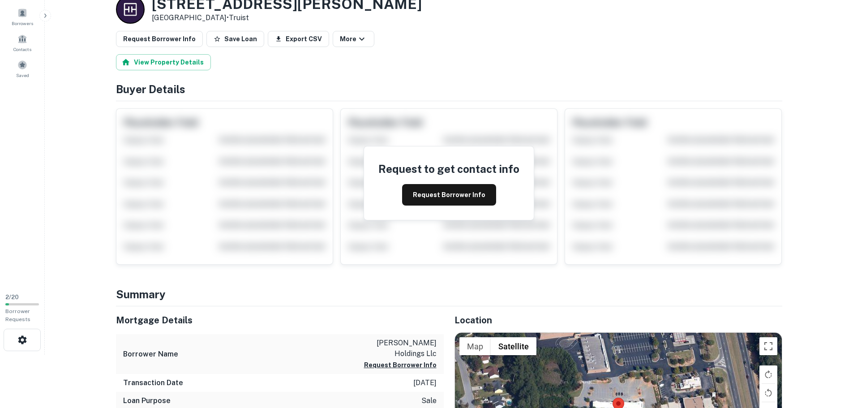
scroll to position [0, 0]
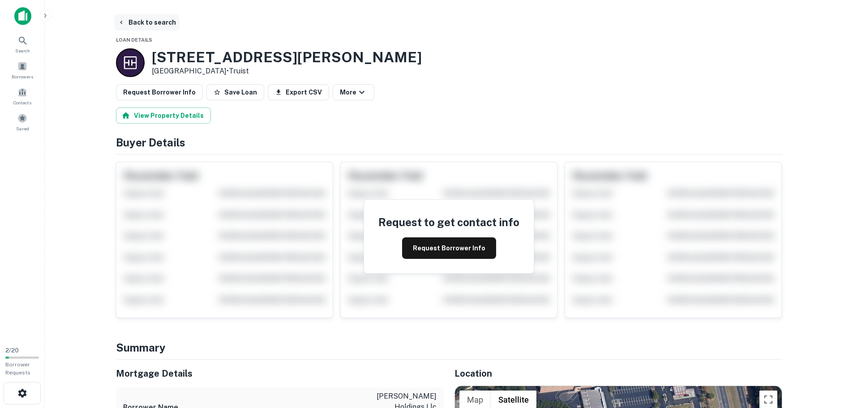
click at [160, 27] on button "Back to search" at bounding box center [146, 22] width 65 height 16
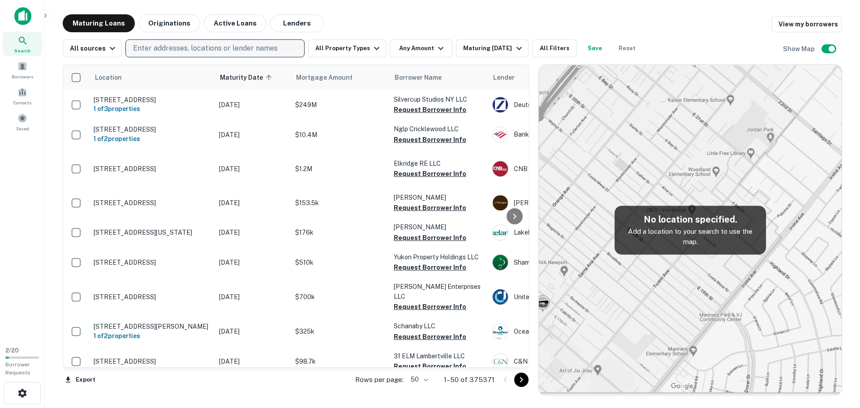
click at [194, 44] on p "Enter addresses, locations or lender names" at bounding box center [205, 48] width 145 height 11
type input "**********"
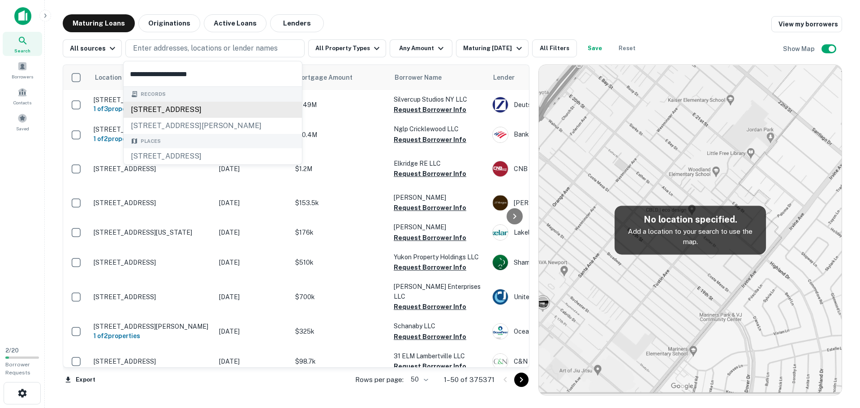
click at [178, 113] on div "[STREET_ADDRESS]" at bounding box center [213, 110] width 178 height 16
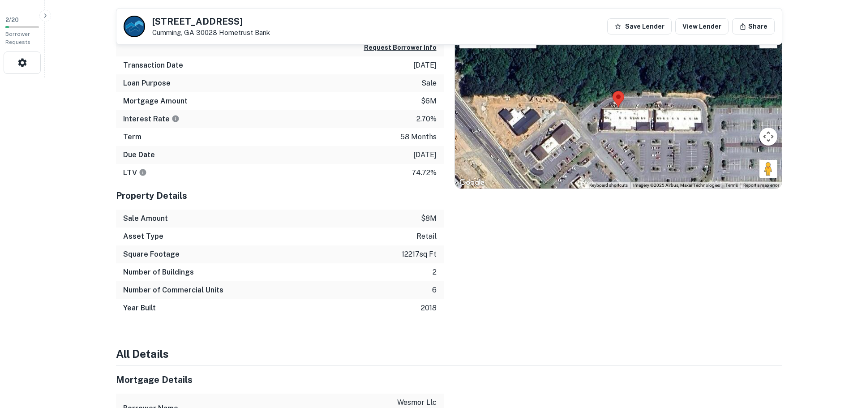
scroll to position [448, 0]
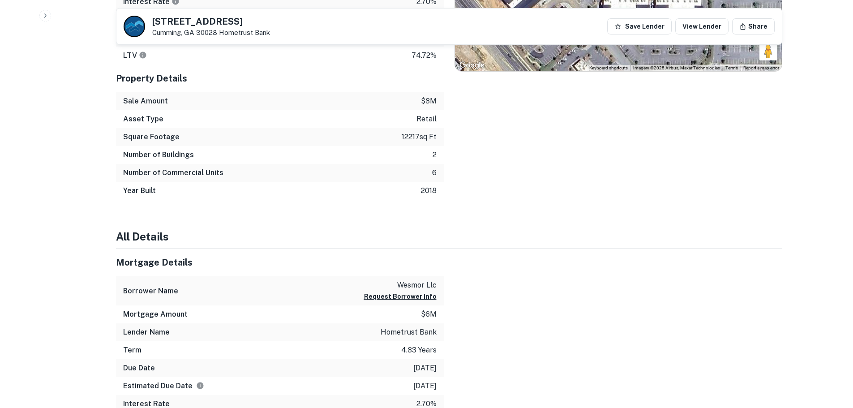
click at [404, 134] on p "12217 sq ft" at bounding box center [419, 137] width 35 height 11
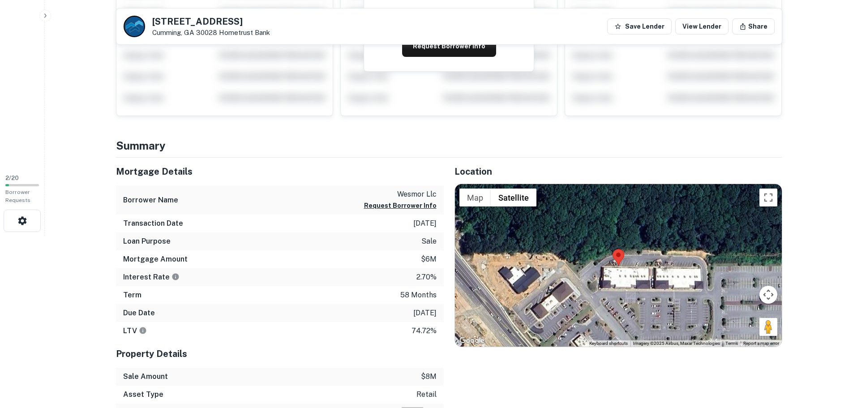
scroll to position [179, 0]
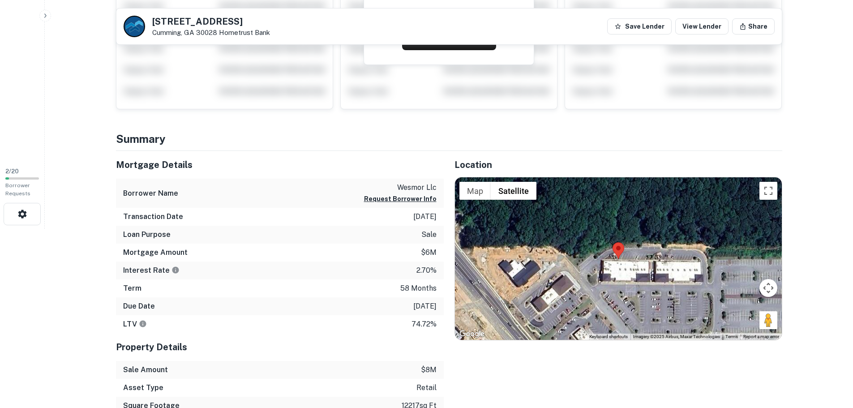
click at [418, 306] on p "[DATE]" at bounding box center [424, 306] width 23 height 11
copy p "[DATE]"
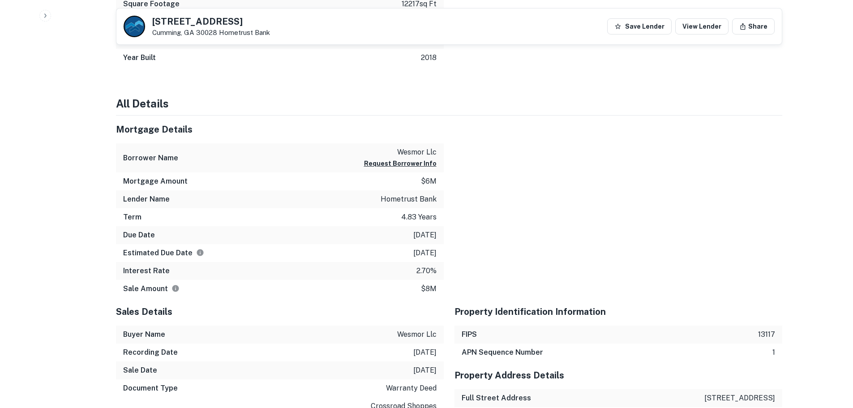
scroll to position [582, 0]
click at [396, 198] on p "hometrust bank" at bounding box center [409, 198] width 56 height 11
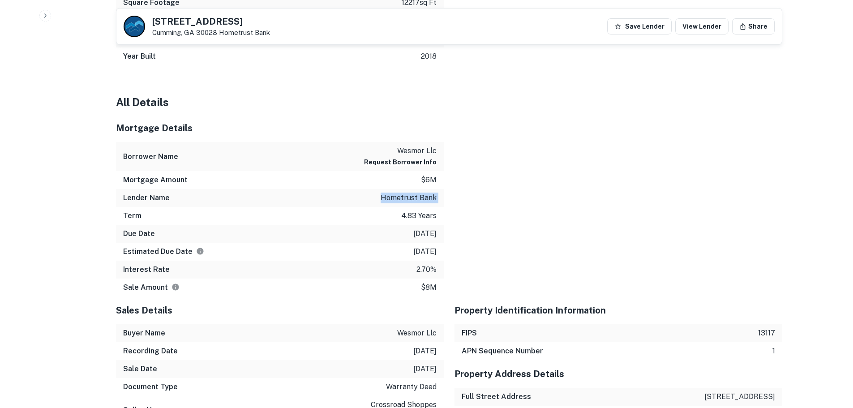
click at [396, 198] on p "hometrust bank" at bounding box center [409, 198] width 56 height 11
copy p "hometrust bank"
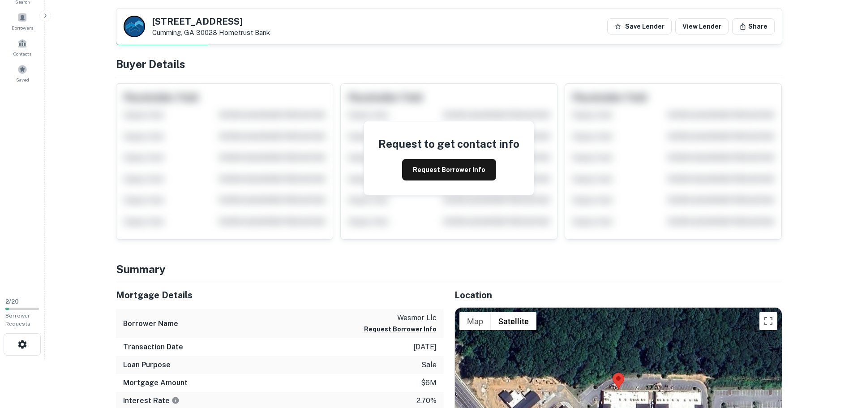
scroll to position [0, 0]
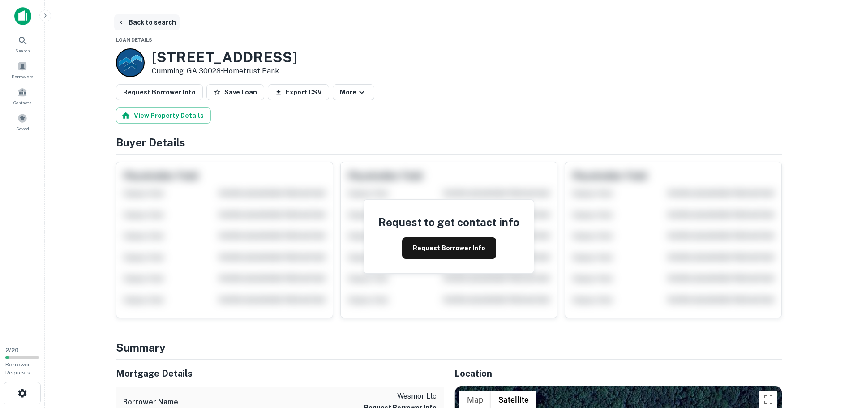
click at [150, 22] on button "Back to search" at bounding box center [146, 22] width 65 height 16
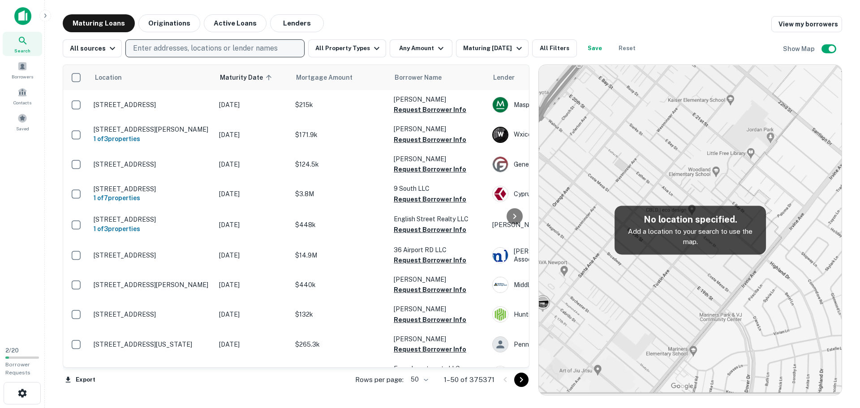
drag, startPoint x: 192, startPoint y: 56, endPoint x: 187, endPoint y: 51, distance: 7.3
click at [192, 56] on button "Enter addresses, locations or lender names" at bounding box center [214, 48] width 179 height 18
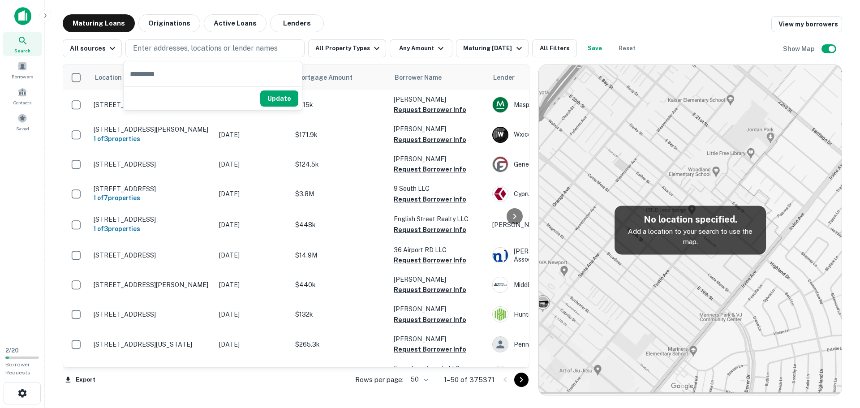
type input "**********"
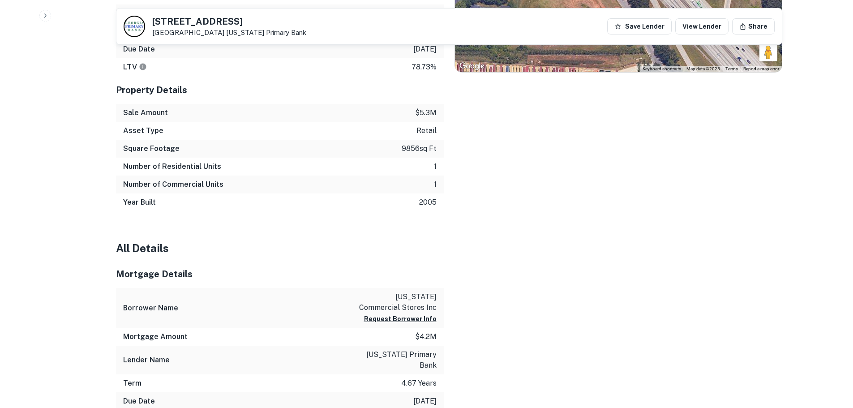
scroll to position [448, 0]
click at [397, 350] on p "[US_STATE] primary bank" at bounding box center [396, 360] width 81 height 22
copy p "[US_STATE] primary bank"
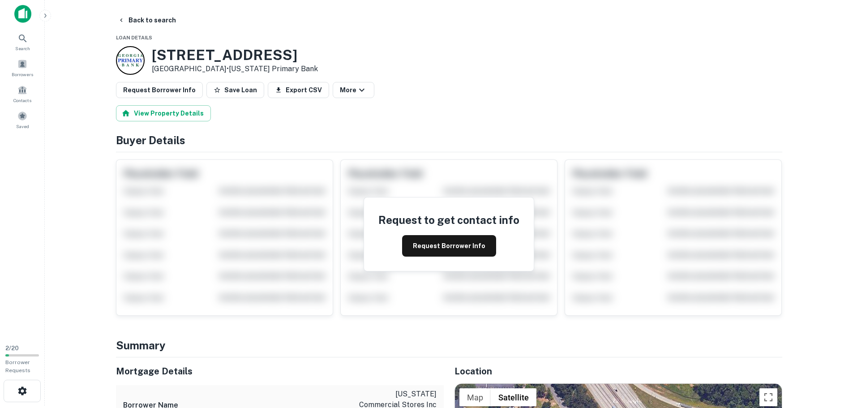
scroll to position [0, 0]
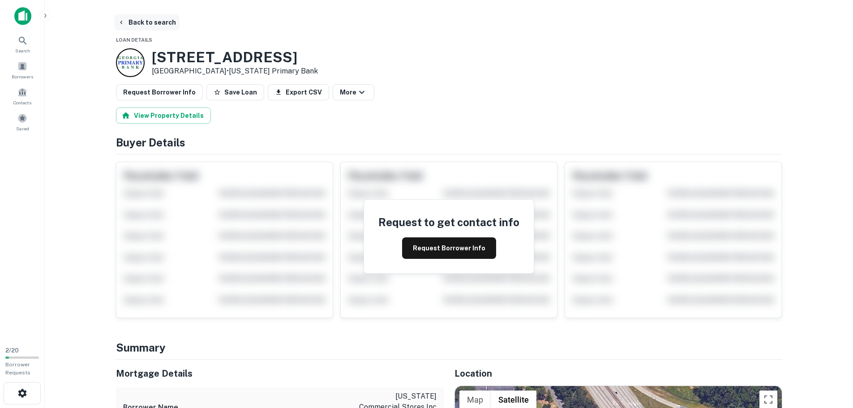
click at [165, 20] on button "Back to search" at bounding box center [146, 22] width 65 height 16
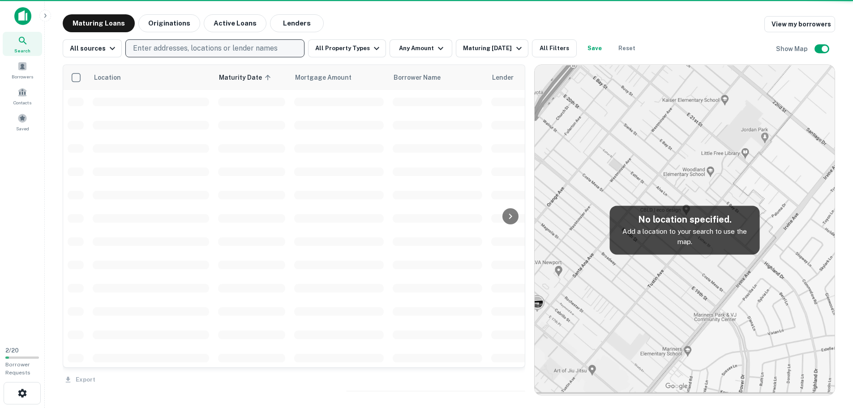
click at [175, 46] on p "Enter addresses, locations or lender names" at bounding box center [205, 48] width 145 height 11
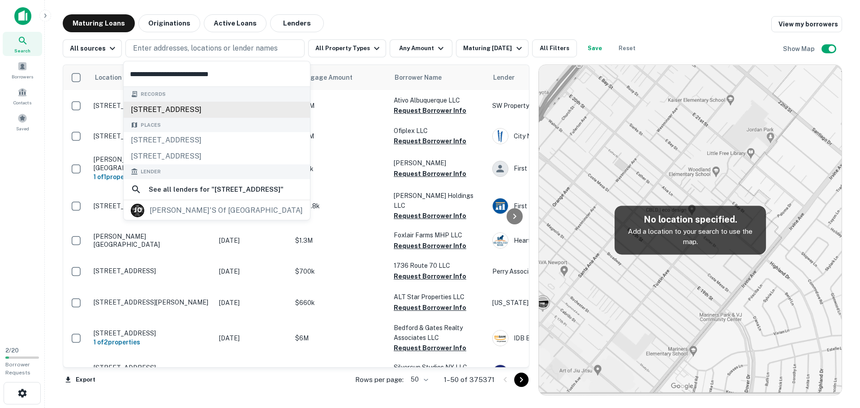
click at [160, 108] on div "[STREET_ADDRESS]" at bounding box center [217, 110] width 186 height 16
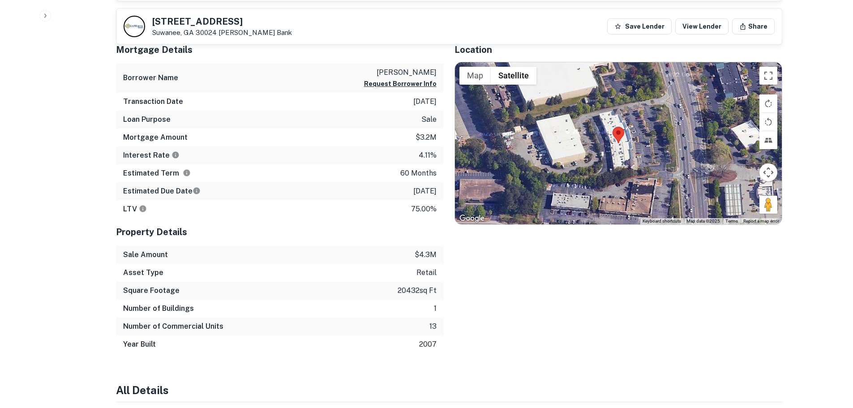
scroll to position [493, 0]
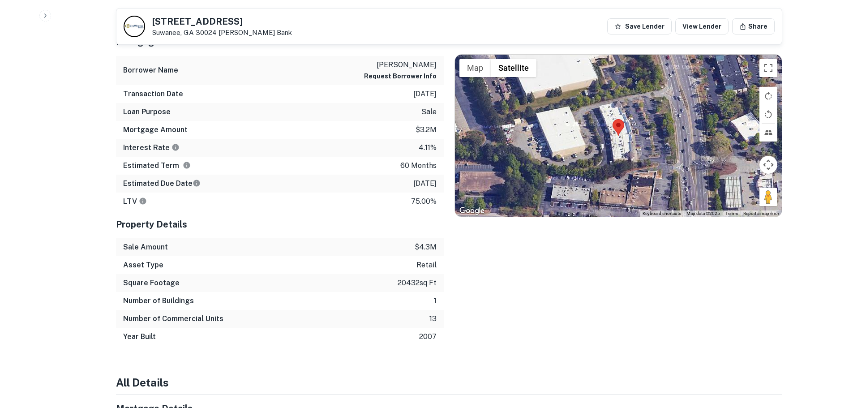
click at [408, 279] on p "20432 sq ft" at bounding box center [417, 283] width 39 height 11
click at [406, 278] on p "20432 sq ft" at bounding box center [417, 283] width 39 height 11
copy p "20432"
click at [423, 185] on p "[DATE]" at bounding box center [424, 183] width 23 height 11
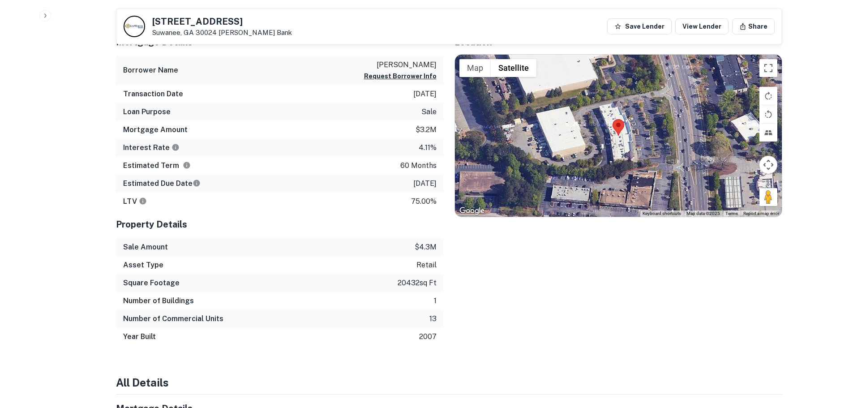
click at [423, 185] on p "[DATE]" at bounding box center [424, 183] width 23 height 11
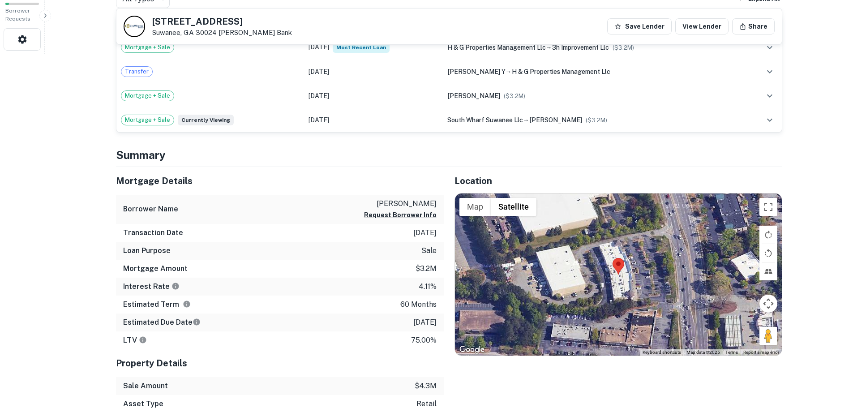
scroll to position [358, 0]
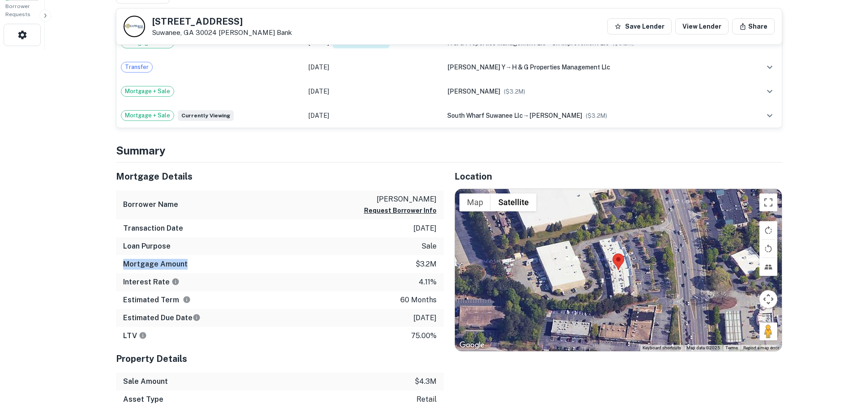
drag, startPoint x: 108, startPoint y: 267, endPoint x: 211, endPoint y: 263, distance: 103.5
click at [211, 263] on div "Mortgage Details Borrower Name [PERSON_NAME] Request Borrower Info Transaction …" at bounding box center [274, 322] width 339 height 318
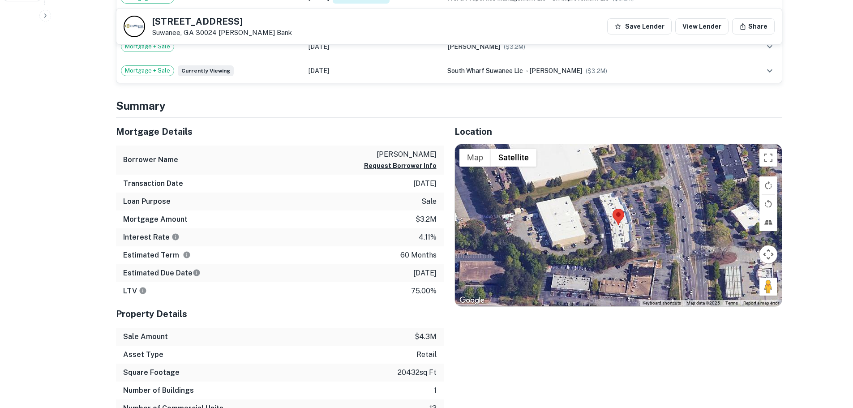
click at [396, 266] on div "Estimated Due Date [DATE]" at bounding box center [280, 273] width 328 height 18
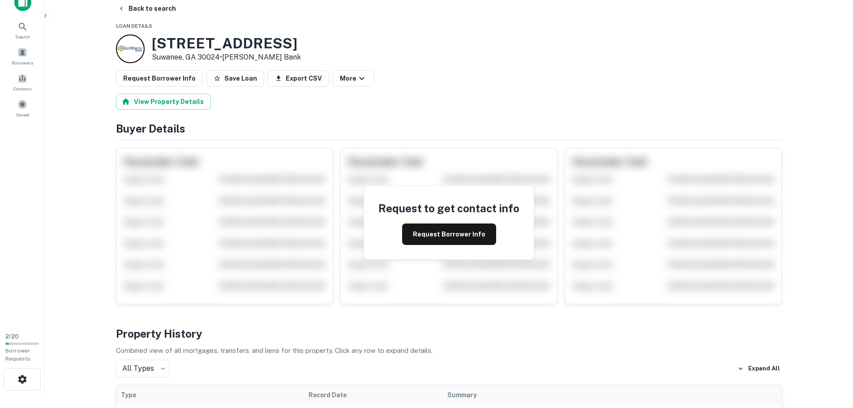
scroll to position [0, 0]
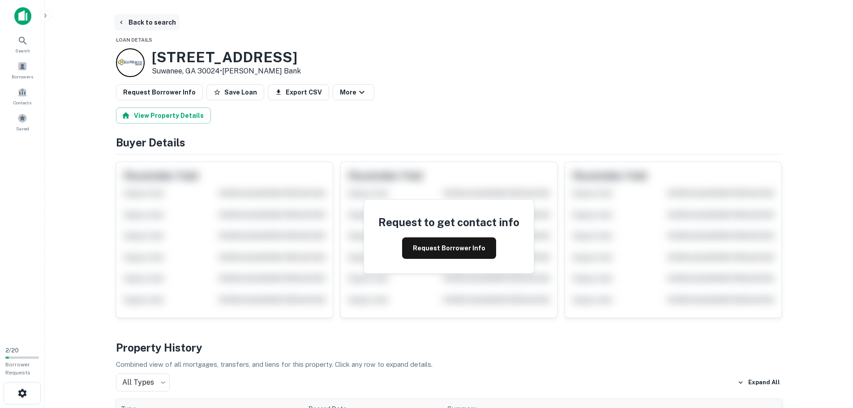
click at [132, 22] on button "Back to search" at bounding box center [146, 22] width 65 height 16
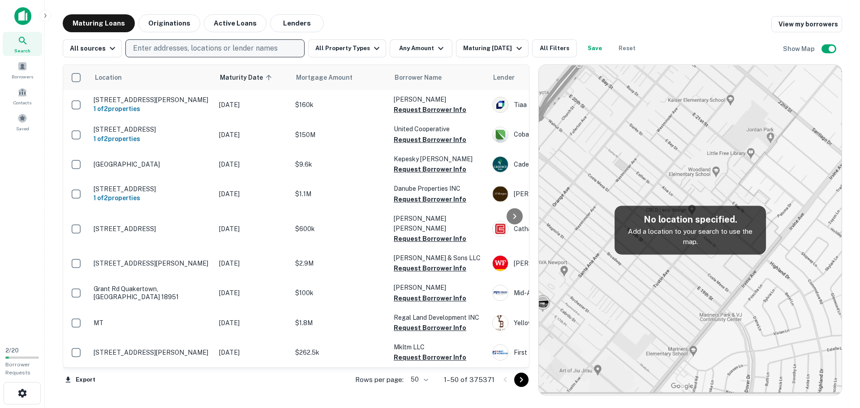
click at [184, 47] on p "Enter addresses, locations or lender names" at bounding box center [205, 48] width 145 height 11
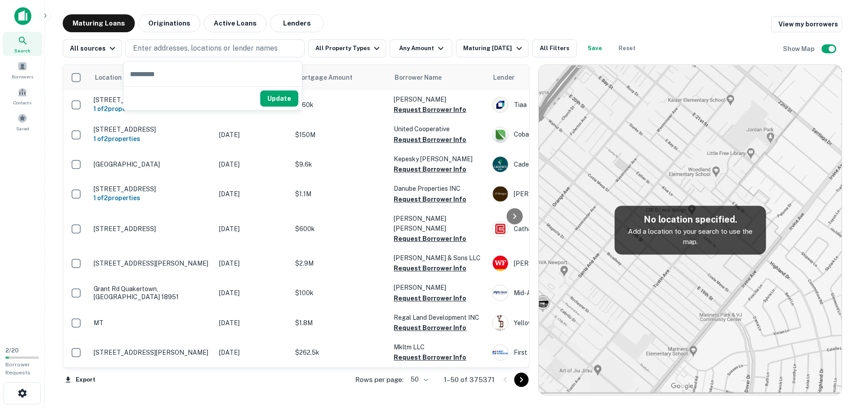
drag, startPoint x: 620, startPoint y: 53, endPoint x: 239, endPoint y: 58, distance: 380.3
click at [620, 53] on button "Reset" at bounding box center [627, 48] width 29 height 18
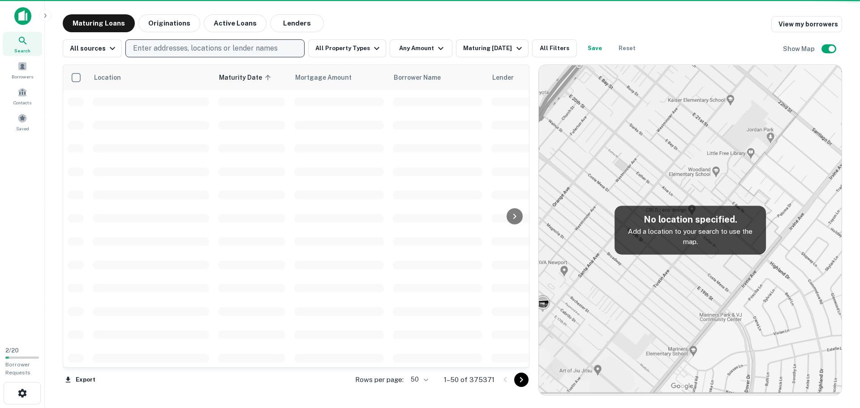
click at [228, 50] on p "Enter addresses, locations or lender names" at bounding box center [205, 48] width 145 height 11
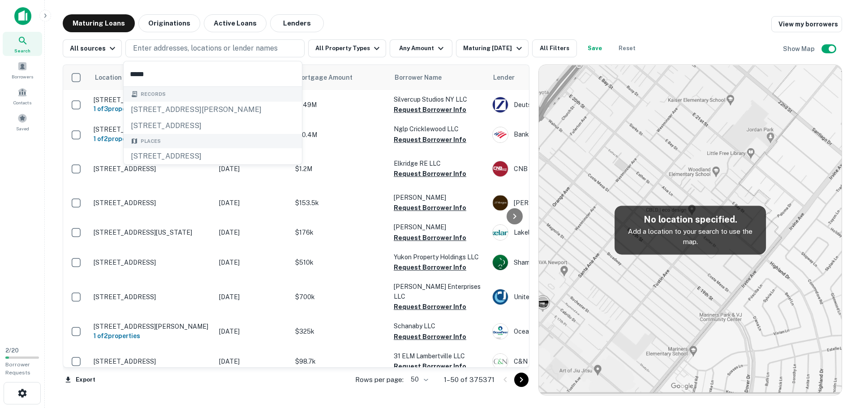
type input "*****"
click at [147, 50] on p "Enter addresses, locations or lender names" at bounding box center [205, 48] width 145 height 11
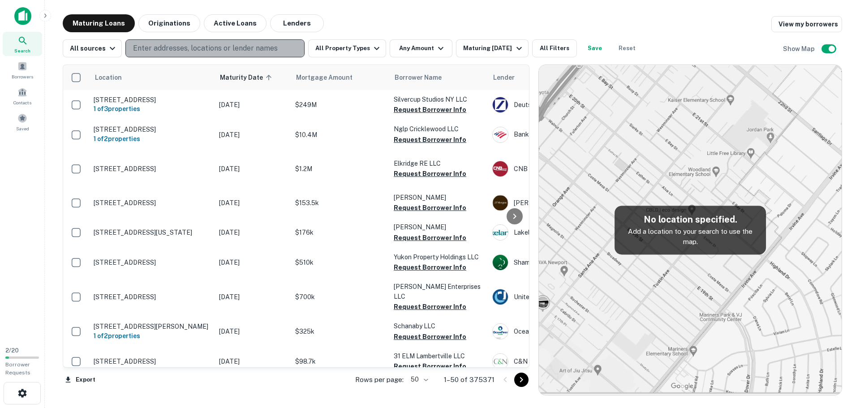
drag, startPoint x: 161, startPoint y: 50, endPoint x: 198, endPoint y: 50, distance: 37.6
click at [164, 50] on p "Enter addresses, locations or lender names" at bounding box center [205, 48] width 145 height 11
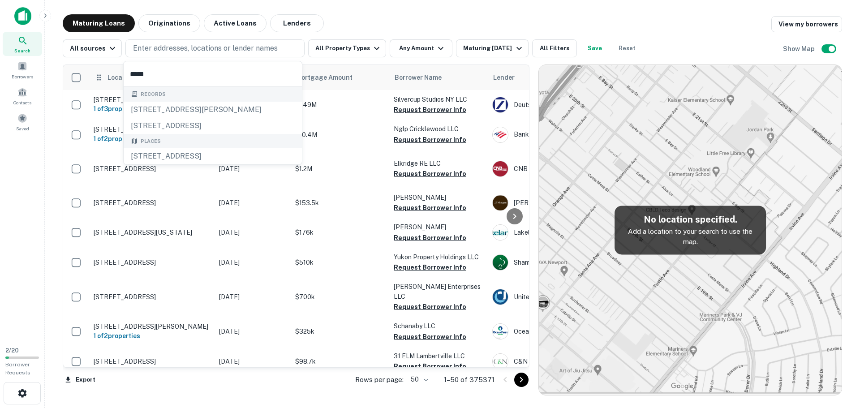
drag, startPoint x: 170, startPoint y: 68, endPoint x: 102, endPoint y: 71, distance: 67.7
click at [102, 71] on body "Search Borrowers Contacts Saved 2 / 20 Borrower Requests Maturing Loans Origina…" at bounding box center [430, 204] width 860 height 408
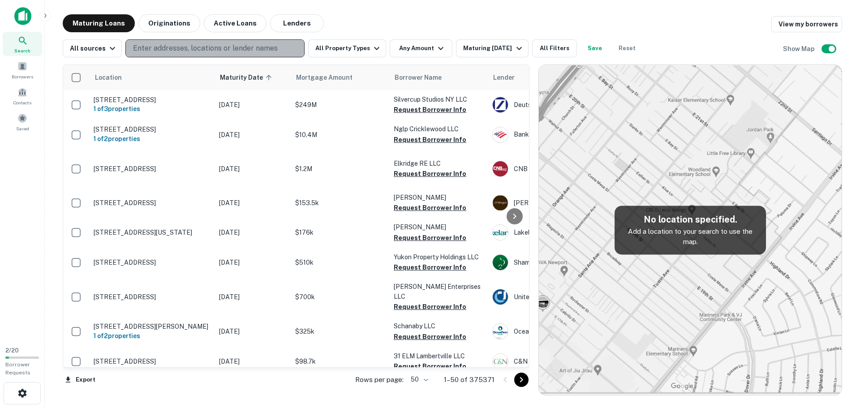
click at [174, 50] on p "Enter addresses, locations or lender names" at bounding box center [205, 48] width 145 height 11
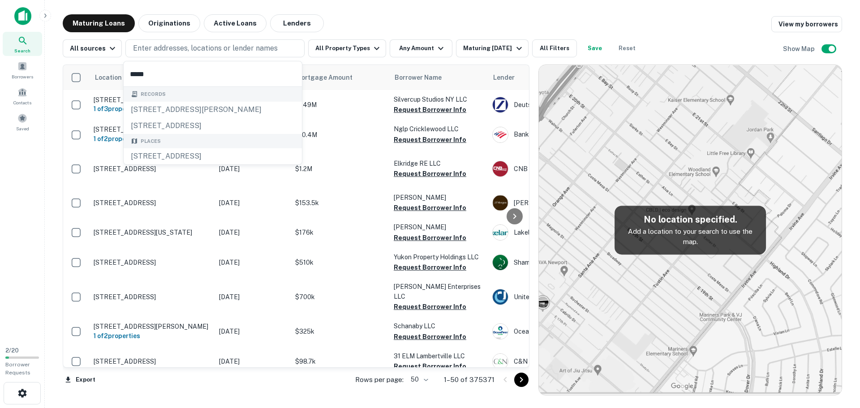
drag, startPoint x: 152, startPoint y: 73, endPoint x: 146, endPoint y: 73, distance: 5.4
click at [146, 73] on input "*****" at bounding box center [213, 73] width 178 height 25
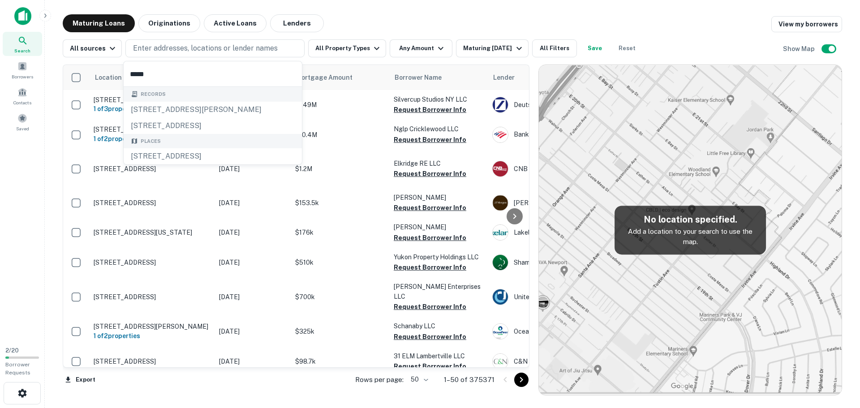
type input "**********"
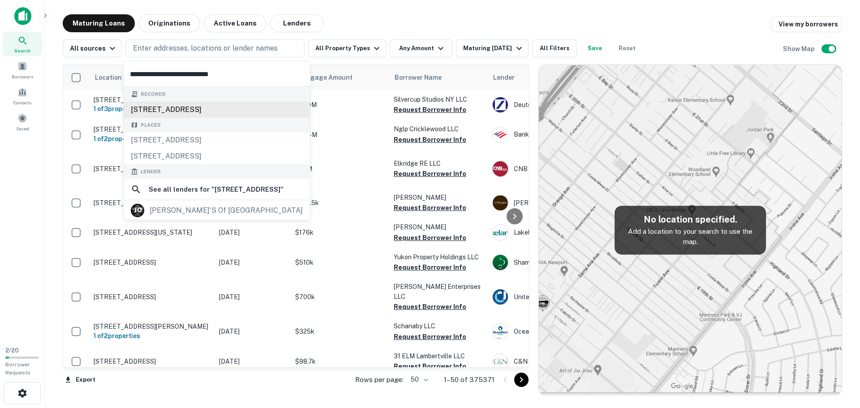
click at [212, 103] on div "[STREET_ADDRESS]" at bounding box center [217, 110] width 186 height 16
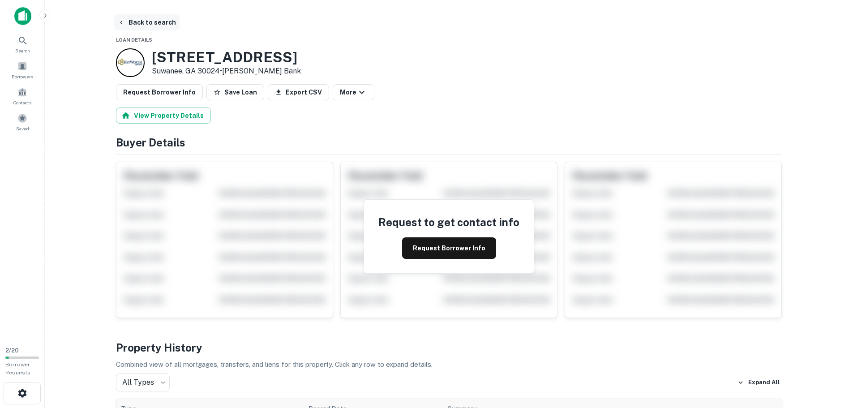
click at [153, 28] on button "Back to search" at bounding box center [146, 22] width 65 height 16
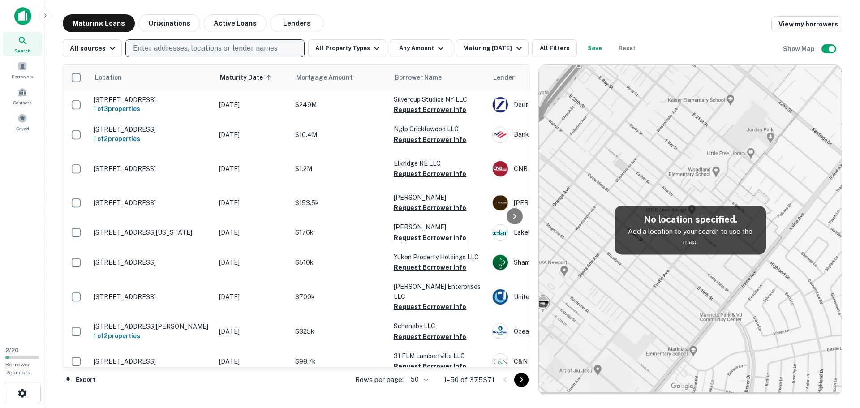
click at [239, 52] on p "Enter addresses, locations or lender names" at bounding box center [205, 48] width 145 height 11
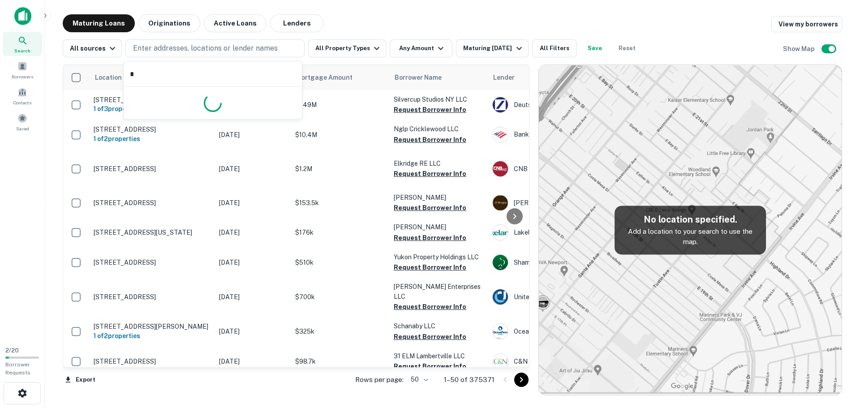
type input "**"
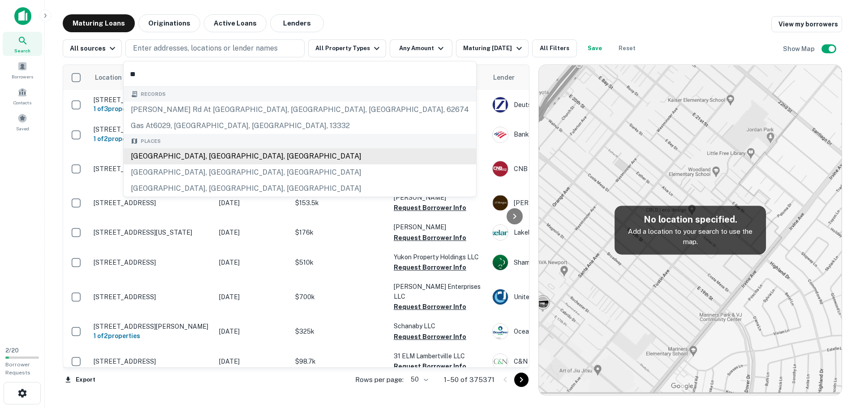
click at [176, 152] on div "[GEOGRAPHIC_DATA], [GEOGRAPHIC_DATA], [GEOGRAPHIC_DATA]" at bounding box center [300, 156] width 353 height 16
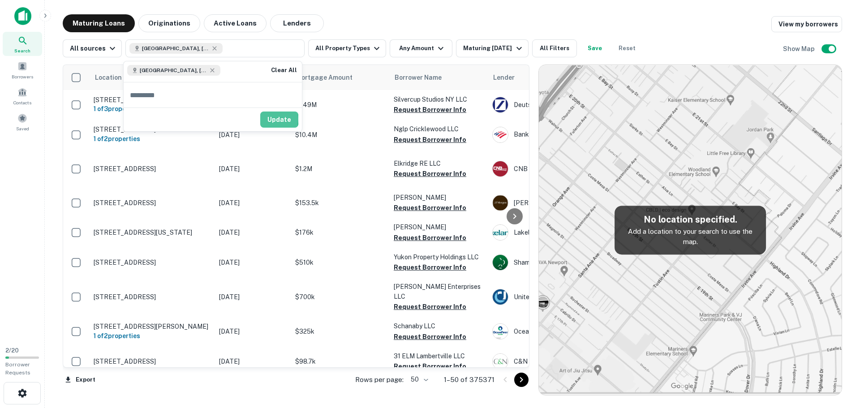
drag, startPoint x: 271, startPoint y: 119, endPoint x: 697, endPoint y: 212, distance: 436.6
click at [271, 119] on button "Update" at bounding box center [279, 120] width 38 height 16
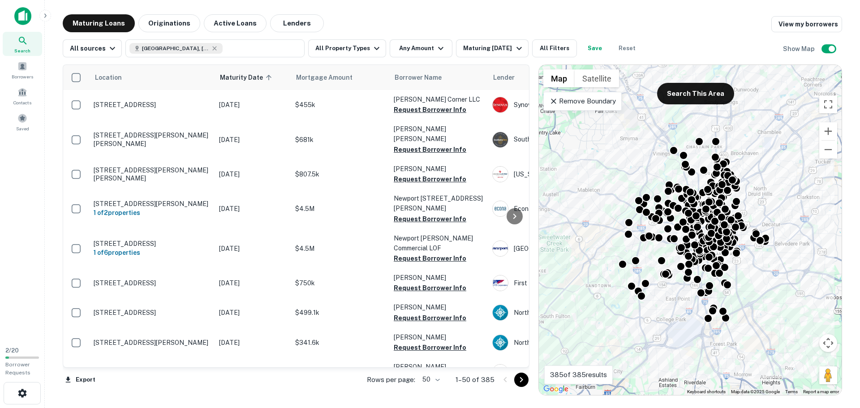
click at [576, 100] on p "Remove Boundary" at bounding box center [582, 101] width 67 height 11
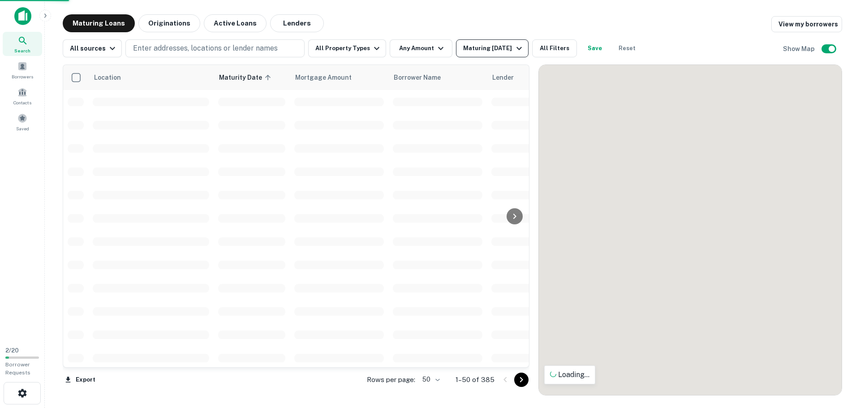
click at [481, 56] on button "Maturing [DATE]" at bounding box center [492, 48] width 72 height 18
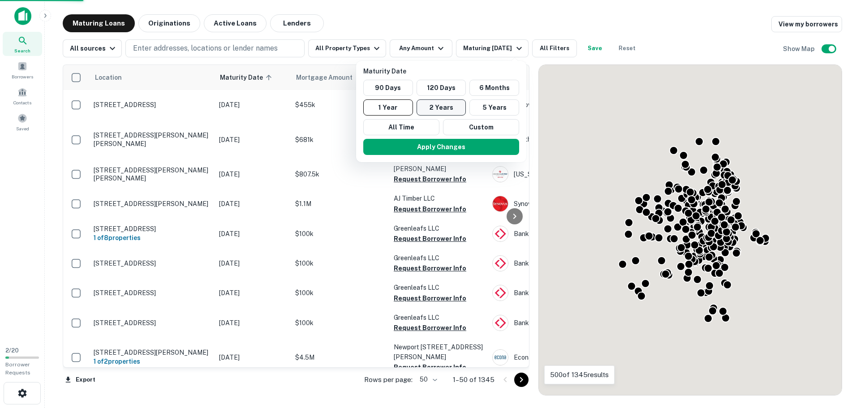
click at [449, 108] on button "2 Years" at bounding box center [442, 107] width 50 height 16
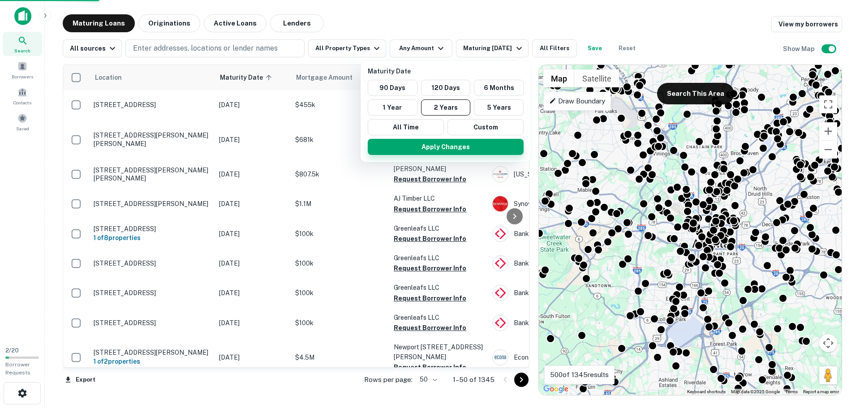
click at [465, 148] on button "Apply Changes" at bounding box center [446, 147] width 156 height 16
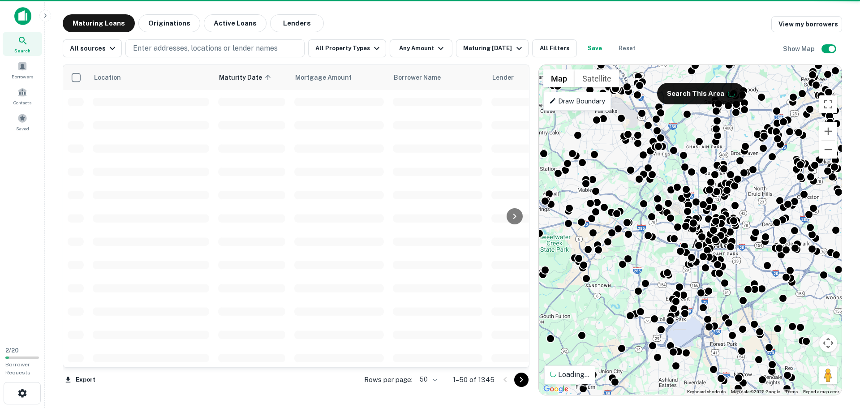
click at [369, 53] on div at bounding box center [430, 204] width 860 height 408
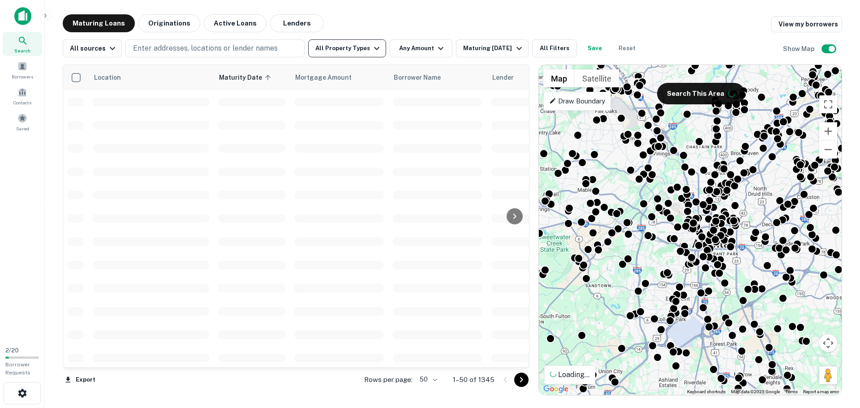
click at [377, 50] on button "All Property Types" at bounding box center [347, 48] width 78 height 18
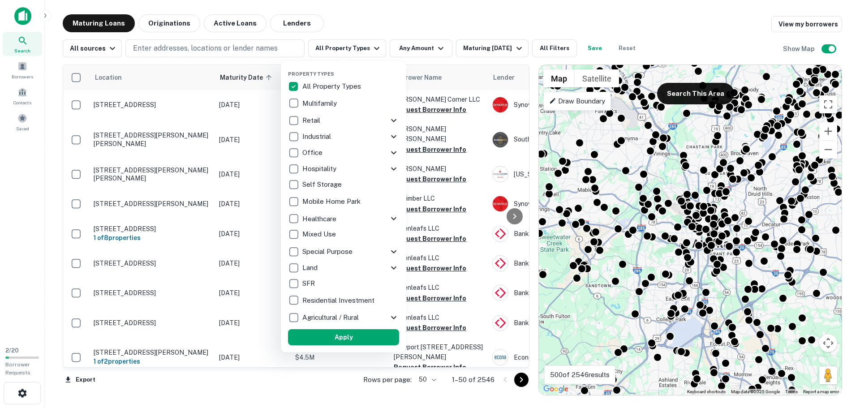
click at [395, 119] on icon at bounding box center [393, 120] width 11 height 11
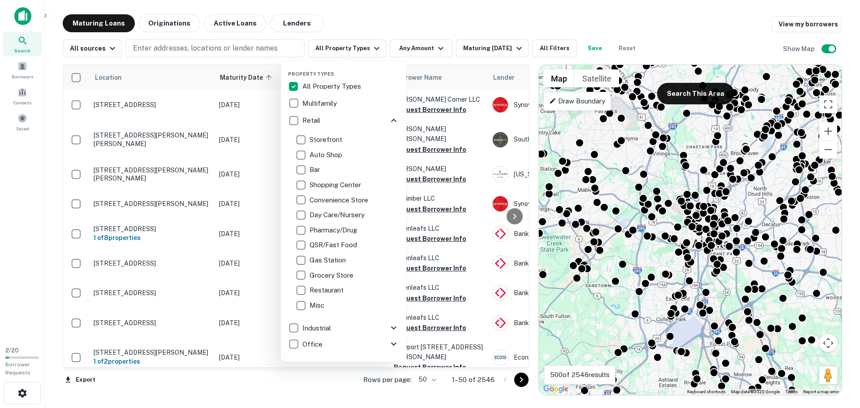
click at [331, 185] on p "Shopping Center" at bounding box center [336, 185] width 53 height 11
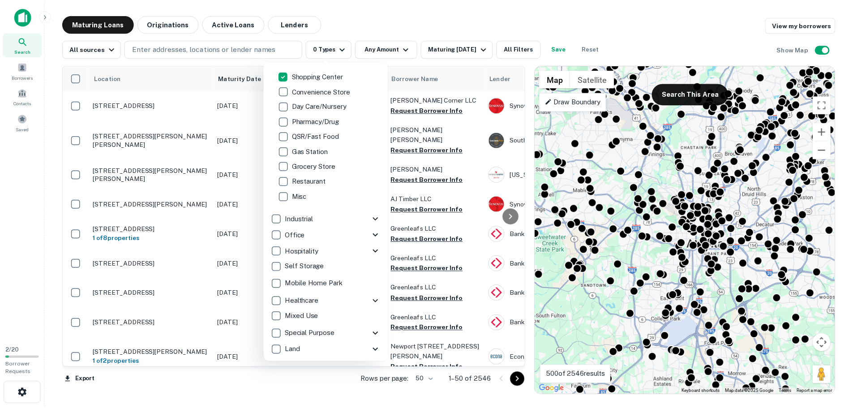
scroll to position [182, 0]
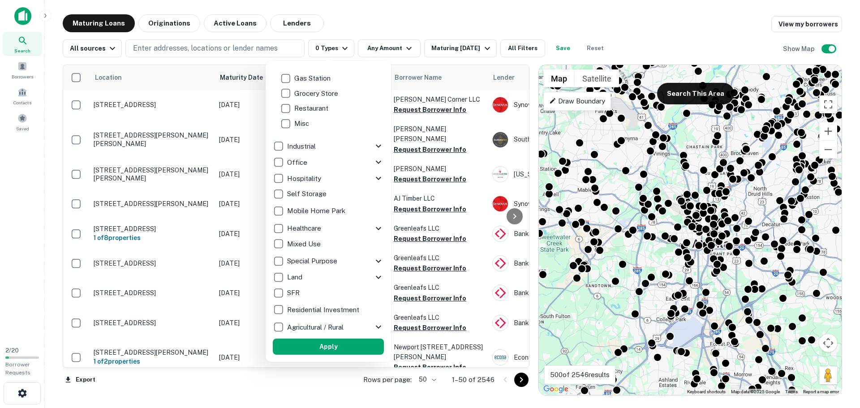
click at [338, 345] on button "Apply" at bounding box center [328, 347] width 111 height 16
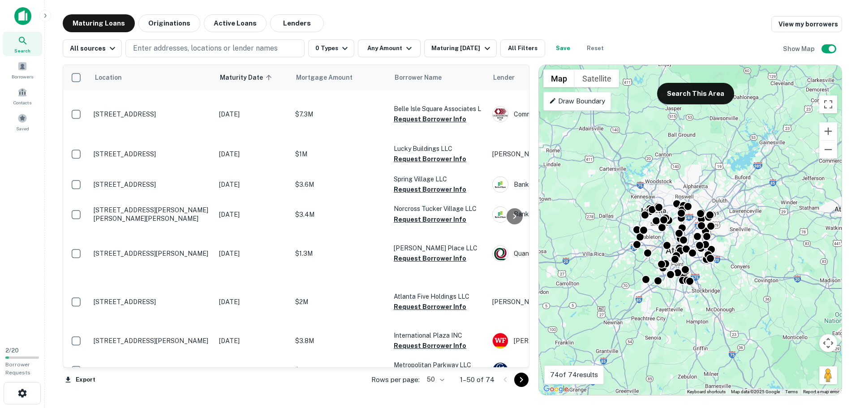
drag, startPoint x: 770, startPoint y: 125, endPoint x: 718, endPoint y: 189, distance: 83.5
click at [718, 189] on div "To activate drag with keyboard, press Alt + Enter. Once in keyboard drag state,…" at bounding box center [690, 230] width 303 height 330
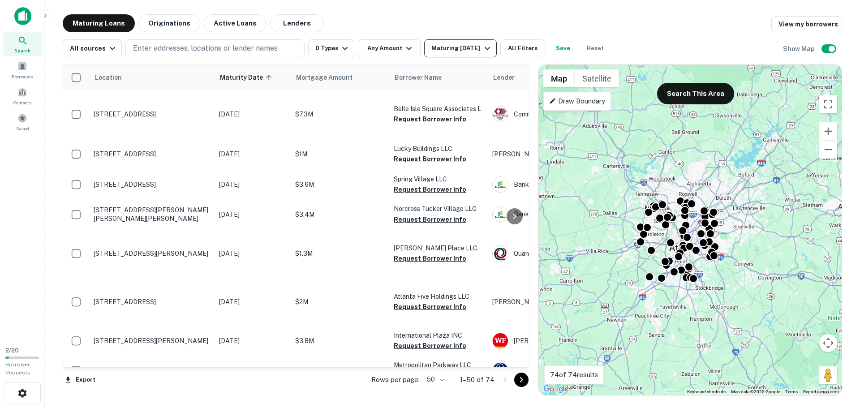
click at [448, 52] on div "Maturing [DATE]" at bounding box center [461, 48] width 61 height 11
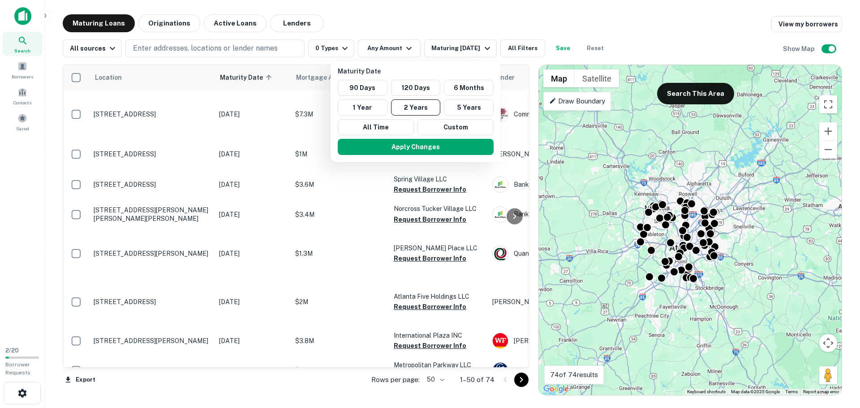
click at [400, 51] on div at bounding box center [430, 204] width 860 height 408
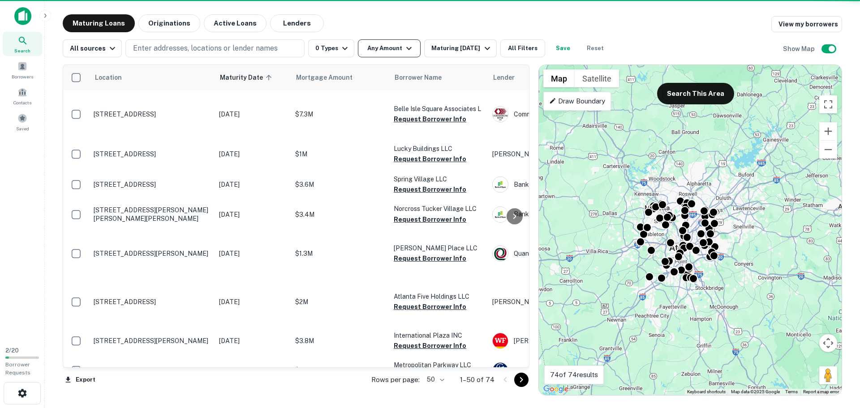
click at [389, 46] on button "Any Amount" at bounding box center [389, 48] width 63 height 18
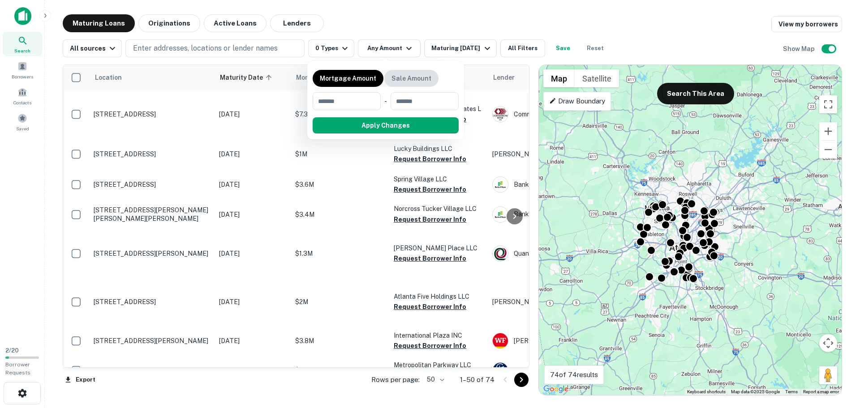
click at [399, 82] on p "Sale Amount" at bounding box center [412, 78] width 40 height 10
click at [351, 100] on input "number" at bounding box center [344, 101] width 62 height 18
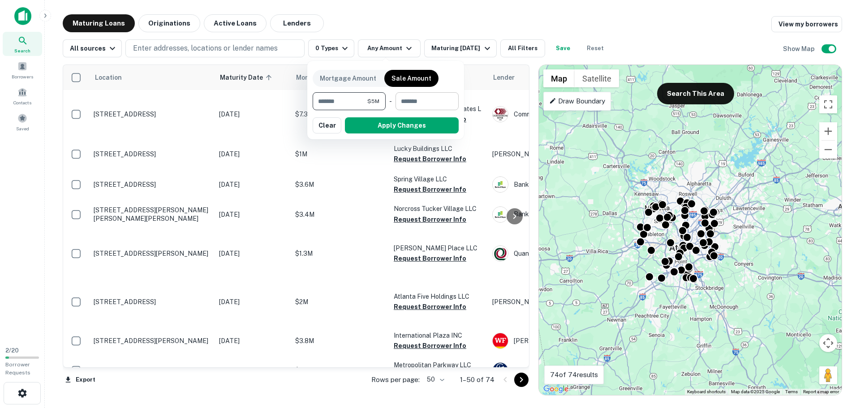
type input "*******"
click at [416, 106] on input "number" at bounding box center [424, 101] width 57 height 18
type input "********"
click at [427, 125] on button "Apply Changes" at bounding box center [402, 125] width 114 height 16
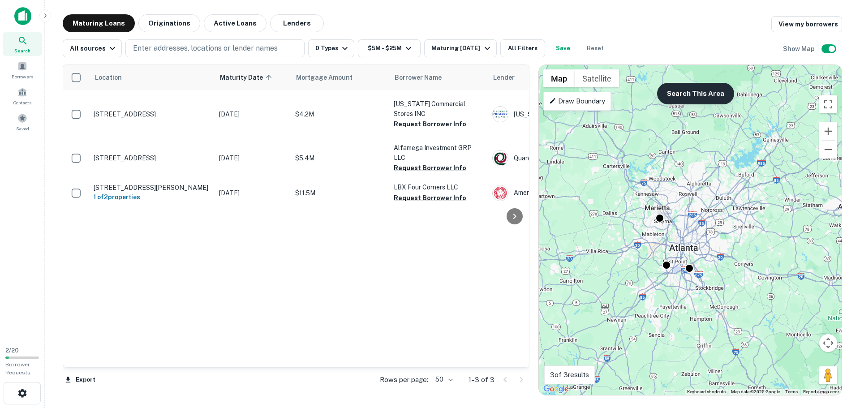
click at [669, 103] on button "Search This Area" at bounding box center [695, 94] width 77 height 22
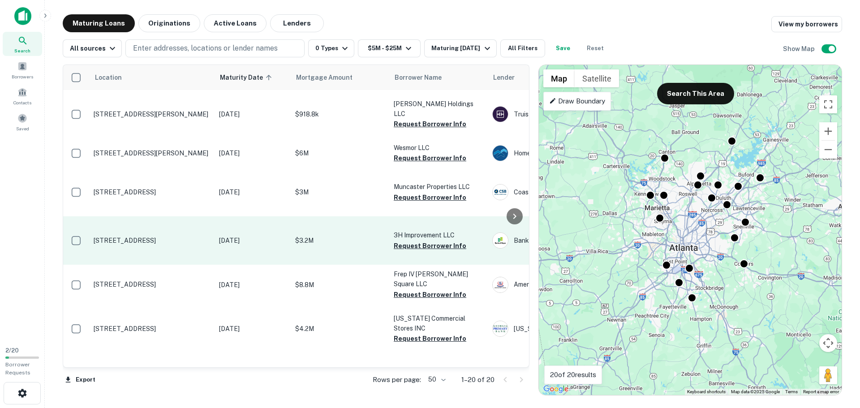
click at [173, 245] on p "[STREET_ADDRESS]" at bounding box center [152, 241] width 116 height 8
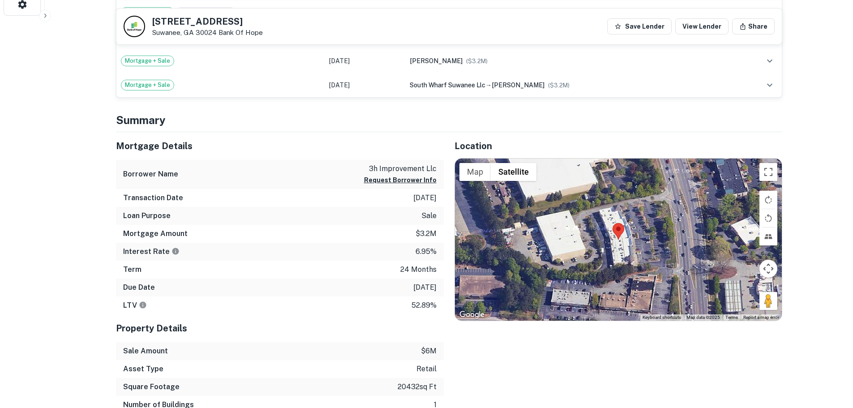
scroll to position [403, 0]
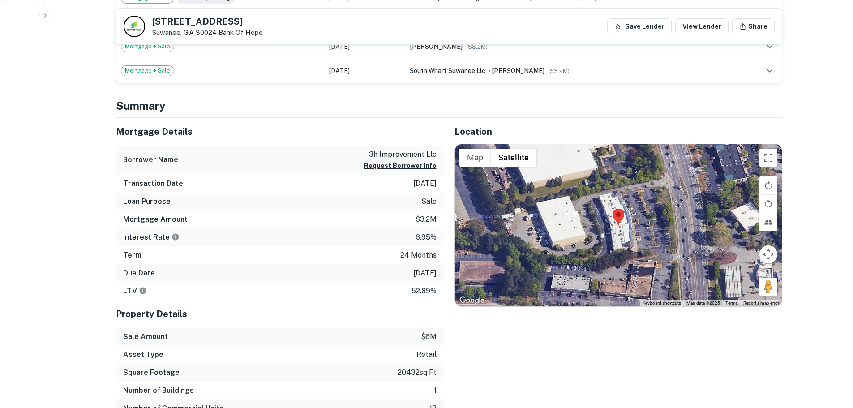
click at [413, 271] on p "[DATE]" at bounding box center [424, 273] width 23 height 11
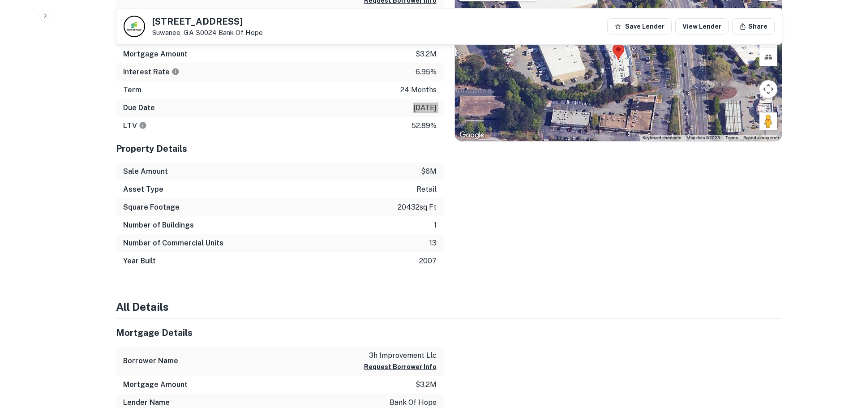
scroll to position [672, 0]
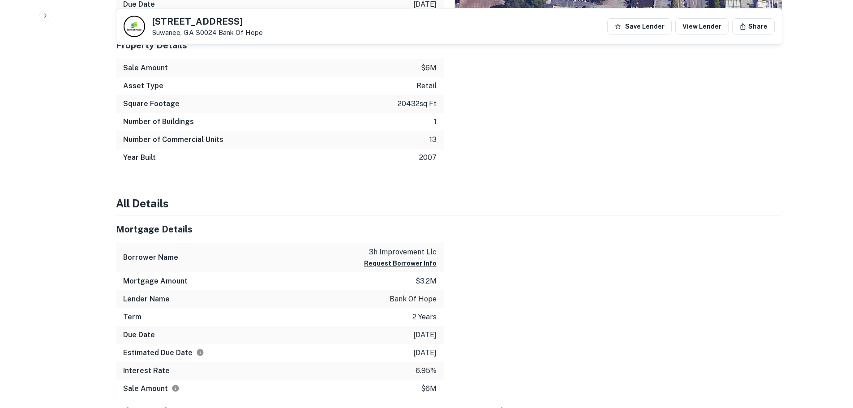
click at [405, 295] on p "bank of hope" at bounding box center [413, 299] width 47 height 11
copy p "bank of hope"
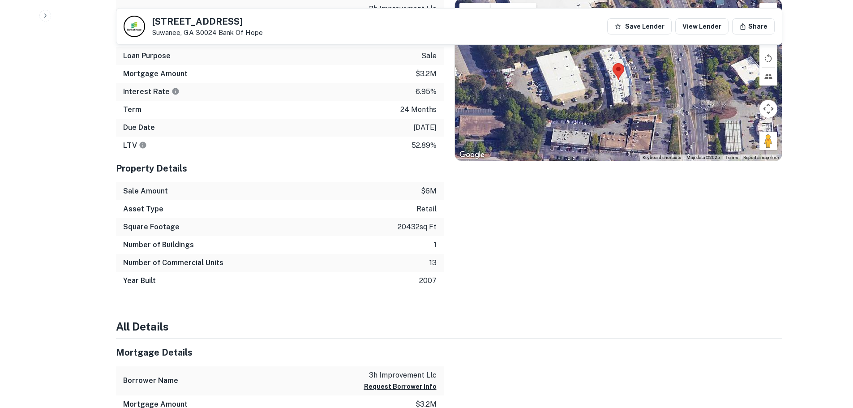
scroll to position [403, 0]
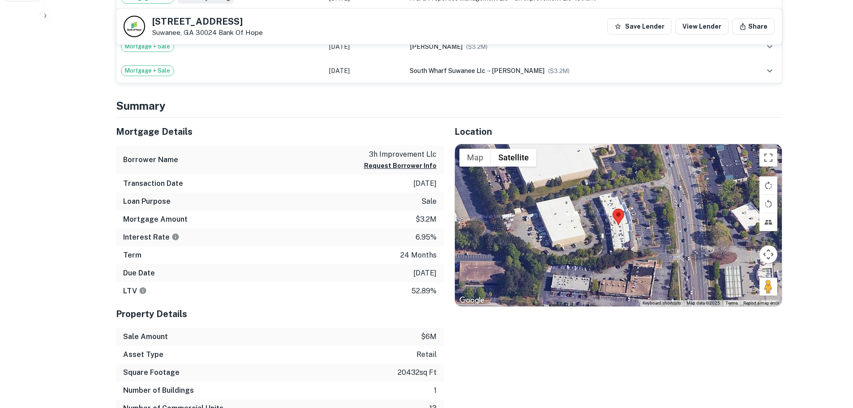
click at [166, 34] on p "Suwanee, GA 30024 Bank Of Hope" at bounding box center [207, 33] width 111 height 8
click at [166, 33] on p "Suwanee, GA 30024 Bank Of Hope" at bounding box center [207, 33] width 111 height 8
copy p "Suwanee"
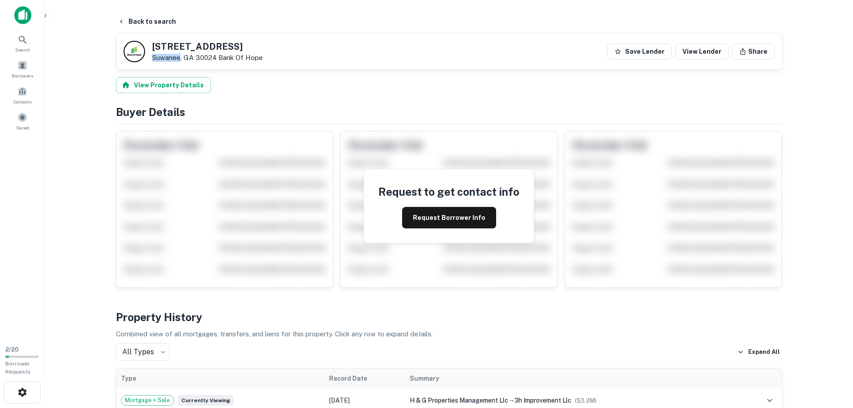
scroll to position [0, 0]
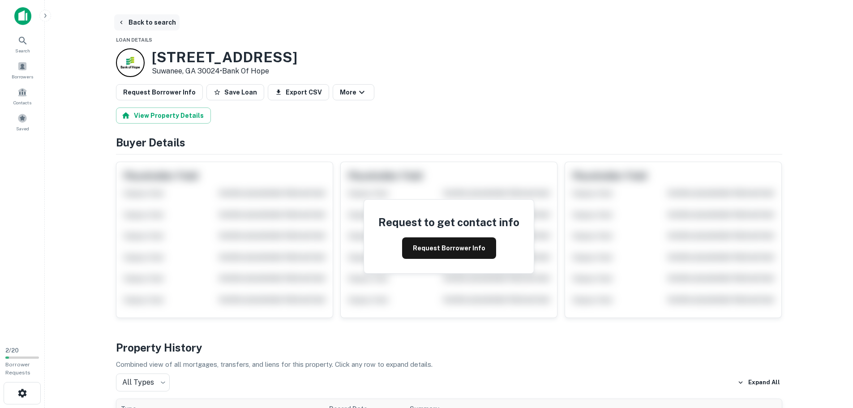
drag, startPoint x: 137, startPoint y: 32, endPoint x: 127, endPoint y: 26, distance: 10.8
click at [127, 26] on button "Back to search" at bounding box center [146, 22] width 65 height 16
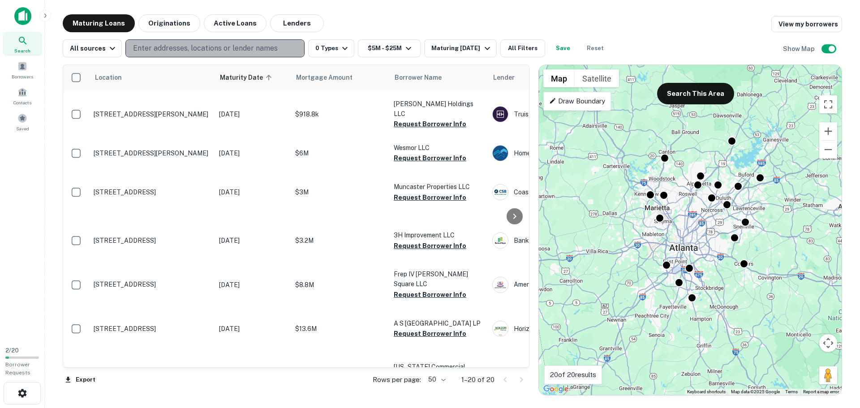
click at [196, 55] on button "Enter addresses, locations or lender names" at bounding box center [214, 48] width 179 height 18
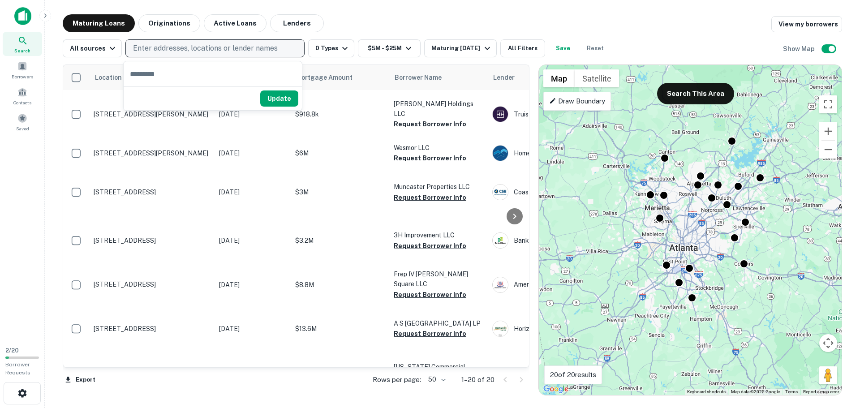
type input "**********"
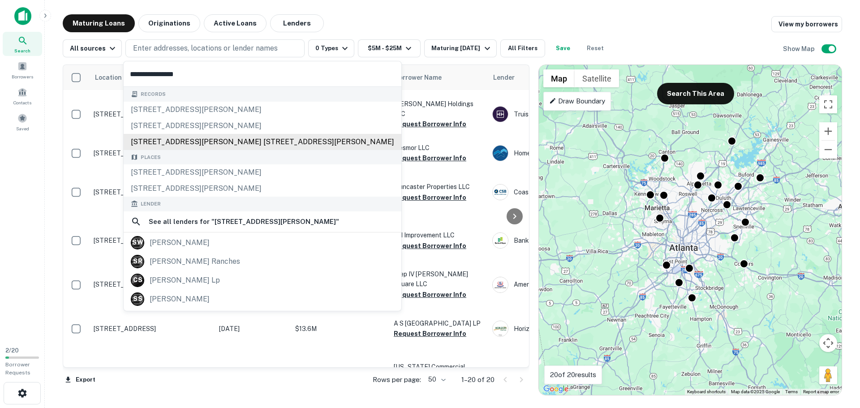
click at [193, 170] on div "[STREET_ADDRESS][PERSON_NAME]" at bounding box center [263, 172] width 278 height 16
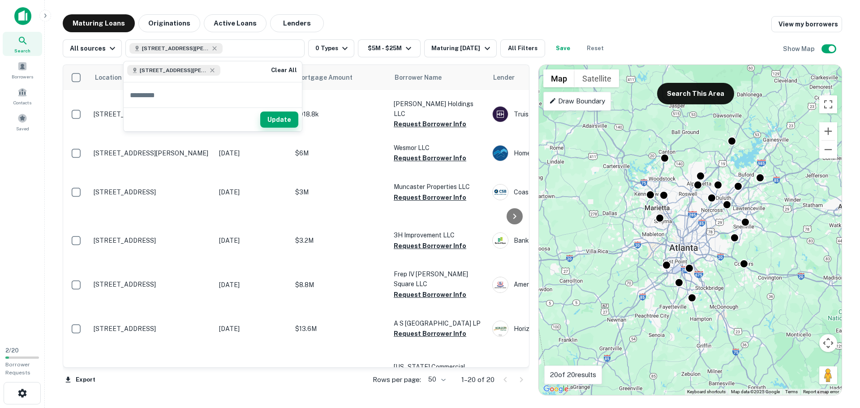
click at [290, 121] on button "Update" at bounding box center [279, 120] width 38 height 16
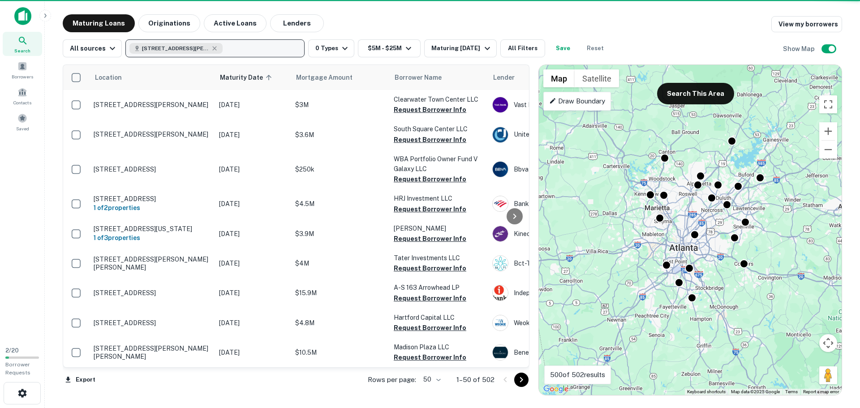
click at [214, 43] on div "[STREET_ADDRESS][PERSON_NAME]" at bounding box center [175, 48] width 93 height 11
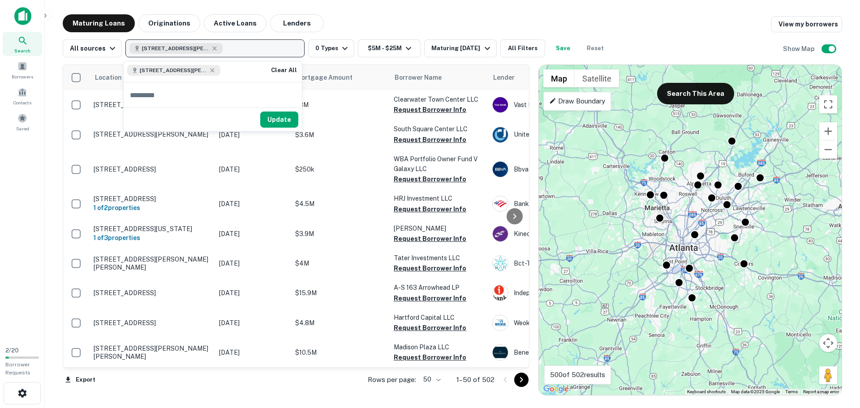
click at [212, 52] on div "[STREET_ADDRESS][PERSON_NAME]" at bounding box center [175, 48] width 93 height 11
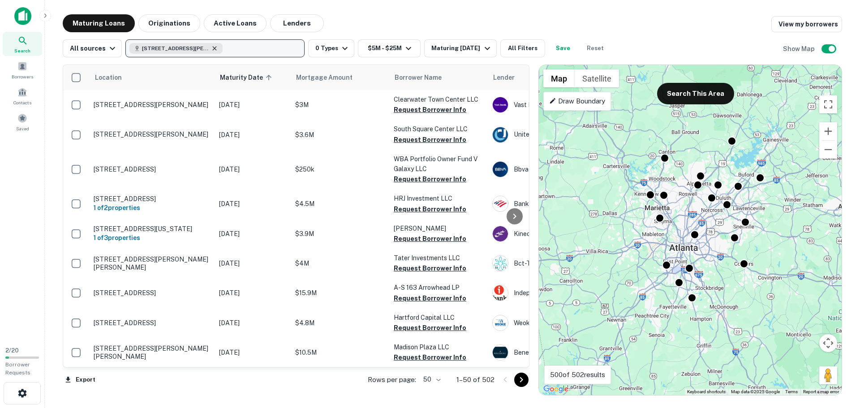
click at [211, 52] on icon "button" at bounding box center [214, 48] width 7 height 7
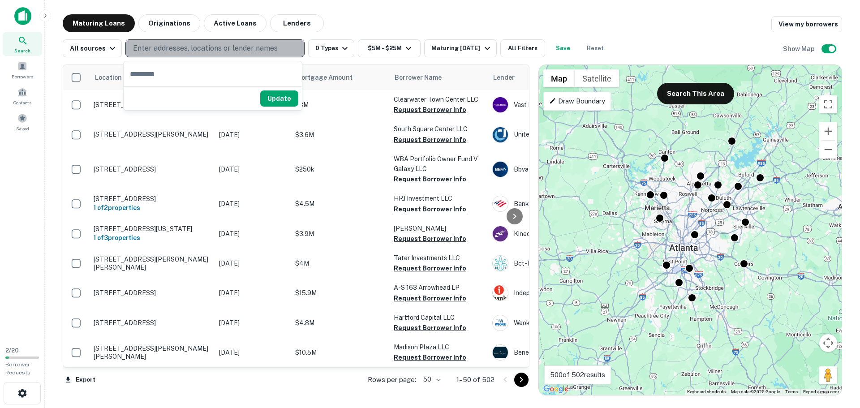
click at [211, 51] on p "Enter addresses, locations or lender names" at bounding box center [205, 48] width 145 height 11
click at [155, 45] on p "Enter addresses, locations or lender names" at bounding box center [205, 48] width 145 height 11
type input "**********"
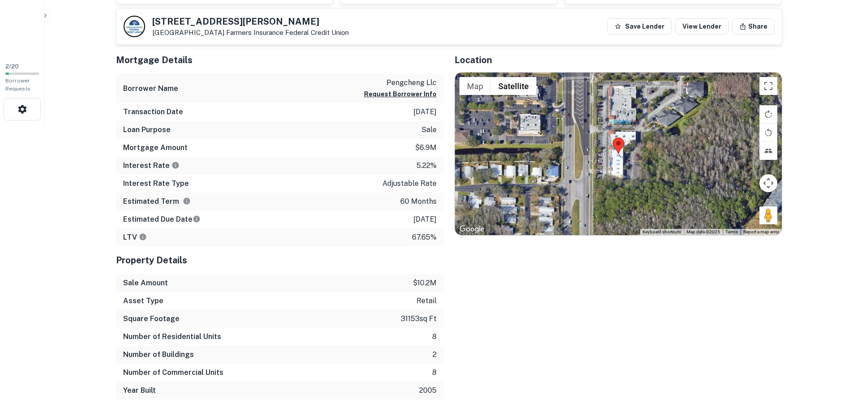
scroll to position [314, 0]
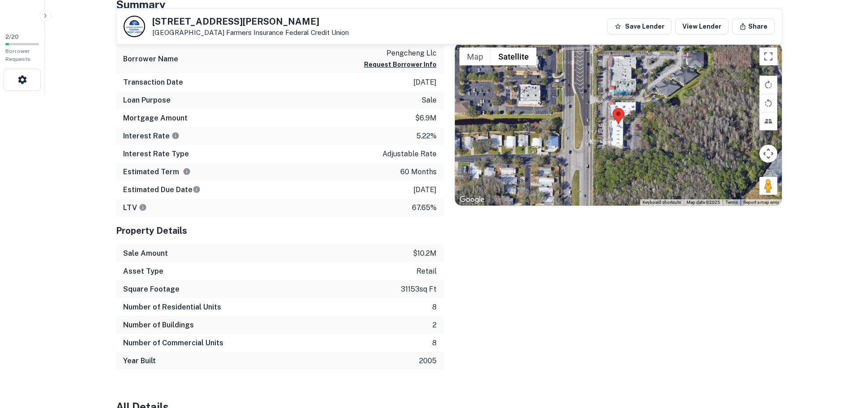
click at [413, 188] on p "[DATE]" at bounding box center [424, 190] width 23 height 11
copy p "[DATE]"
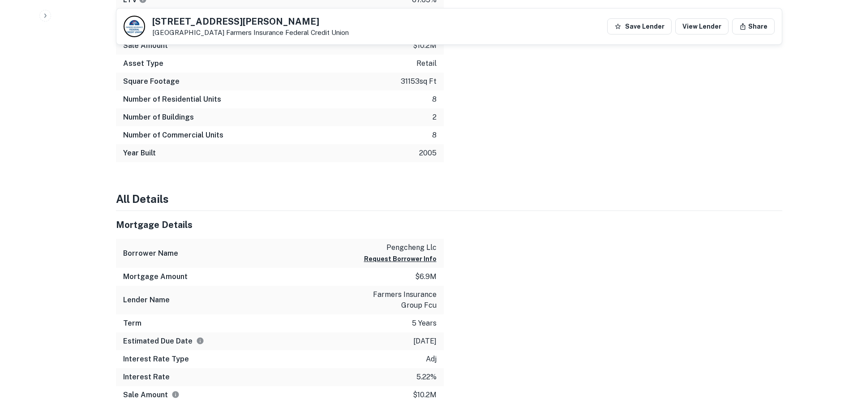
scroll to position [538, 0]
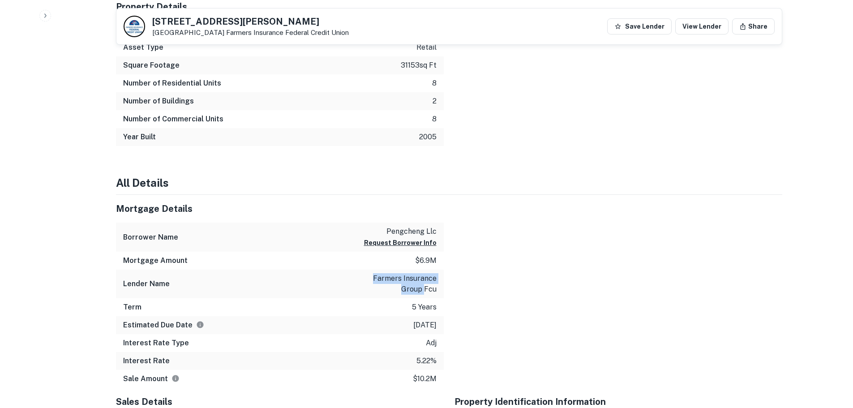
drag, startPoint x: 368, startPoint y: 275, endPoint x: 426, endPoint y: 287, distance: 59.4
click at [426, 287] on p "farmers insurance group fcu" at bounding box center [396, 284] width 81 height 22
copy p "farmers insurance group"
click at [401, 60] on p "31153 sq ft" at bounding box center [419, 65] width 36 height 11
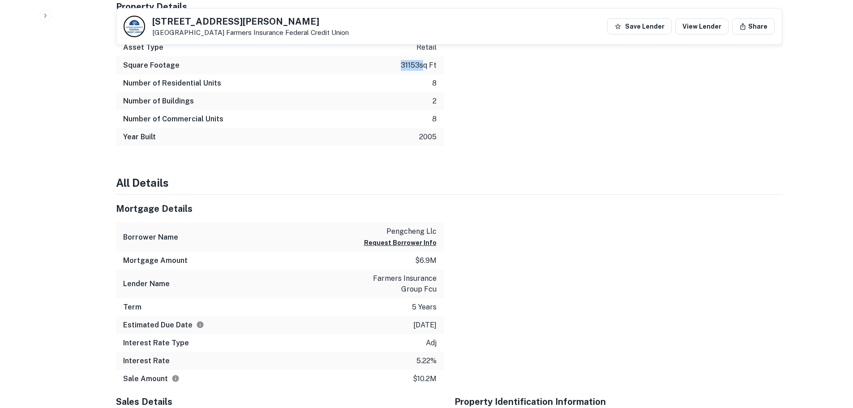
copy p "31153"
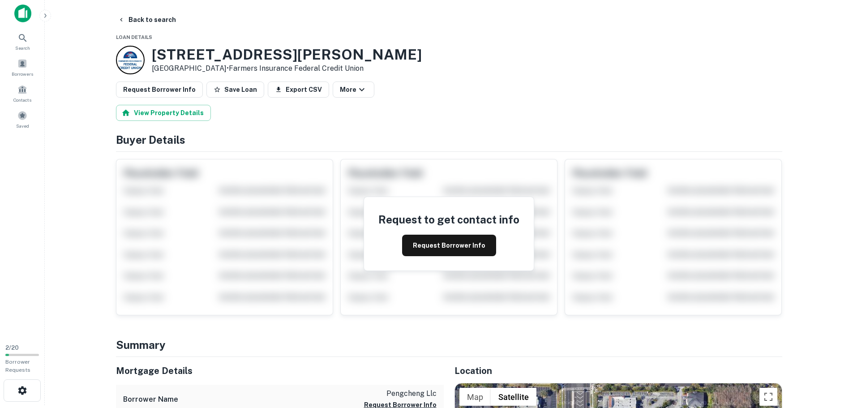
scroll to position [0, 0]
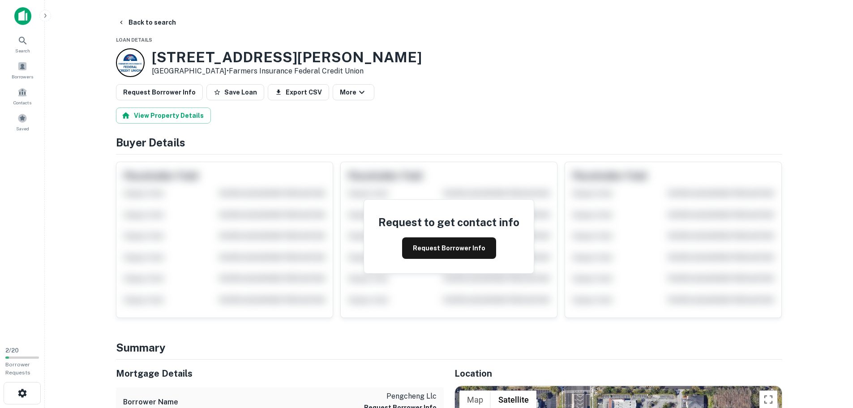
drag, startPoint x: 128, startPoint y: 20, endPoint x: 150, endPoint y: 31, distance: 24.4
click at [128, 20] on button "Back to search" at bounding box center [146, 22] width 65 height 16
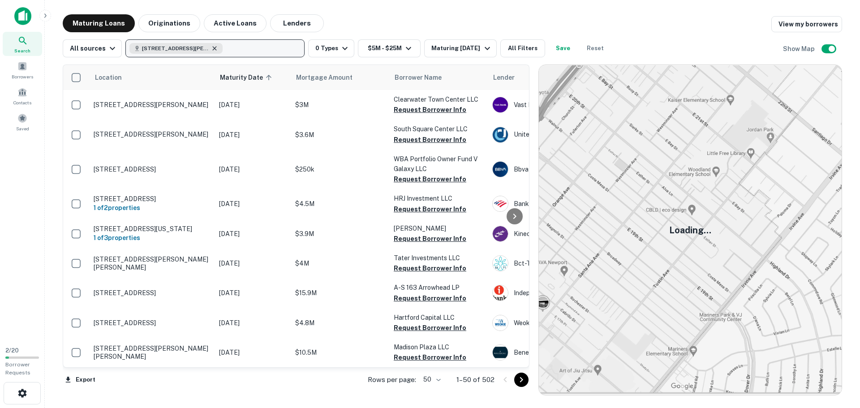
drag, startPoint x: 218, startPoint y: 55, endPoint x: 215, endPoint y: 51, distance: 4.8
click at [218, 55] on button "[STREET_ADDRESS][PERSON_NAME]" at bounding box center [214, 48] width 179 height 18
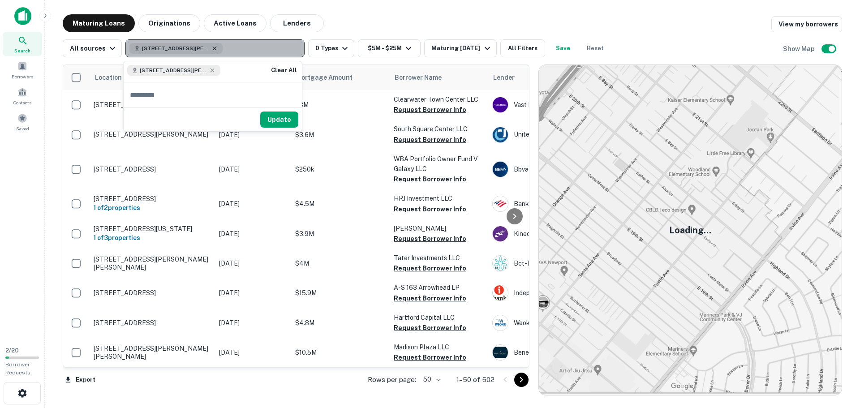
click at [214, 50] on icon "button" at bounding box center [215, 48] width 4 height 4
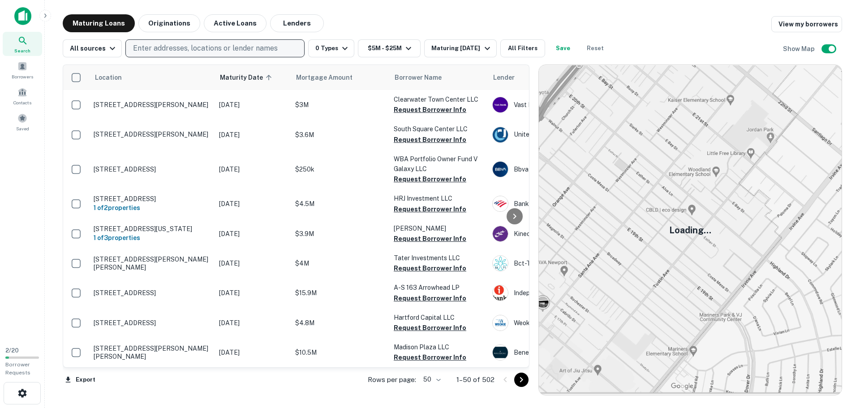
drag, startPoint x: 147, startPoint y: 53, endPoint x: 138, endPoint y: 46, distance: 11.4
click at [138, 46] on p "Enter addresses, locations or lender names" at bounding box center [205, 48] width 145 height 11
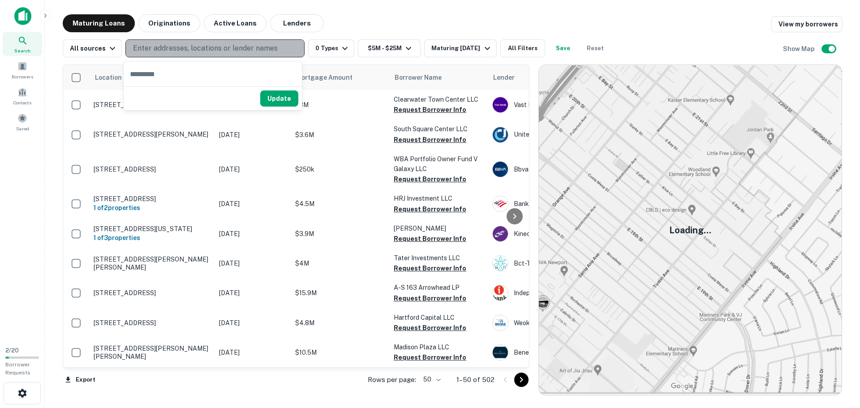
click at [138, 46] on p "Enter addresses, locations or lender names" at bounding box center [205, 48] width 145 height 11
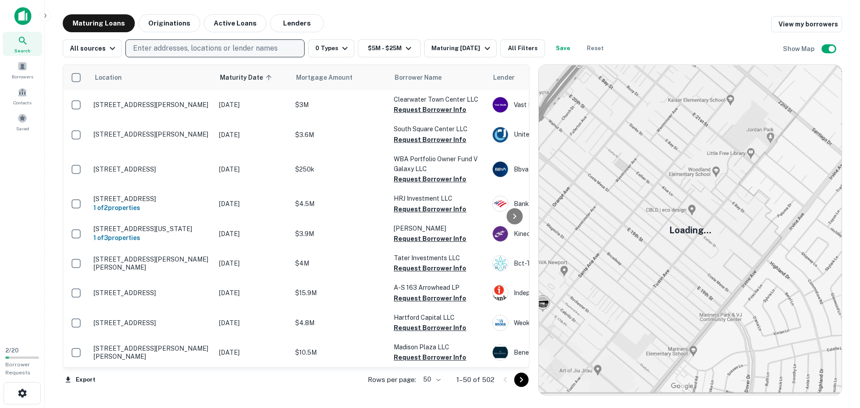
click at [138, 47] on p "Enter addresses, locations or lender names" at bounding box center [205, 48] width 145 height 11
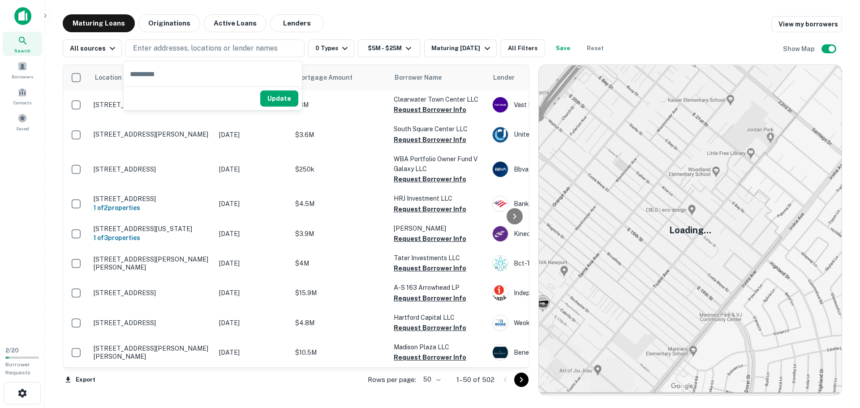
click at [140, 69] on input "text" at bounding box center [213, 73] width 178 height 25
type input "**********"
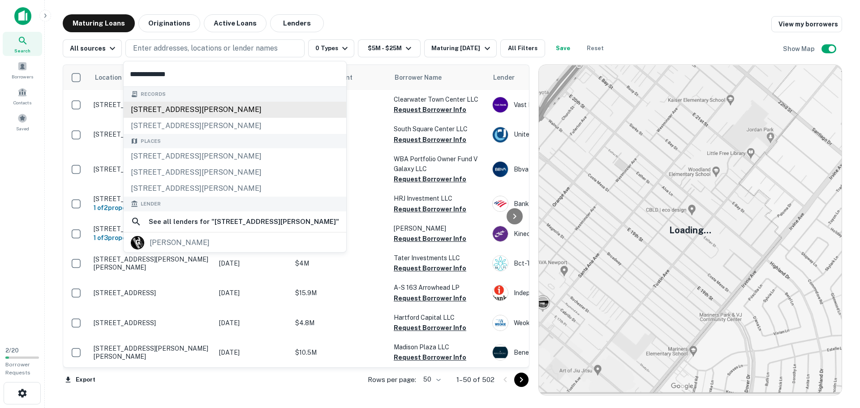
click at [167, 113] on div "[STREET_ADDRESS][PERSON_NAME]" at bounding box center [235, 110] width 223 height 16
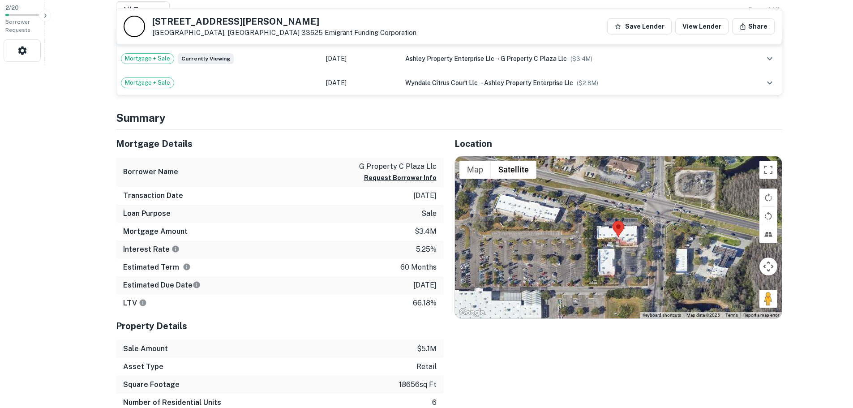
scroll to position [358, 0]
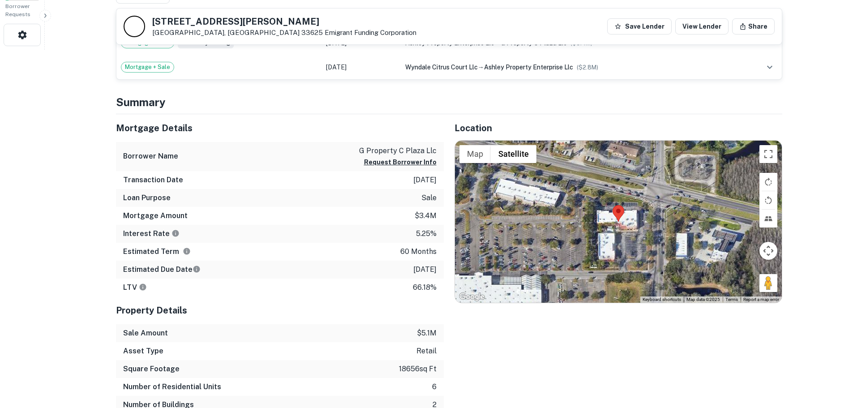
click at [413, 272] on p "[DATE]" at bounding box center [424, 269] width 23 height 11
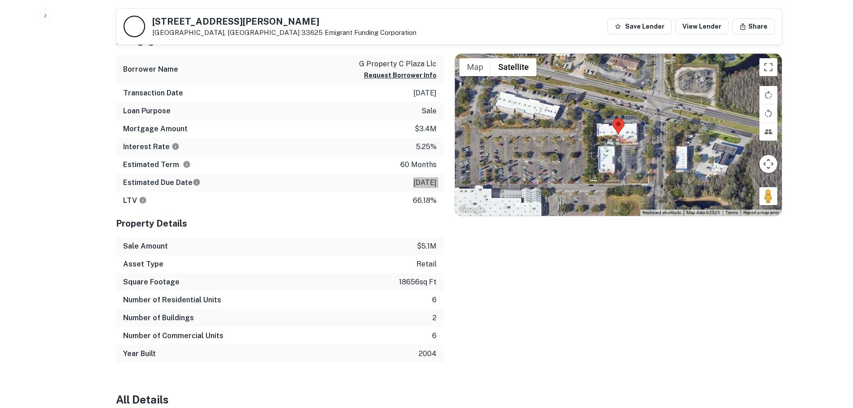
scroll to position [448, 0]
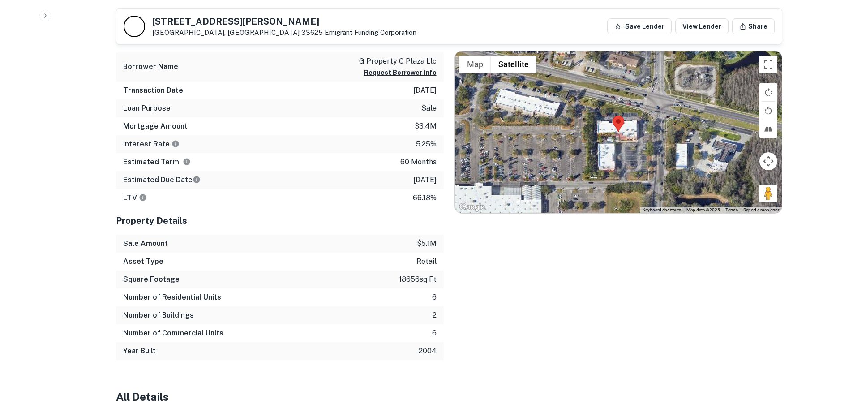
click at [404, 278] on p "18656 sq ft" at bounding box center [418, 279] width 38 height 11
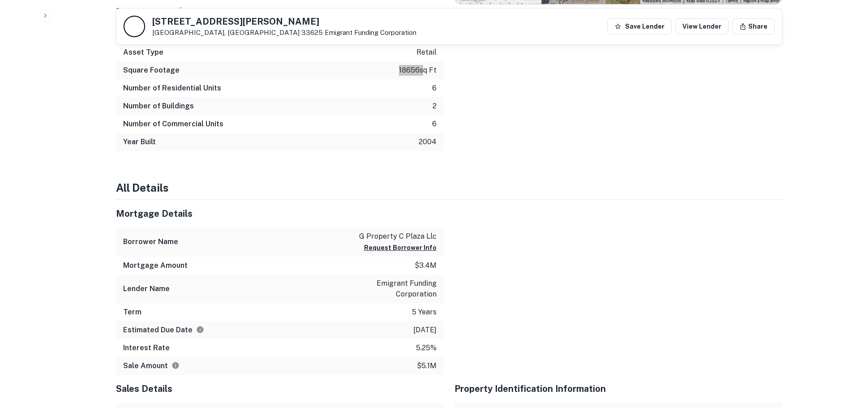
scroll to position [672, 0]
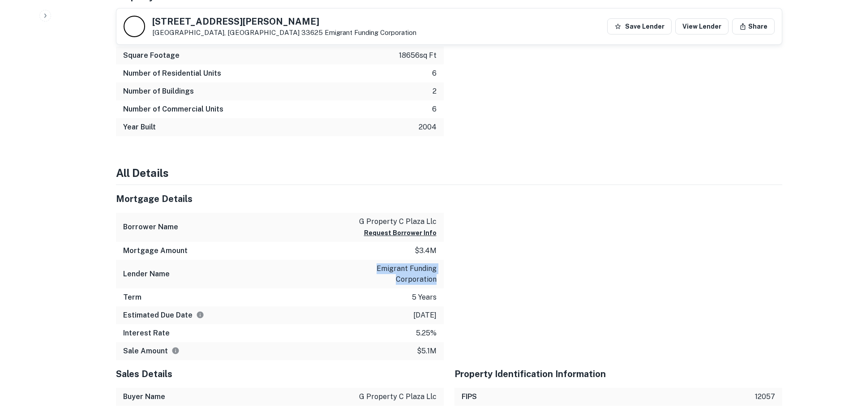
drag, startPoint x: 375, startPoint y: 268, endPoint x: 439, endPoint y: 279, distance: 64.9
click at [439, 279] on div "Lender Name emigrant funding corporation" at bounding box center [280, 274] width 328 height 29
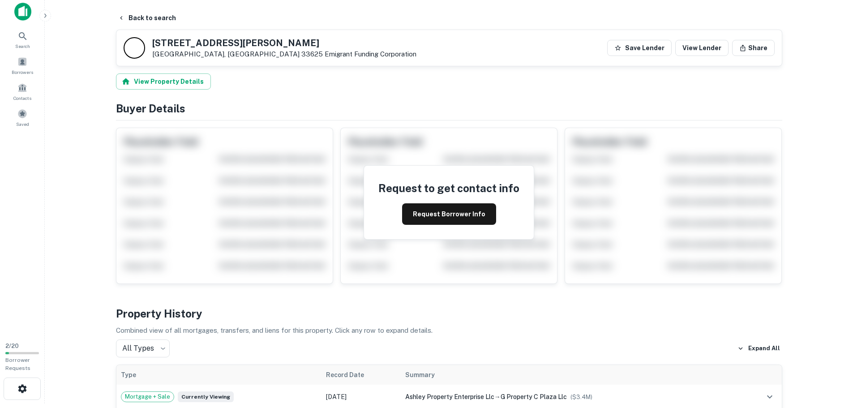
scroll to position [0, 0]
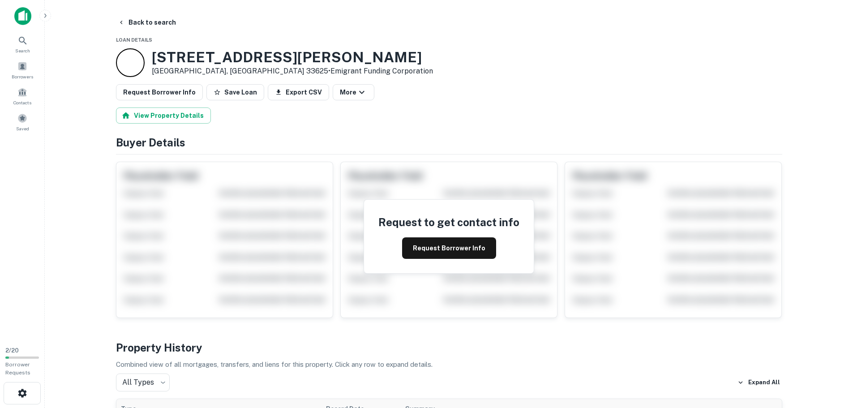
click at [132, 25] on button "Back to search" at bounding box center [146, 22] width 65 height 16
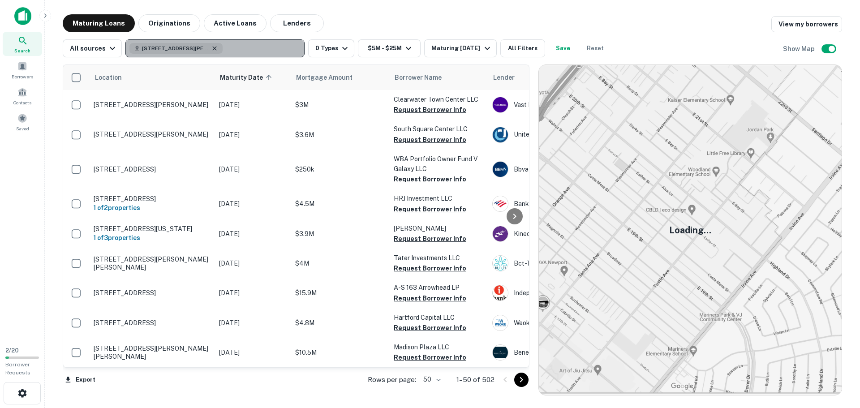
click at [216, 49] on icon "button" at bounding box center [214, 48] width 7 height 7
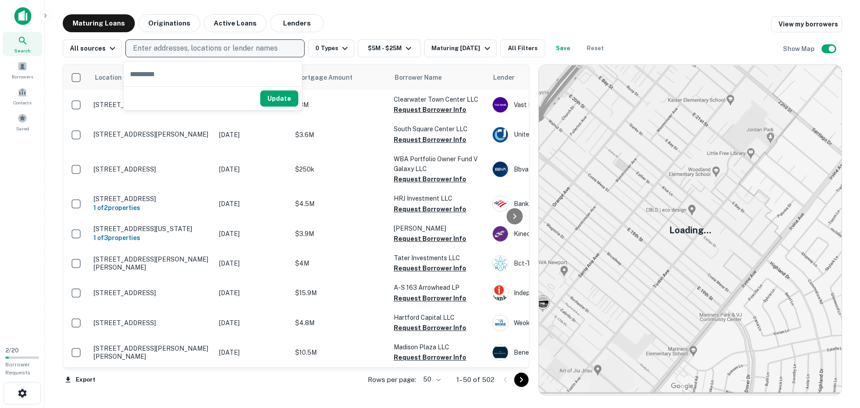
drag, startPoint x: 216, startPoint y: 49, endPoint x: 164, endPoint y: 77, distance: 58.9
click at [165, 78] on input "text" at bounding box center [213, 73] width 178 height 25
paste input "**********"
type input "**********"
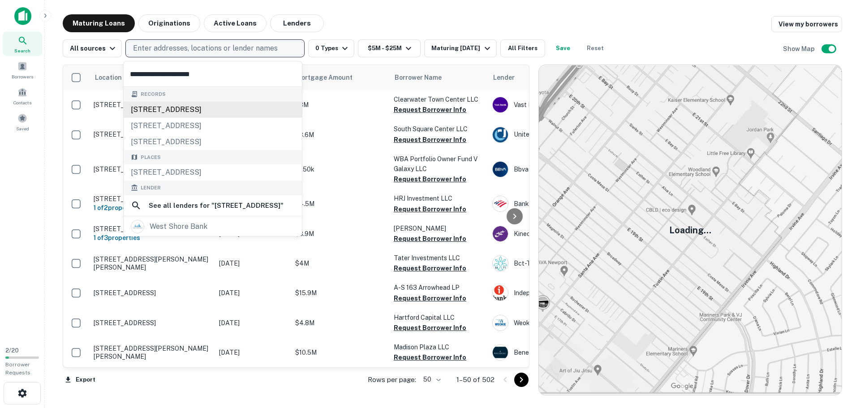
click at [172, 105] on div "[STREET_ADDRESS]" at bounding box center [213, 110] width 178 height 16
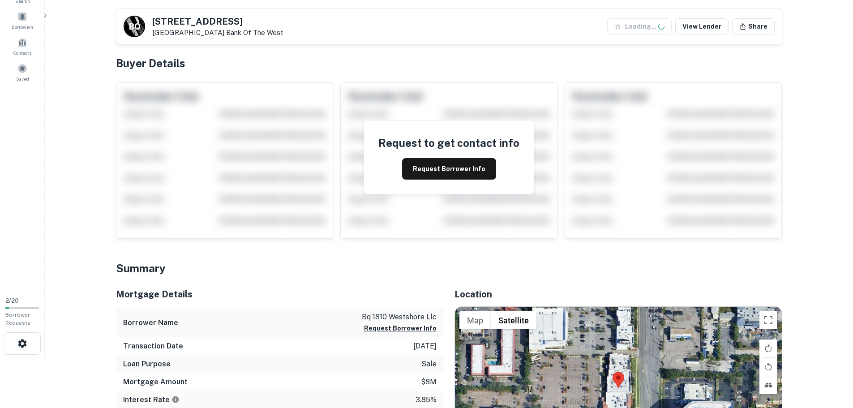
scroll to position [224, 0]
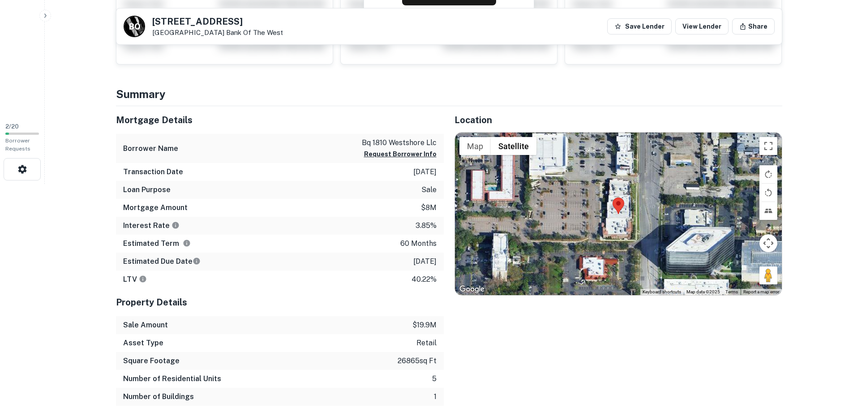
click at [424, 263] on p "[DATE]" at bounding box center [424, 261] width 23 height 11
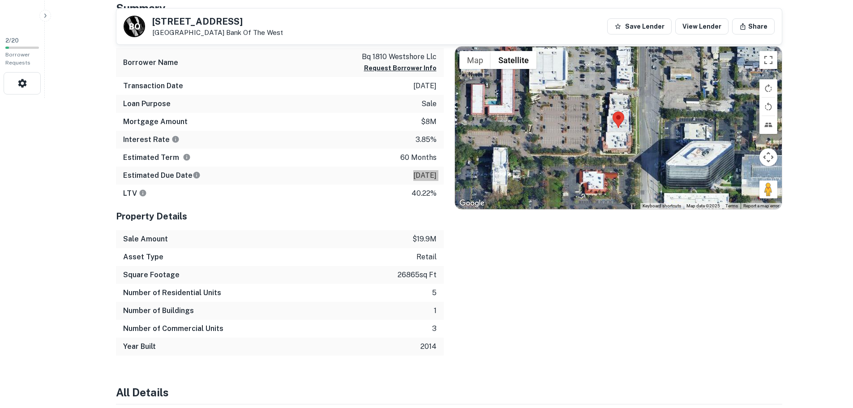
scroll to position [314, 0]
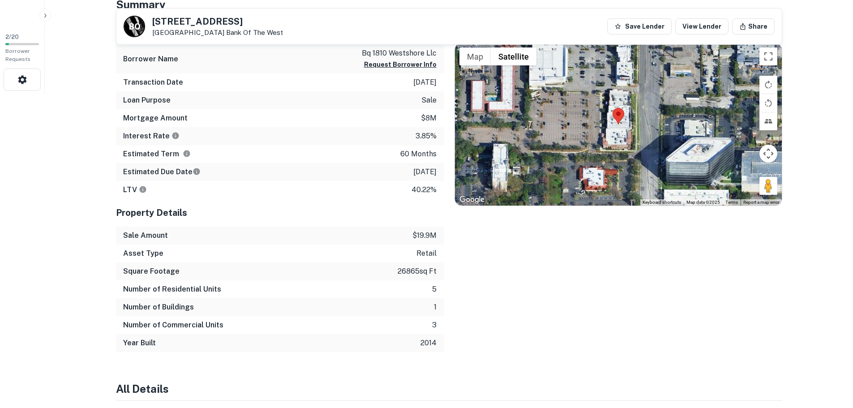
click at [400, 271] on p "26865 sq ft" at bounding box center [417, 271] width 39 height 11
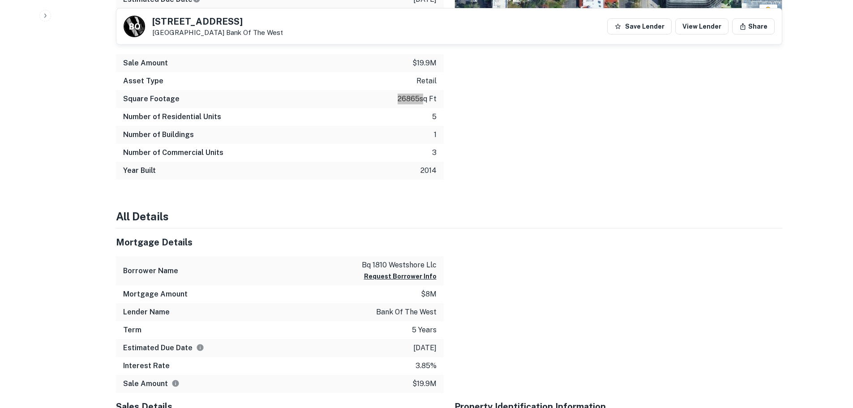
scroll to position [493, 0]
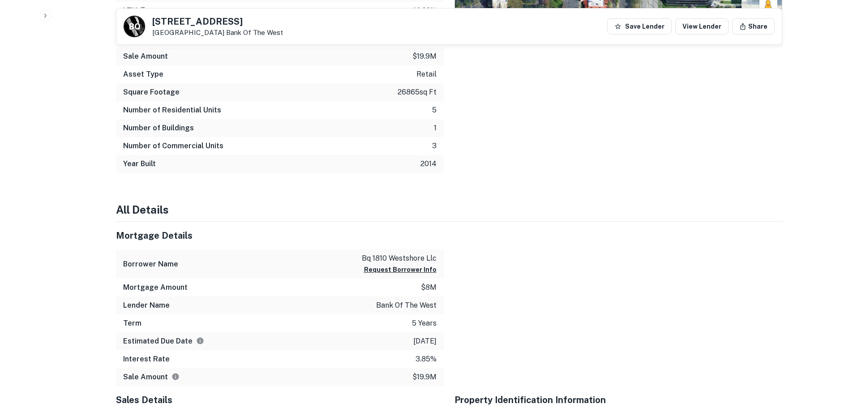
click at [400, 305] on p "bank of the west" at bounding box center [406, 305] width 60 height 11
click at [398, 305] on p "bank of the west" at bounding box center [406, 305] width 60 height 11
drag, startPoint x: 378, startPoint y: 303, endPoint x: 437, endPoint y: 311, distance: 60.1
click at [437, 311] on div "Lender Name bank of the west" at bounding box center [280, 306] width 328 height 18
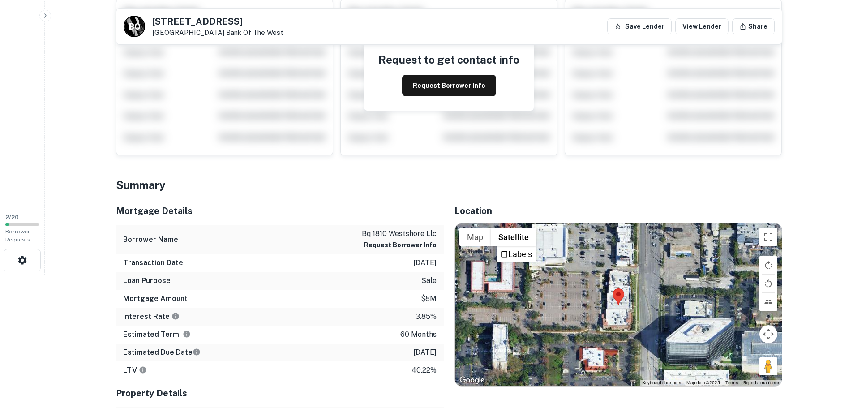
scroll to position [0, 0]
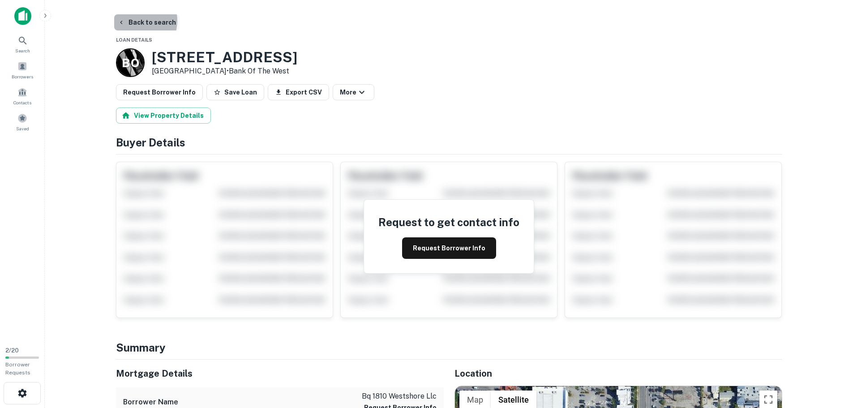
click at [137, 21] on button "Back to search" at bounding box center [146, 22] width 65 height 16
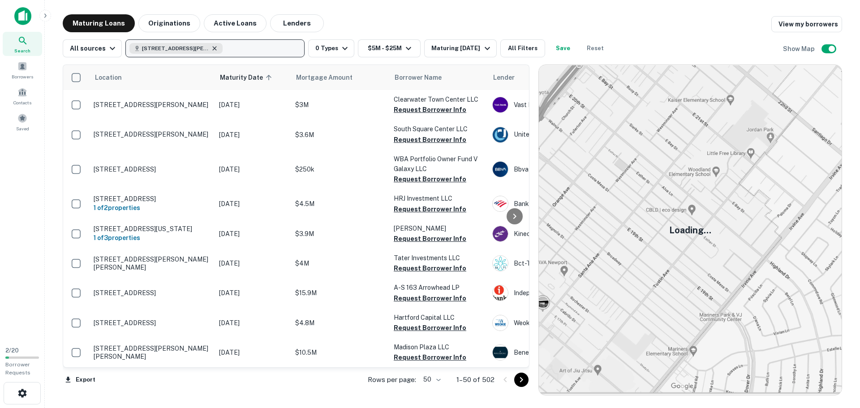
click at [211, 46] on icon "button" at bounding box center [214, 48] width 7 height 7
type input "**********"
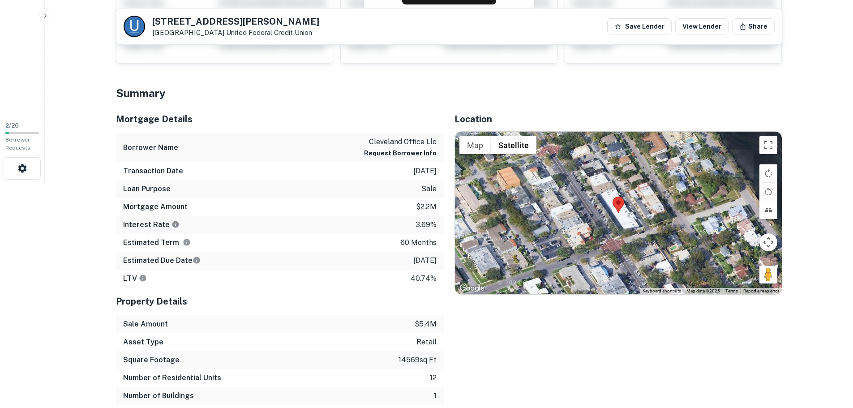
scroll to position [224, 0]
